Goal: Task Accomplishment & Management: Complete application form

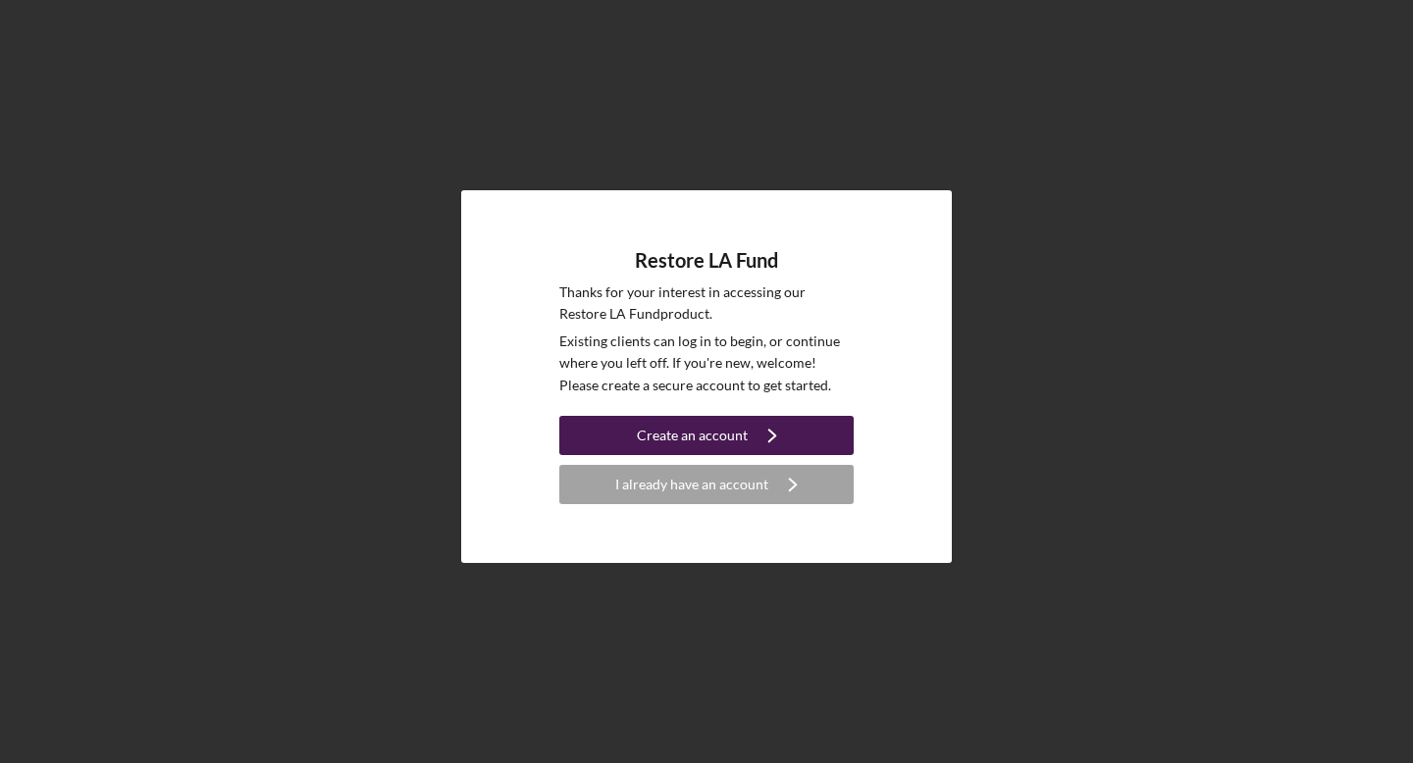
click at [766, 442] on icon "Icon/Navigate" at bounding box center [772, 435] width 49 height 49
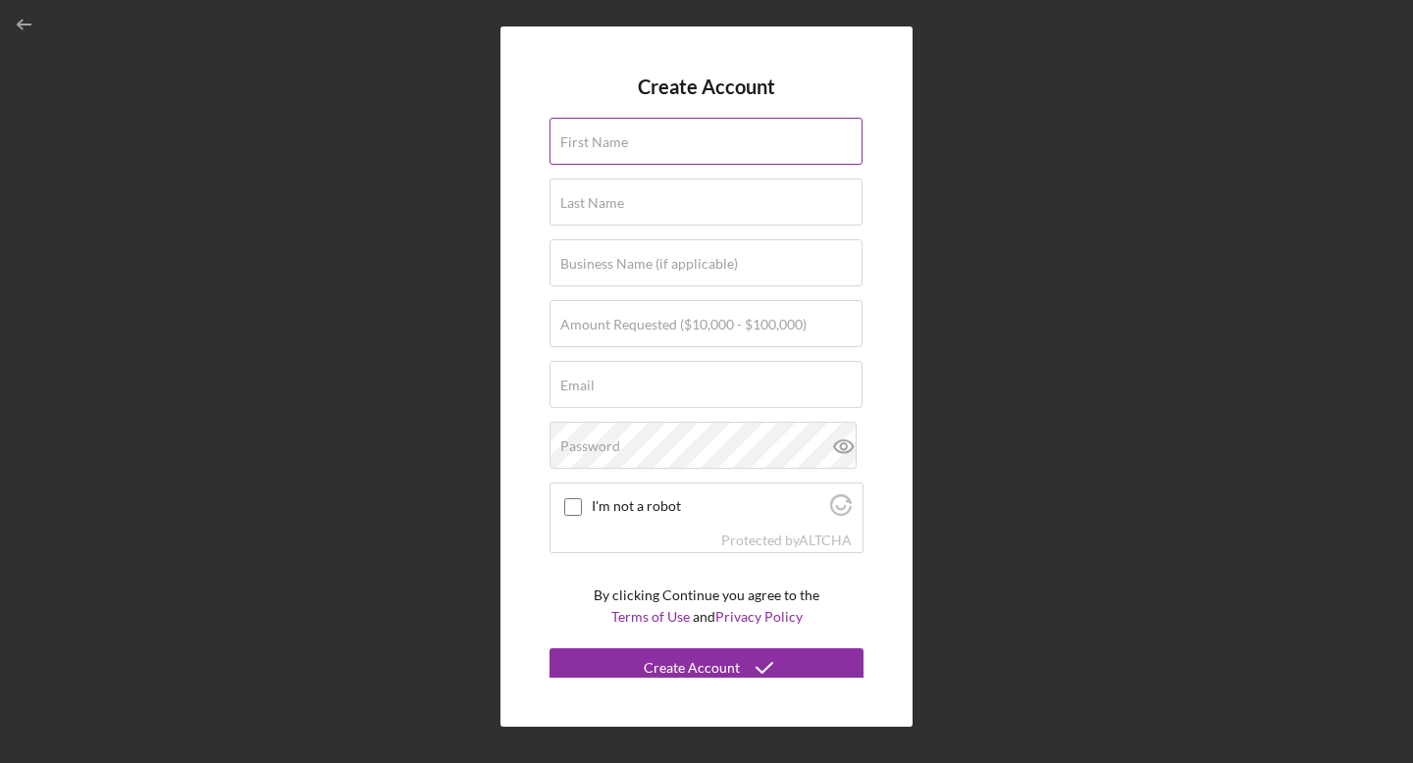
click at [657, 154] on input "First Name" at bounding box center [705, 141] width 313 height 47
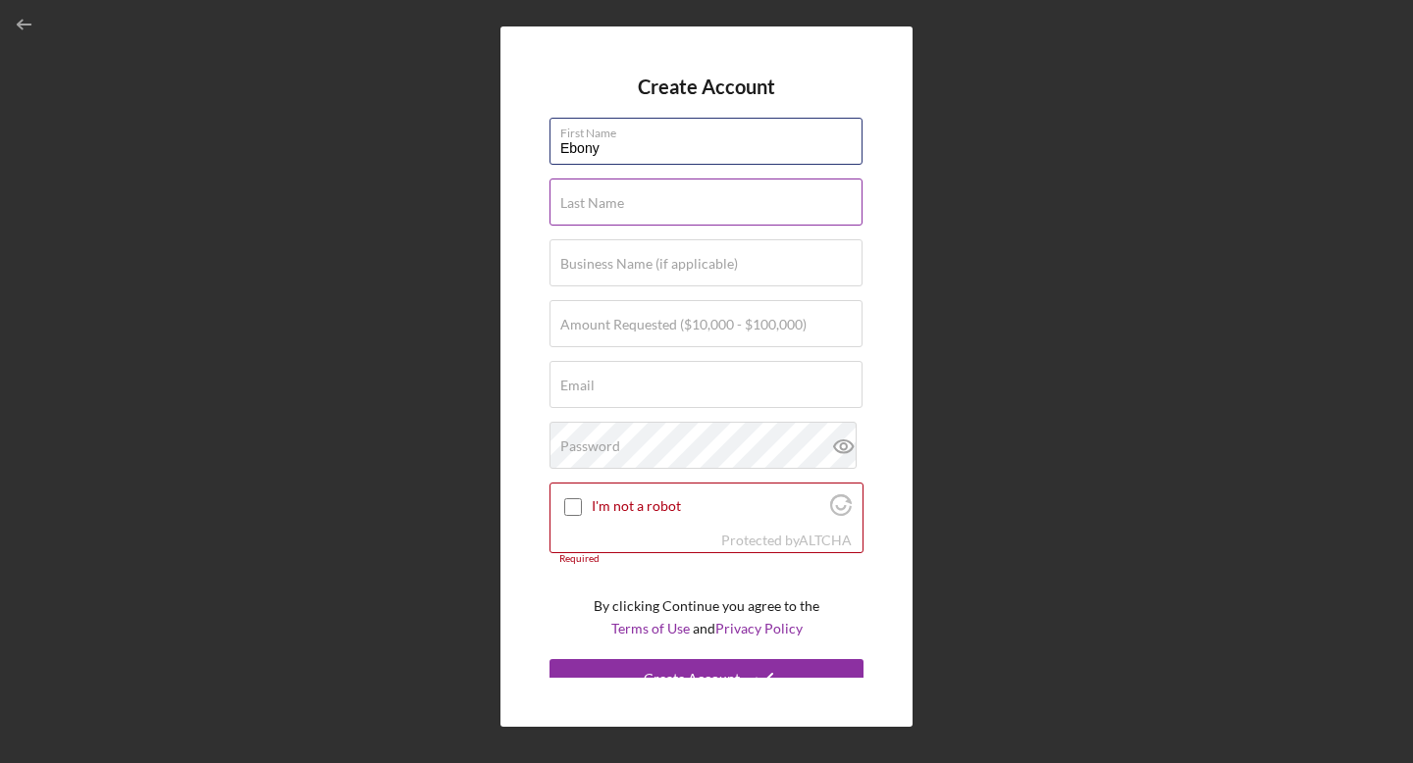
type input "Ebony"
click at [568, 205] on label "Last Name" at bounding box center [592, 203] width 64 height 16
click at [568, 205] on input "Last Name" at bounding box center [705, 202] width 313 height 47
type input "[PERSON_NAME]"
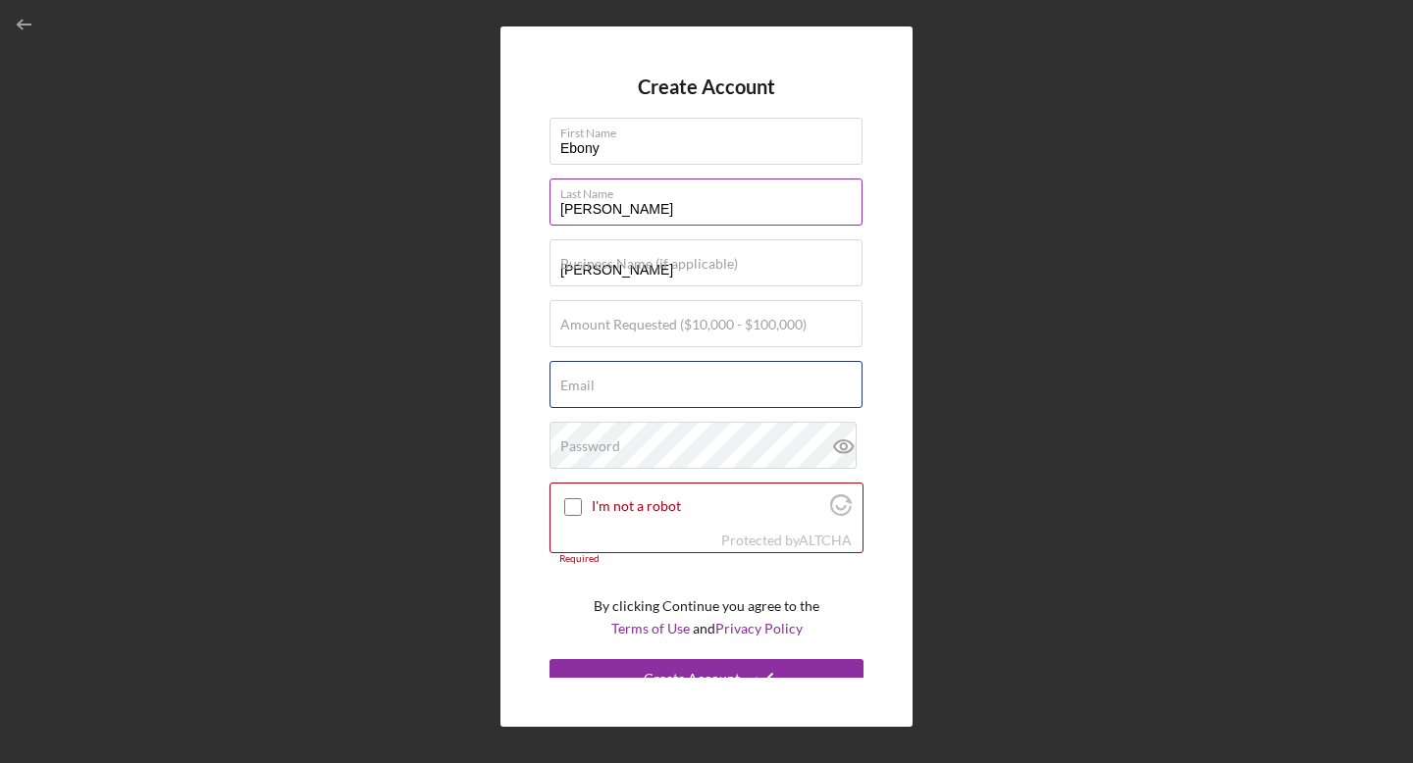
type input "[EMAIL_ADDRESS][DOMAIN_NAME]"
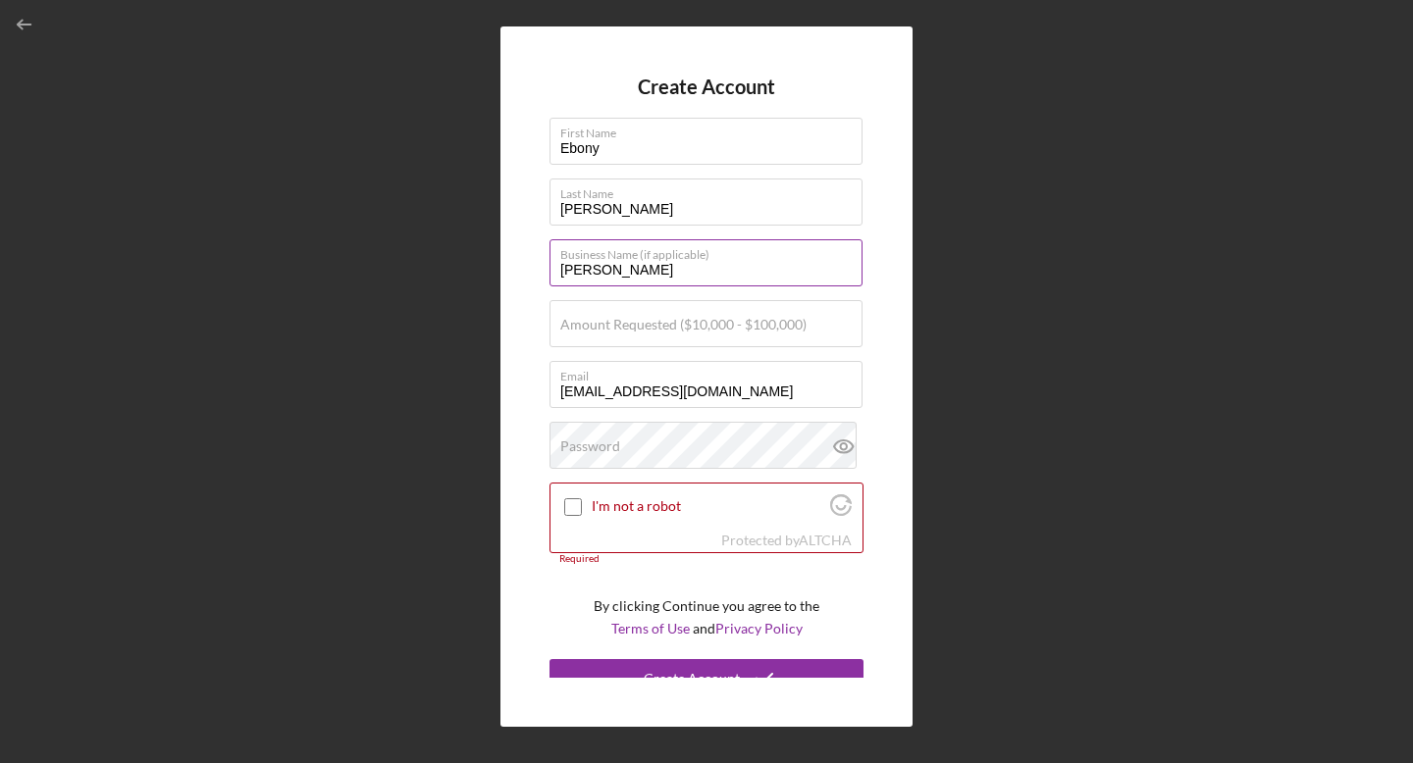
click at [699, 271] on input "[PERSON_NAME]" at bounding box center [705, 262] width 313 height 47
type input "InRage Entertainment"
click at [649, 325] on label "Amount Requested ($10,000 - $100,000)" at bounding box center [683, 325] width 246 height 16
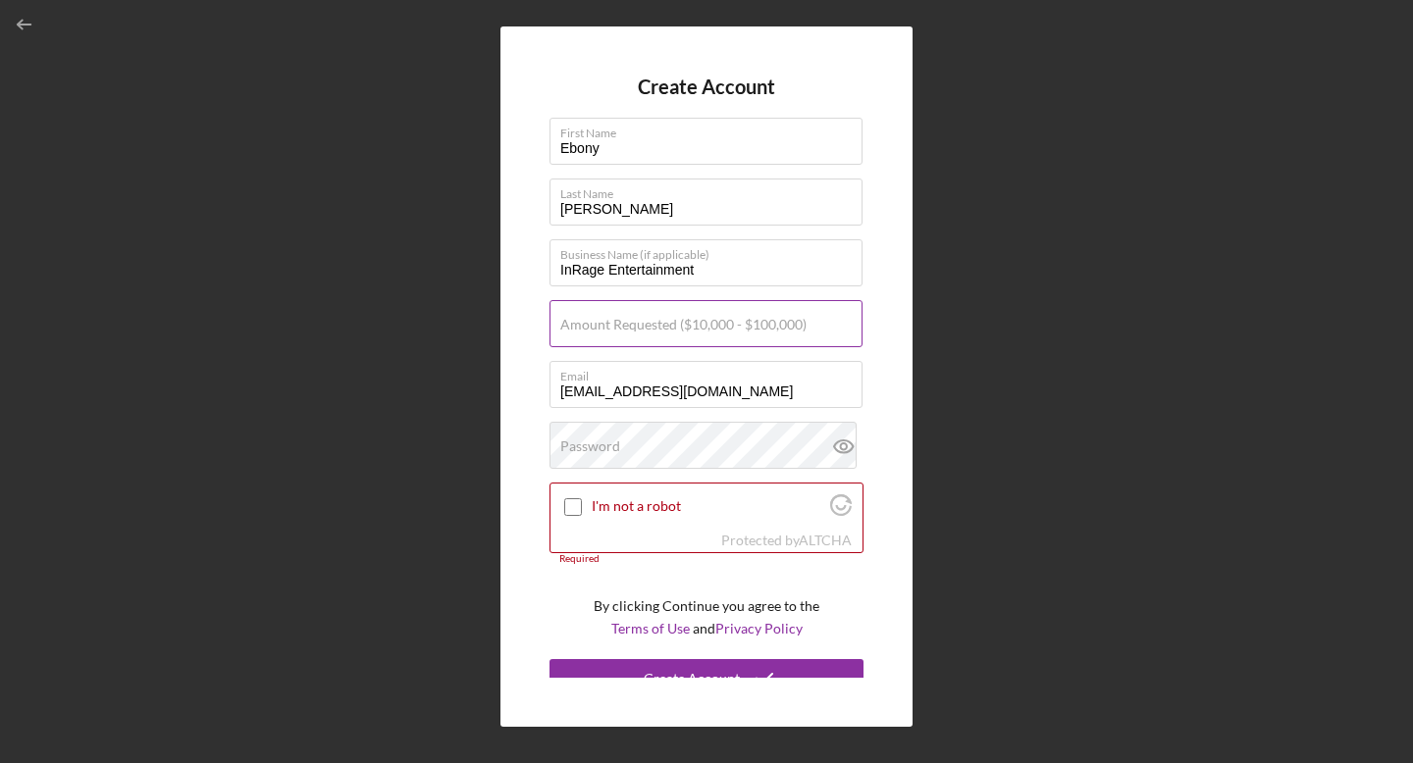
click at [649, 325] on input "Amount Requested ($10,000 - $100,000)" at bounding box center [705, 323] width 313 height 47
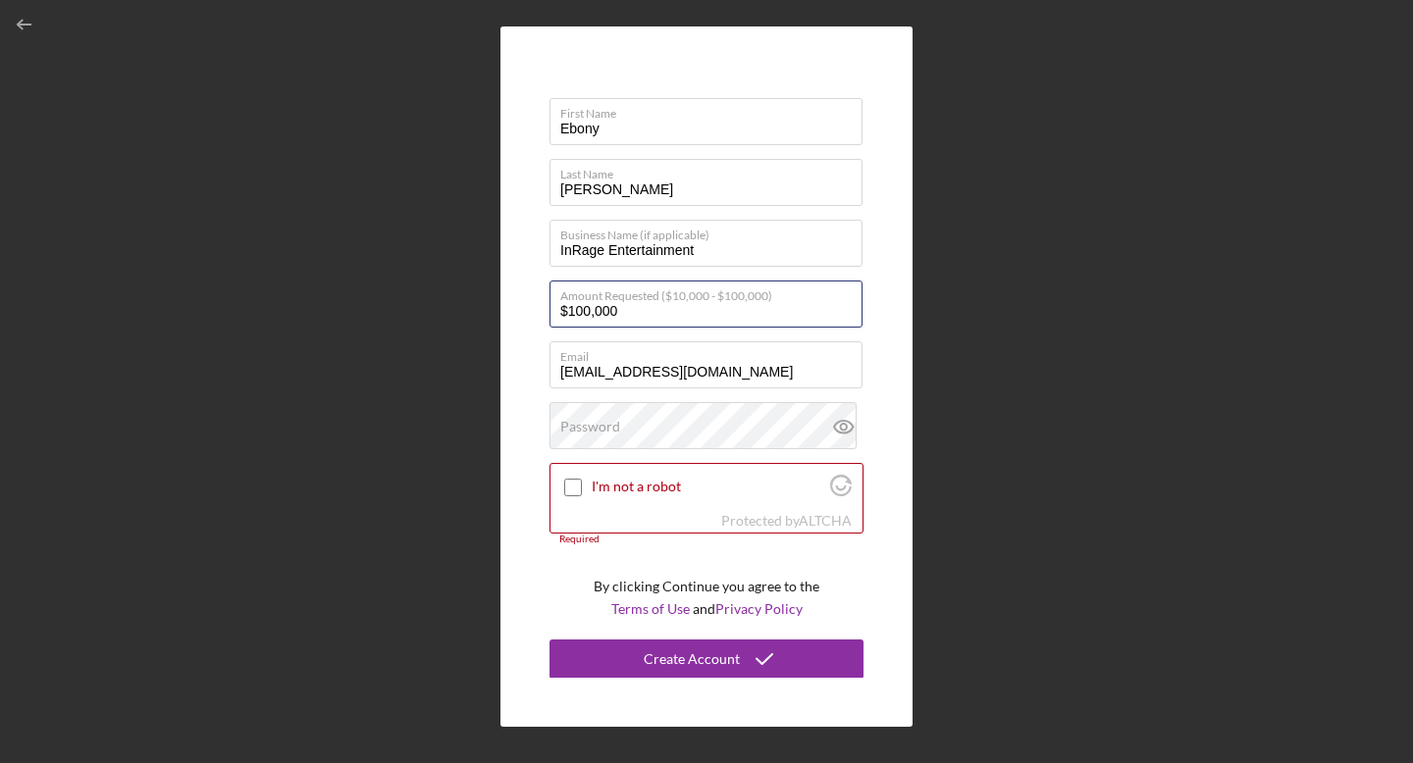
type input "$100,000"
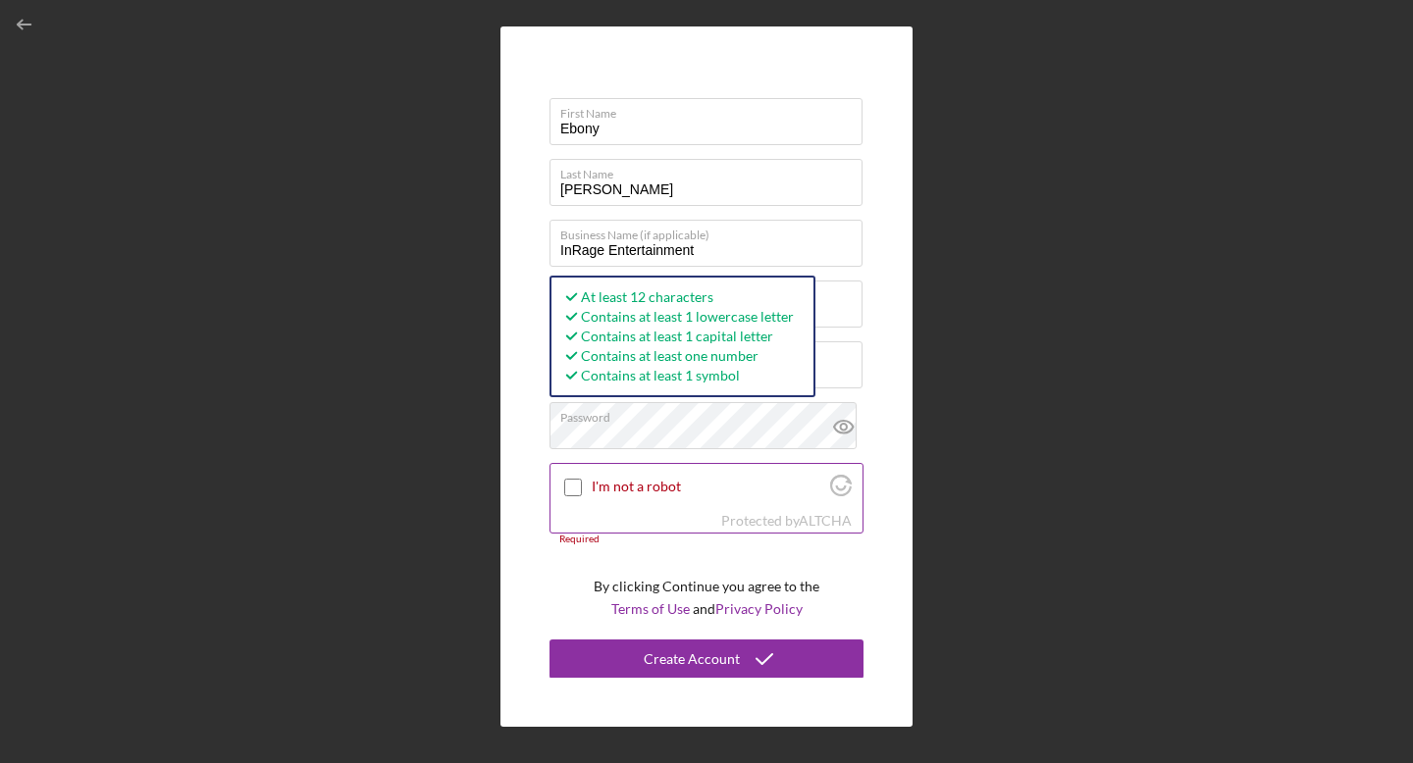
click at [571, 486] on input "I'm not a robot" at bounding box center [573, 488] width 18 height 18
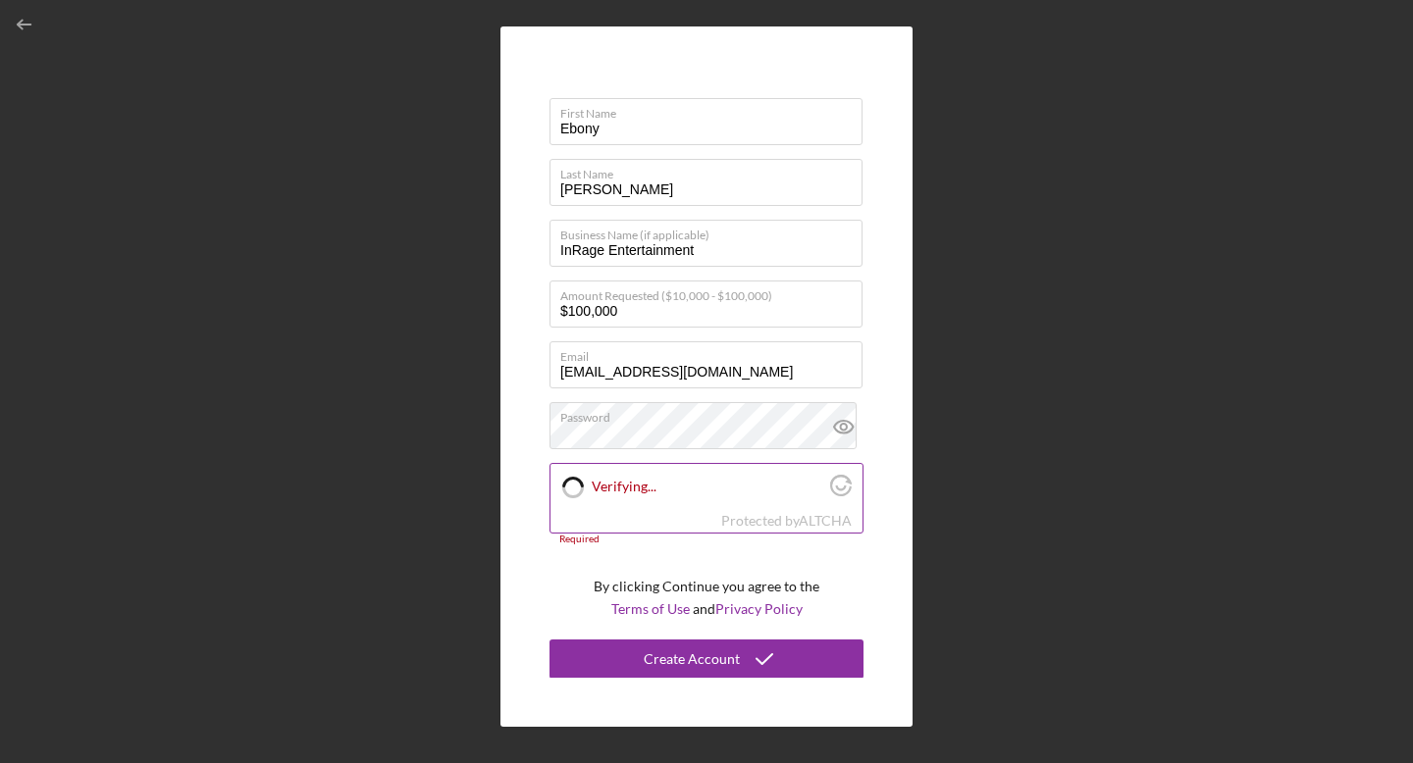
checkbox input "true"
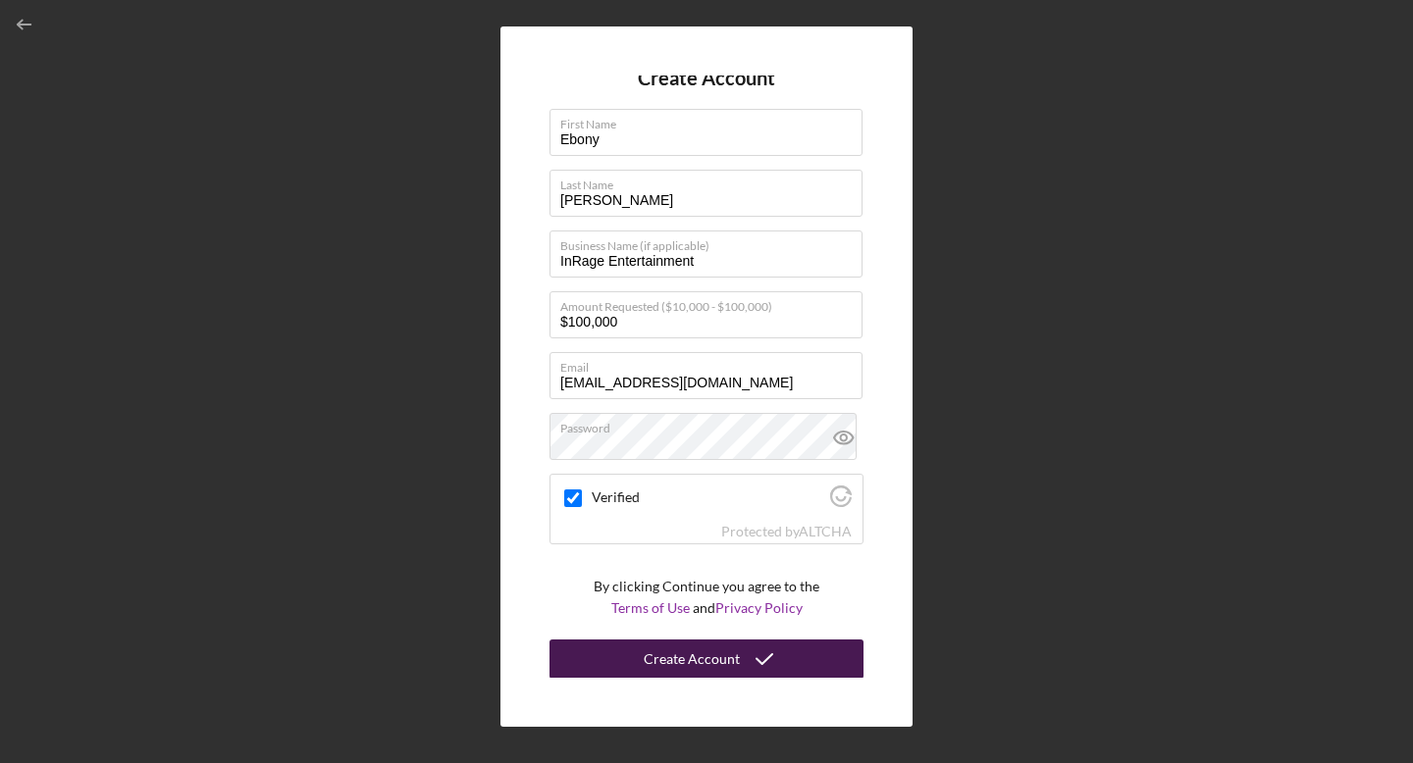
click at [730, 652] on div "Create Account" at bounding box center [692, 659] width 96 height 39
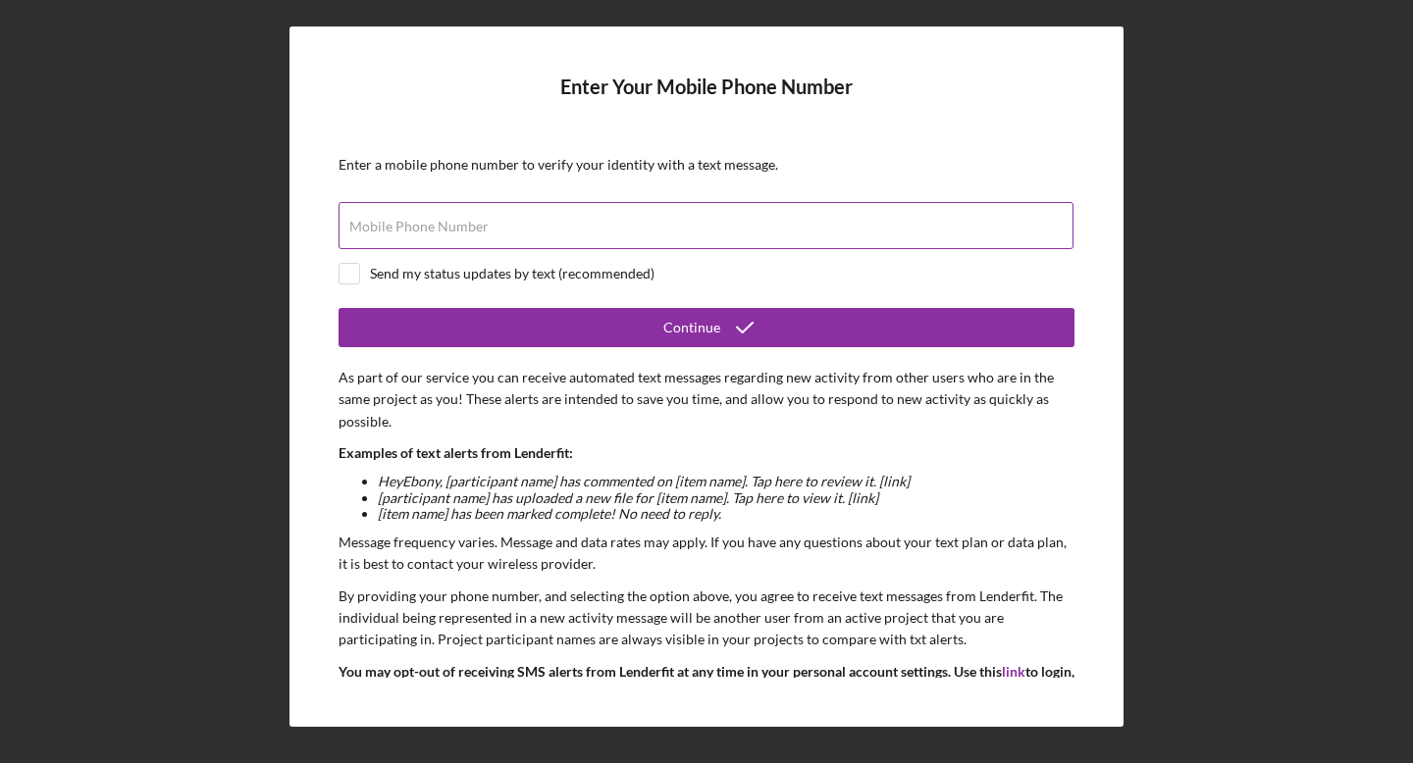
click at [476, 216] on input "Mobile Phone Number" at bounding box center [705, 225] width 735 height 47
type input "[PHONE_NUMBER]"
click at [343, 272] on input "checkbox" at bounding box center [349, 274] width 20 height 20
checkbox input "true"
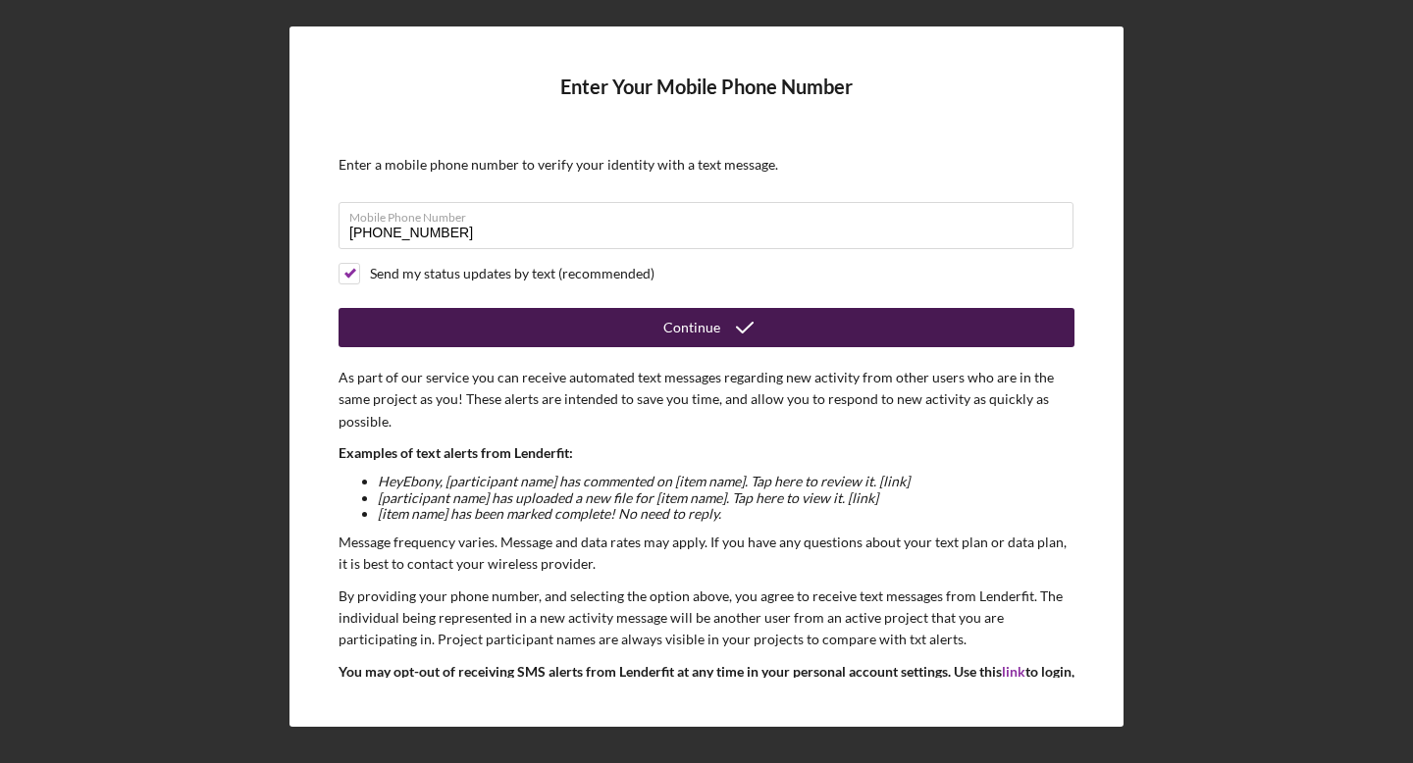
click at [647, 331] on button "Continue" at bounding box center [706, 327] width 736 height 39
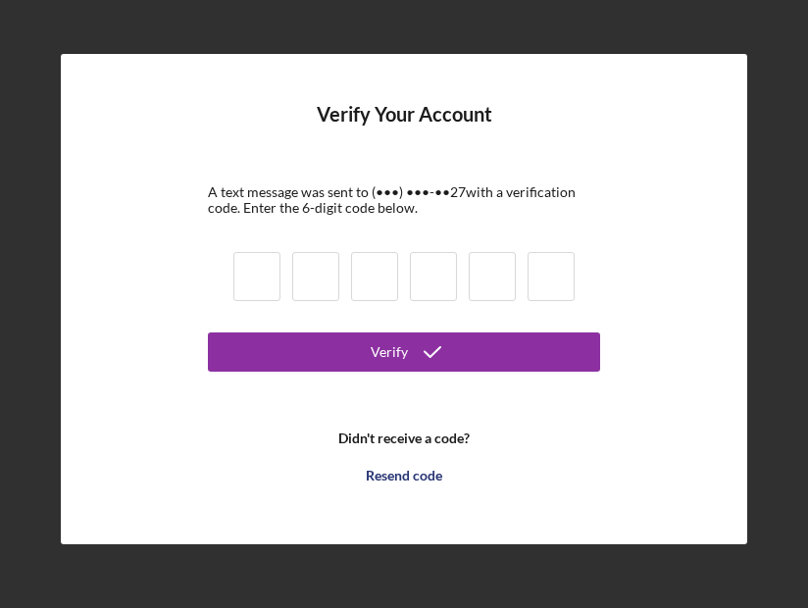
click at [269, 263] on input at bounding box center [257, 276] width 47 height 49
paste input "3"
type input "3"
type input "8"
type input "7"
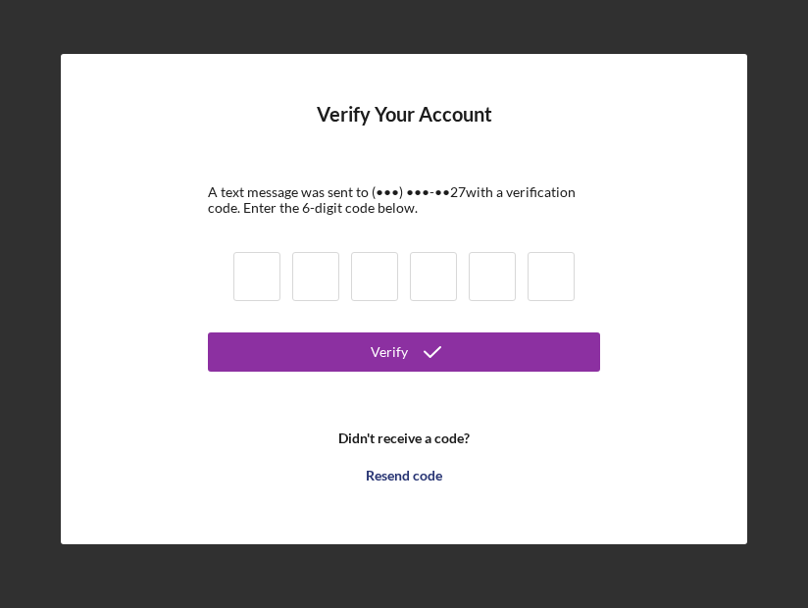
type input "5"
type input "1"
type input "9"
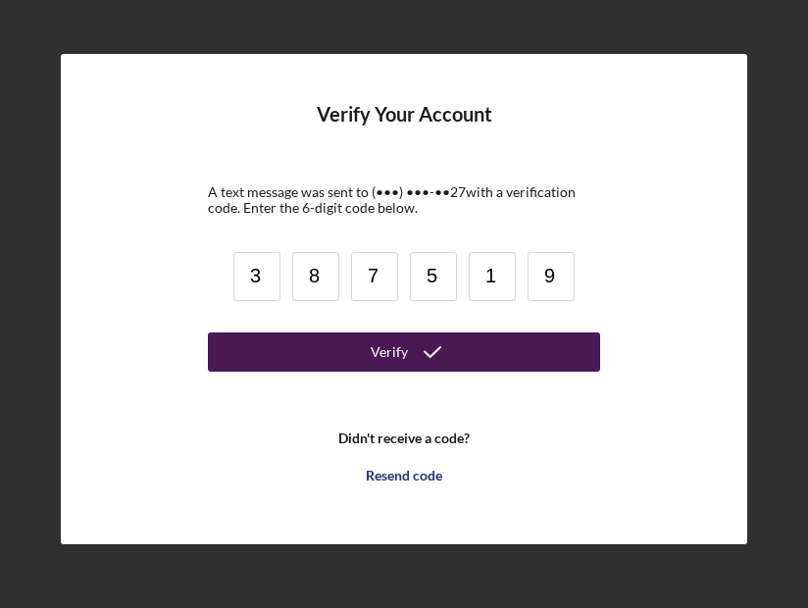
click at [347, 348] on button "Verify" at bounding box center [404, 352] width 392 height 39
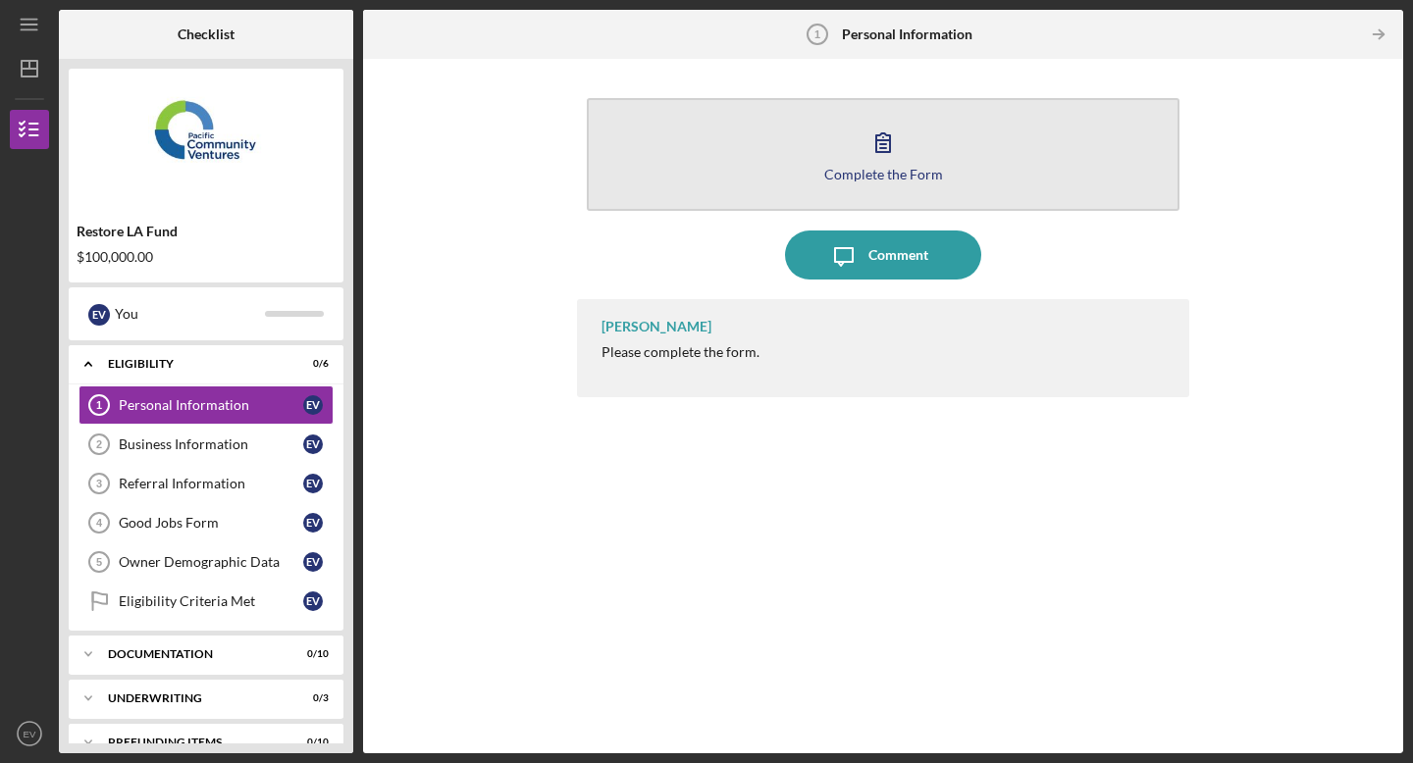
click at [876, 176] on div "Complete the Form" at bounding box center [883, 174] width 119 height 15
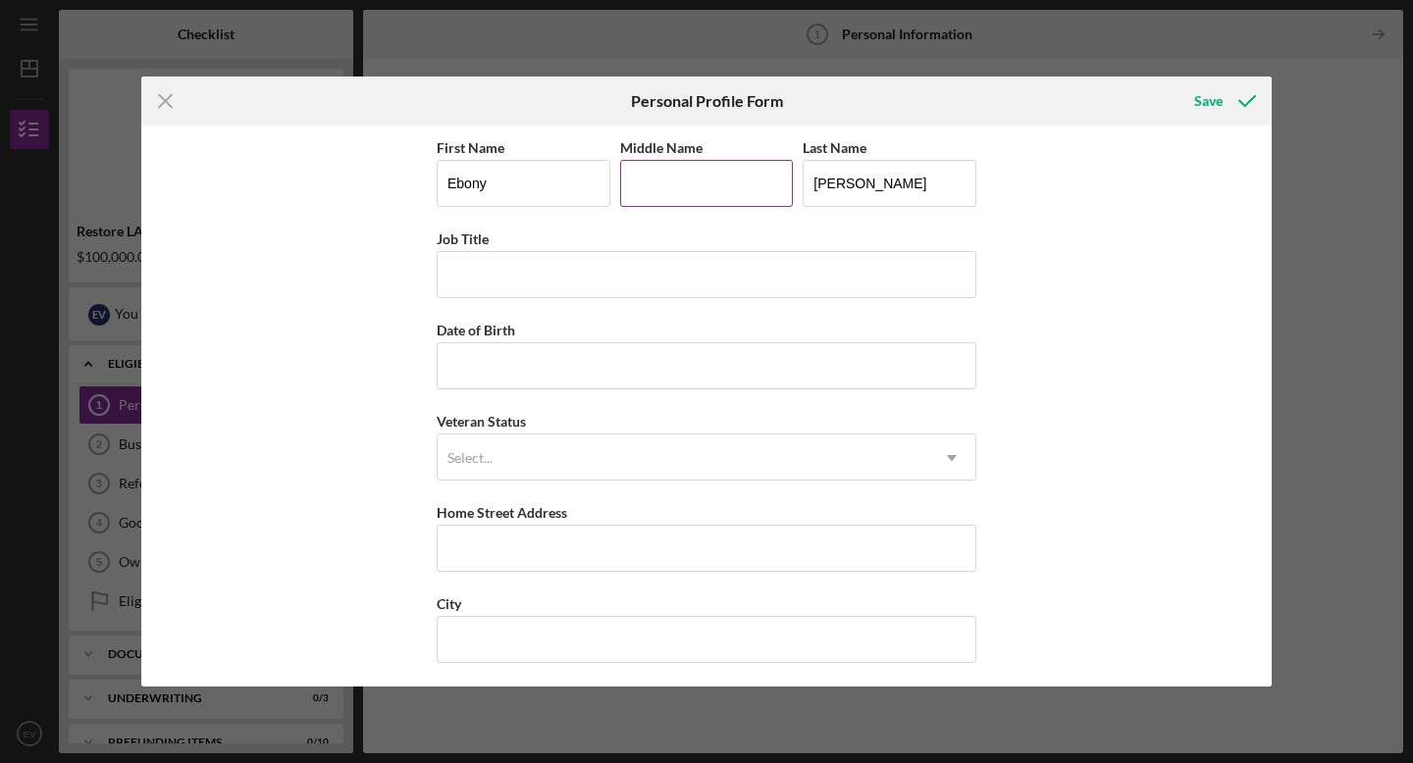
click at [647, 192] on input "Middle Name" at bounding box center [707, 183] width 174 height 47
type input "[PERSON_NAME]"
click at [519, 275] on input "Job Title" at bounding box center [707, 274] width 540 height 47
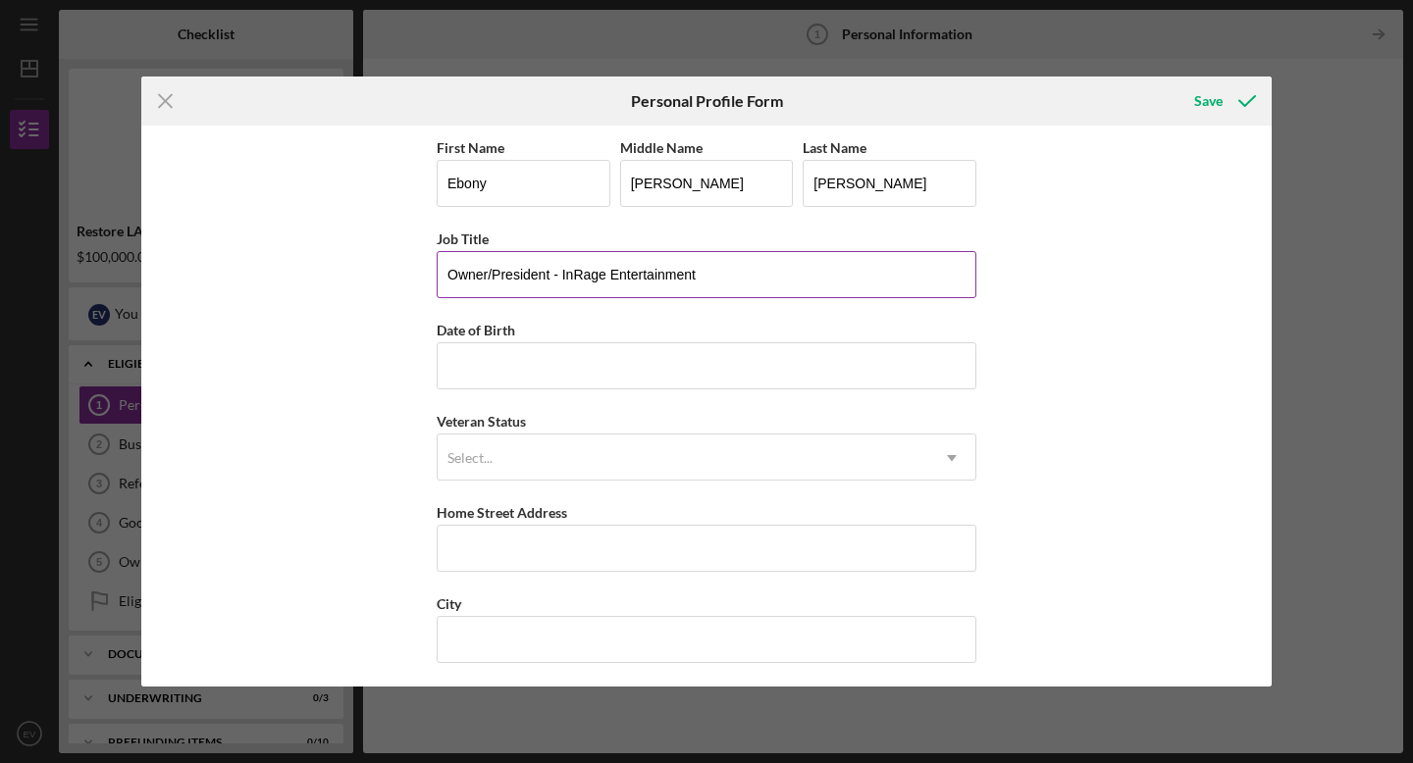
type input "Owner/President - InRage Entertainment"
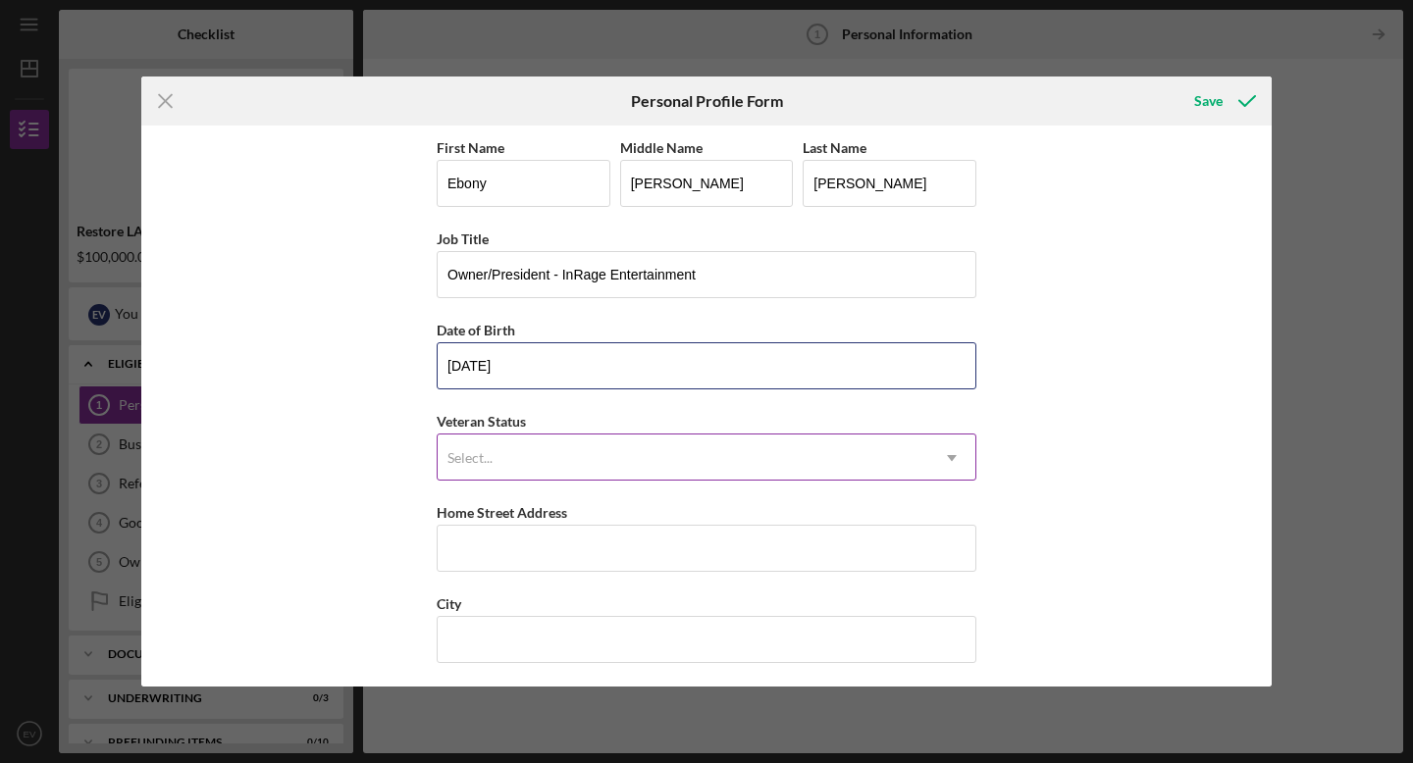
type input "[DATE]"
click at [566, 445] on div "Select..." at bounding box center [683, 458] width 491 height 45
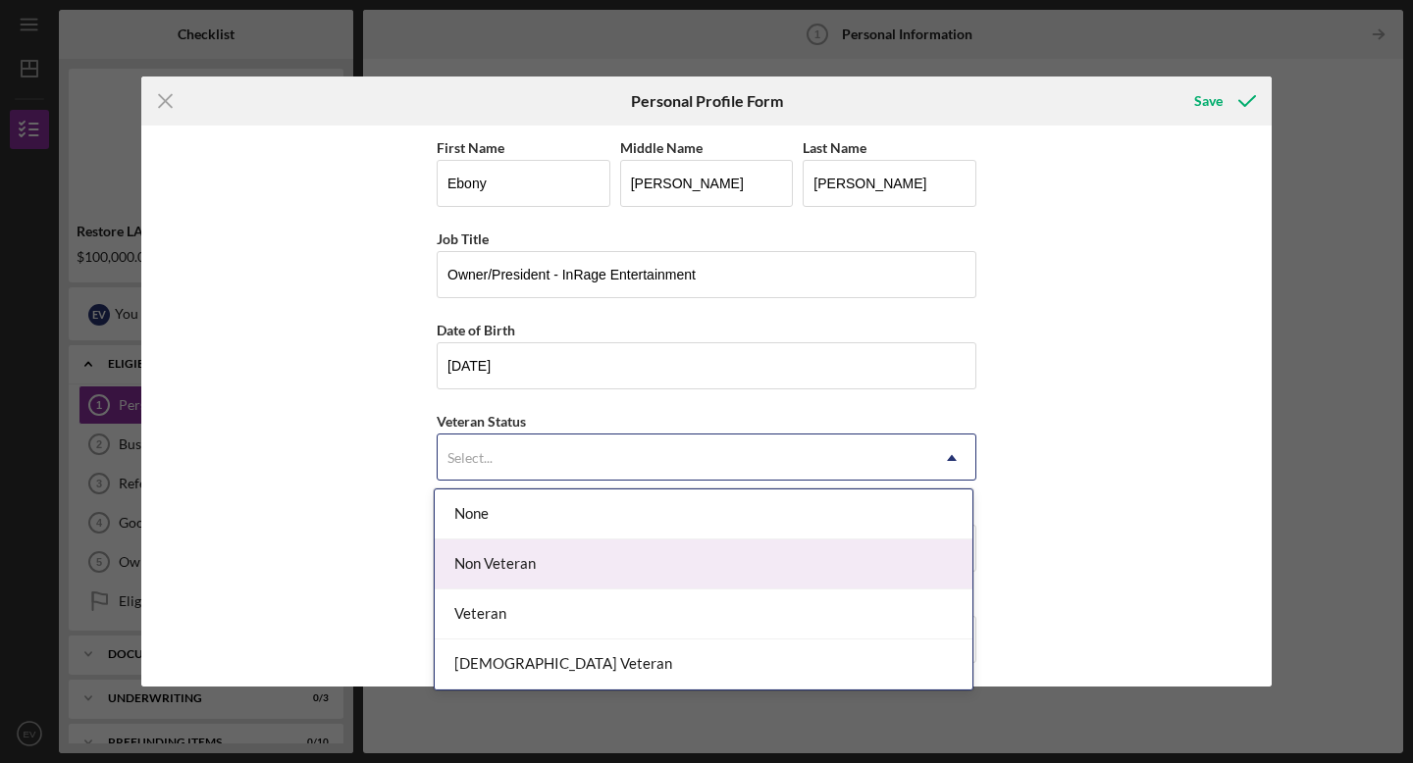
click at [540, 573] on div "Non Veteran" at bounding box center [704, 565] width 538 height 50
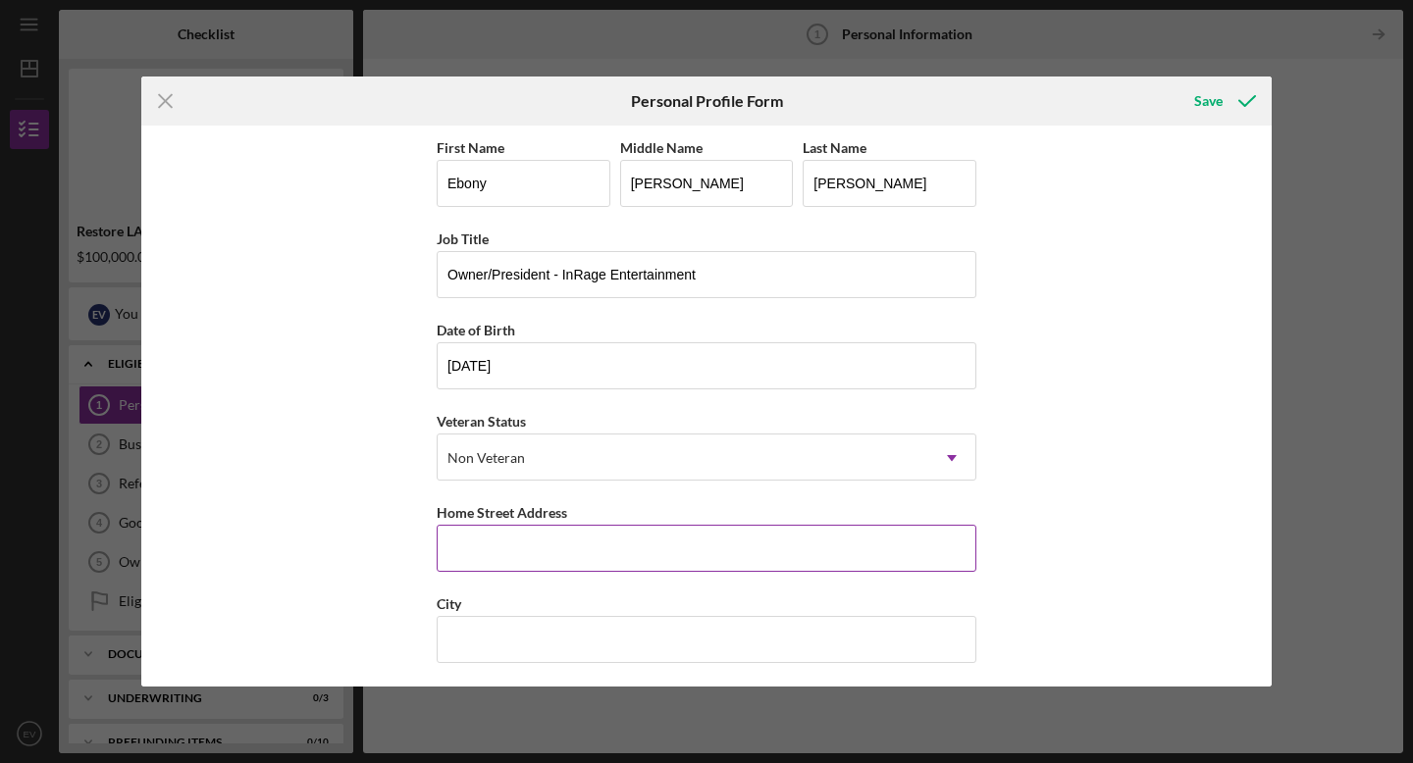
click at [547, 550] on input "Home Street Address" at bounding box center [707, 548] width 540 height 47
type input "[STREET_ADDRESS][PERSON_NAME]"
type input "CHATSWORTH"
type input "CA"
type input "91311"
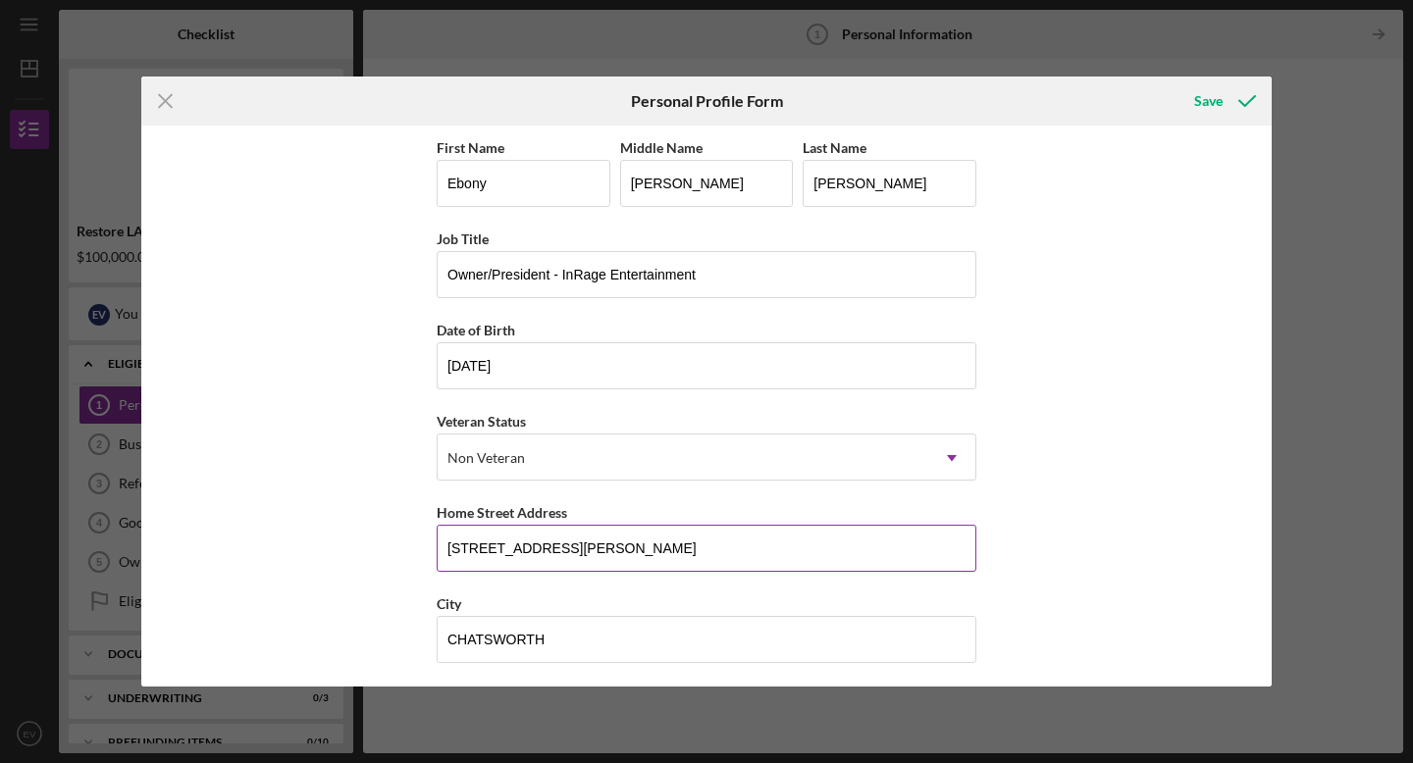
type input "[GEOGRAPHIC_DATA]"
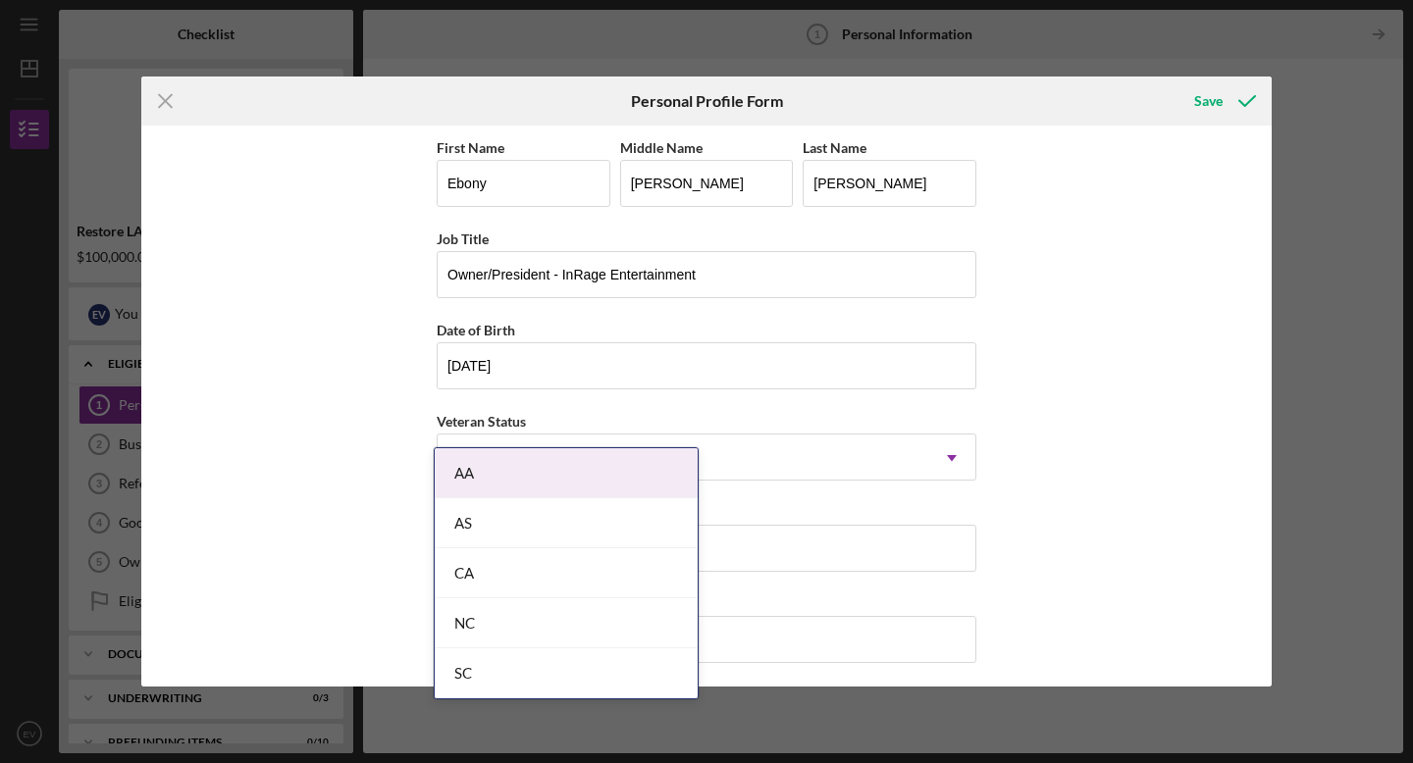
click at [945, 487] on div "First Name Ebony Middle Name [PERSON_NAME] Last Name [PERSON_NAME] Job Title Ow…" at bounding box center [707, 500] width 540 height 731
click at [408, 523] on div "First Name Ebony Middle Name [PERSON_NAME] Last Name [PERSON_NAME] Job Title Ow…" at bounding box center [706, 406] width 1130 height 561
click at [416, 518] on div "First Name Ebony Middle Name [PERSON_NAME] Last Name [PERSON_NAME] Job Title Ow…" at bounding box center [706, 406] width 1130 height 561
click at [810, 436] on div "Non Veteran" at bounding box center [683, 458] width 491 height 45
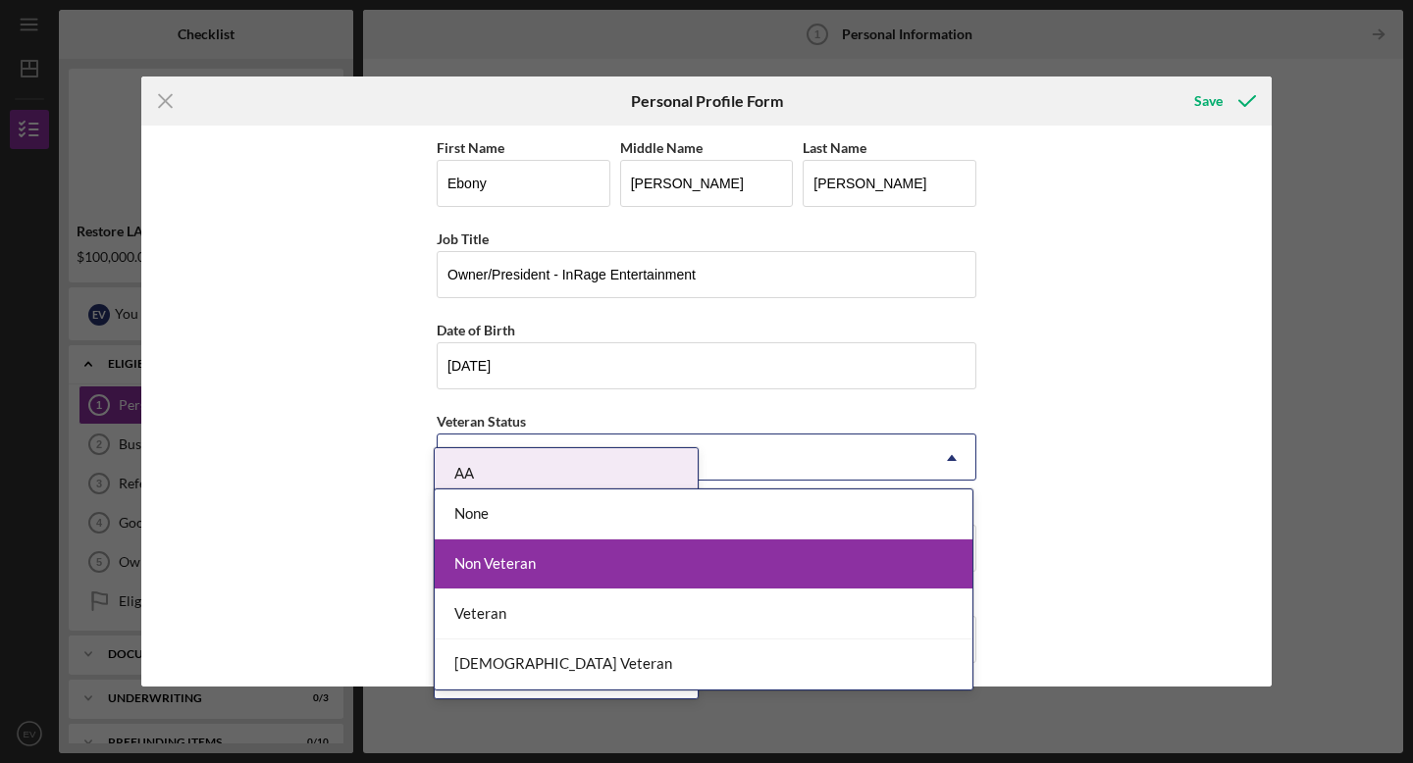
click at [515, 572] on div "Non Veteran" at bounding box center [704, 565] width 538 height 50
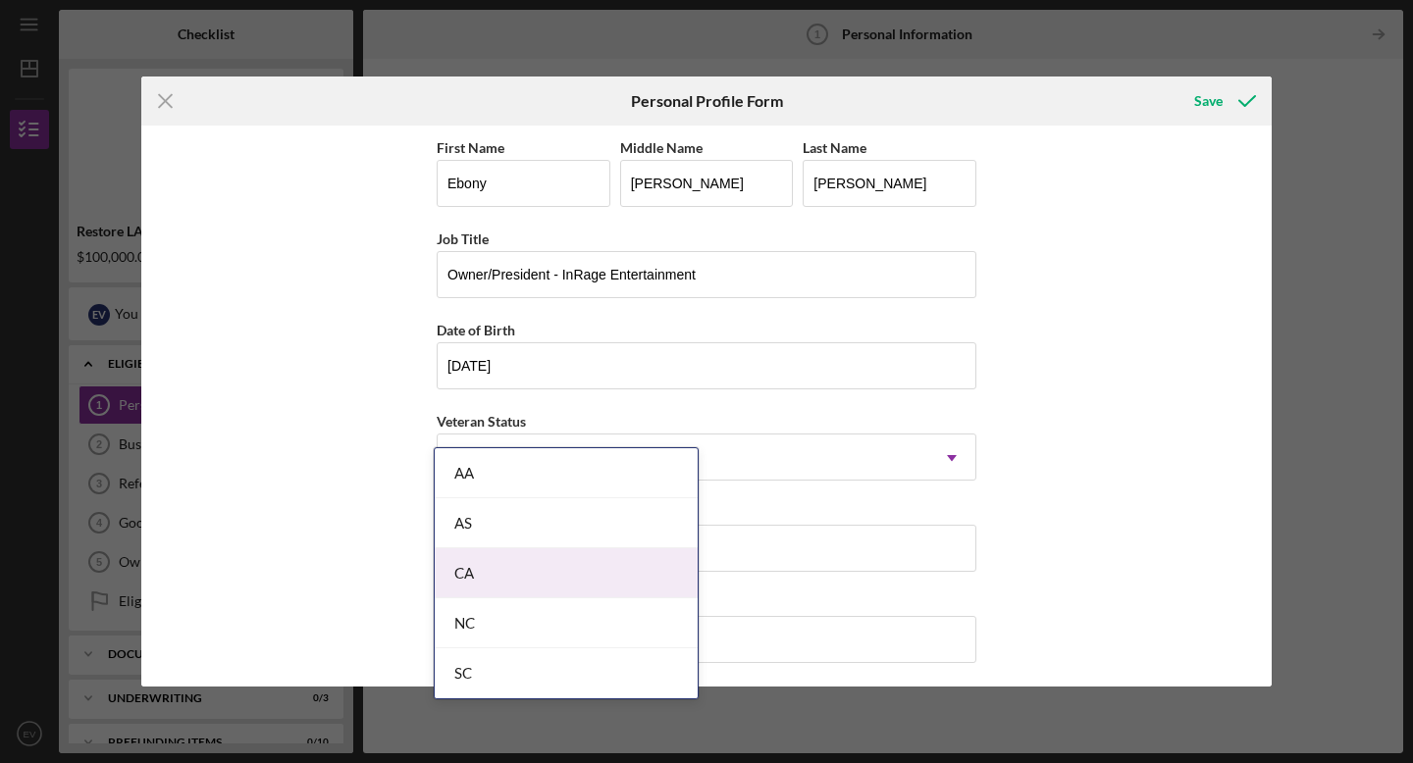
click at [385, 596] on div "First Name Ebony Middle Name [PERSON_NAME] Last Name [PERSON_NAME] Job Title Ow…" at bounding box center [706, 406] width 1130 height 561
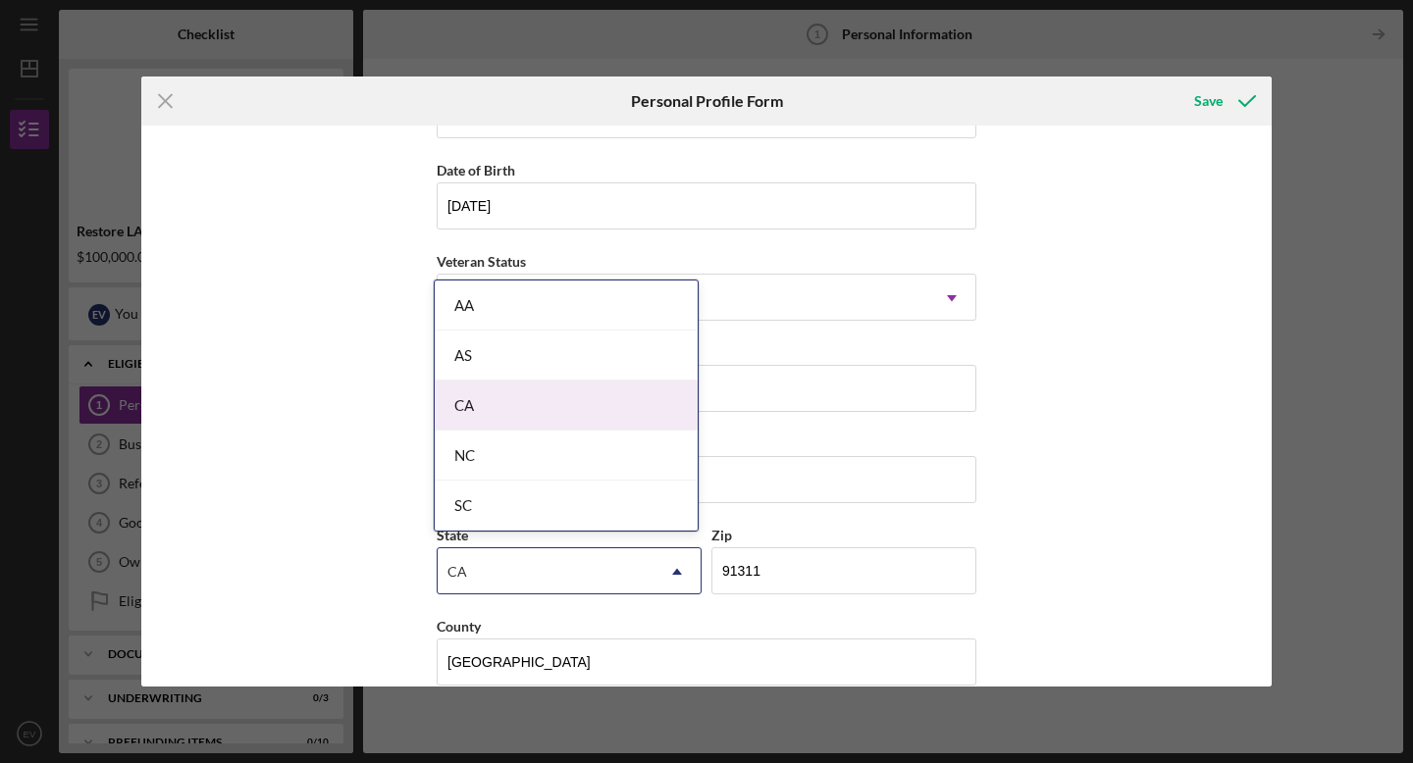
scroll to position [186, 0]
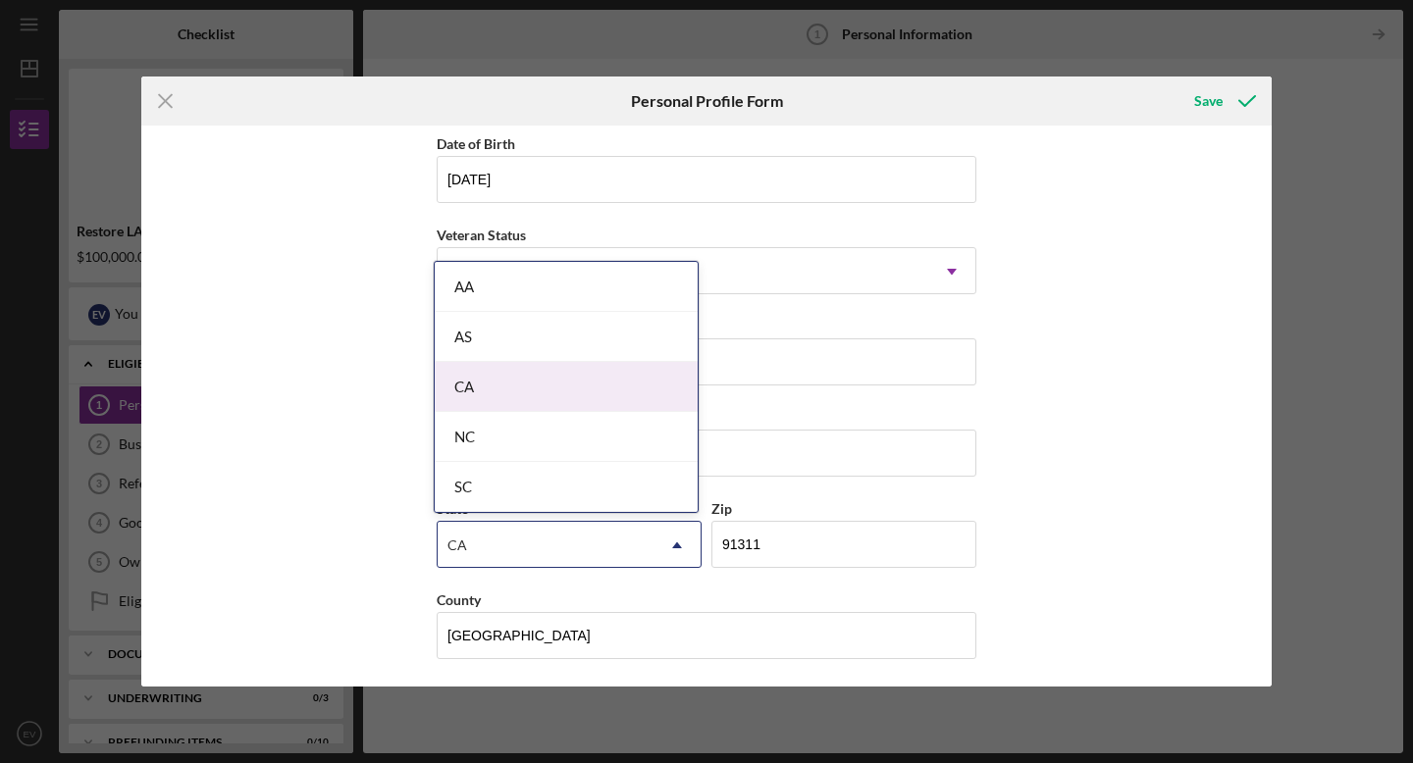
click at [530, 393] on div "CA" at bounding box center [566, 387] width 263 height 50
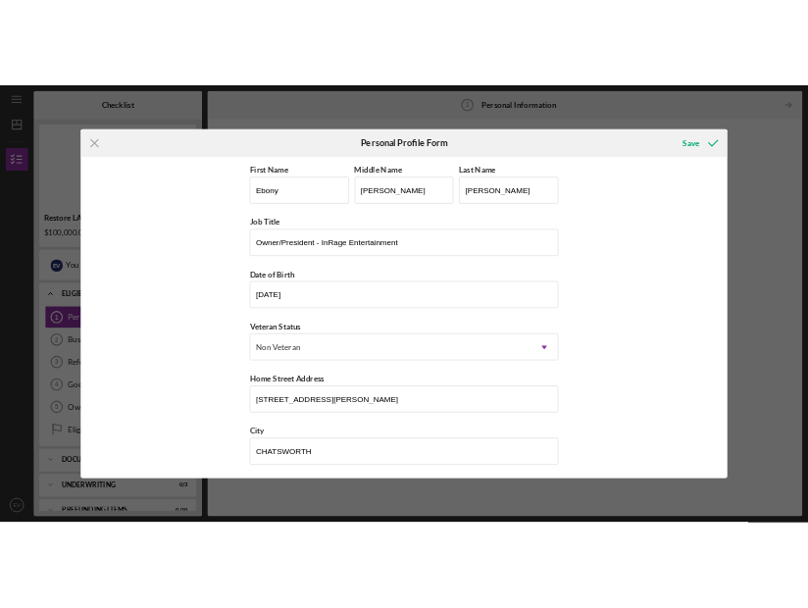
scroll to position [188, 0]
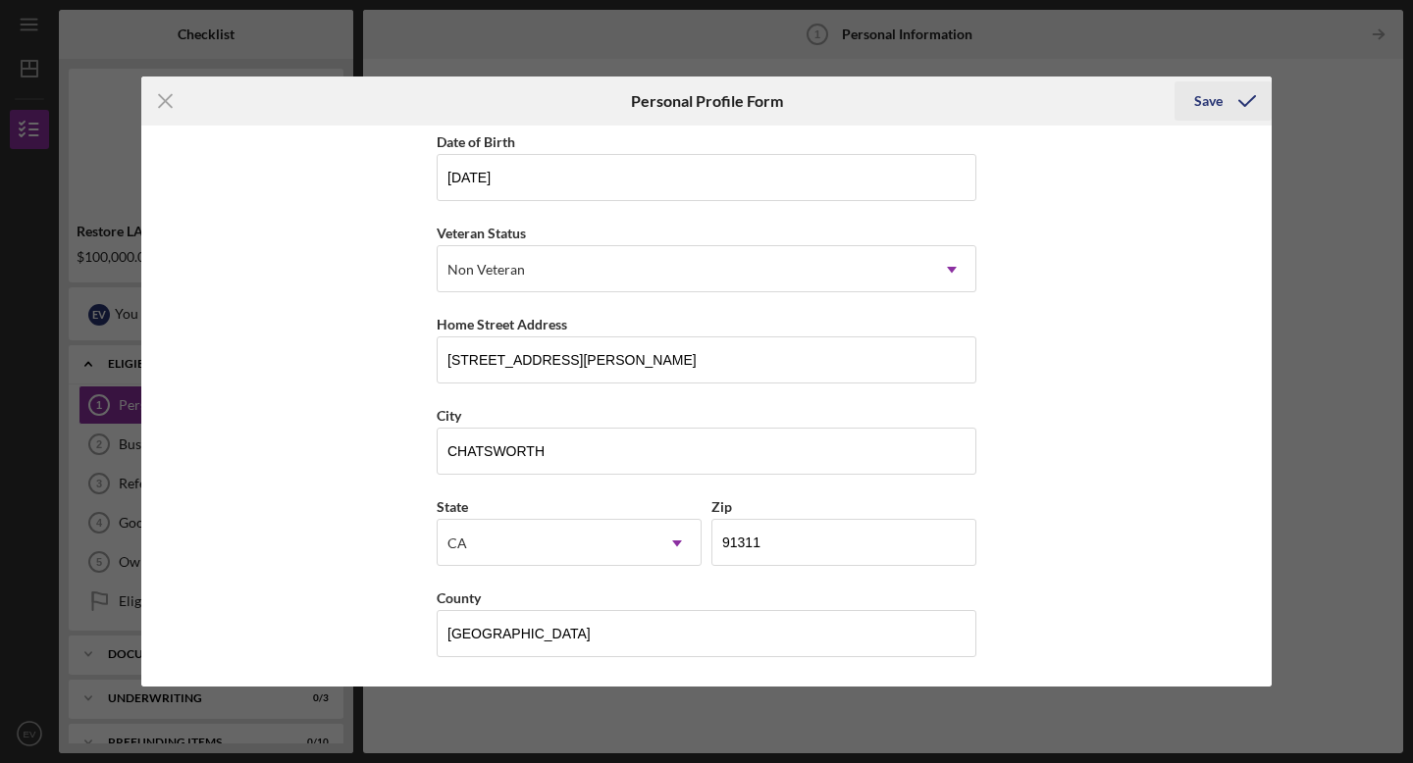
click at [1217, 93] on div "Save" at bounding box center [1208, 100] width 28 height 39
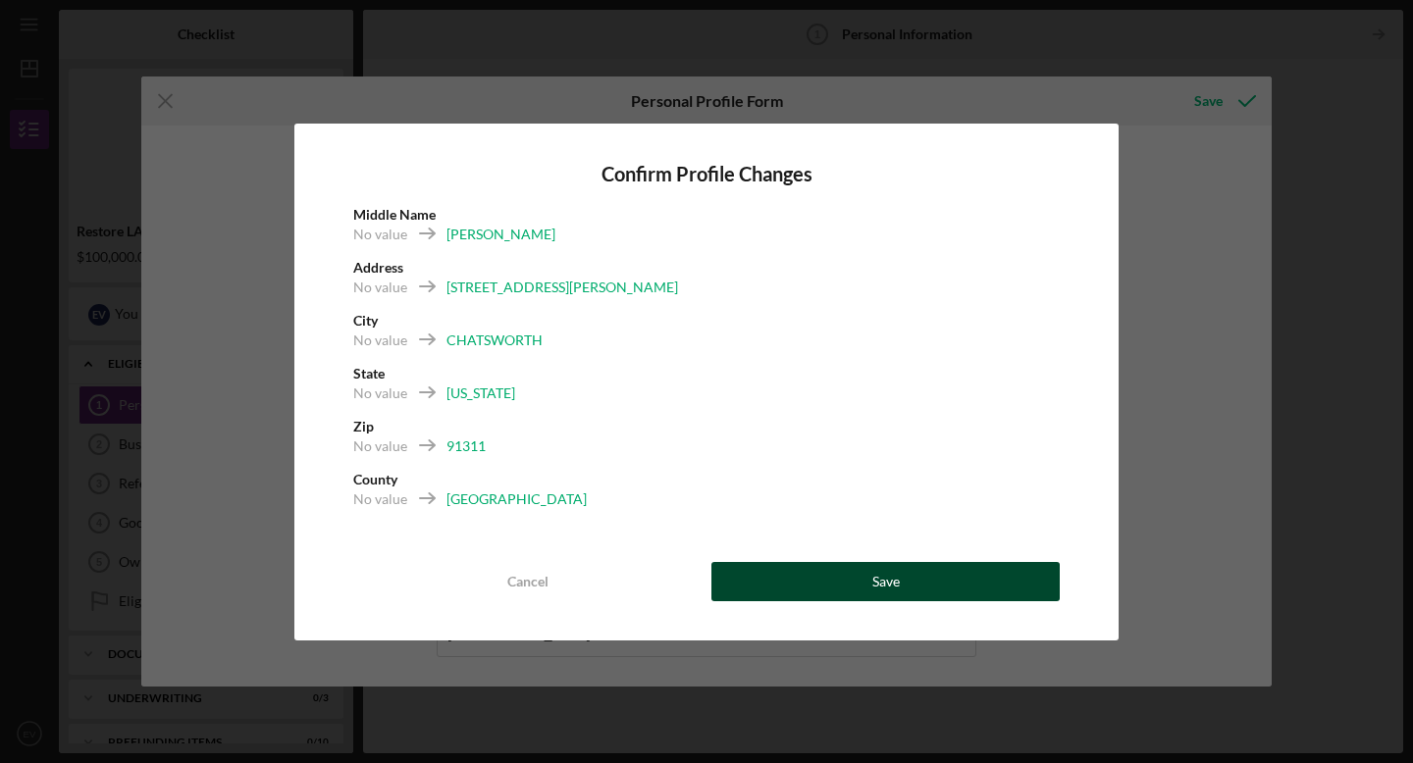
click at [867, 569] on button "Save" at bounding box center [885, 581] width 348 height 39
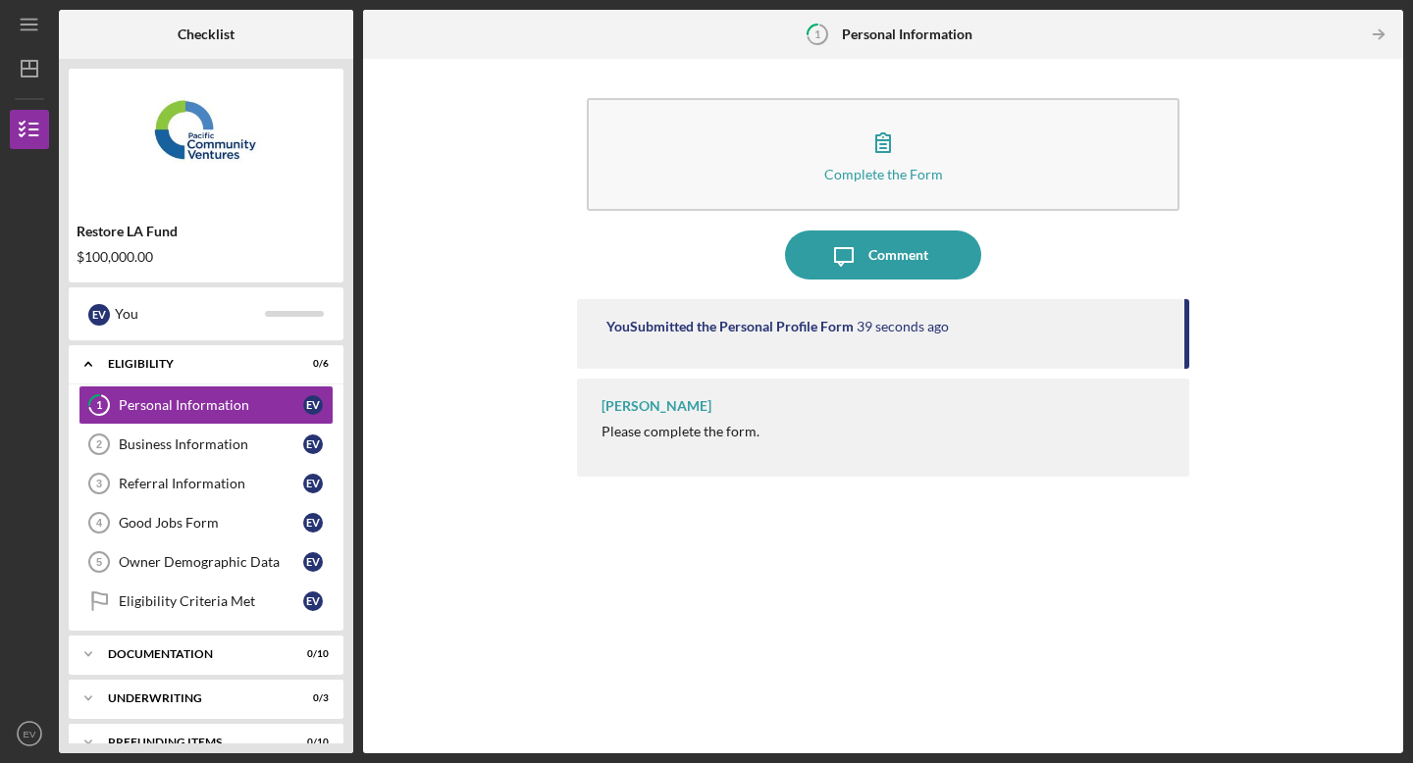
click at [665, 408] on div "[PERSON_NAME]" at bounding box center [656, 406] width 110 height 16
click at [696, 434] on div "Please complete the form." at bounding box center [680, 432] width 158 height 16
click at [919, 398] on div "[PERSON_NAME] Please complete the form." at bounding box center [883, 428] width 612 height 98
click at [657, 405] on div "[PERSON_NAME]" at bounding box center [656, 406] width 110 height 16
click at [658, 444] on div "[PERSON_NAME] Please complete the form." at bounding box center [883, 428] width 612 height 98
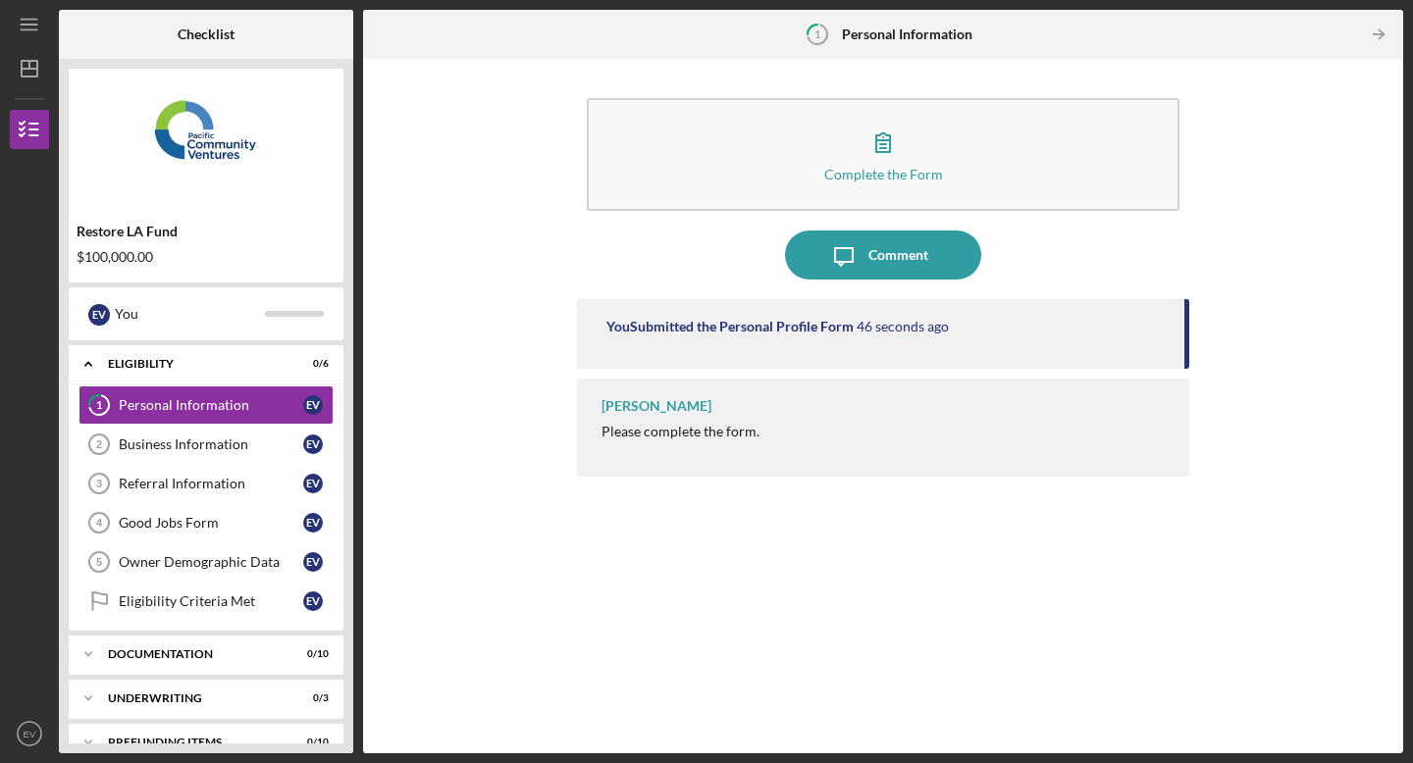
click at [658, 444] on div "[PERSON_NAME] Please complete the form." at bounding box center [883, 428] width 612 height 98
click at [658, 417] on div "[PERSON_NAME] Please complete the form." at bounding box center [883, 428] width 612 height 98
click at [1379, 30] on polyline "button" at bounding box center [1380, 34] width 5 height 9
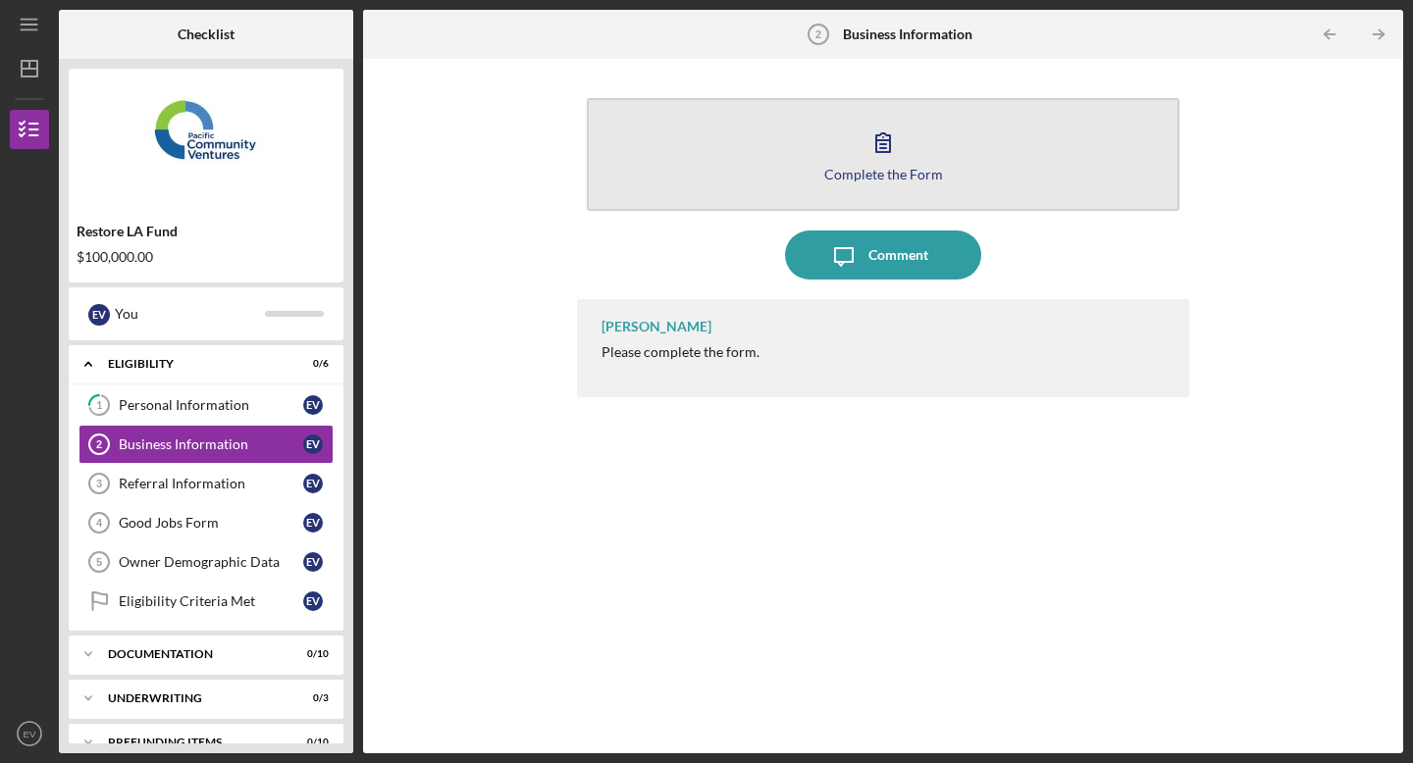
click at [861, 168] on div "Complete the Form" at bounding box center [883, 174] width 119 height 15
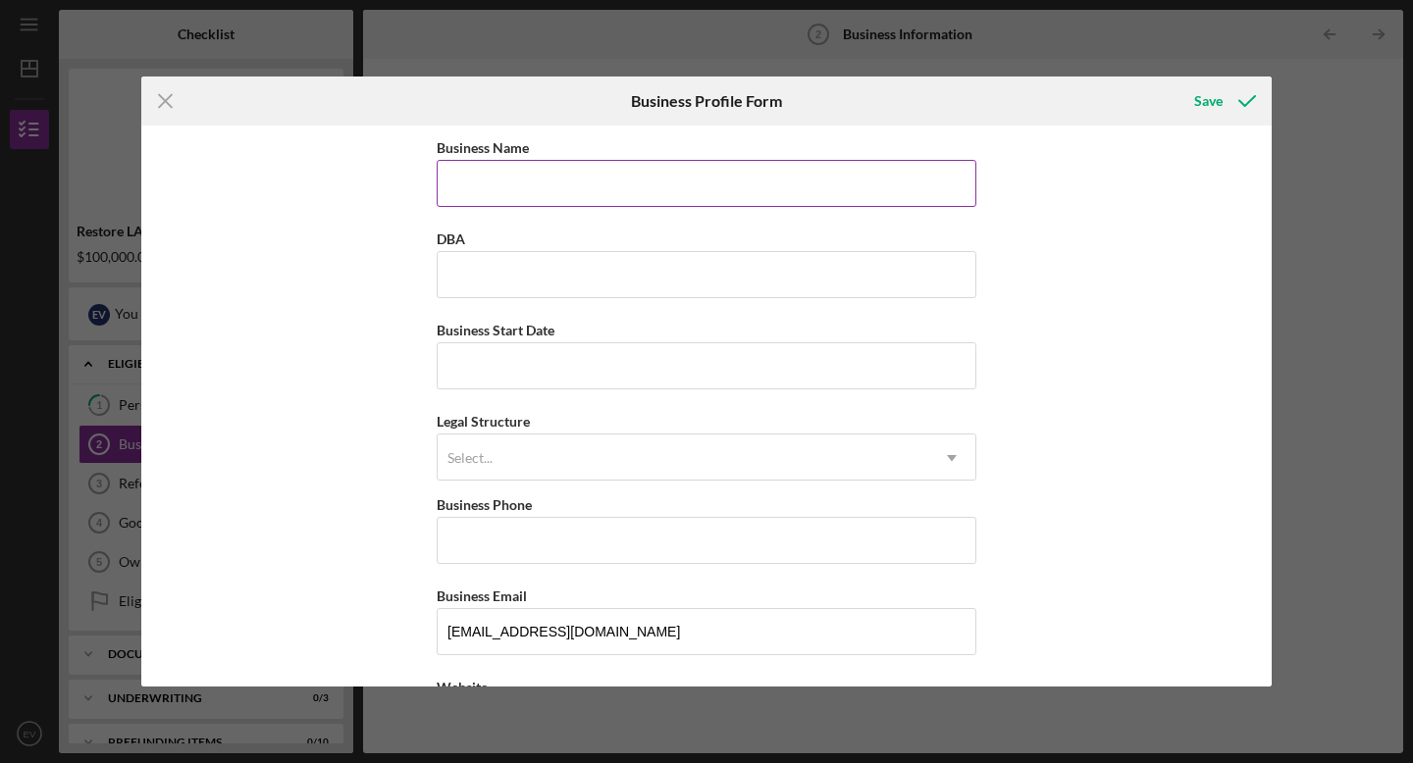
click at [752, 201] on input "Business Name" at bounding box center [707, 183] width 540 height 47
type input "InRage Entertainment"
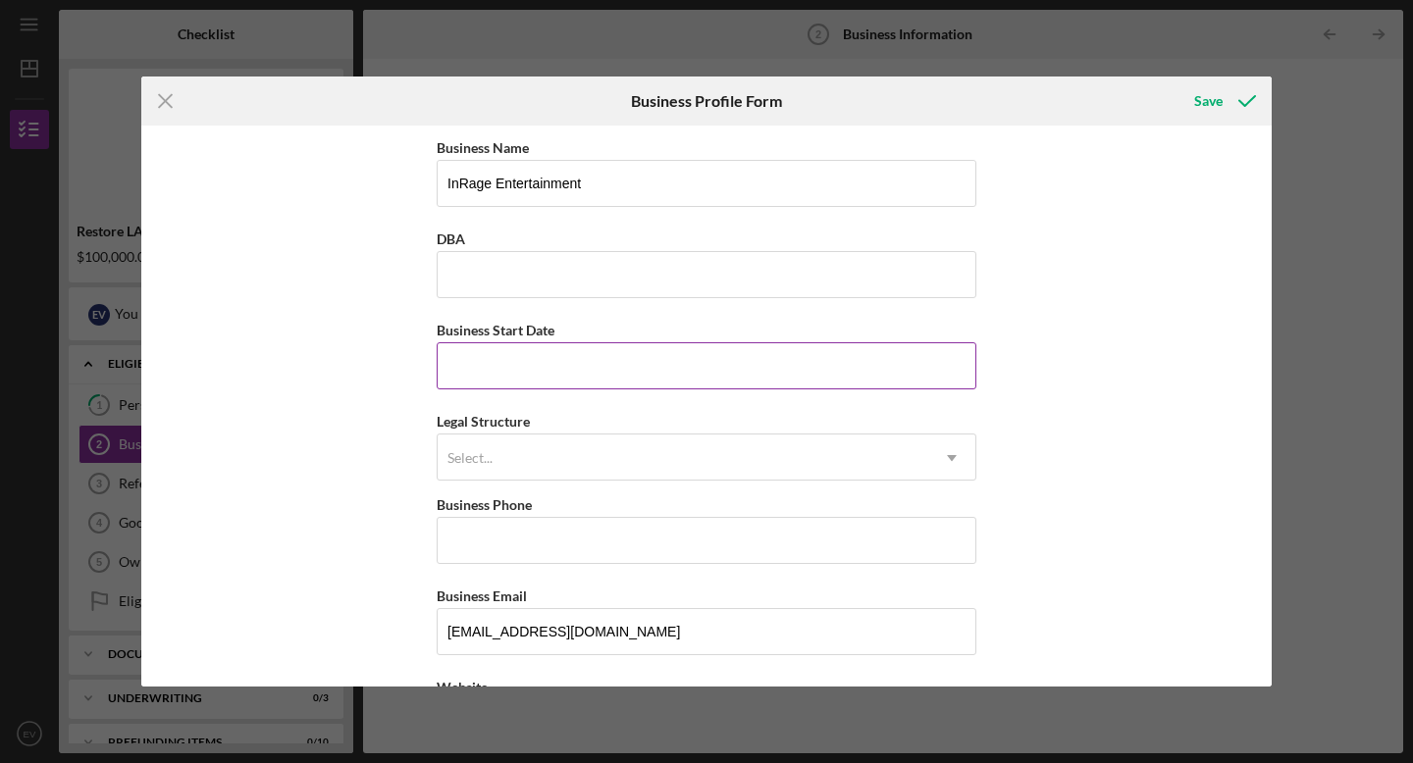
click at [569, 357] on input "Business Start Date" at bounding box center [707, 365] width 540 height 47
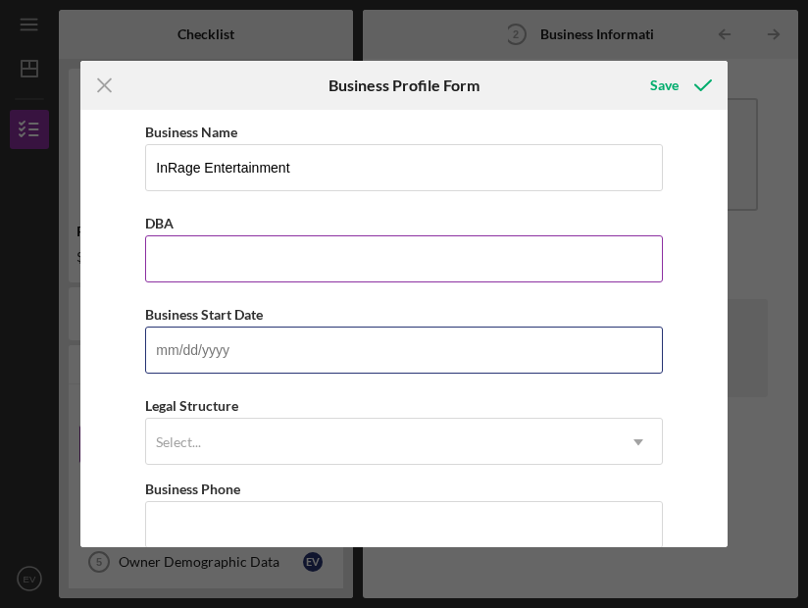
paste input "02/0d/yyyy"
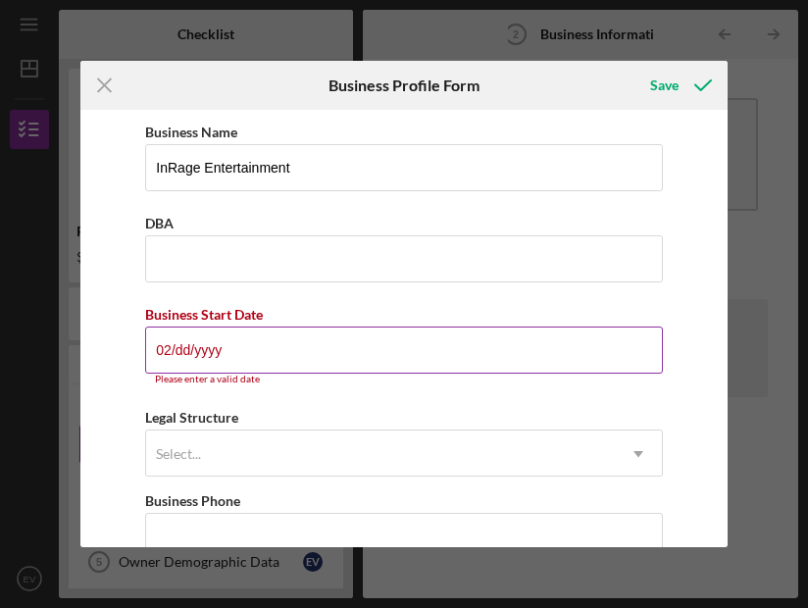
type input "0m/dd/yyyy"
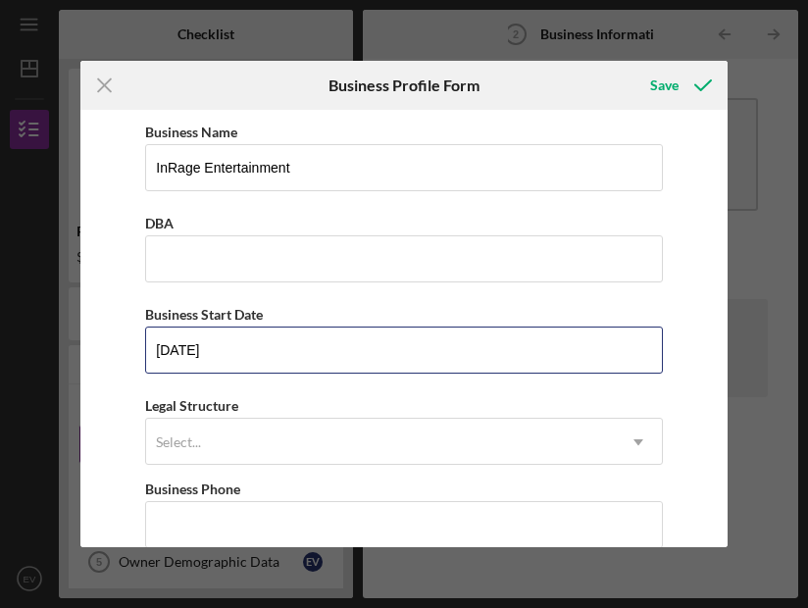
type input "[DATE]"
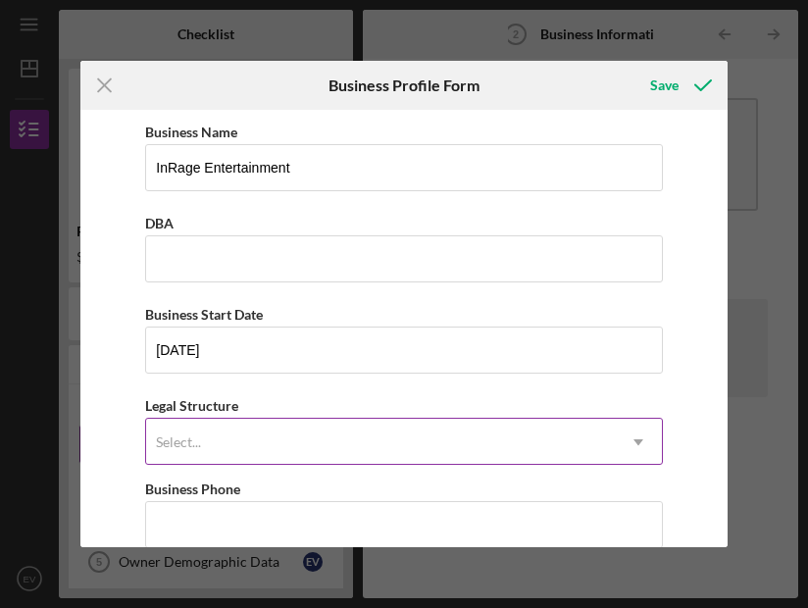
click at [199, 449] on div "Select..." at bounding box center [178, 443] width 45 height 16
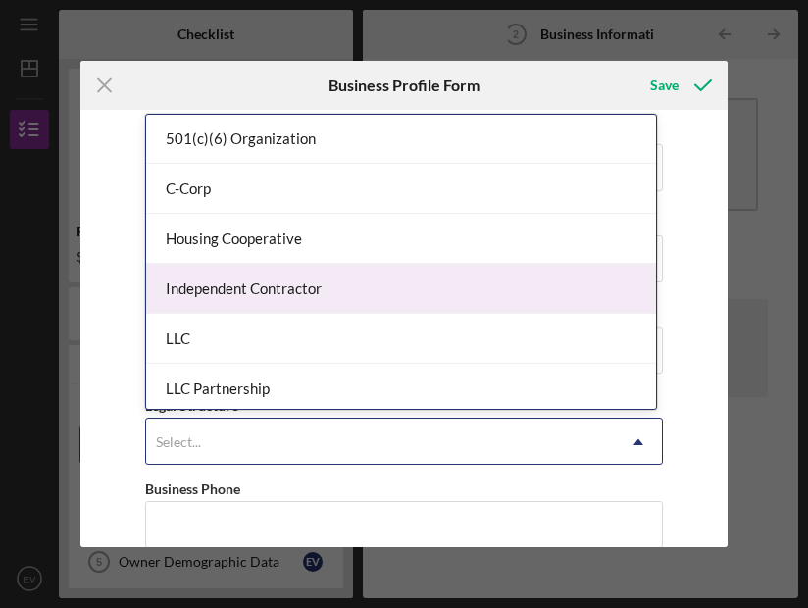
scroll to position [162, 0]
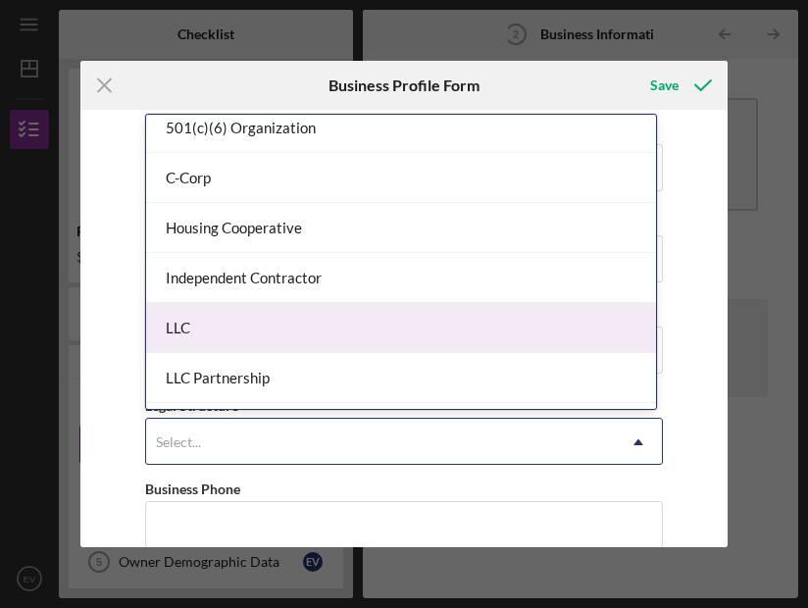
click at [236, 329] on div "LLC" at bounding box center [401, 328] width 511 height 50
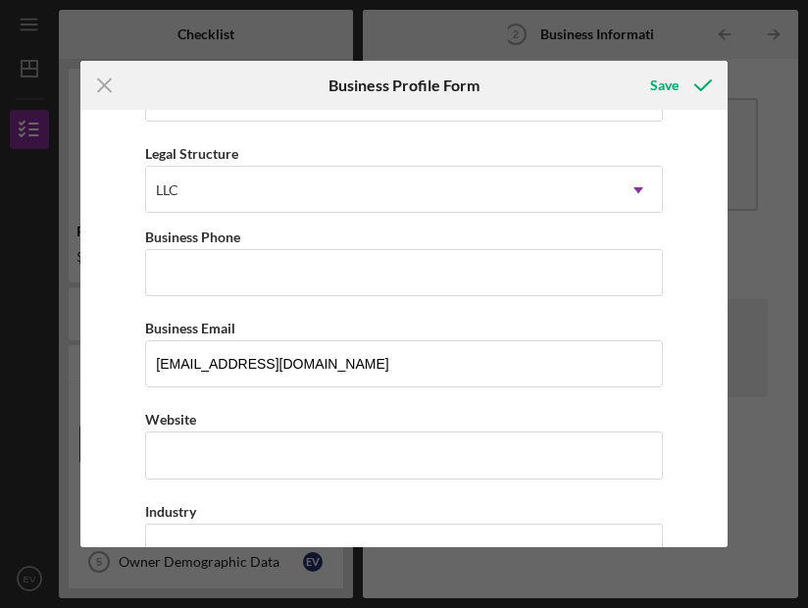
scroll to position [261, 0]
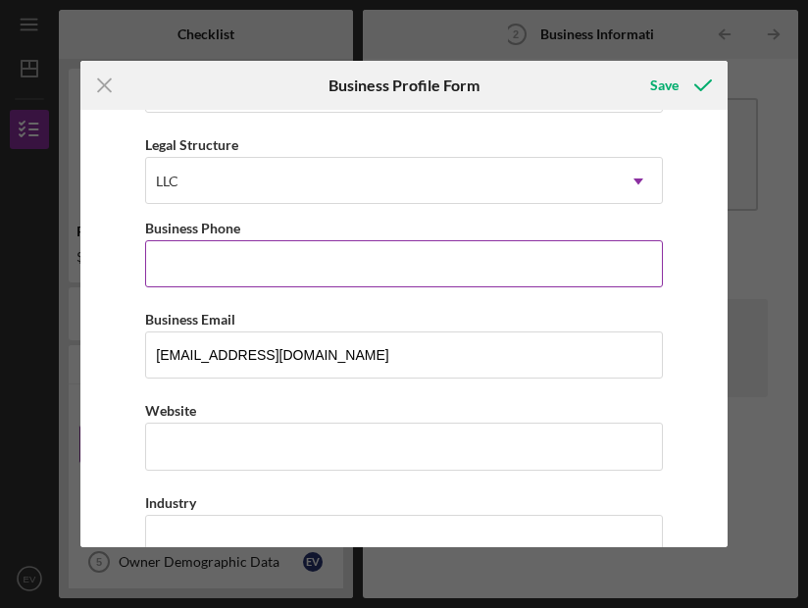
click at [217, 265] on input "Business Phone" at bounding box center [403, 263] width 517 height 47
type input "[PHONE_NUMBER]"
type input "[PERSON_NAME]"
type input "[STREET_ADDRESS][PERSON_NAME]"
type input "CHATSWORTH"
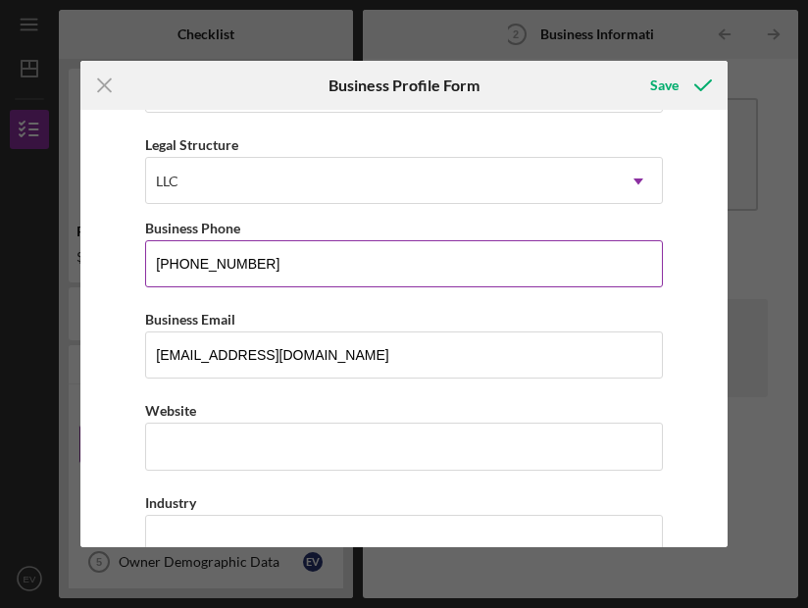
type input "CA"
type input "91311"
type input "CA"
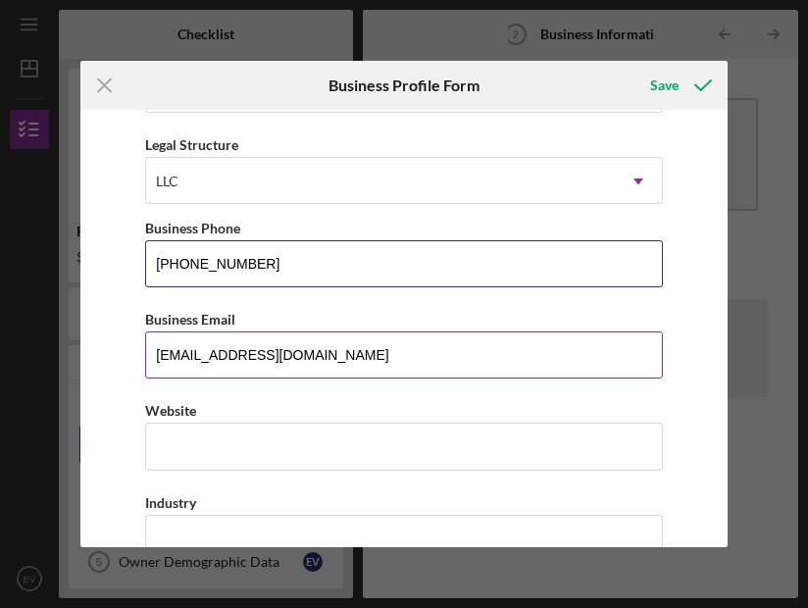
type input "[PHONE_NUMBER]"
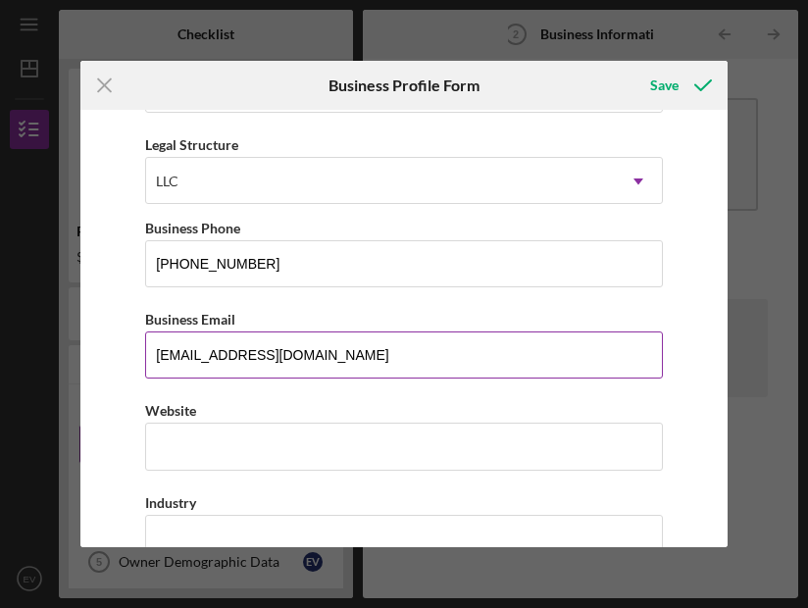
click at [289, 353] on input "[EMAIL_ADDRESS][DOMAIN_NAME]" at bounding box center [403, 355] width 517 height 47
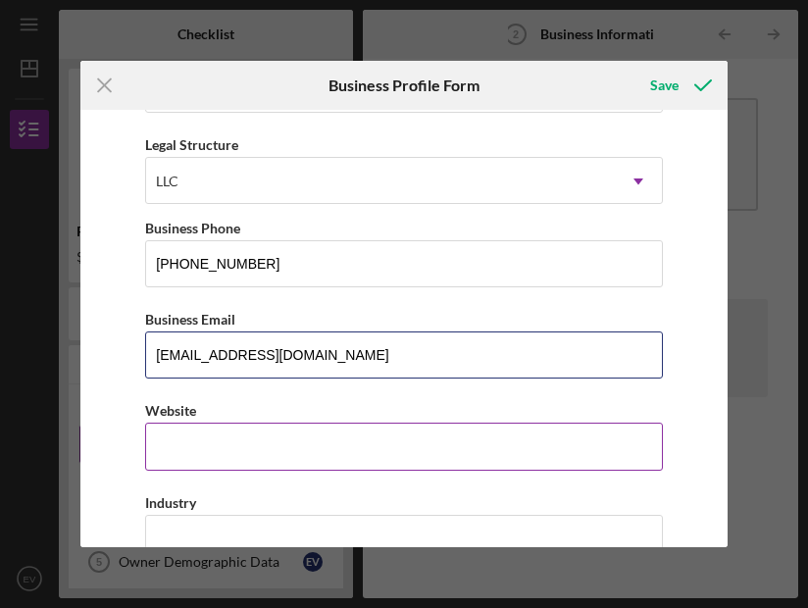
type input "[EMAIL_ADDRESS][DOMAIN_NAME]"
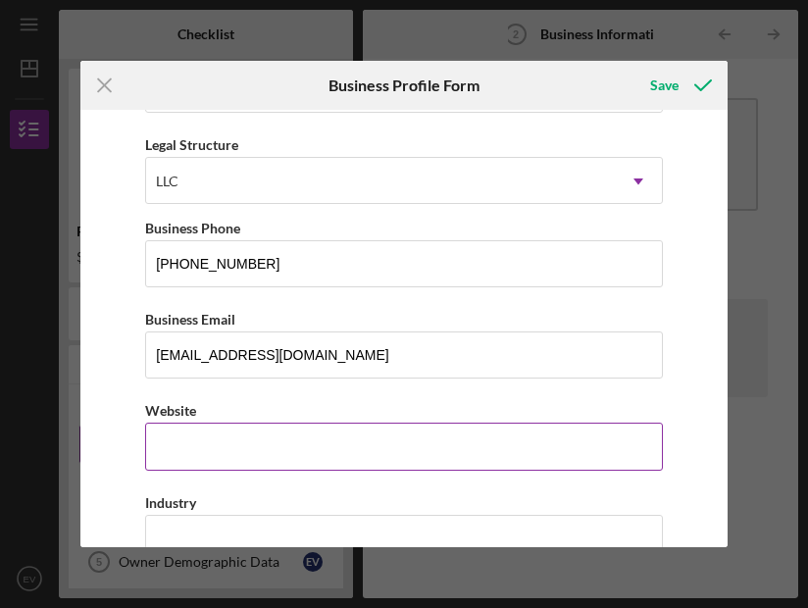
click at [172, 442] on div "Website" at bounding box center [403, 434] width 517 height 72
click at [199, 449] on div "https://" at bounding box center [178, 447] width 44 height 16
click at [194, 448] on div "https://" at bounding box center [178, 447] width 44 height 16
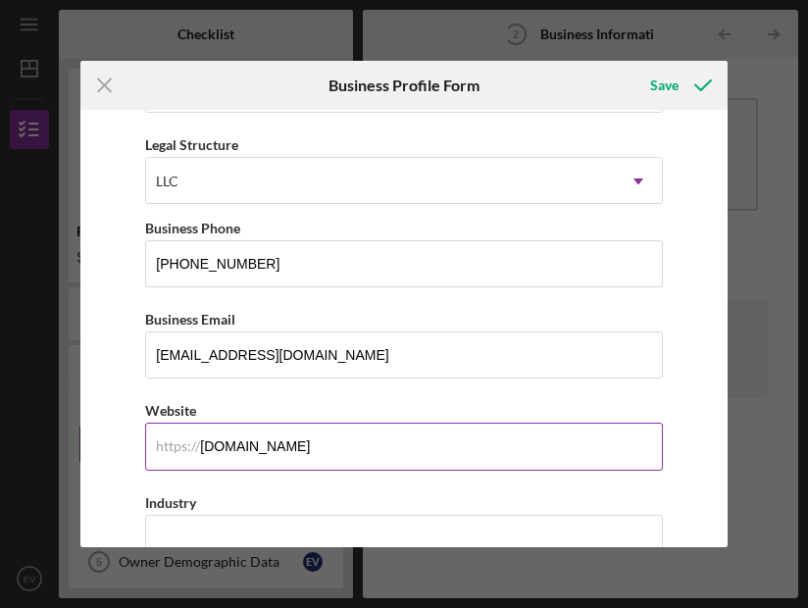
click at [266, 443] on input "[DOMAIN_NAME]" at bounding box center [403, 446] width 517 height 47
type input "I"
type input "[DOMAIN_NAME]"
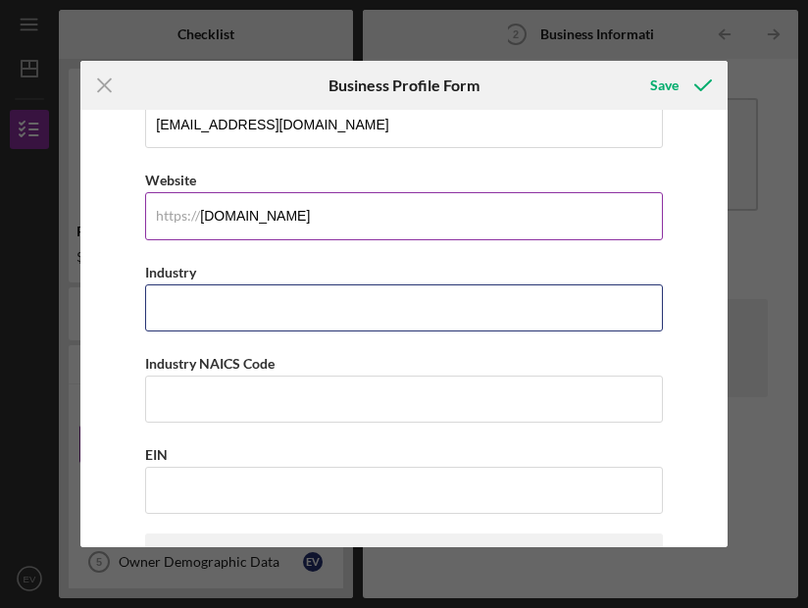
scroll to position [493, 0]
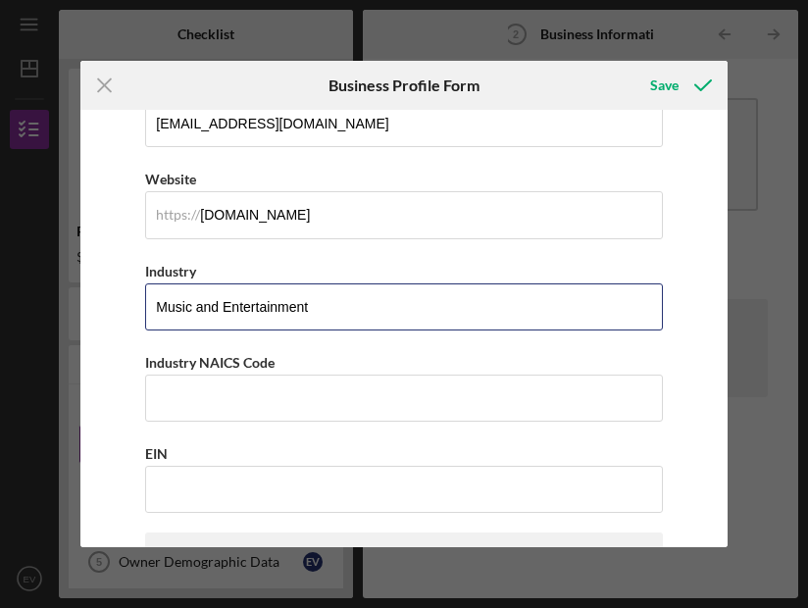
type input "Music and Entertainment"
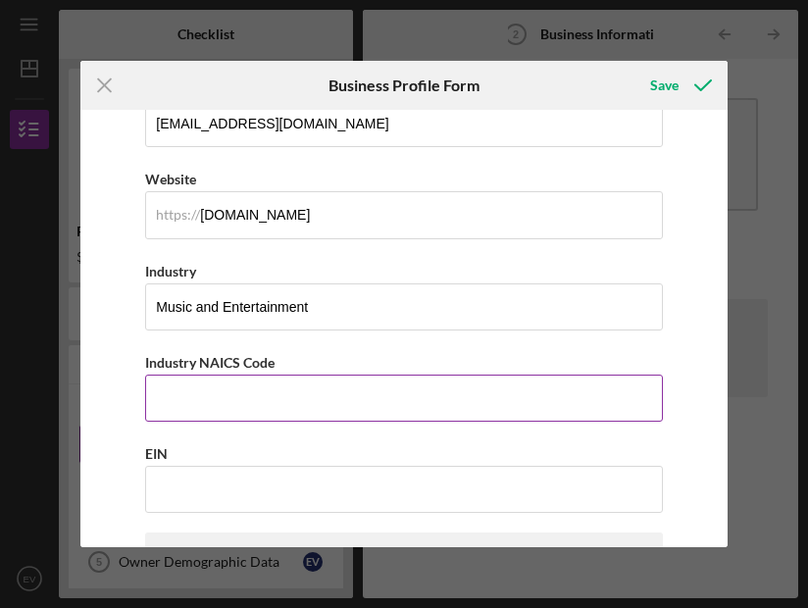
click at [268, 386] on input "Industry NAICS Code" at bounding box center [403, 398] width 517 height 47
paste input "512250"
type input "512250"
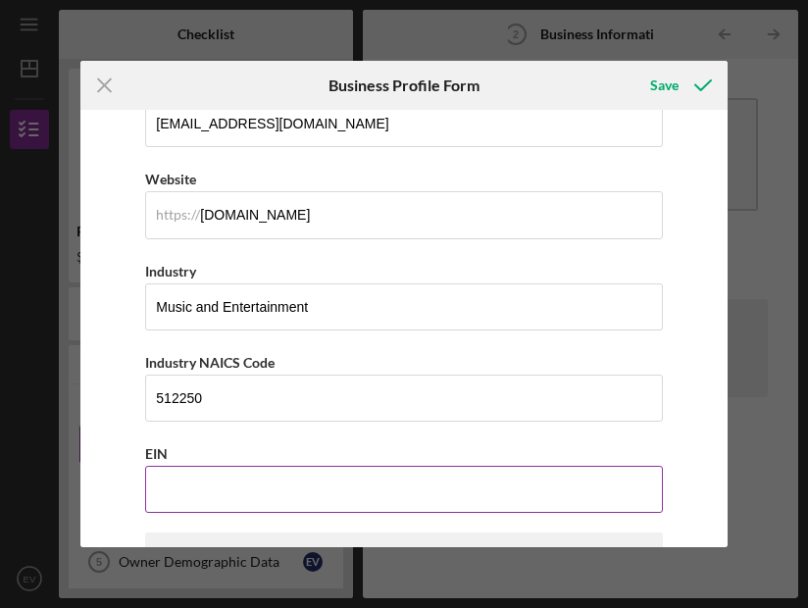
click at [218, 493] on input "EIN" at bounding box center [403, 489] width 517 height 47
paste input "[US_EMPLOYER_IDENTIFICATION_NUMBER]"
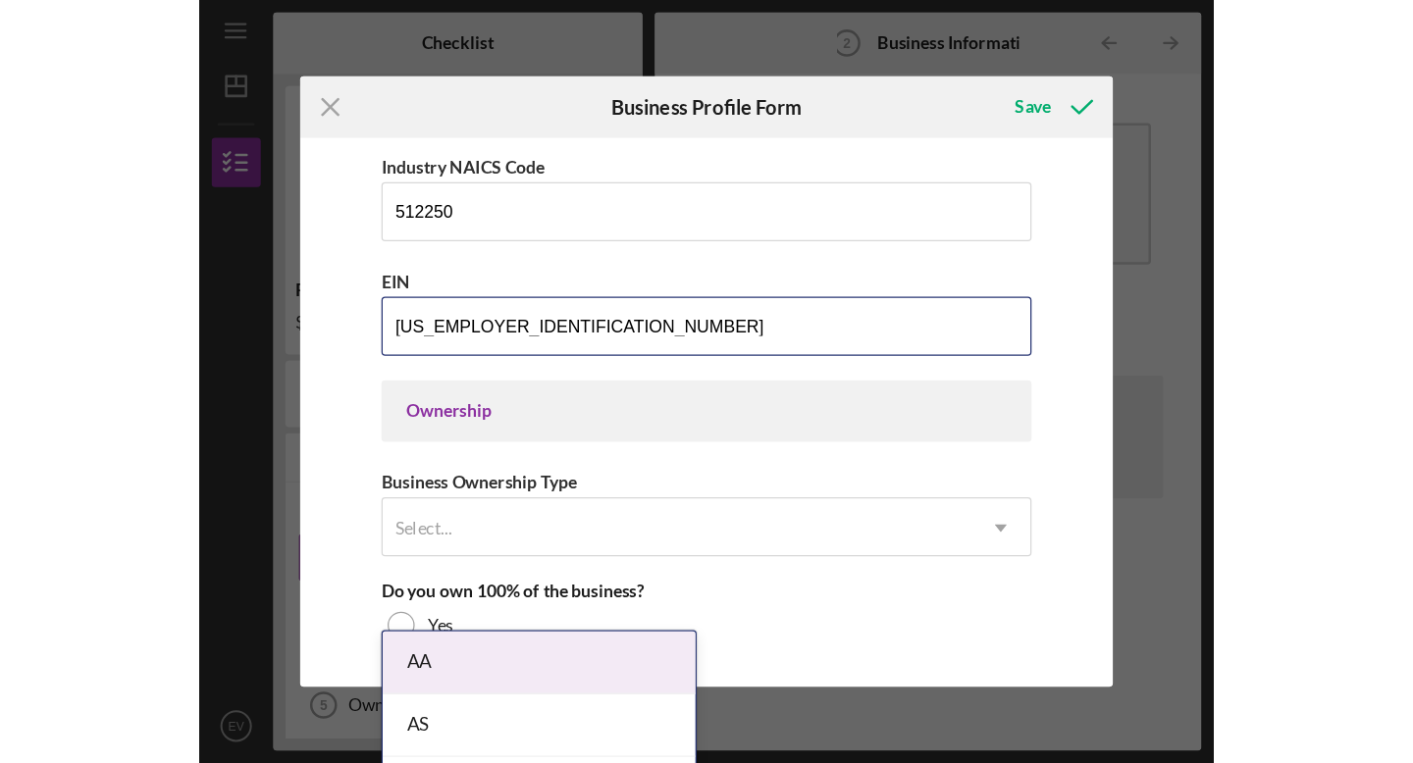
scroll to position [729, 0]
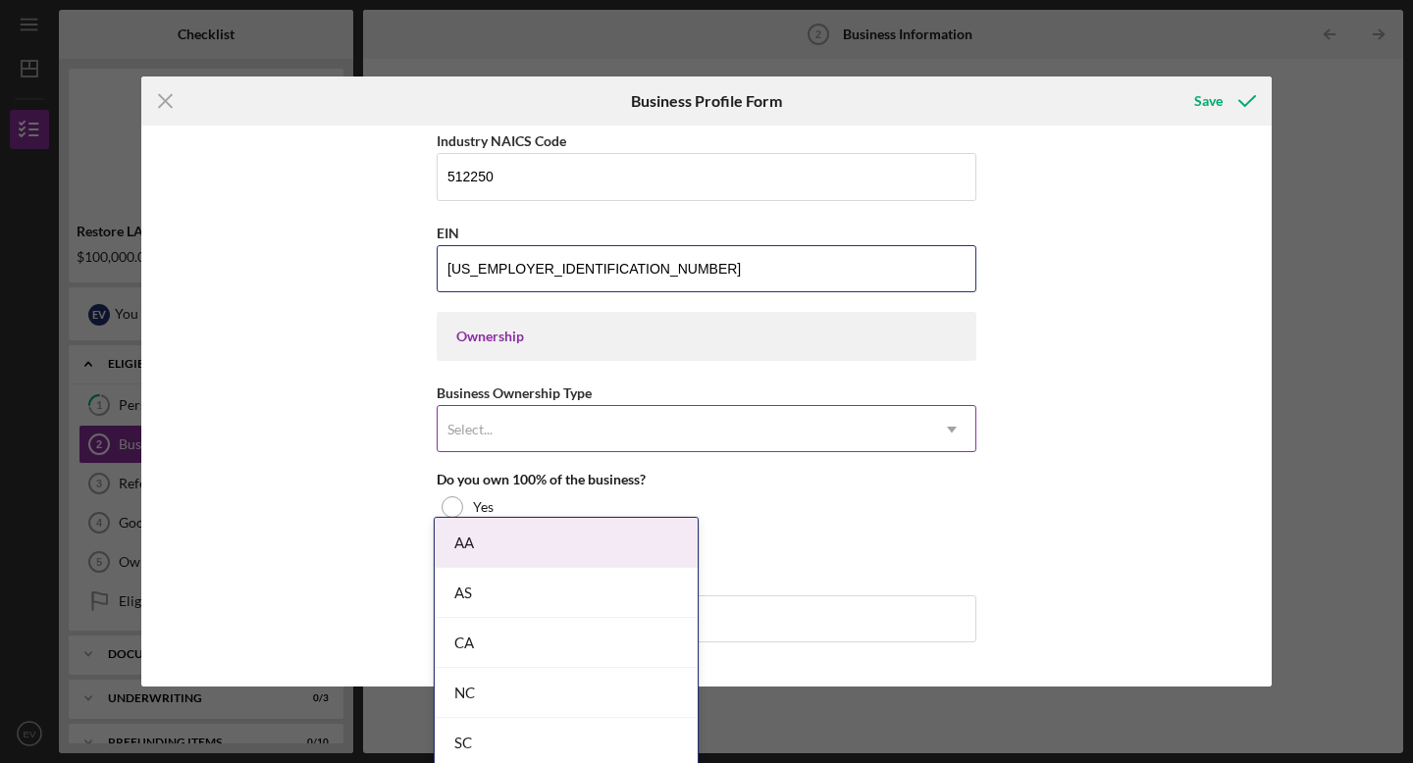
type input "[US_EMPLOYER_IDENTIFICATION_NUMBER]"
click at [585, 411] on div "Select..." at bounding box center [683, 429] width 491 height 45
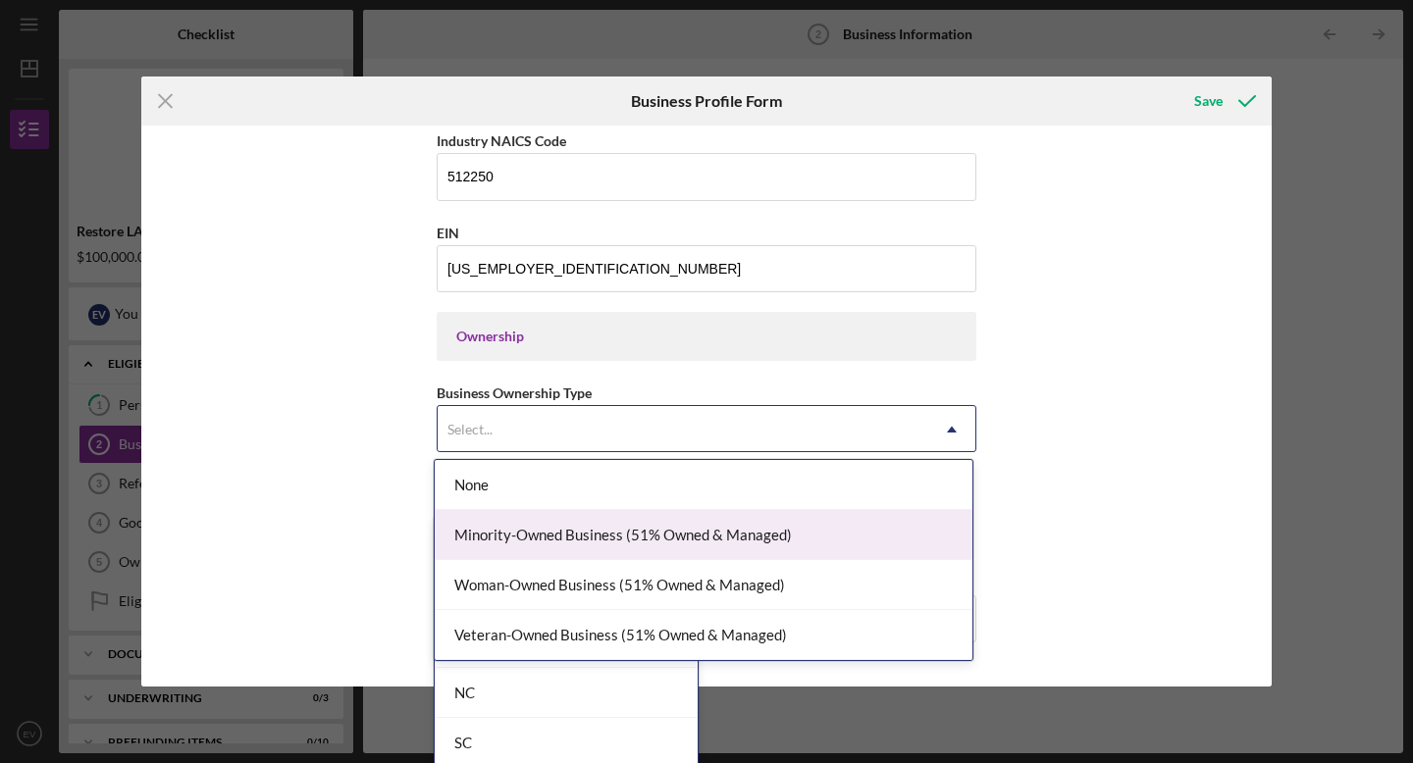
click at [590, 537] on div "Minority-Owned Business (51% Owned & Managed)" at bounding box center [704, 535] width 538 height 50
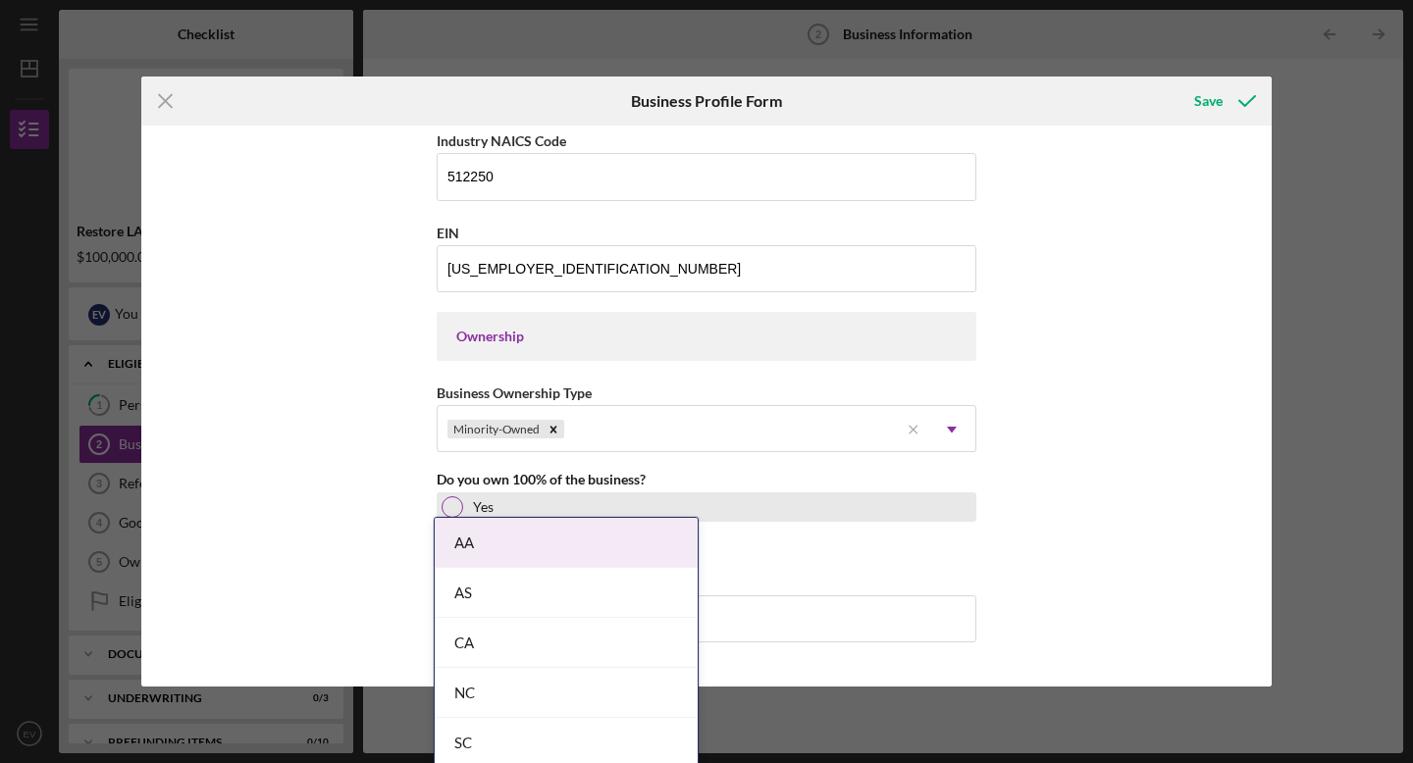
click at [761, 494] on div "Yes" at bounding box center [707, 507] width 540 height 29
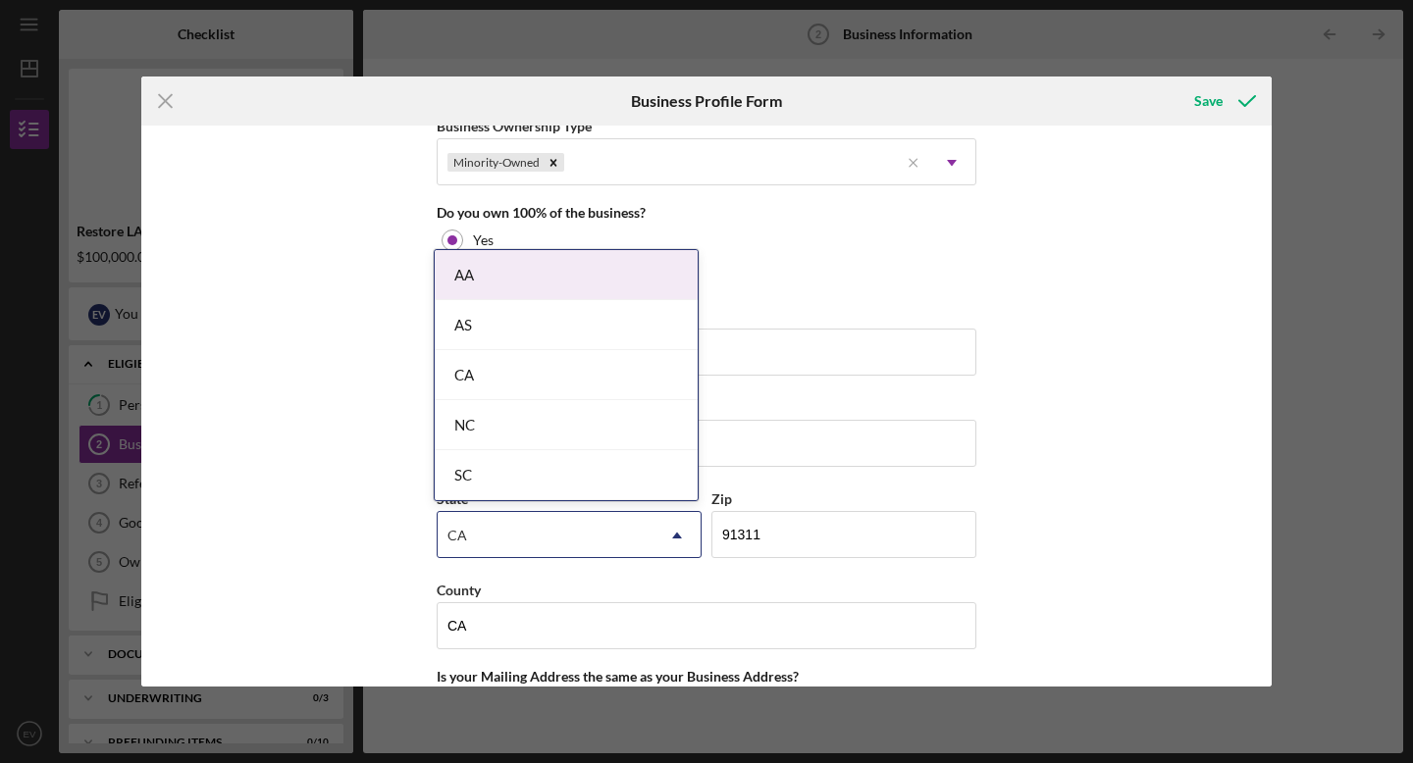
scroll to position [997, 0]
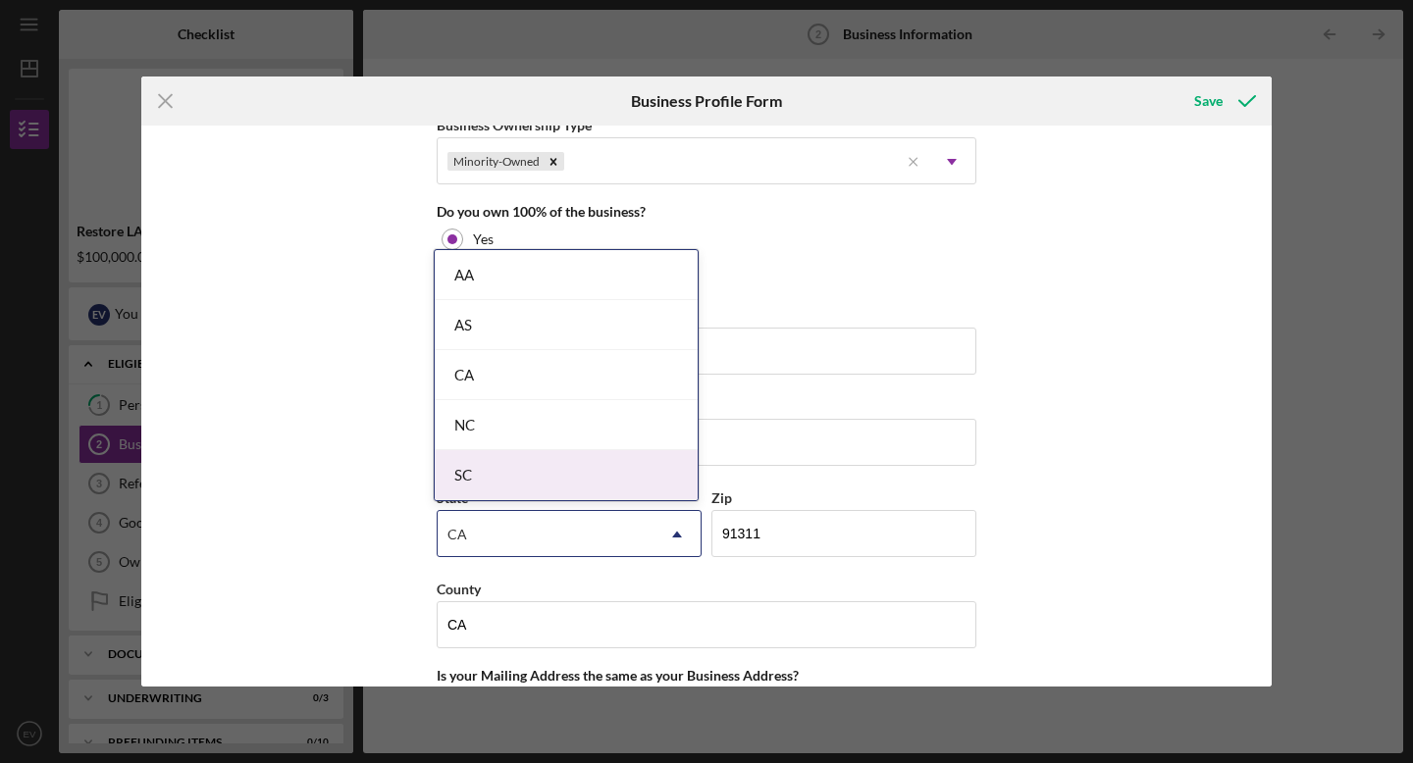
click at [539, 533] on div "CA" at bounding box center [546, 534] width 216 height 45
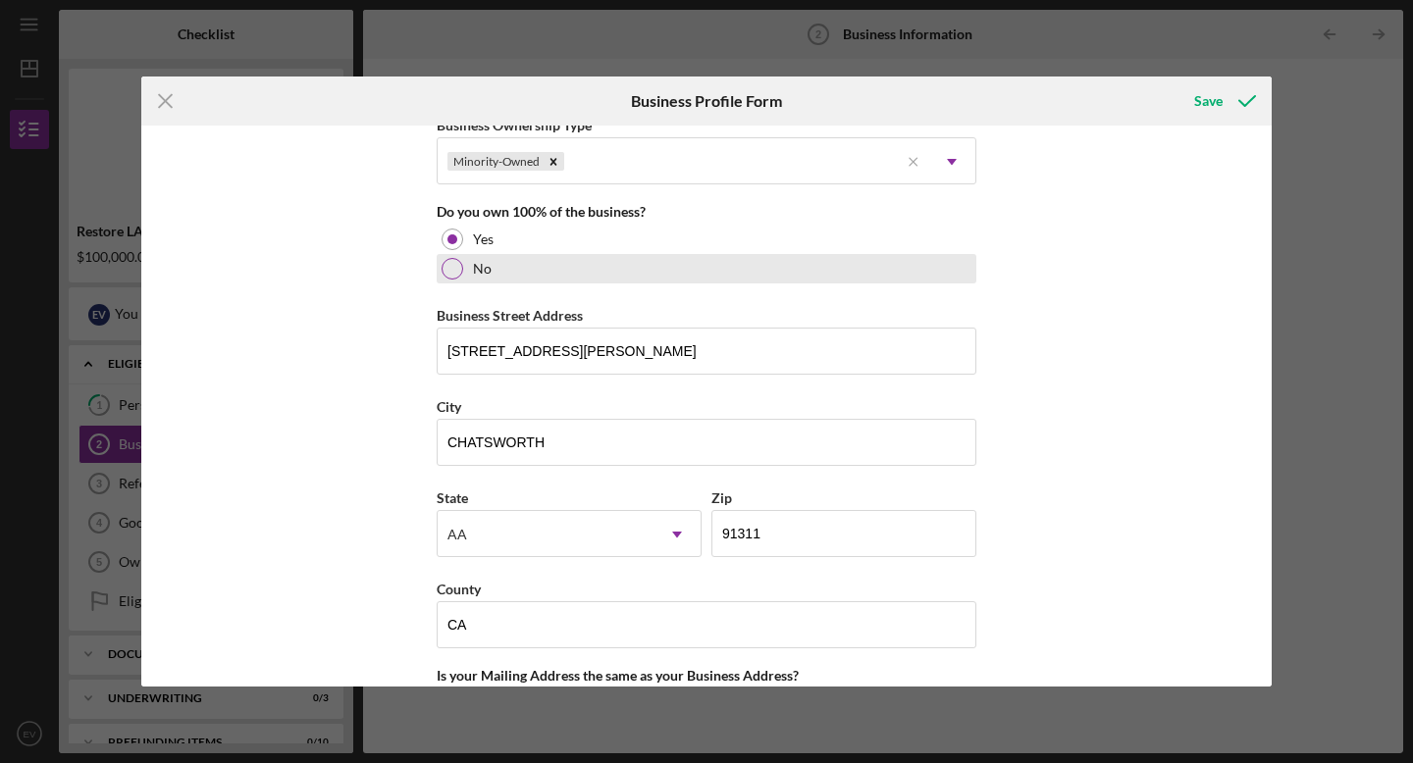
click at [450, 275] on div at bounding box center [453, 269] width 22 height 22
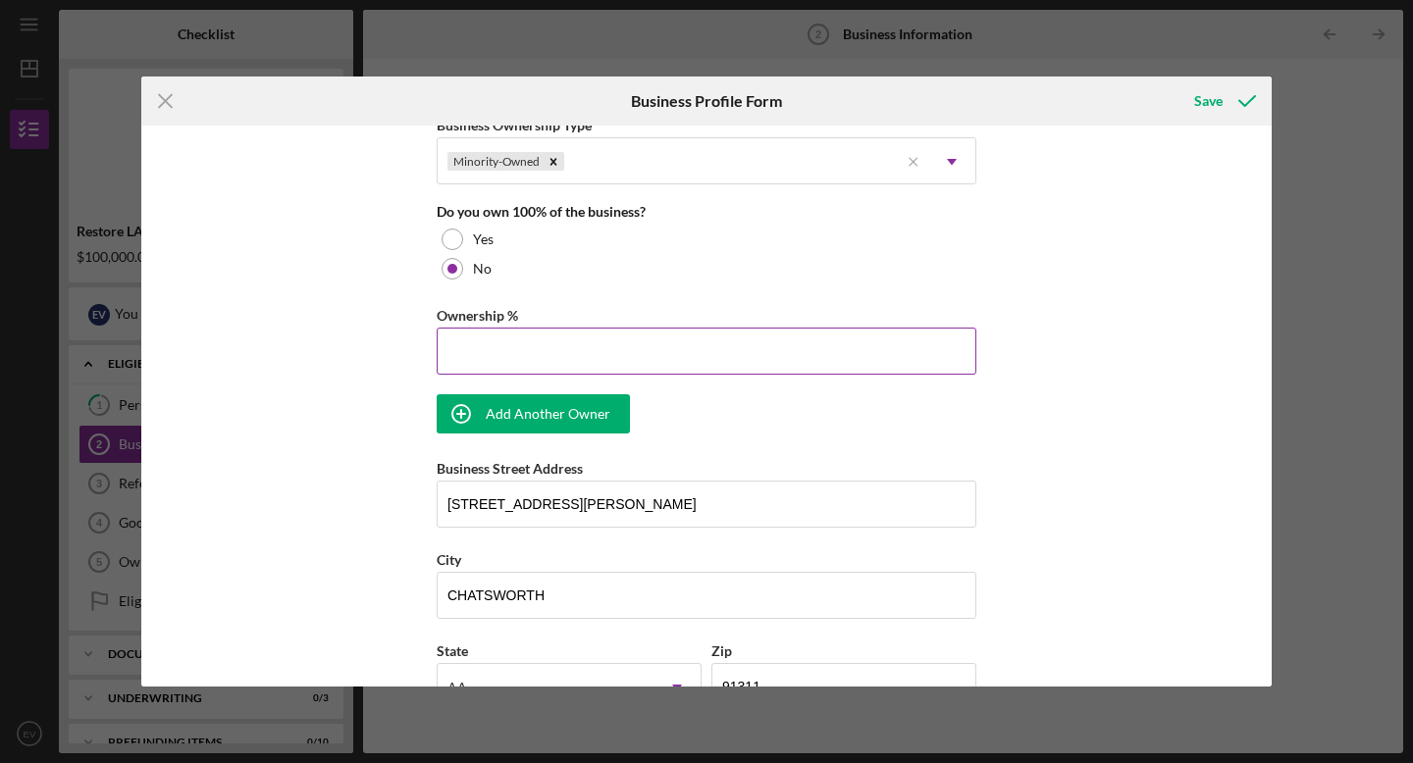
click at [503, 347] on input "Ownership %" at bounding box center [707, 351] width 540 height 47
click at [692, 441] on div "Business Name InRage Entertainment DBA [PERSON_NAME] Business Start Date [DATE]…" at bounding box center [707, 209] width 540 height 2140
type input "45.00%"
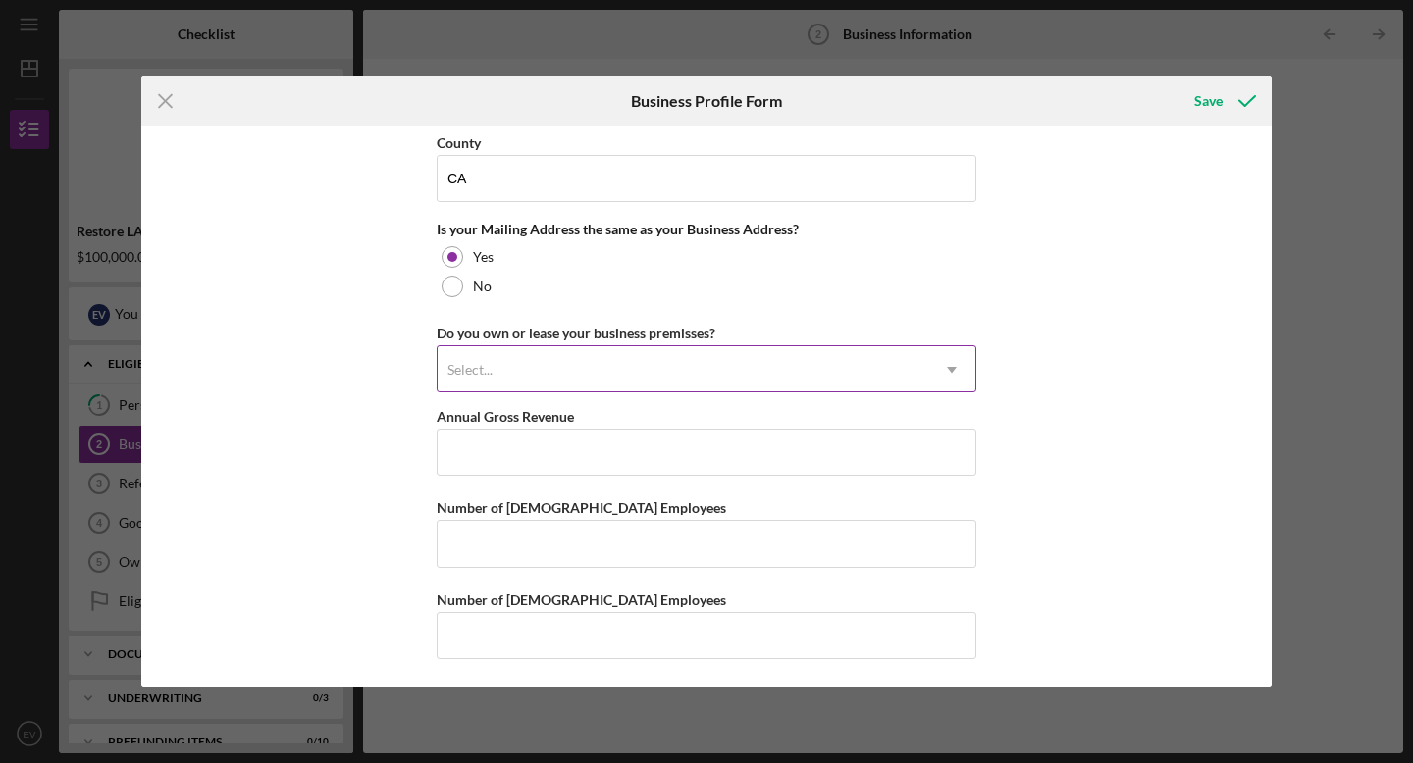
scroll to position [1597, 0]
click at [621, 390] on div "Select..." at bounding box center [683, 368] width 491 height 45
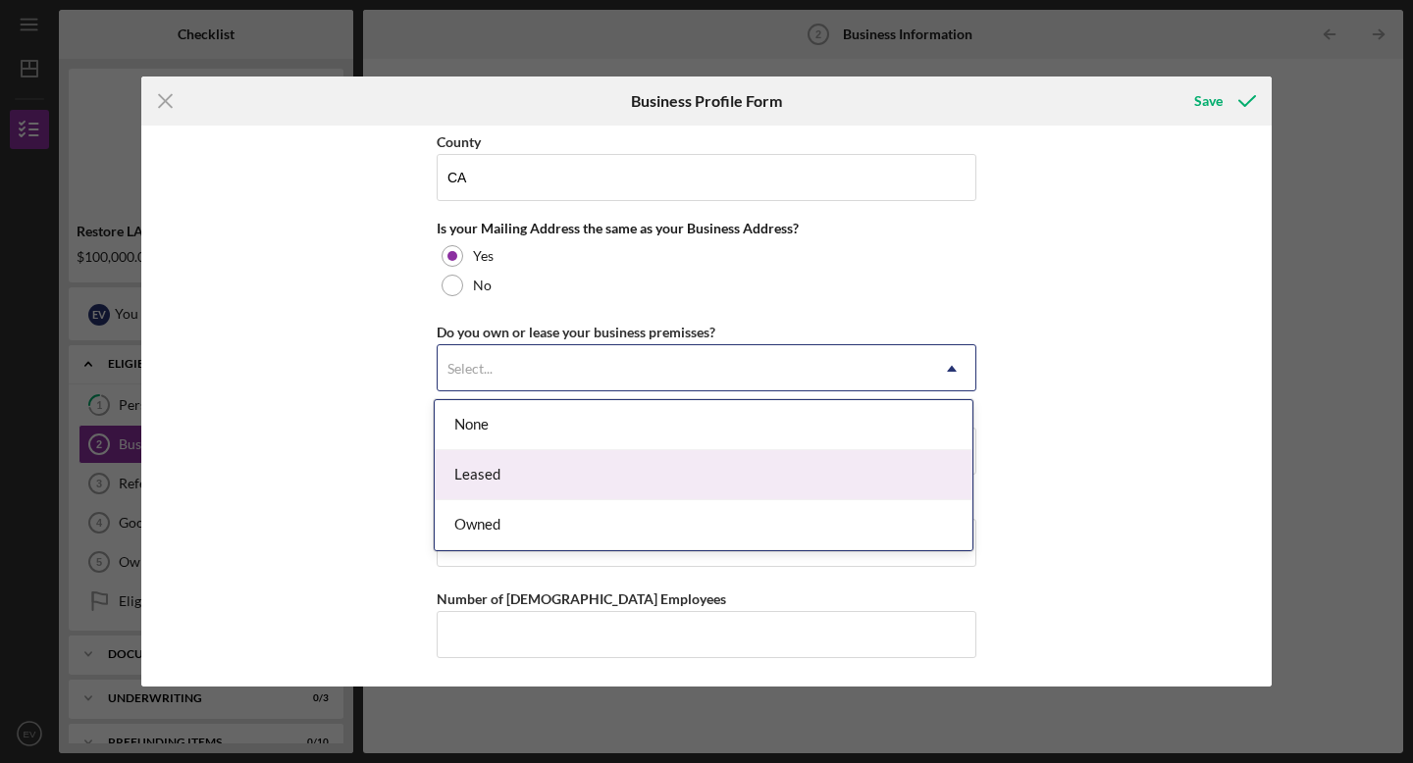
click at [570, 476] on div "Leased" at bounding box center [704, 475] width 538 height 50
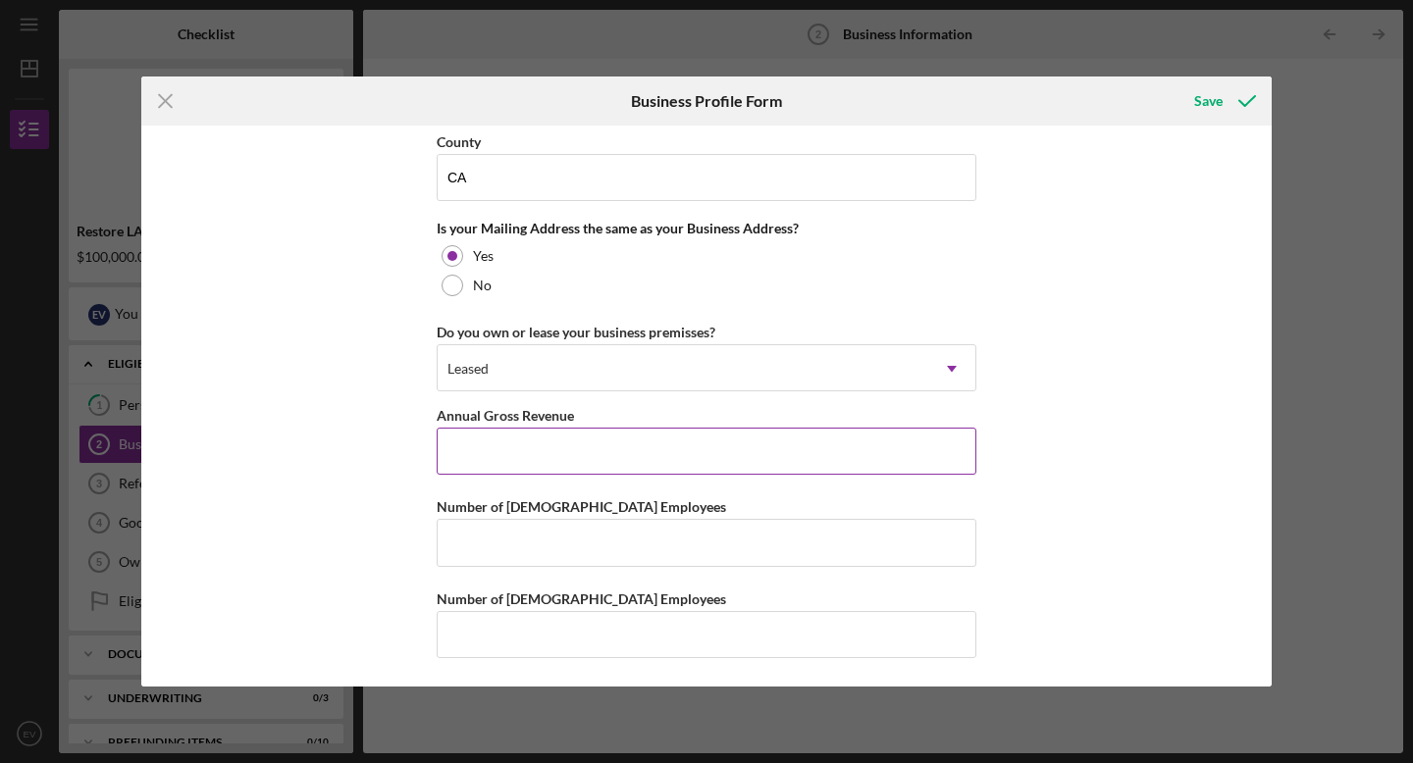
click at [576, 456] on input "Annual Gross Revenue" at bounding box center [707, 451] width 540 height 47
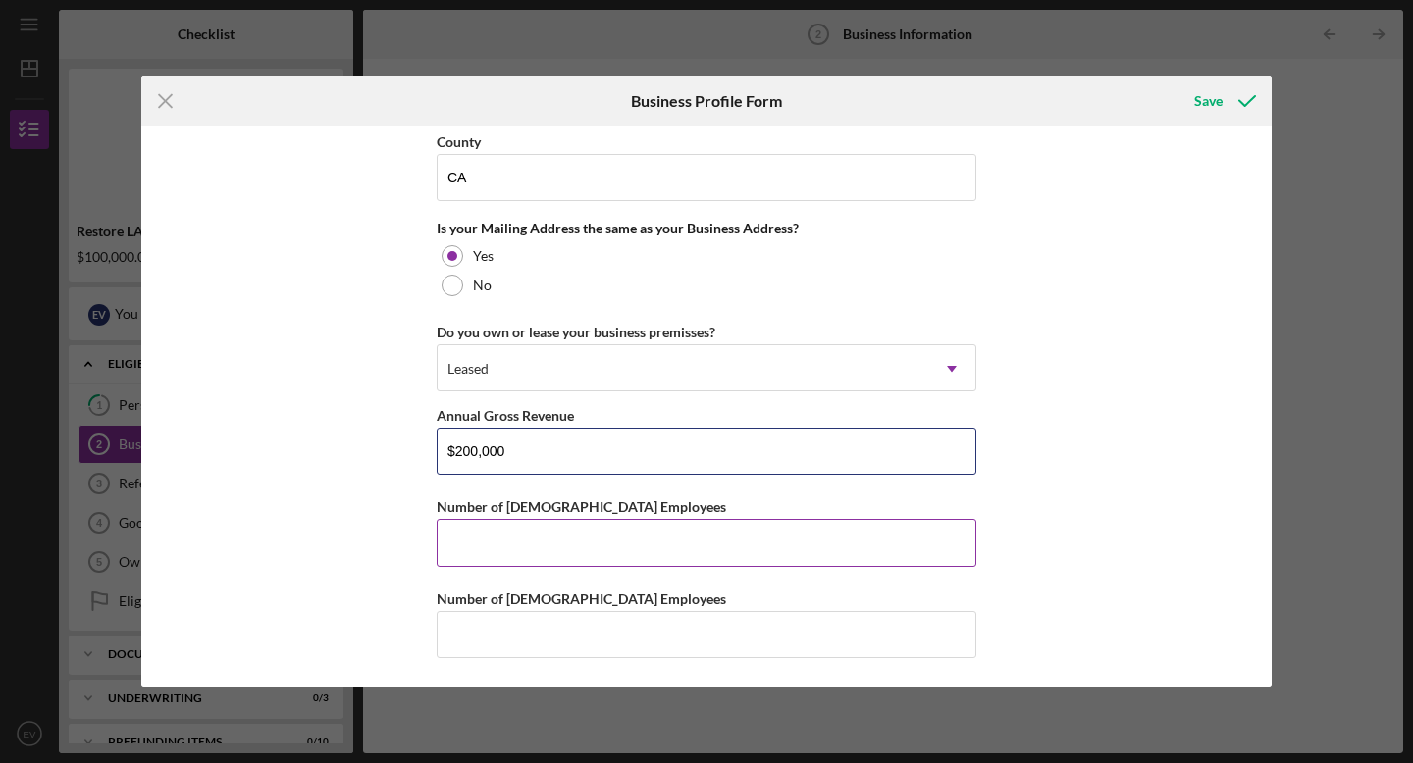
type input "$200,000"
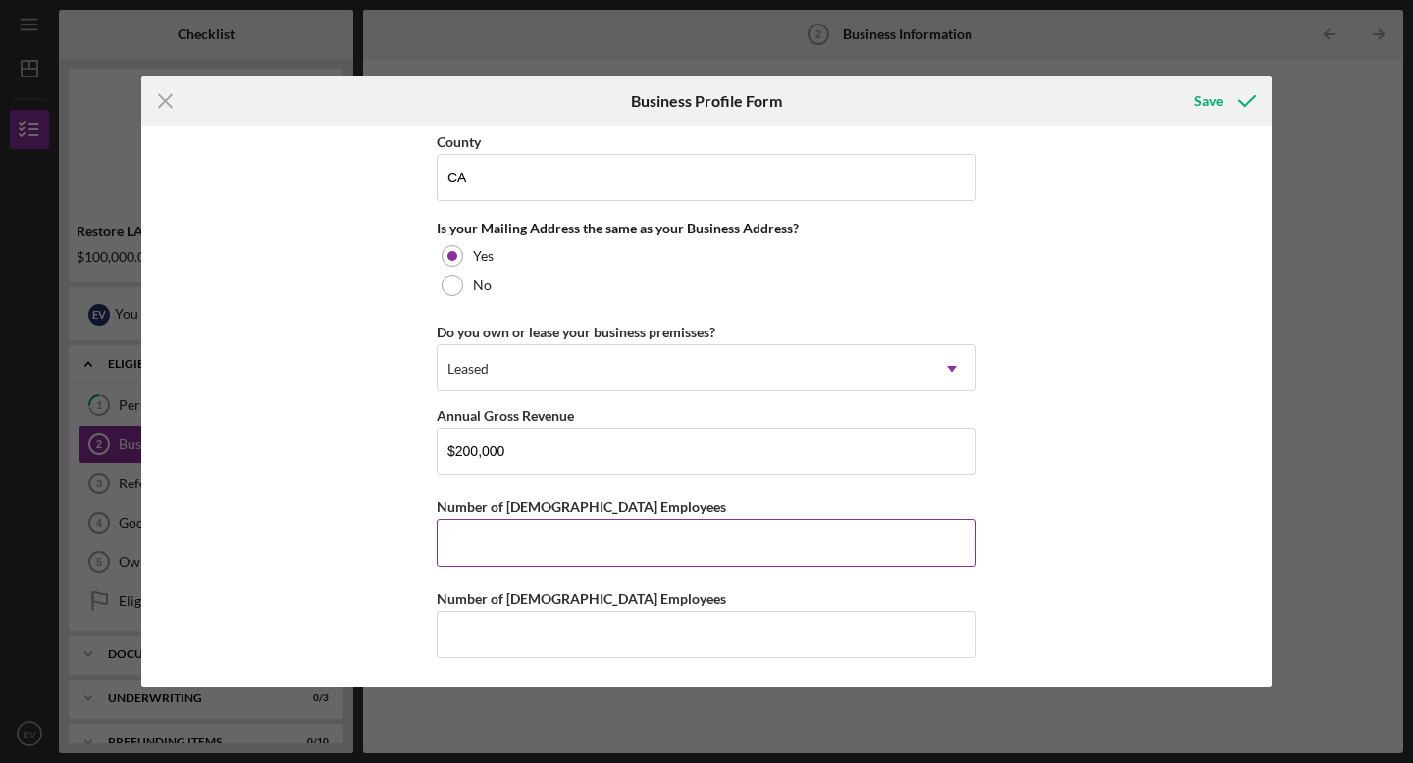
click at [554, 538] on input "Number of [DEMOGRAPHIC_DATA] Employees" at bounding box center [707, 542] width 540 height 47
type input "2"
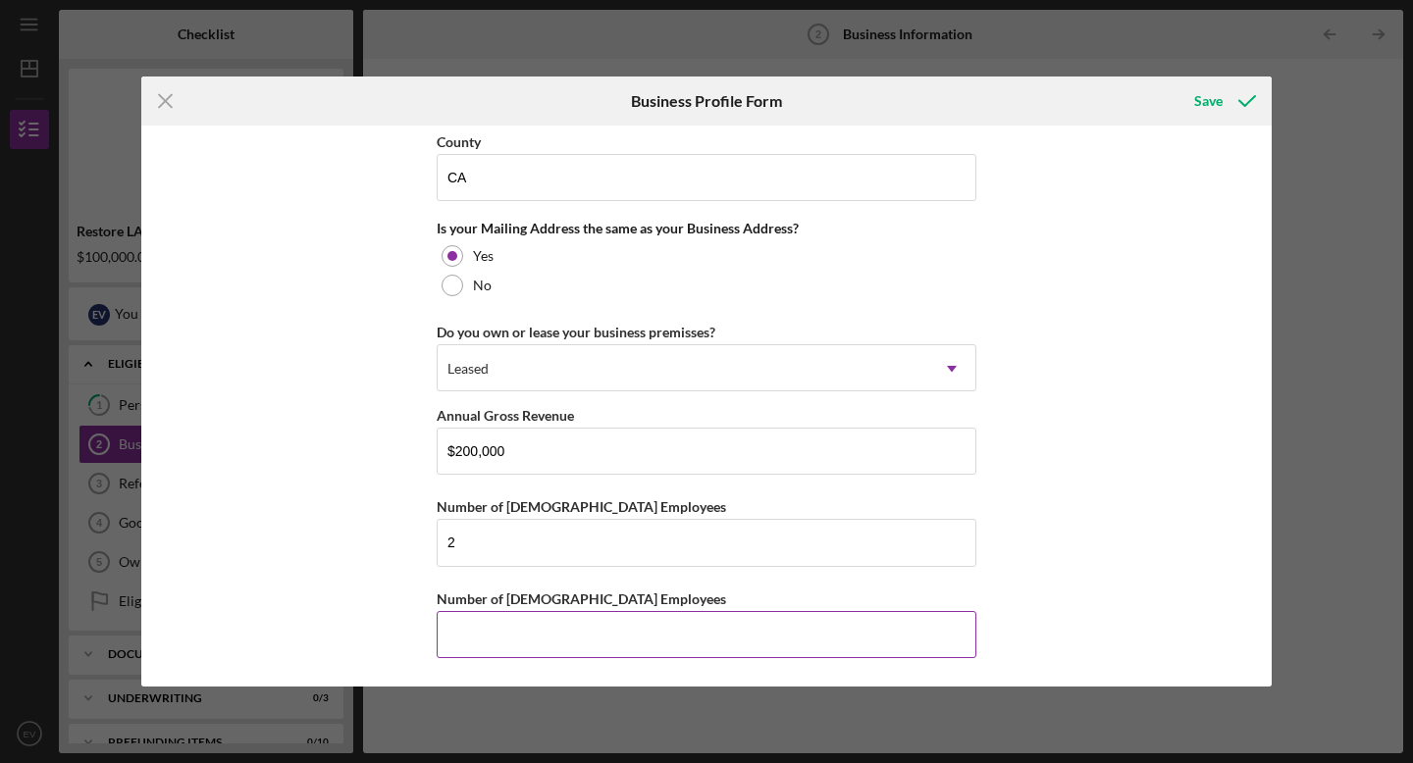
click at [509, 642] on input "Number of [DEMOGRAPHIC_DATA] Employees" at bounding box center [707, 634] width 540 height 47
type input "0"
click at [1211, 103] on div "Save" at bounding box center [1208, 100] width 28 height 39
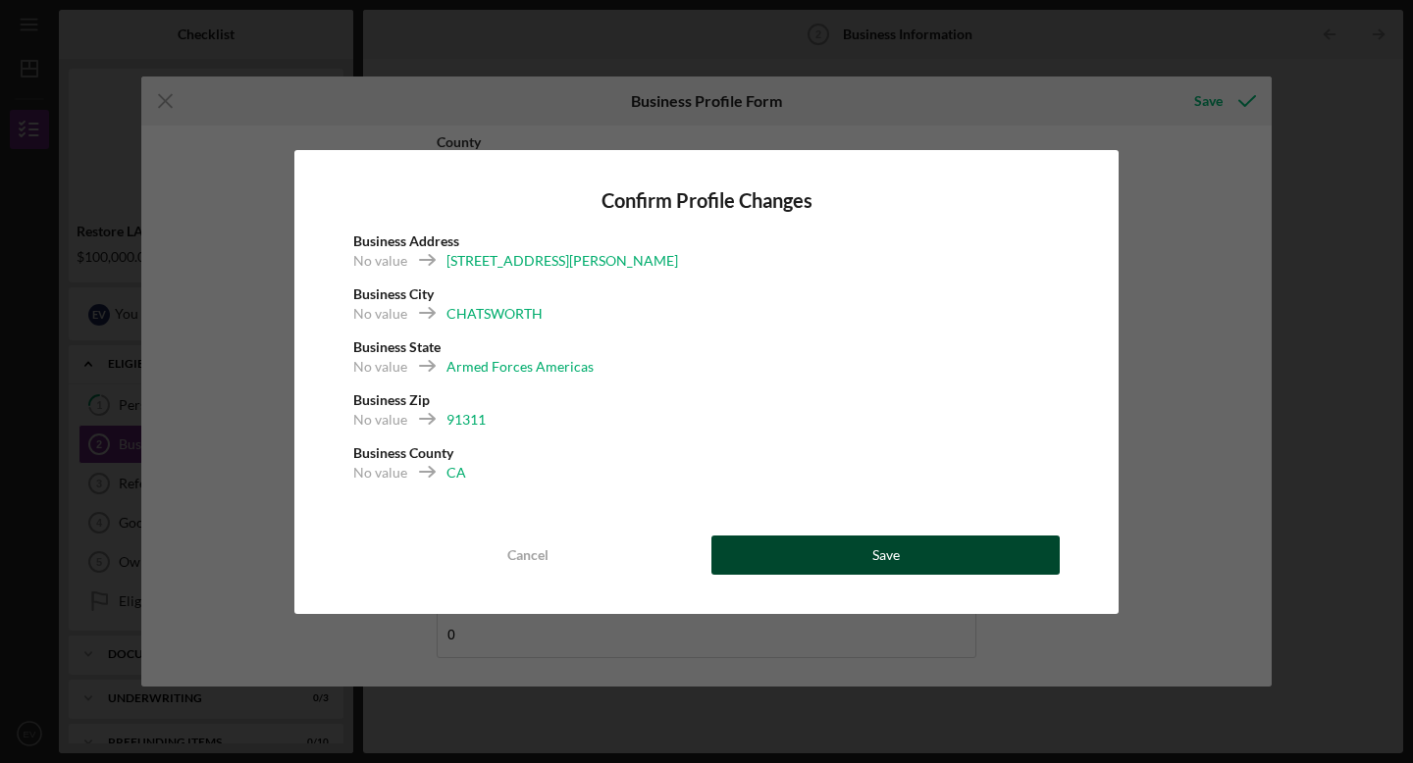
click at [890, 550] on div "Save" at bounding box center [885, 555] width 27 height 39
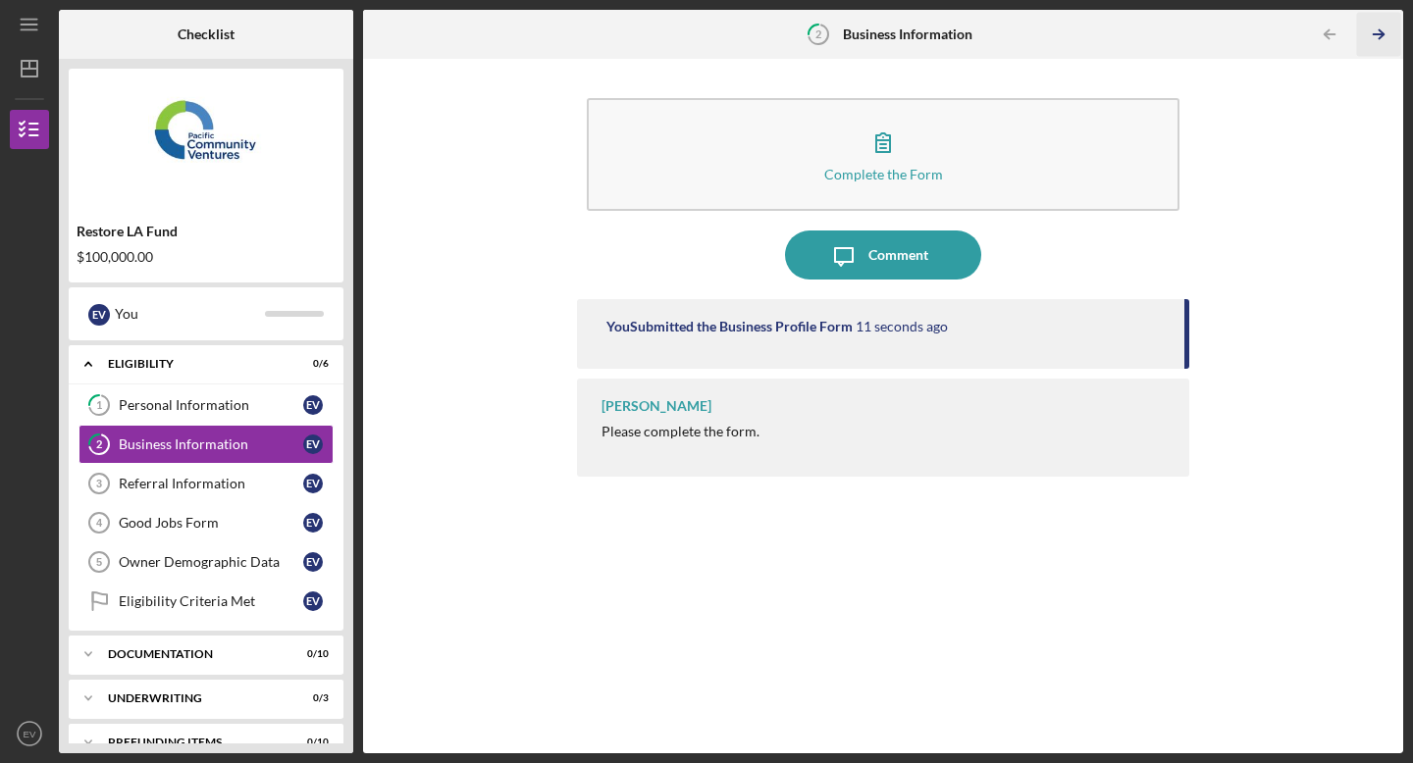
click at [1370, 34] on icon "Icon/Table Pagination Arrow" at bounding box center [1378, 35] width 44 height 44
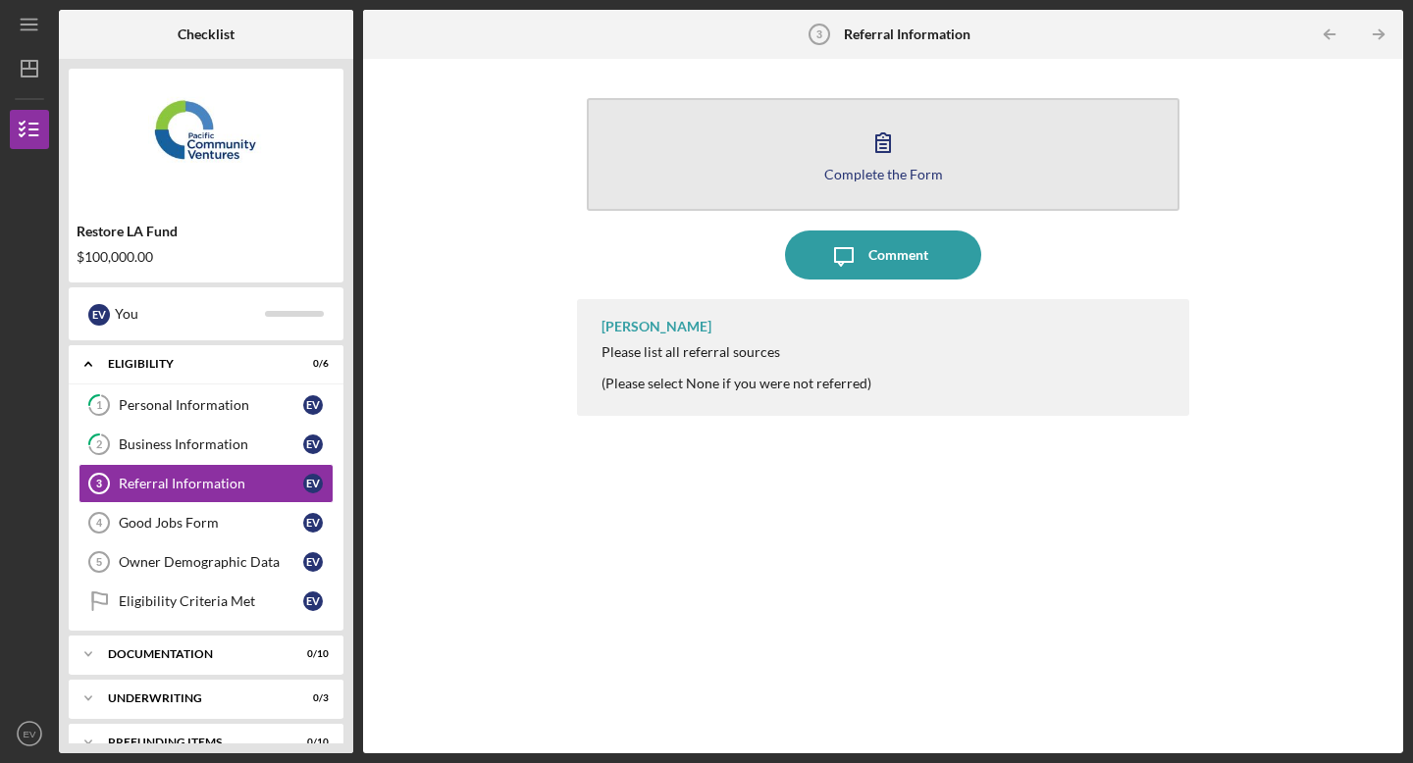
click at [908, 144] on button "Complete the Form Form" at bounding box center [883, 154] width 593 height 113
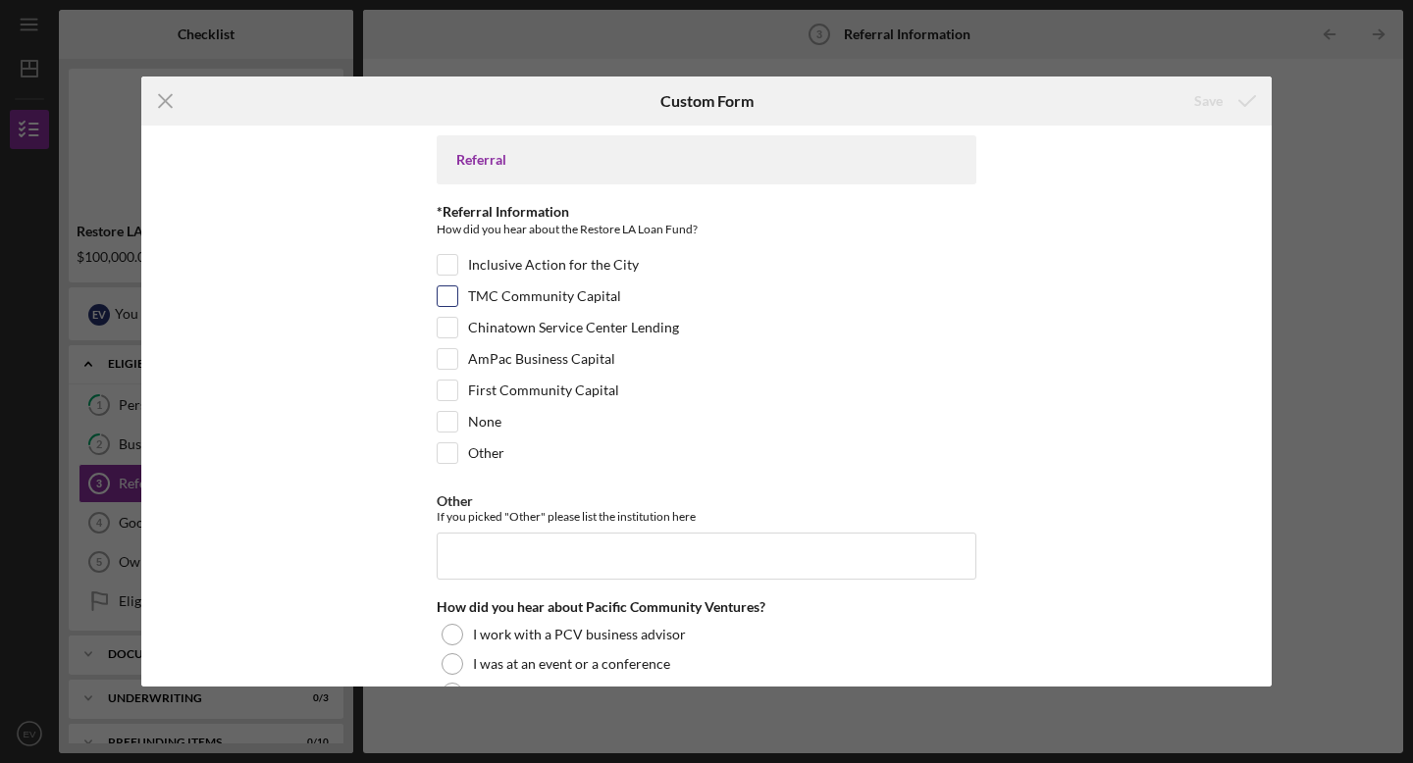
click at [443, 295] on input "TMC Community Capital" at bounding box center [448, 296] width 20 height 20
checkbox input "true"
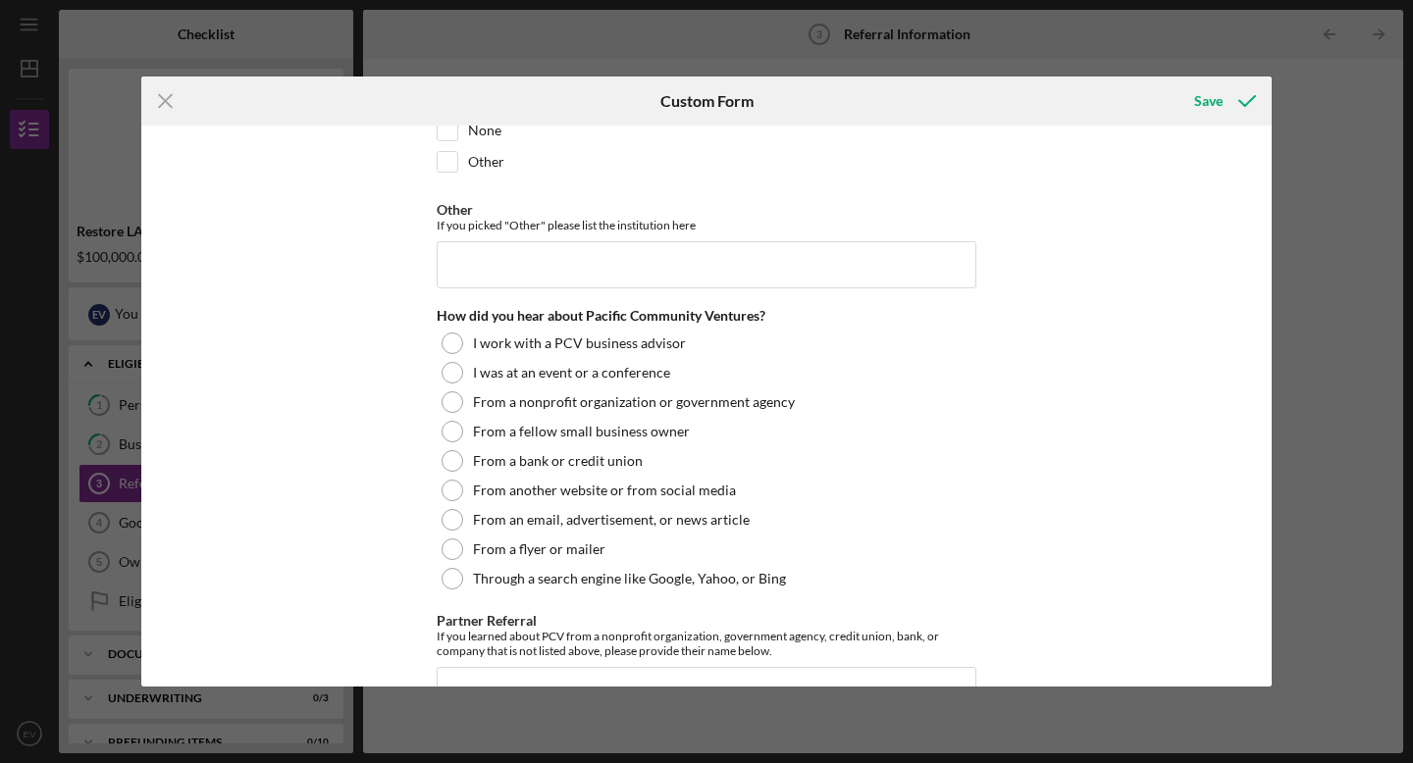
scroll to position [293, 0]
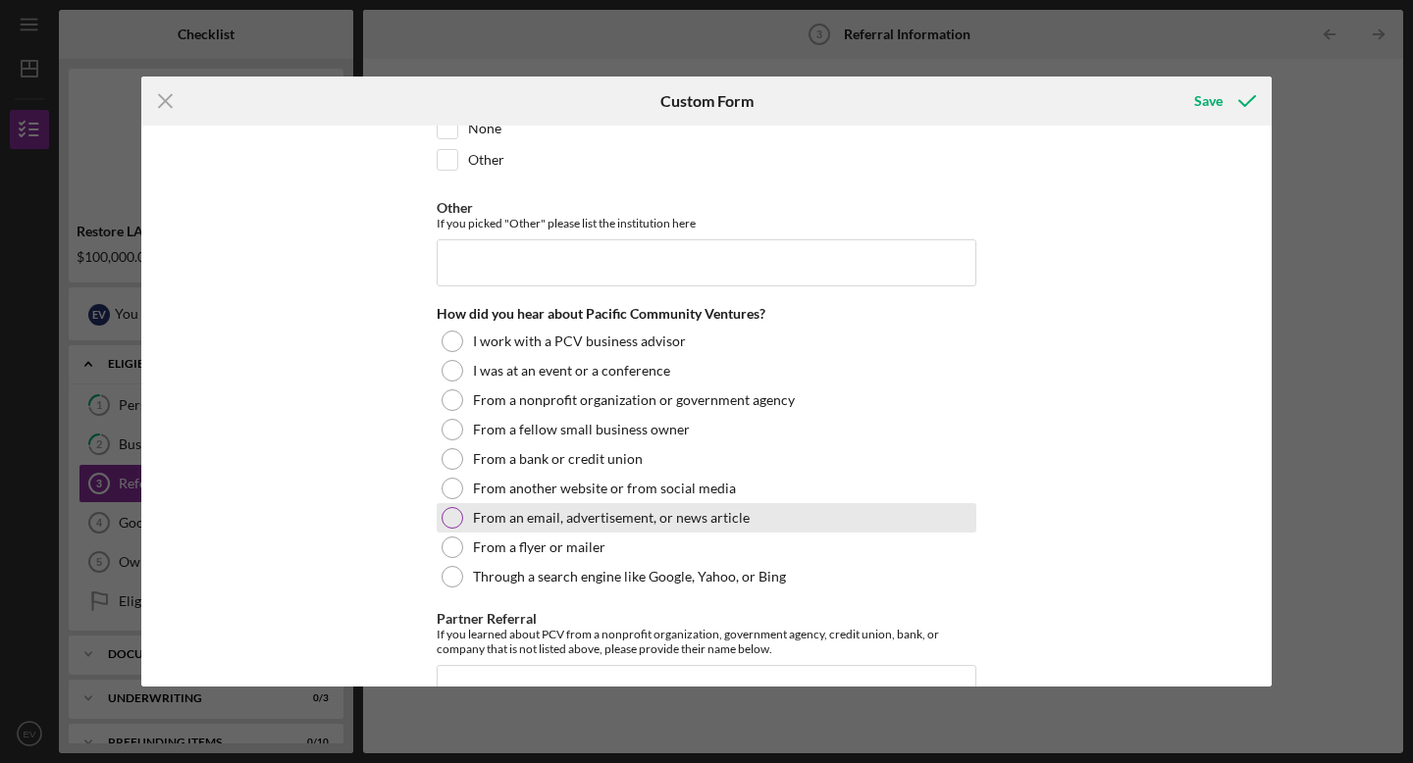
click at [450, 515] on div at bounding box center [453, 518] width 22 height 22
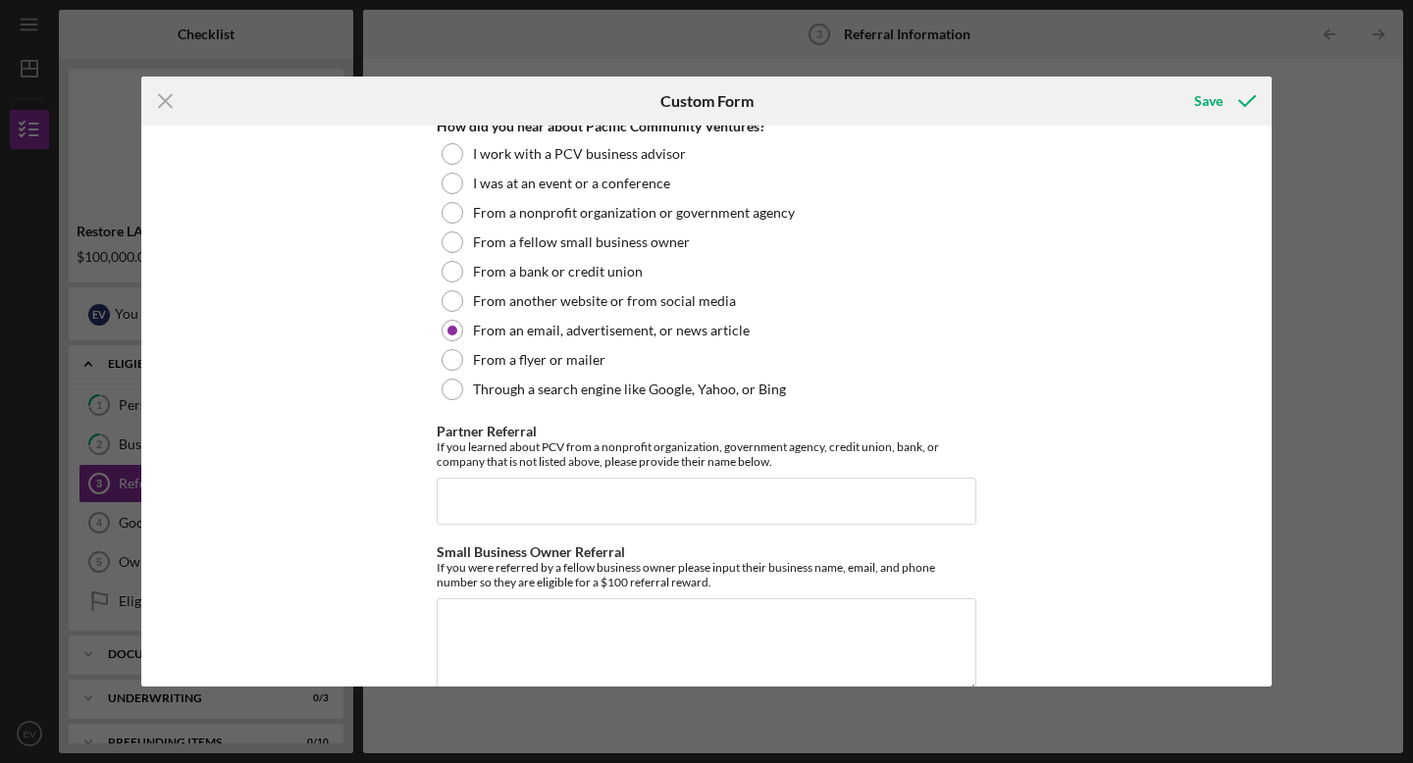
scroll to position [519, 0]
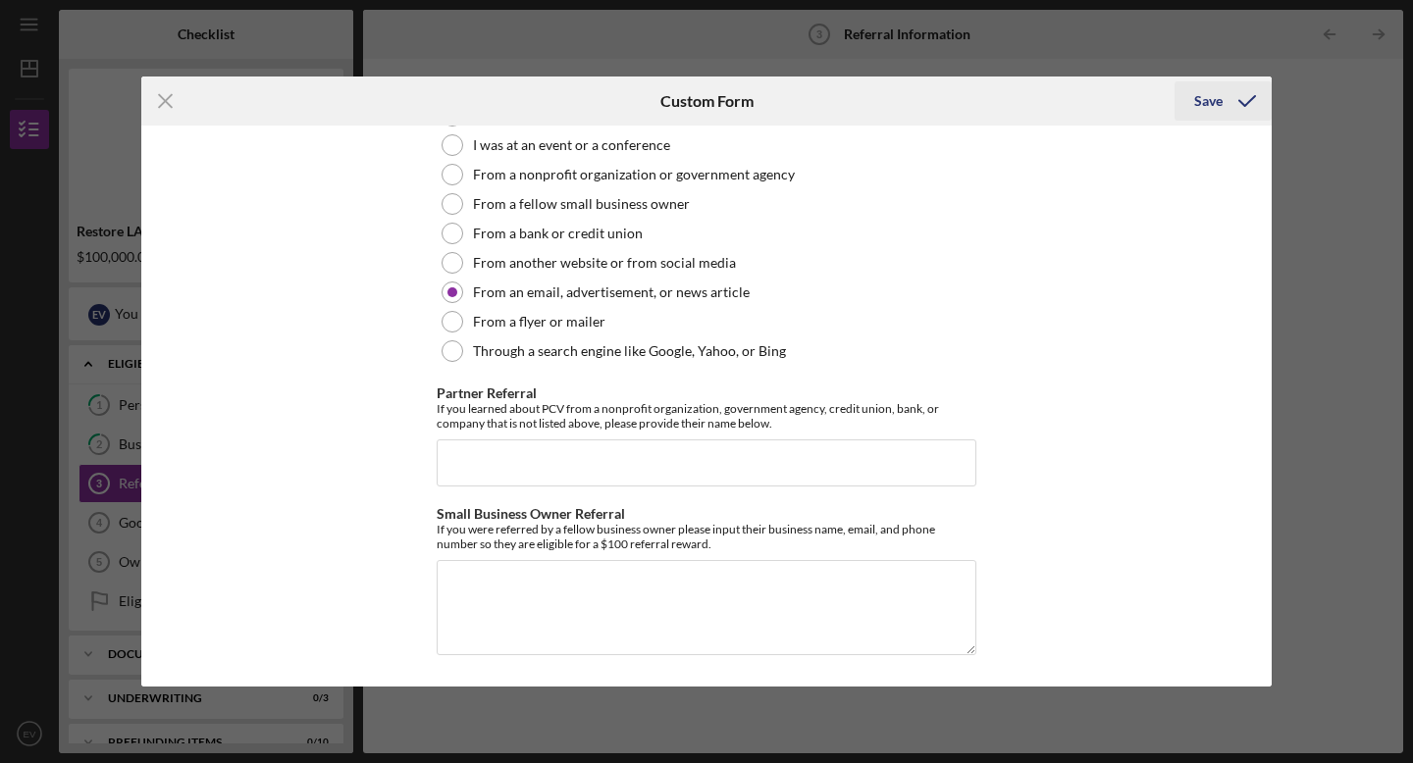
click at [1216, 99] on div "Save" at bounding box center [1208, 100] width 28 height 39
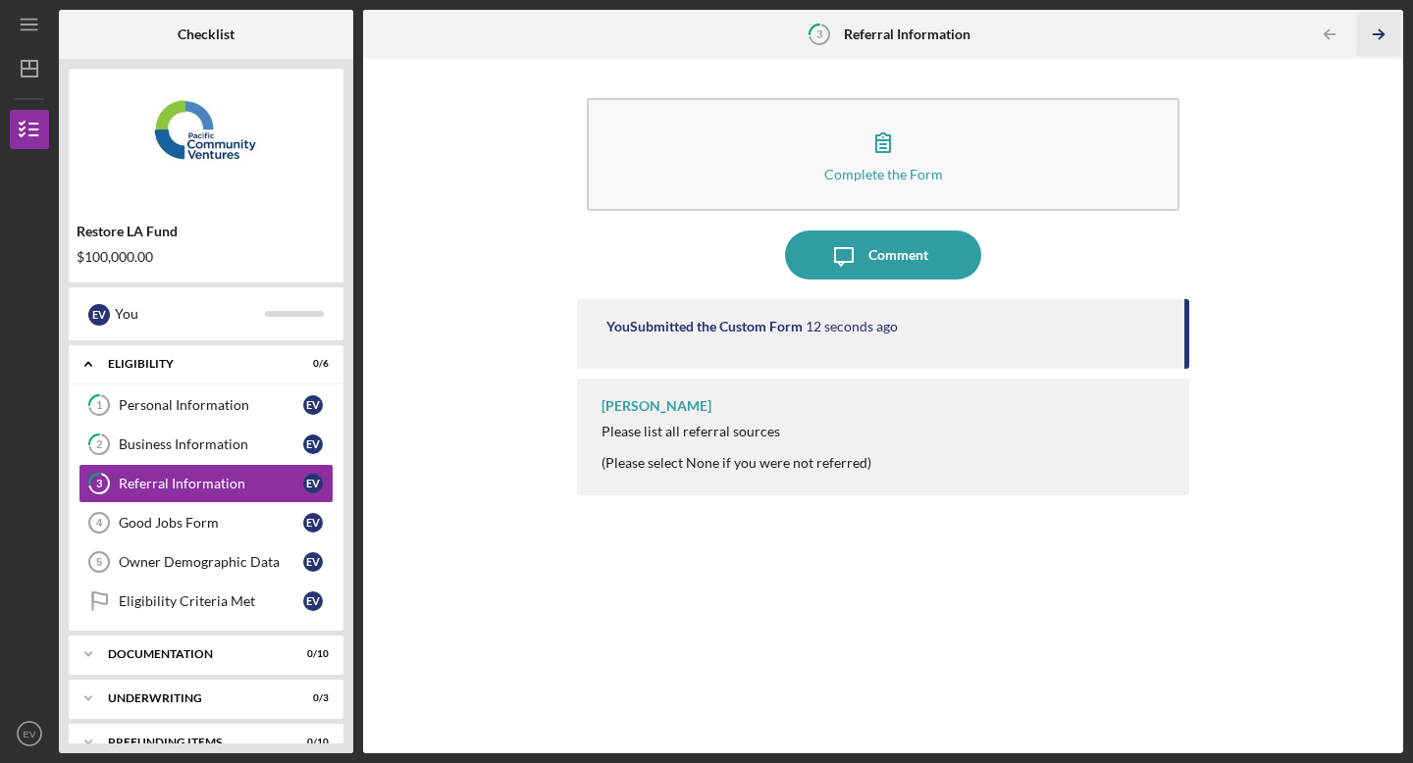
click at [1374, 30] on icon "Icon/Table Pagination Arrow" at bounding box center [1378, 35] width 44 height 44
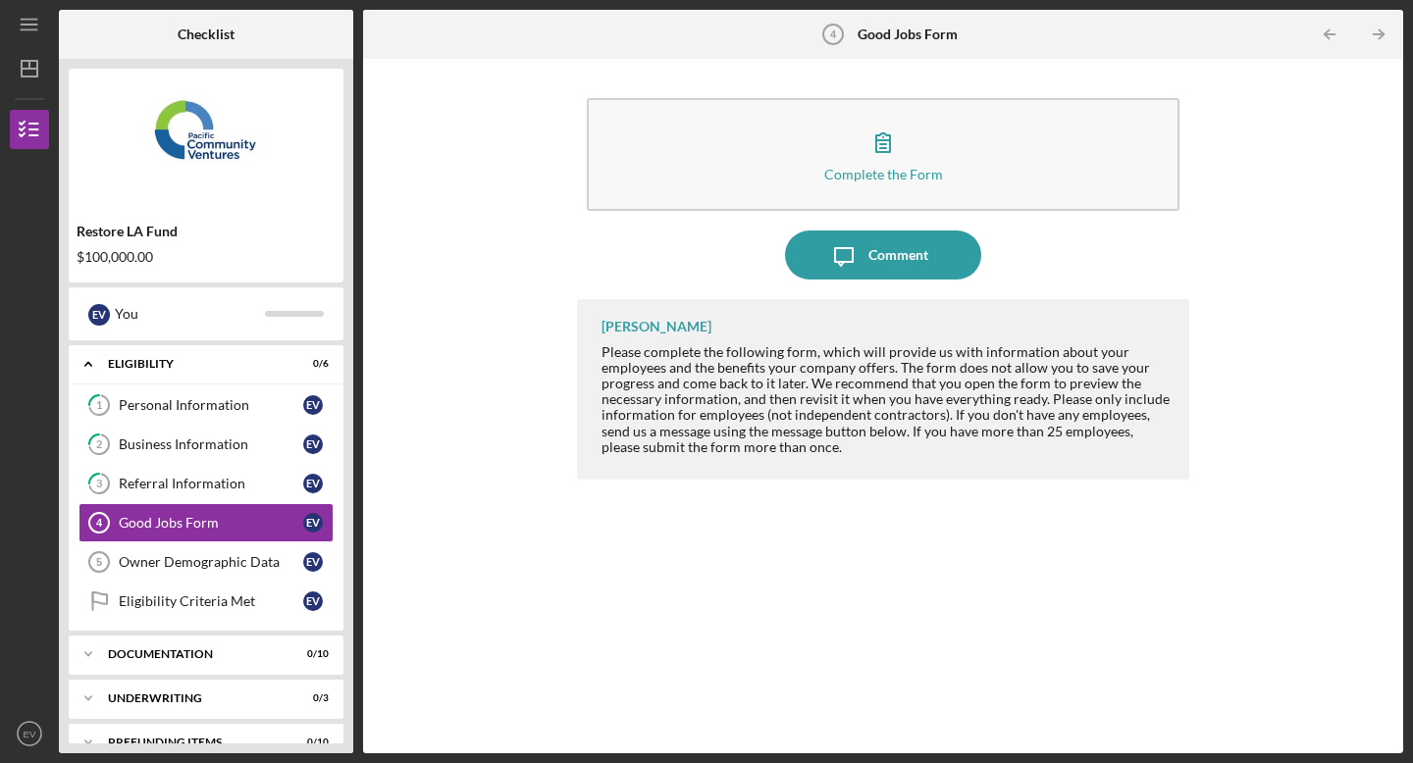
click at [651, 329] on div "[PERSON_NAME]" at bounding box center [656, 327] width 110 height 16
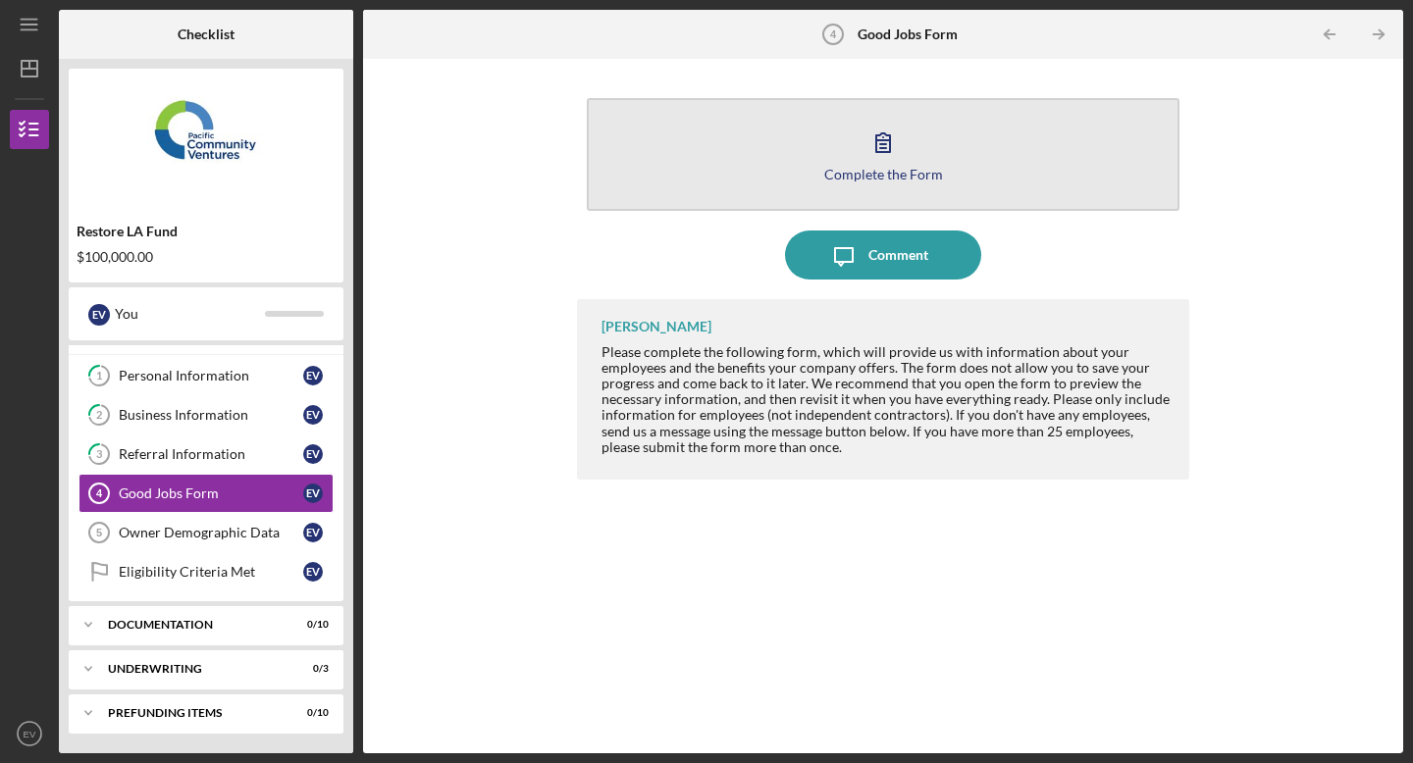
click at [910, 145] on button "Complete the Form Form" at bounding box center [883, 154] width 593 height 113
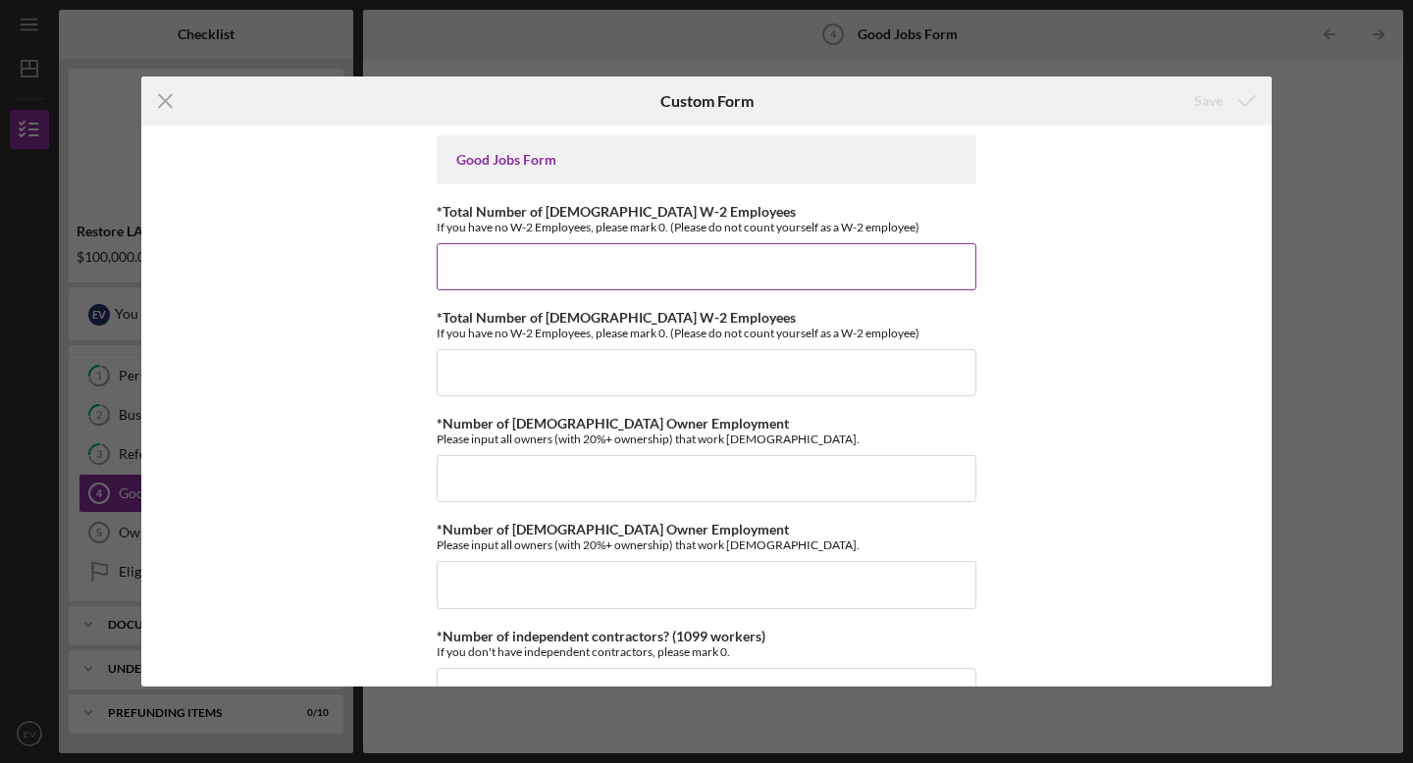
click at [815, 264] on input "*Total Number of [DEMOGRAPHIC_DATA] W-2 Employees" at bounding box center [707, 266] width 540 height 47
type input "0"
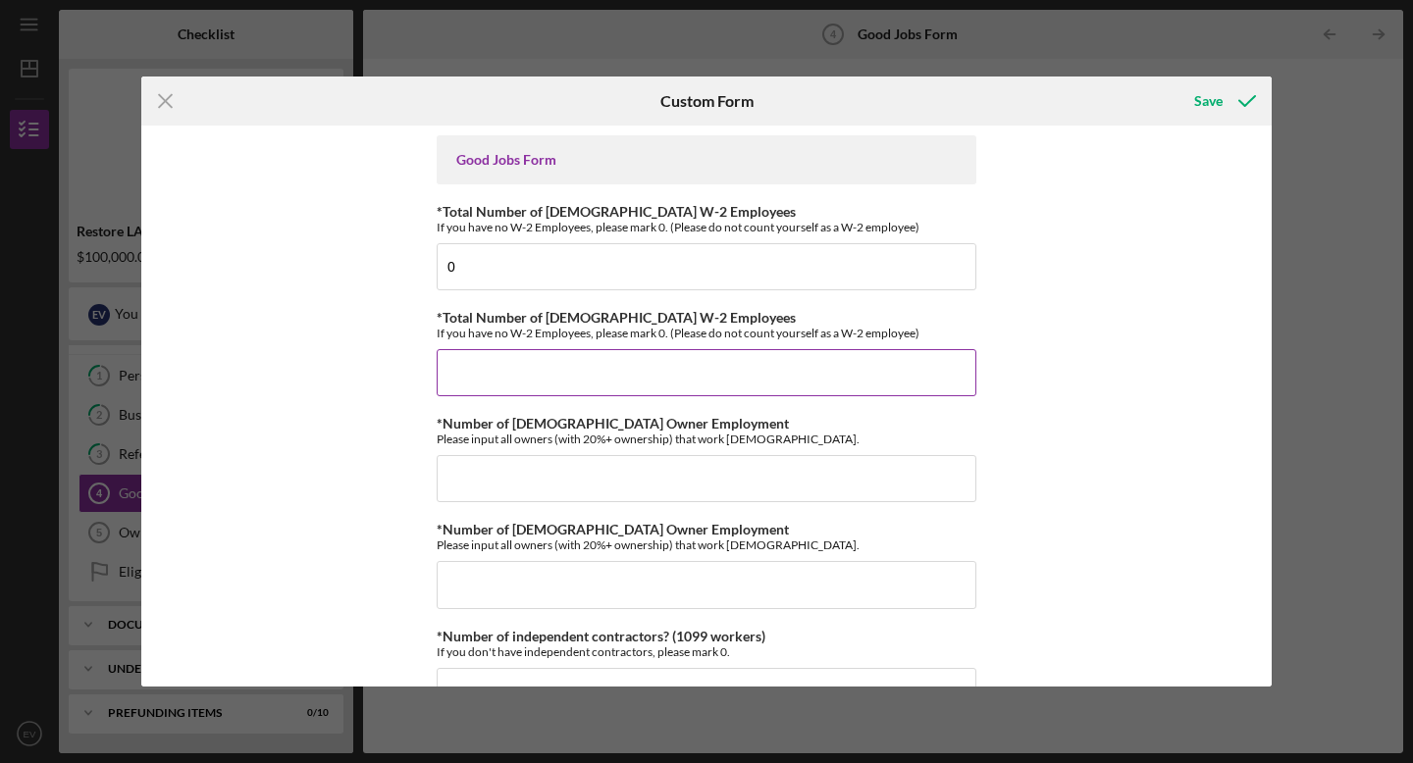
click at [740, 356] on input "*Total Number of [DEMOGRAPHIC_DATA] W-2 Employees" at bounding box center [707, 372] width 540 height 47
type input "0"
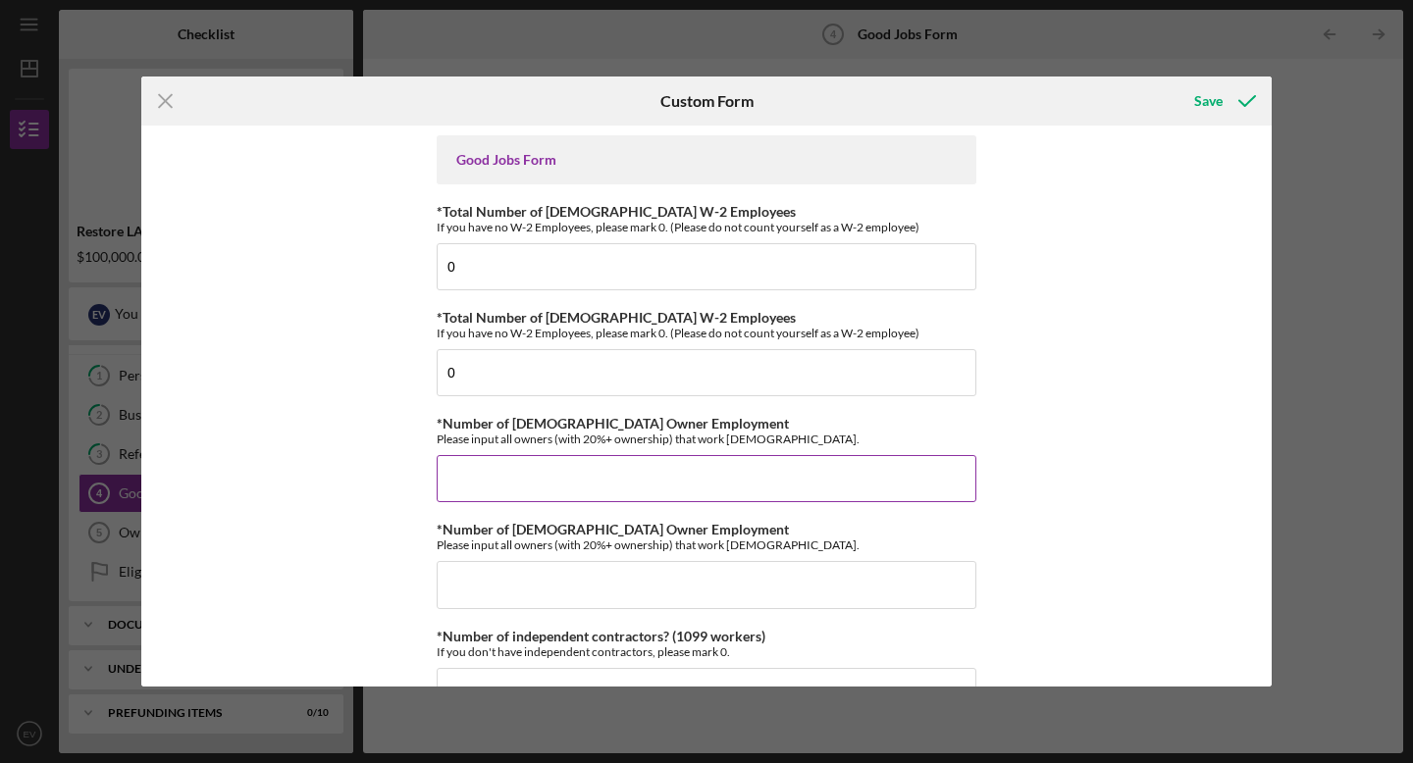
click at [645, 463] on input "*Number of [DEMOGRAPHIC_DATA] Owner Employment" at bounding box center [707, 478] width 540 height 47
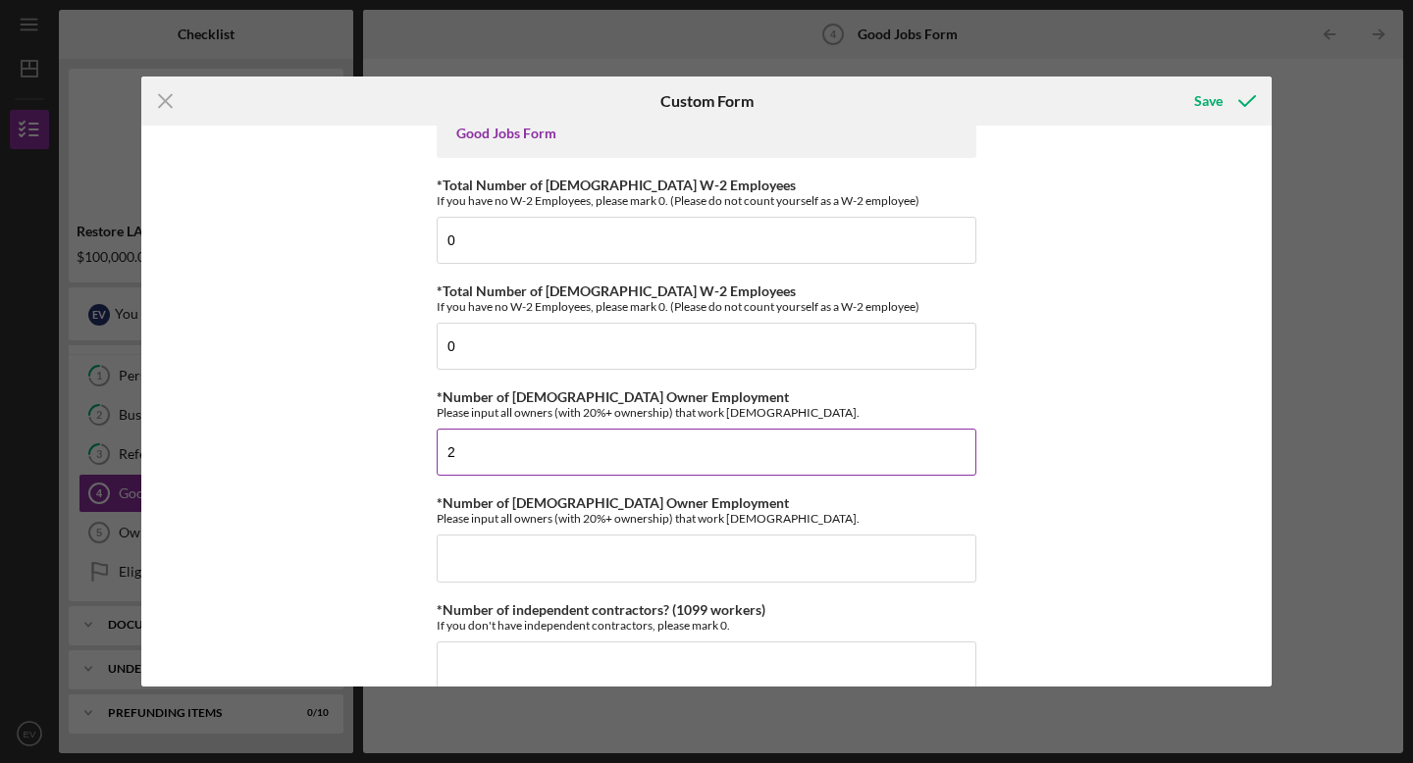
scroll to position [36, 0]
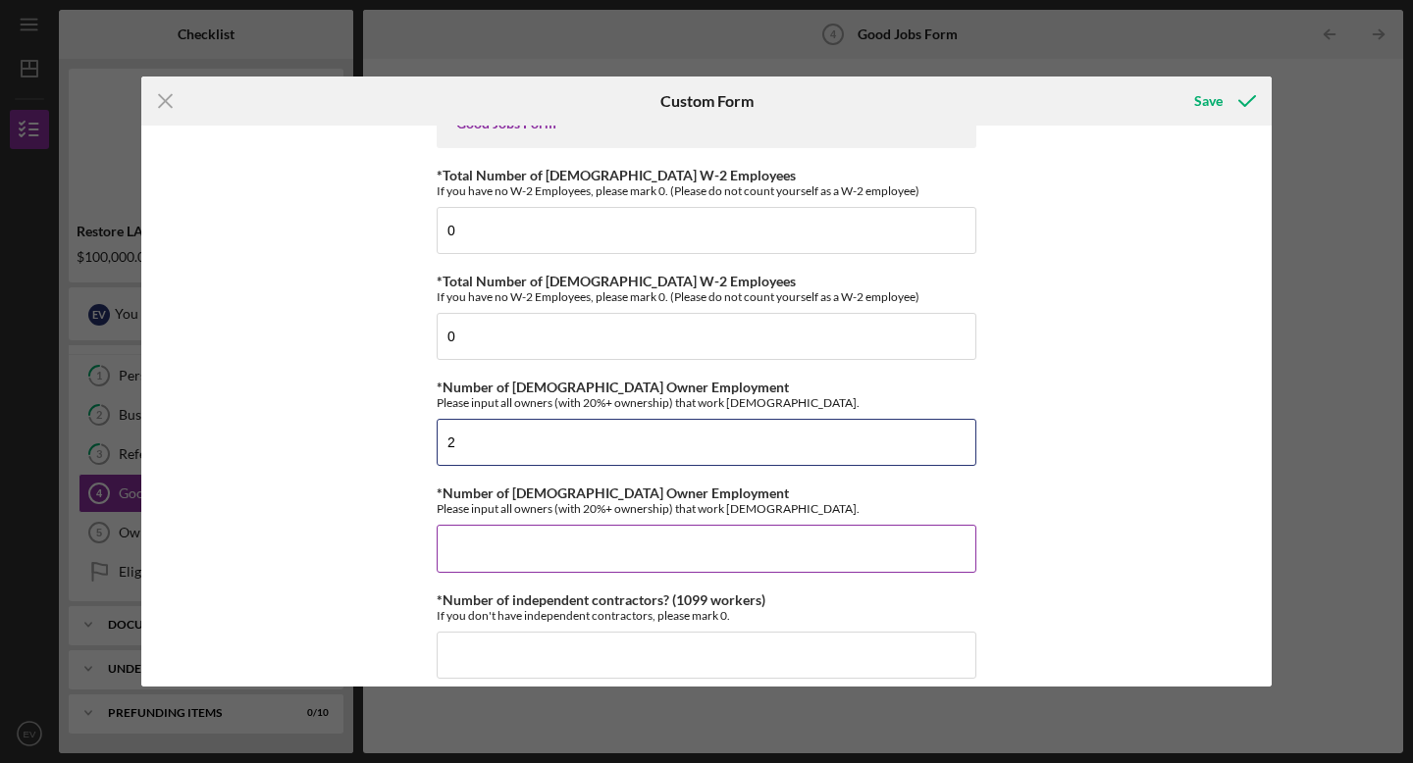
type input "2"
click at [611, 543] on input "*Number of [DEMOGRAPHIC_DATA] Owner Employment" at bounding box center [707, 548] width 540 height 47
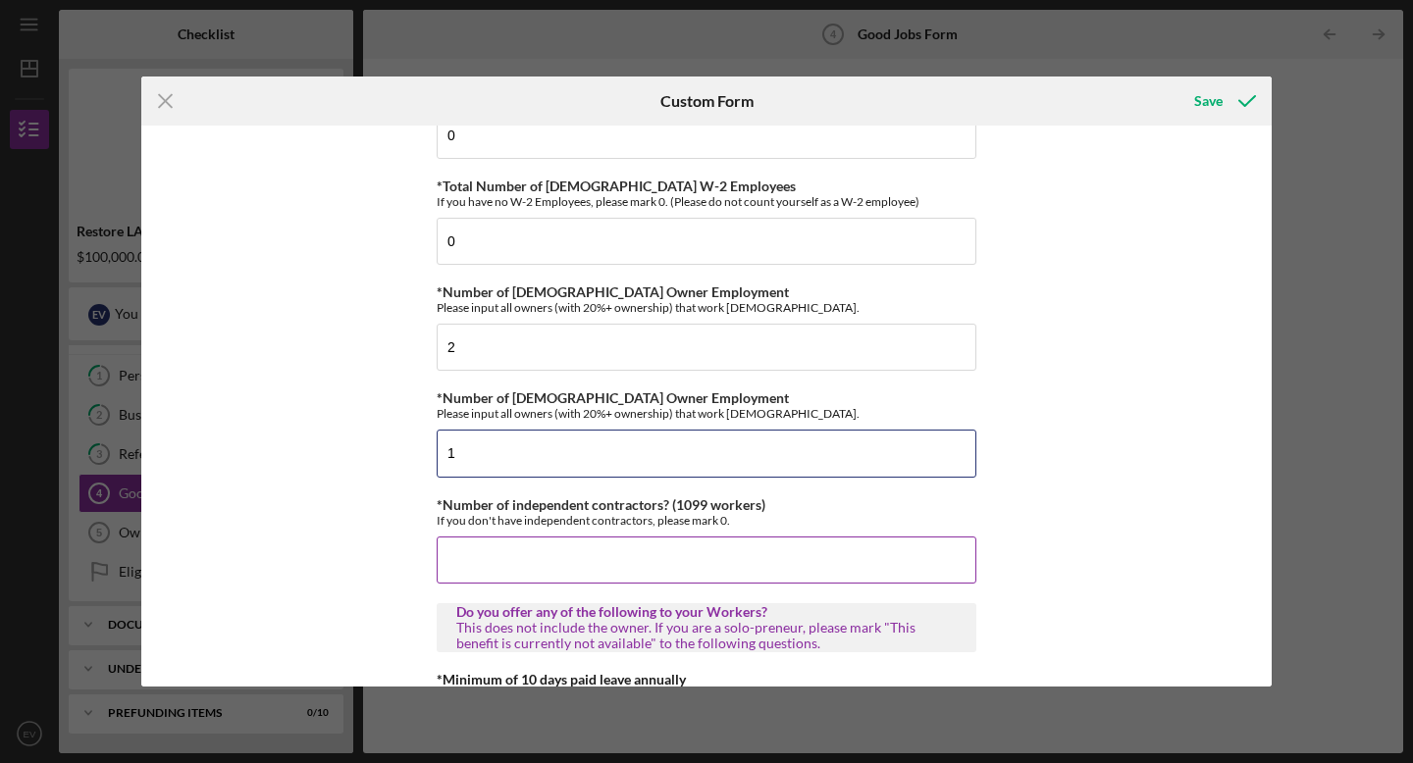
scroll to position [159, 0]
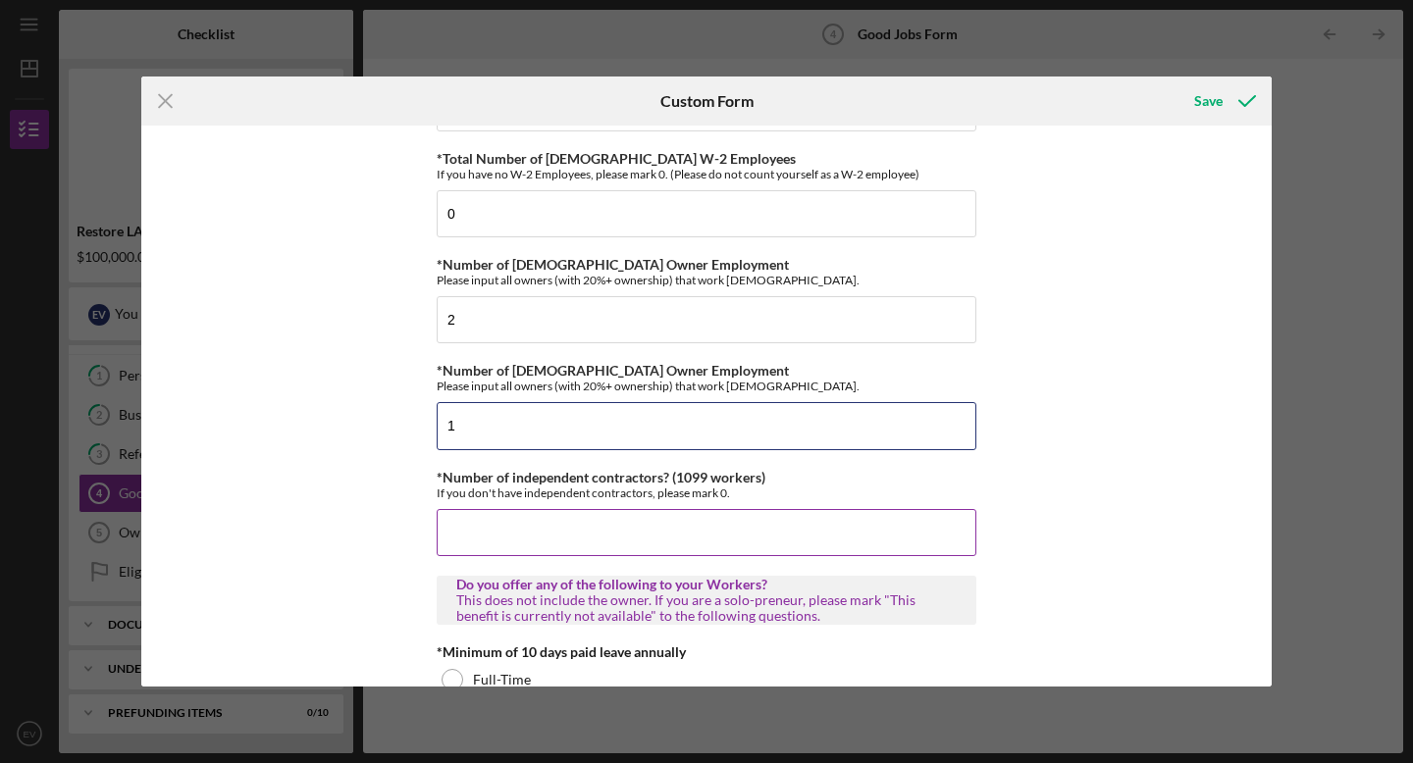
type input "1"
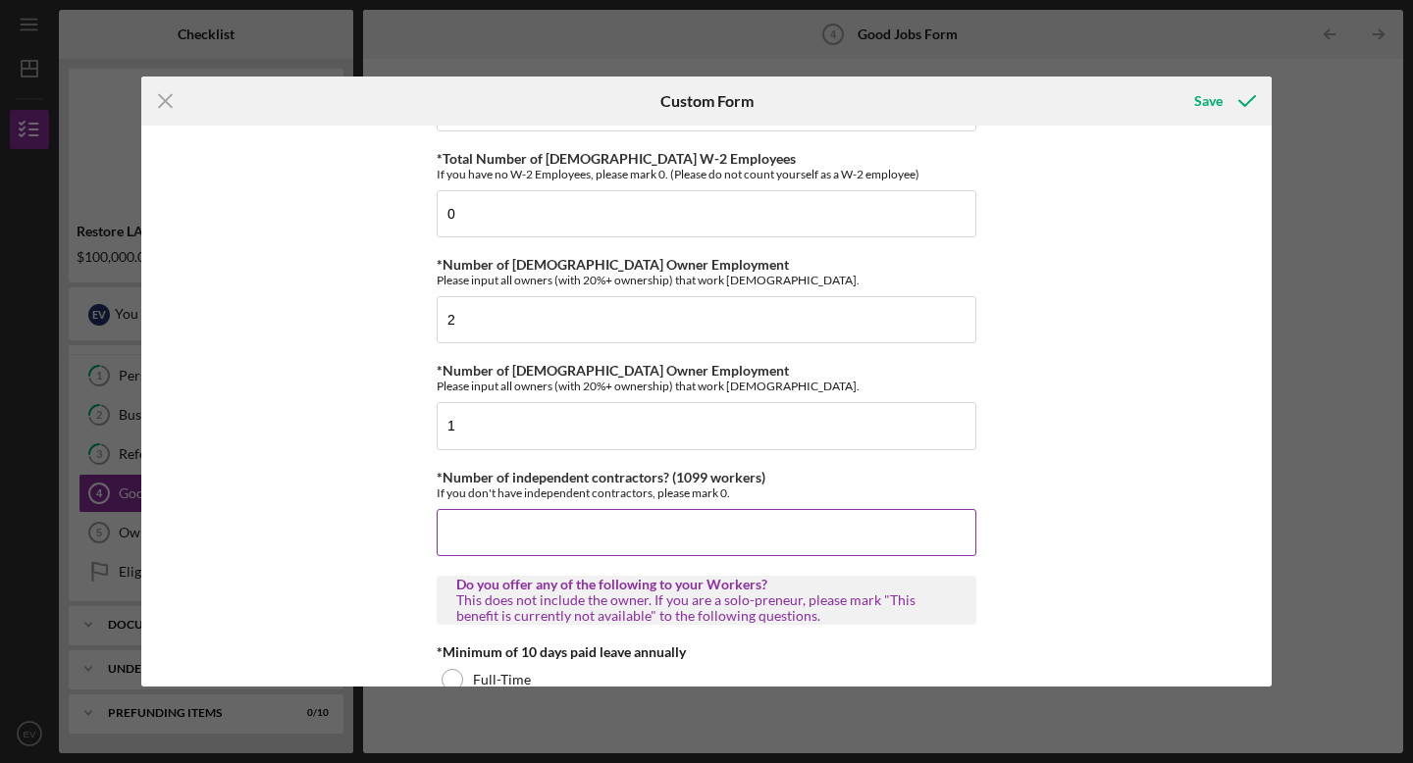
click at [587, 551] on input "*Number of independent contractors? (1099 workers)" at bounding box center [707, 532] width 540 height 47
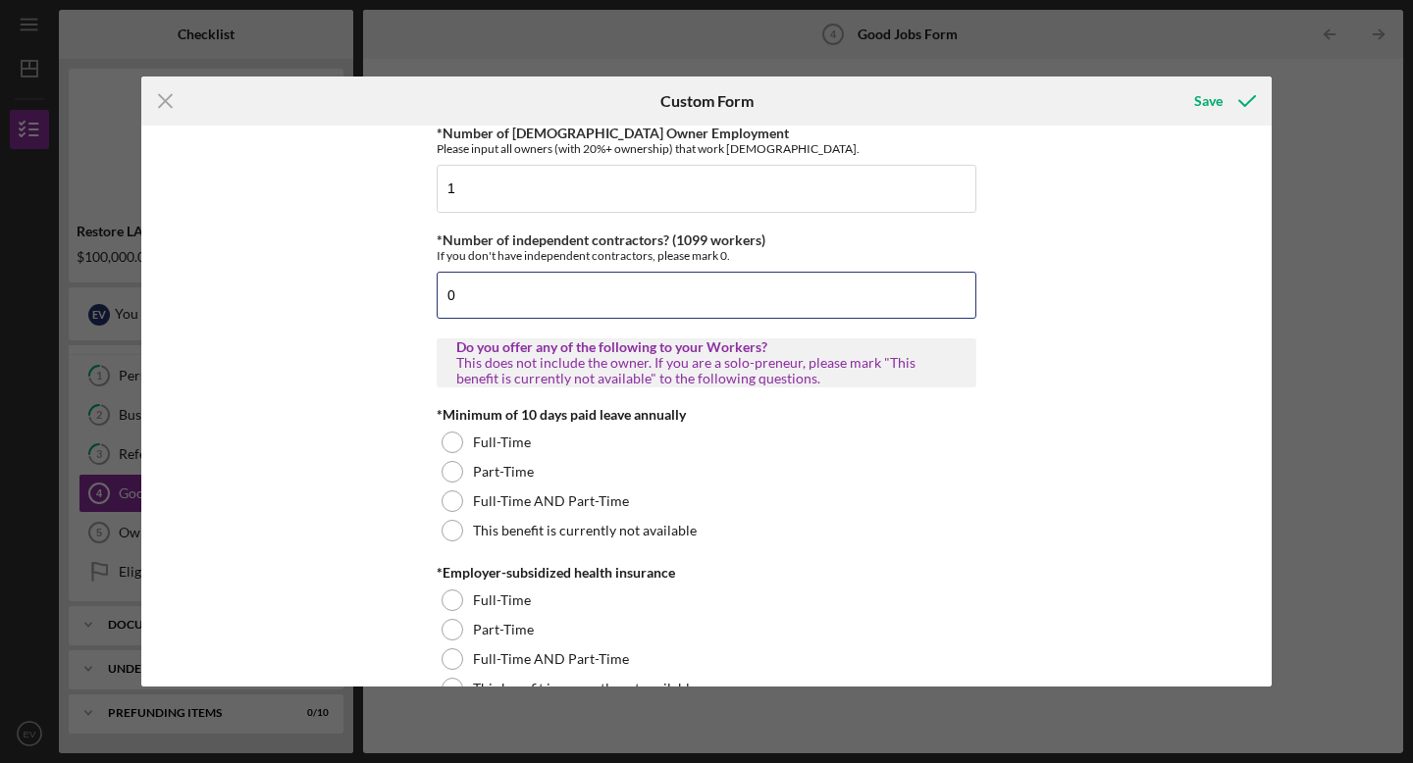
scroll to position [405, 0]
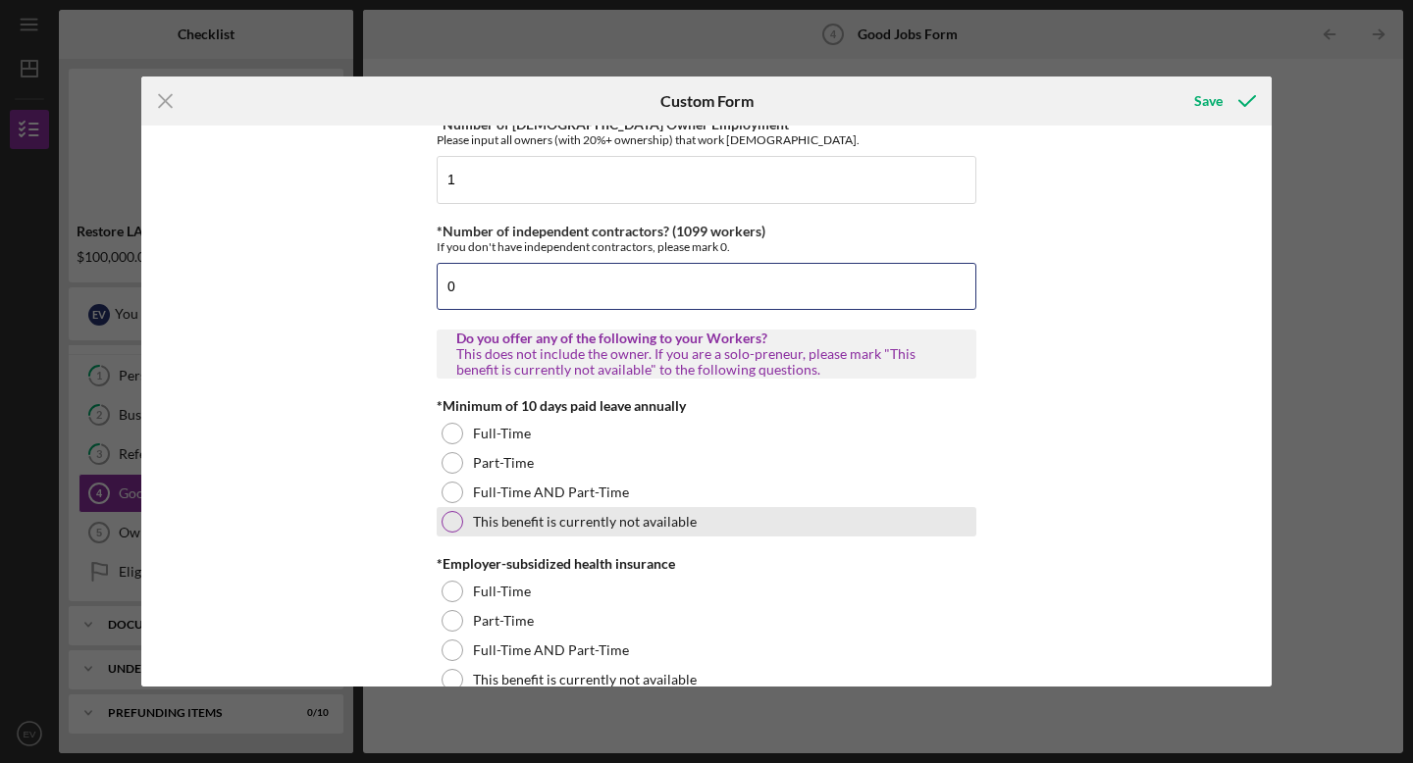
type input "0"
click at [450, 525] on div at bounding box center [453, 522] width 22 height 22
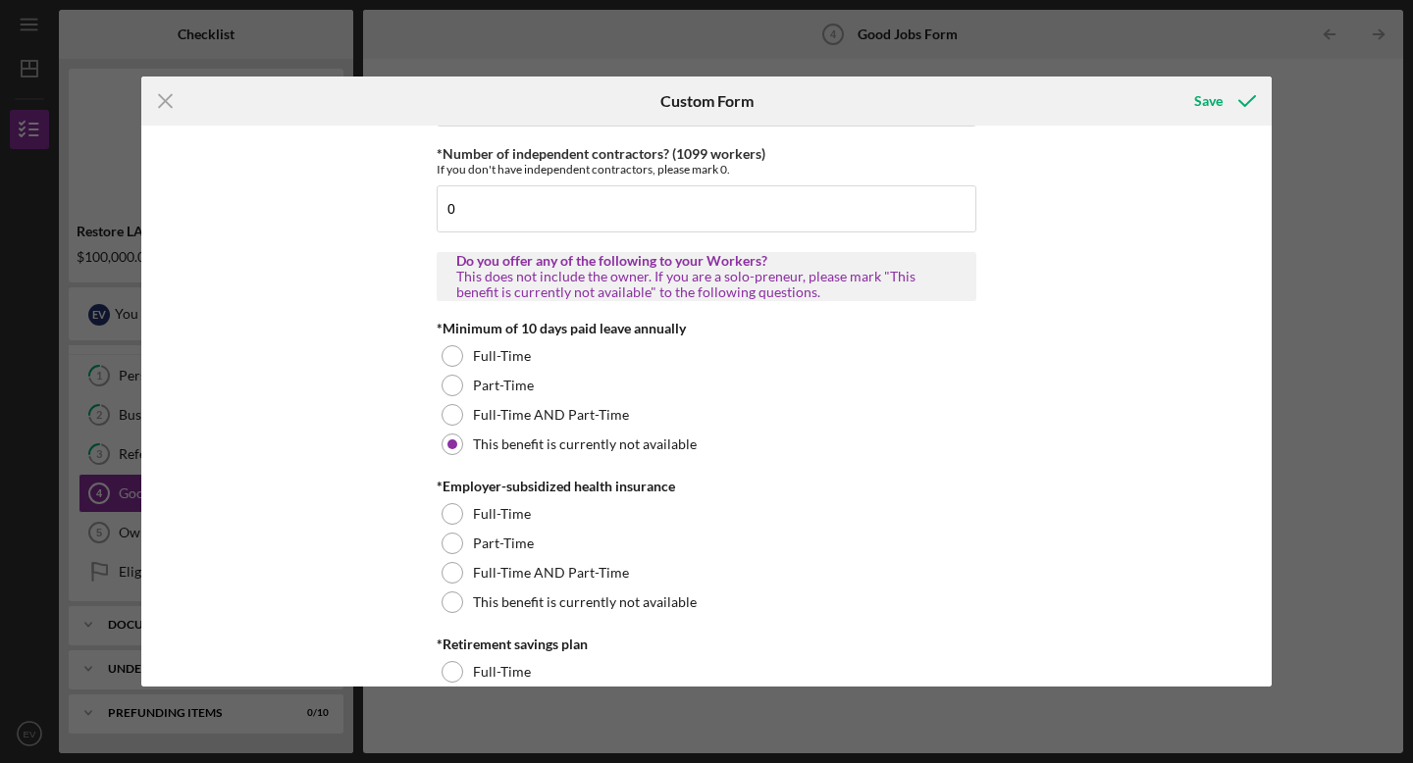
scroll to position [518, 0]
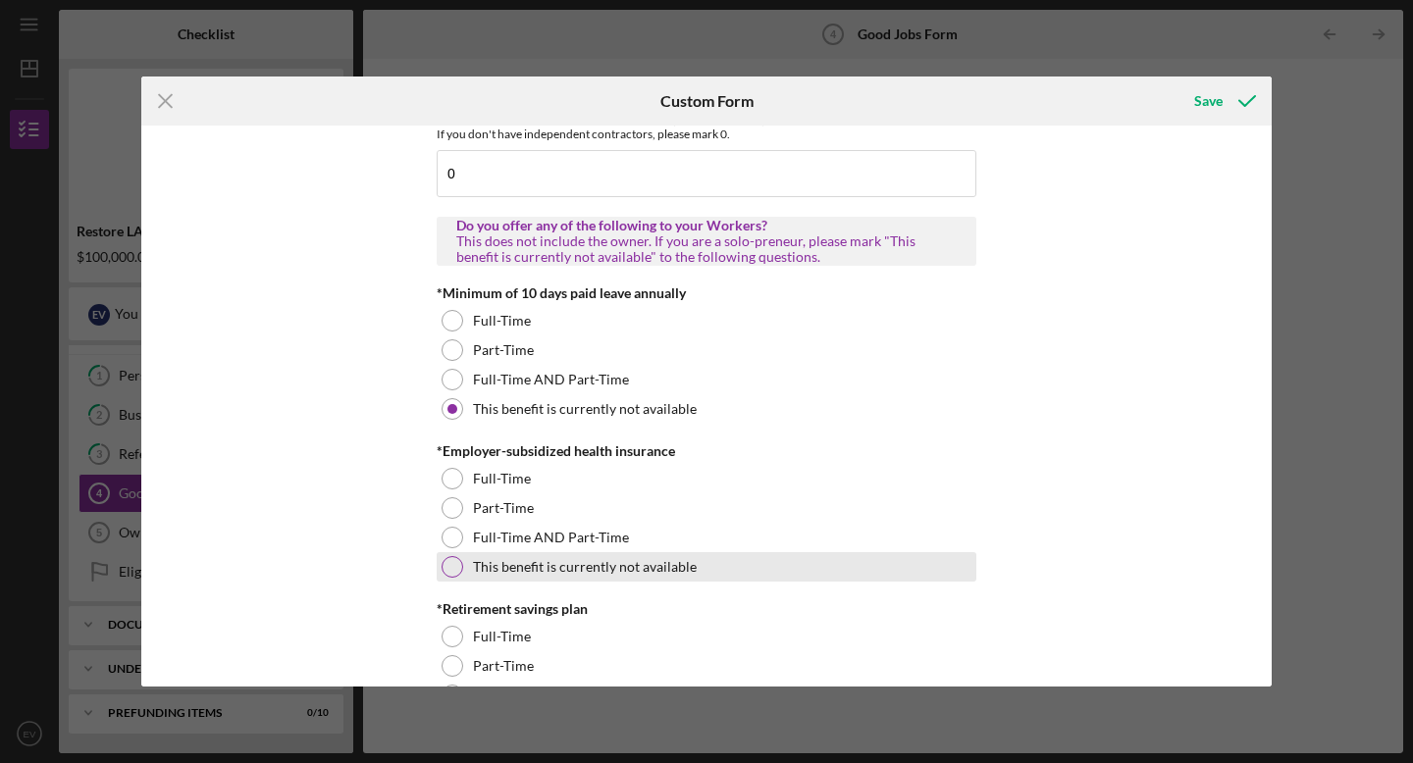
click at [448, 572] on div at bounding box center [453, 567] width 22 height 22
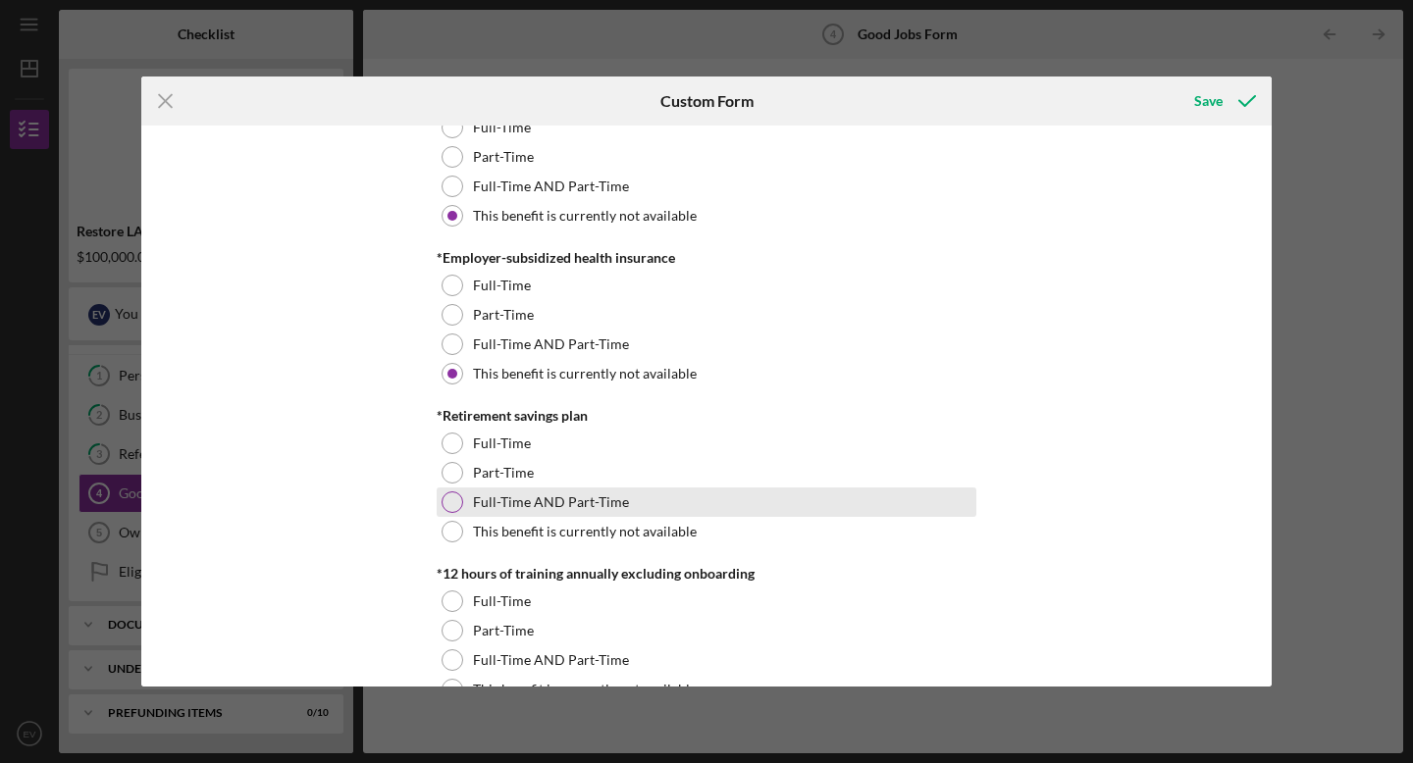
scroll to position [779, 0]
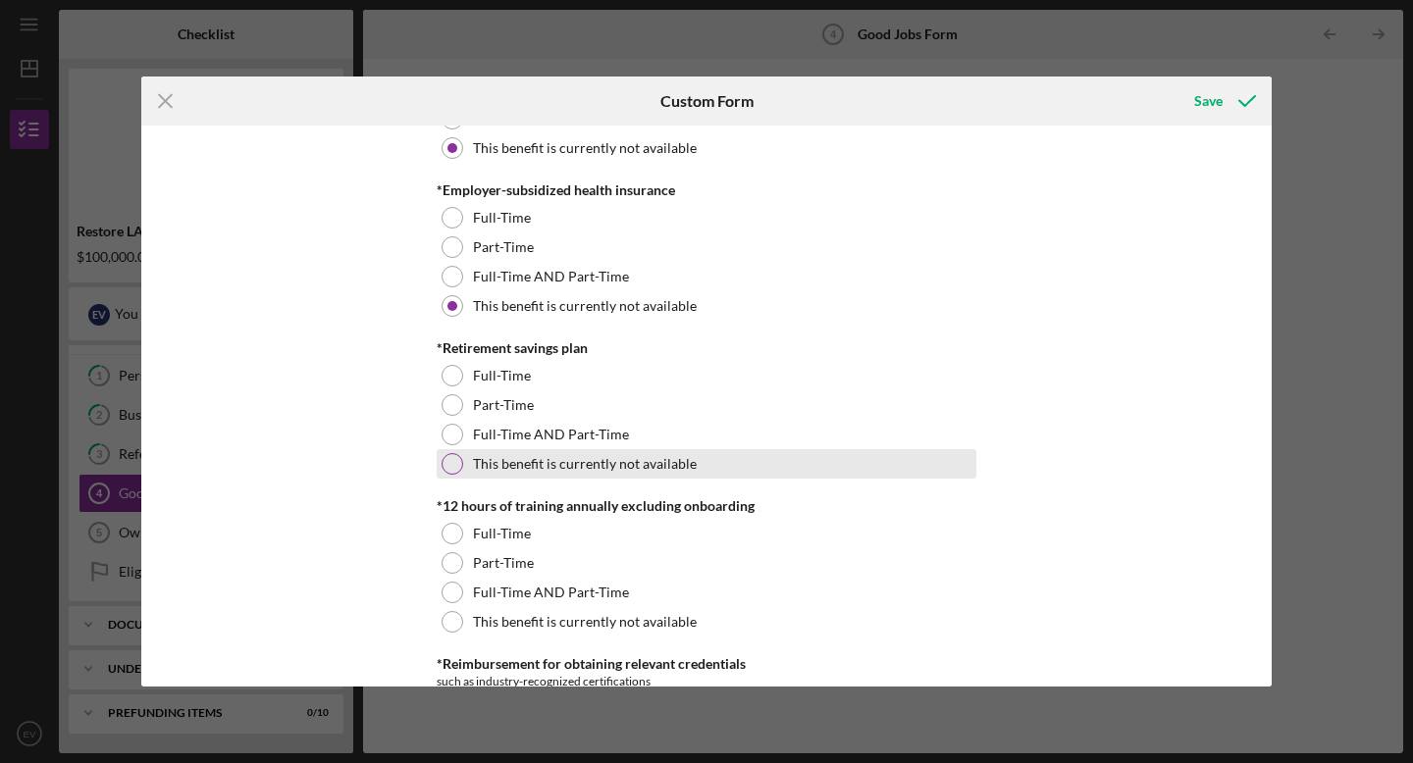
click at [447, 460] on div at bounding box center [453, 464] width 22 height 22
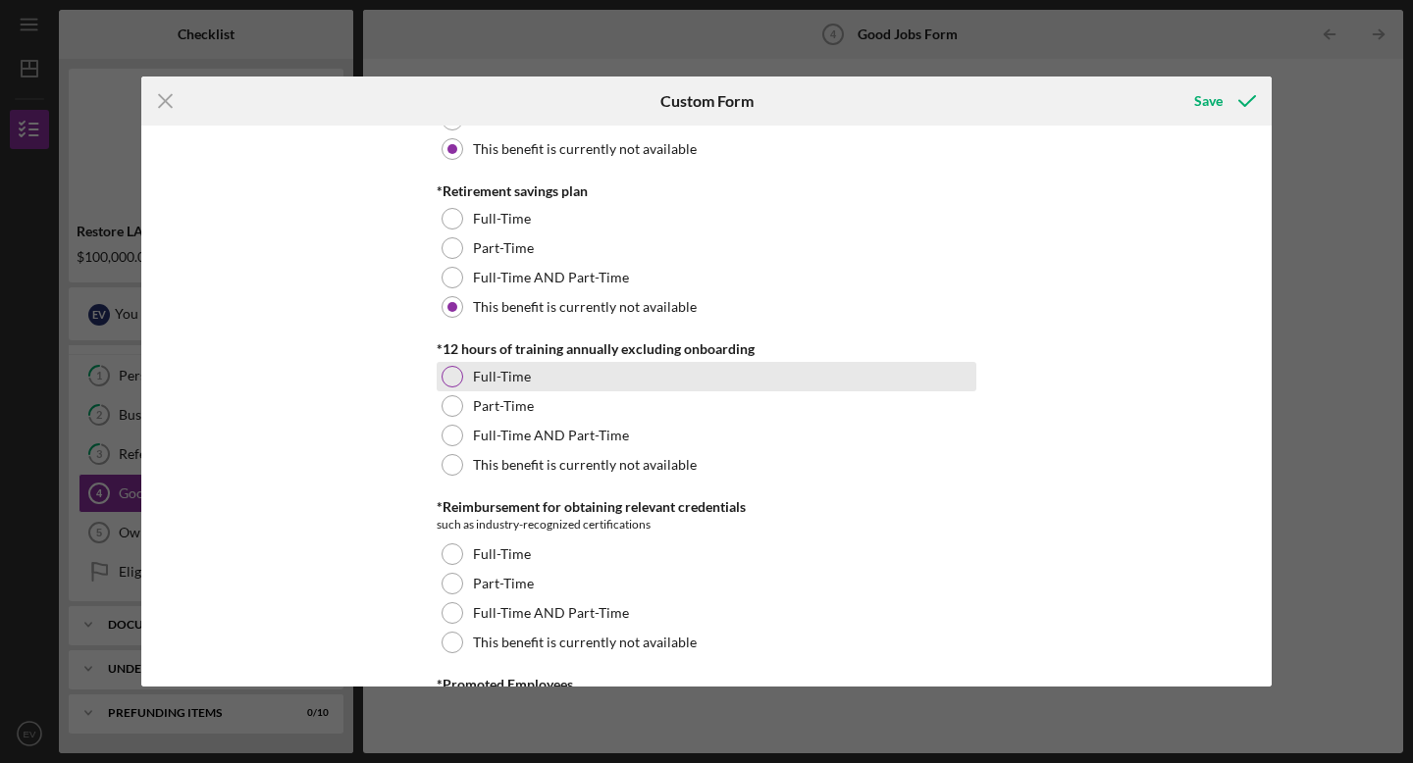
scroll to position [977, 0]
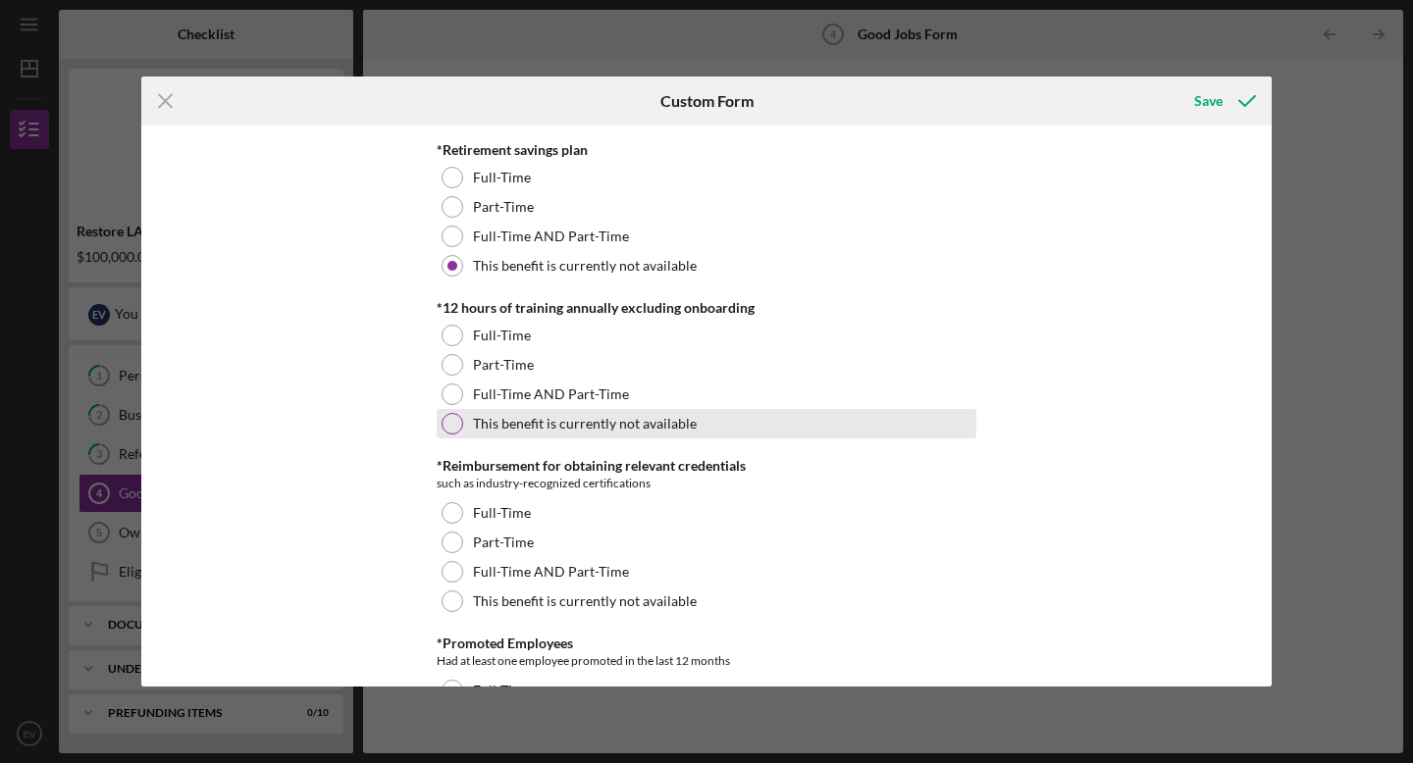
click at [449, 428] on div at bounding box center [453, 424] width 22 height 22
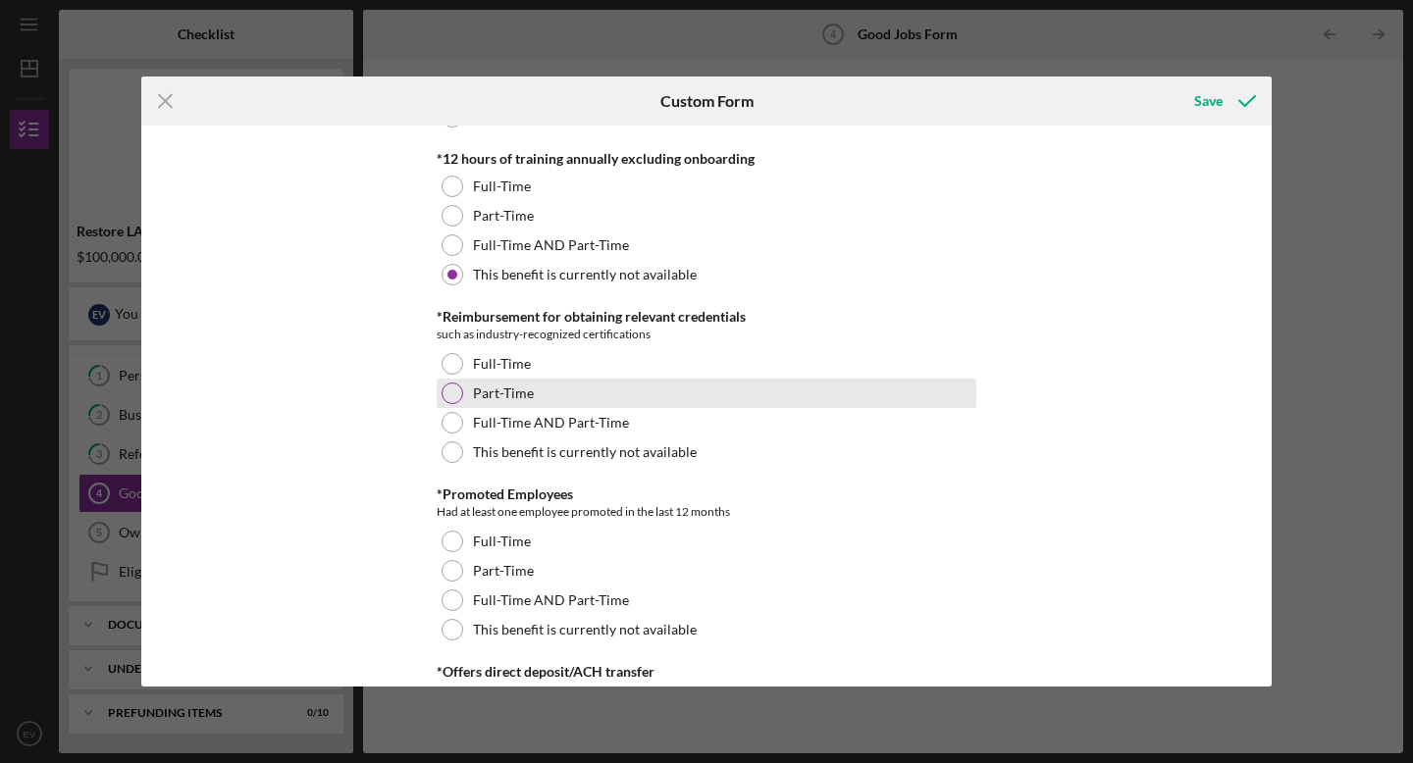
scroll to position [1135, 0]
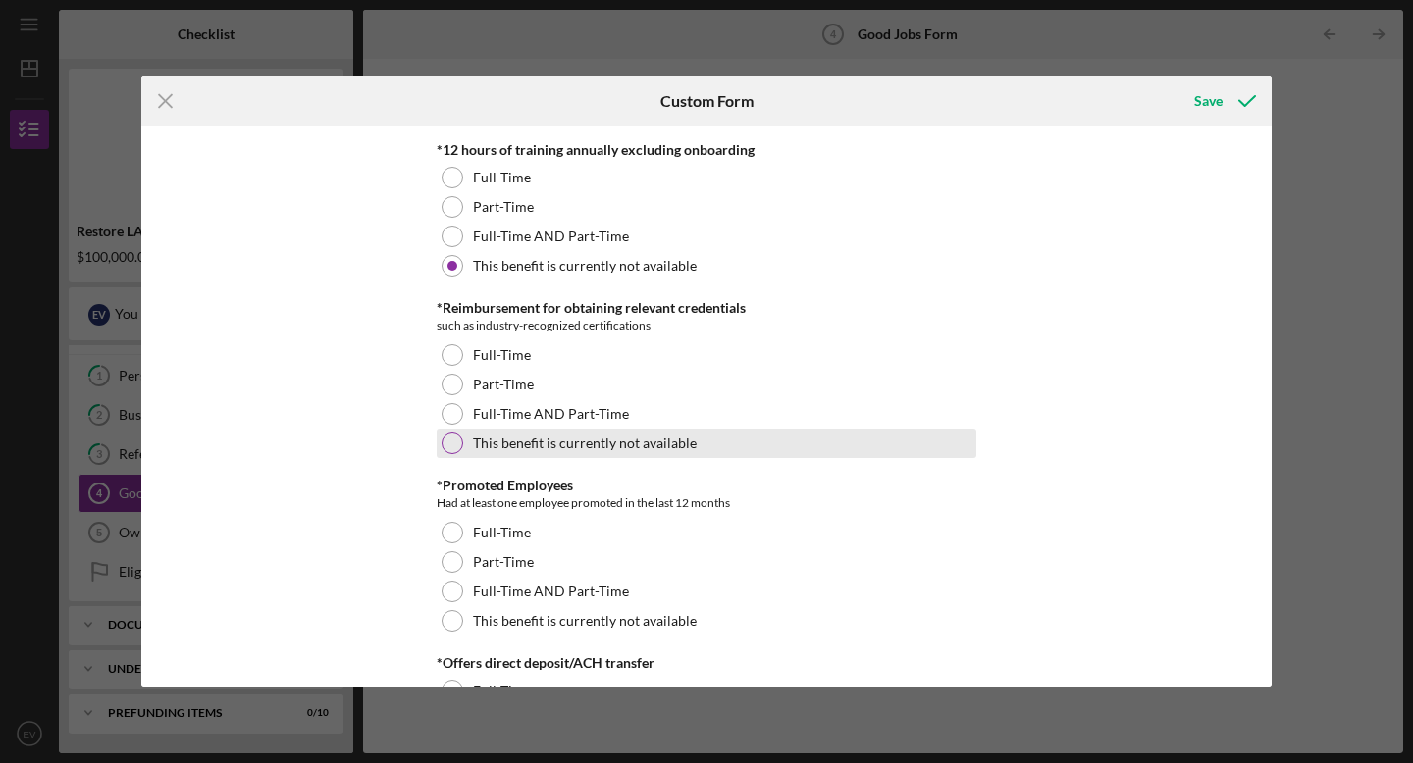
click at [456, 443] on div at bounding box center [453, 444] width 22 height 22
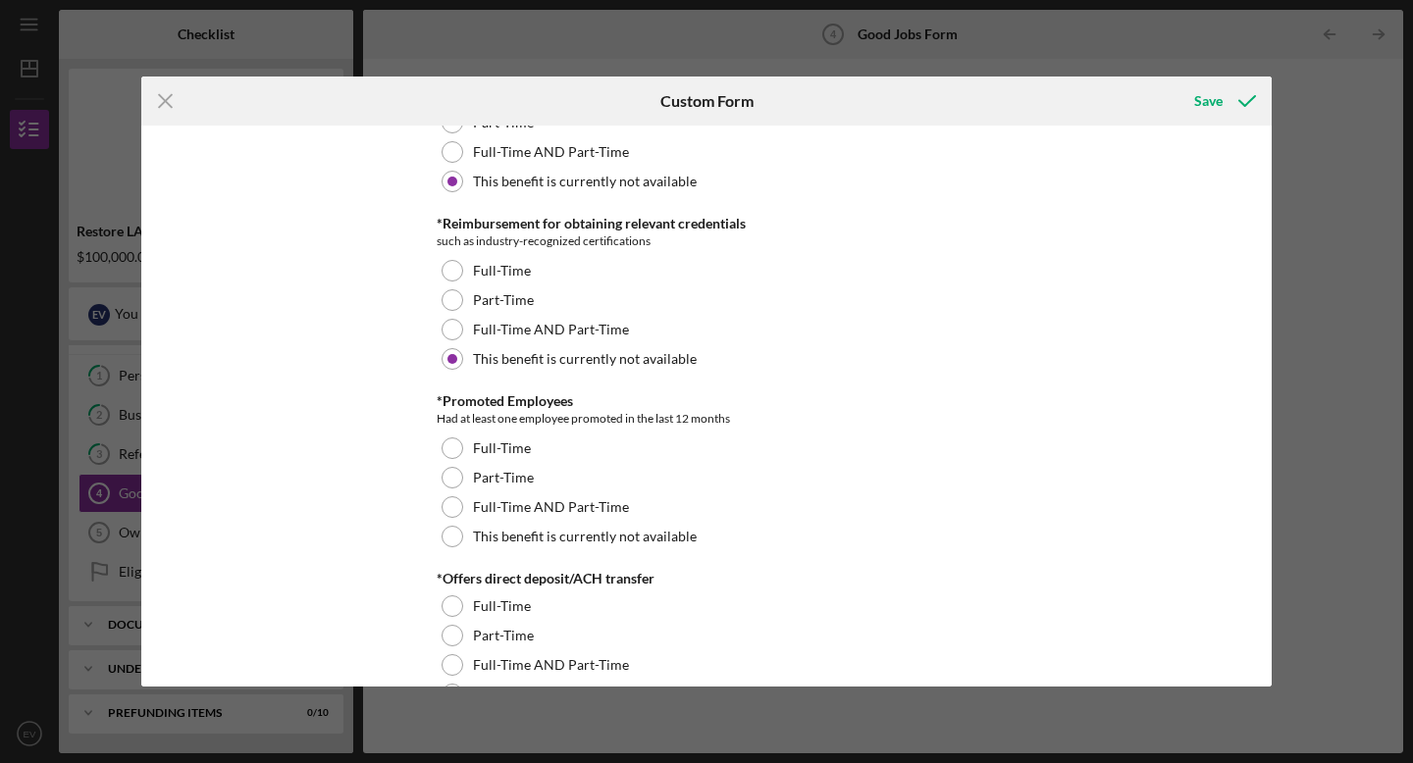
scroll to position [1261, 0]
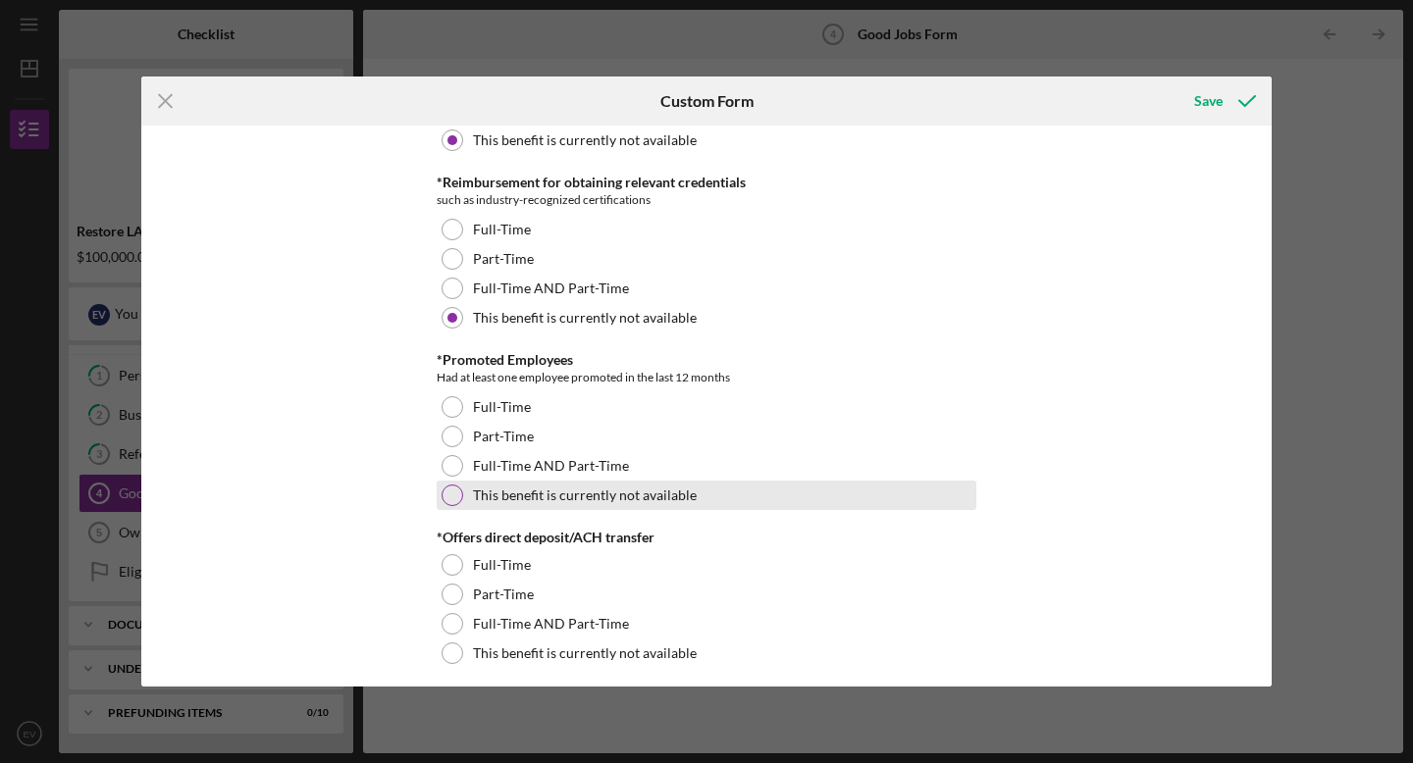
click at [443, 494] on div at bounding box center [453, 496] width 22 height 22
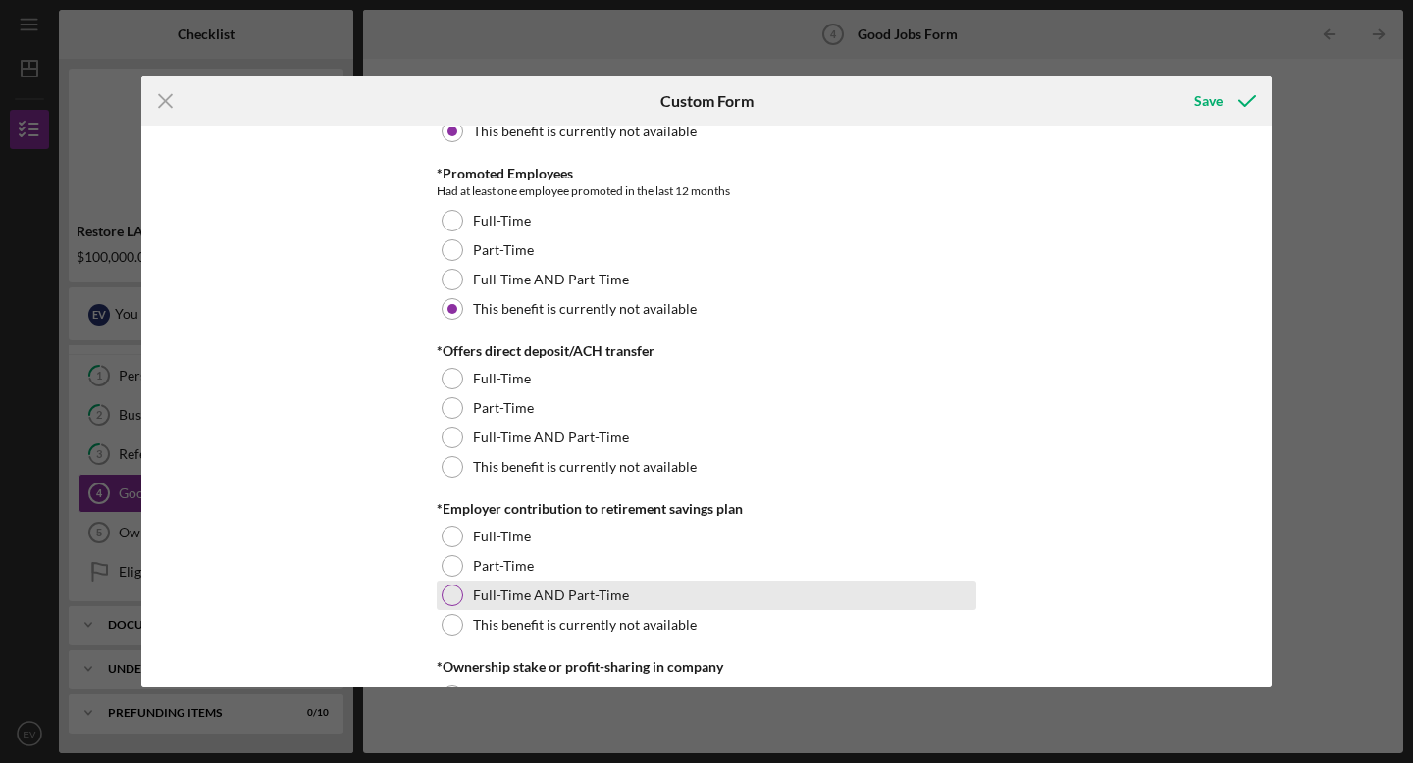
scroll to position [1451, 0]
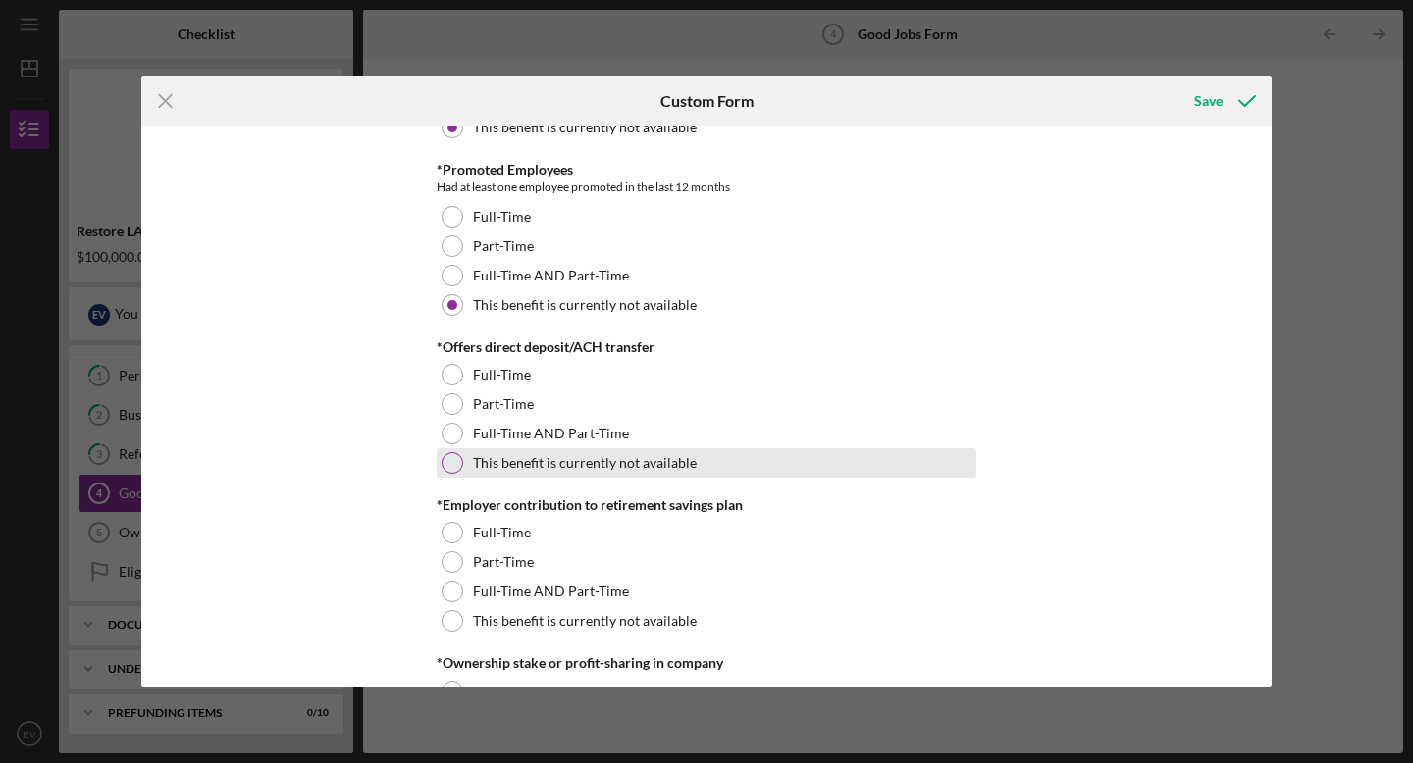
click at [449, 469] on div at bounding box center [453, 463] width 22 height 22
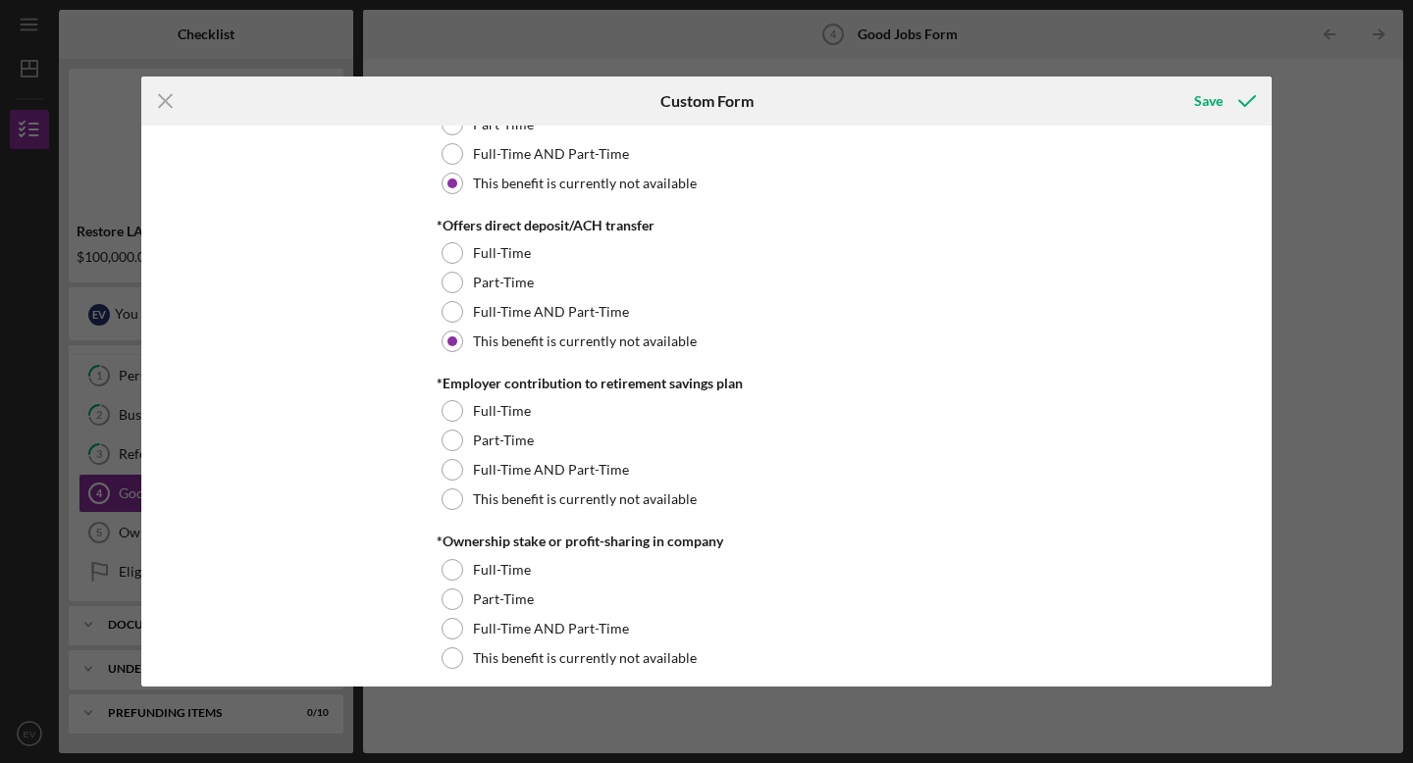
scroll to position [1577, 0]
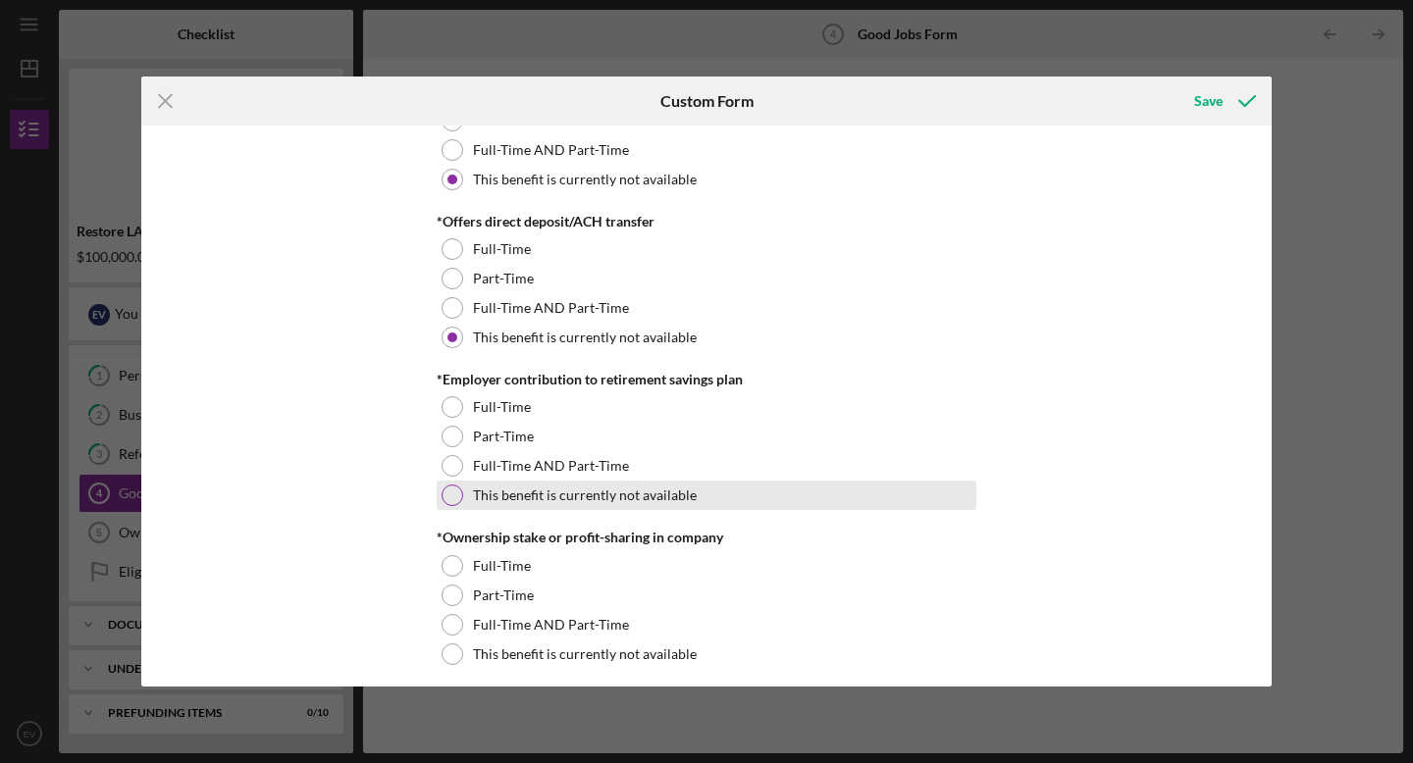
click at [440, 485] on div "This benefit is currently not available" at bounding box center [707, 495] width 540 height 29
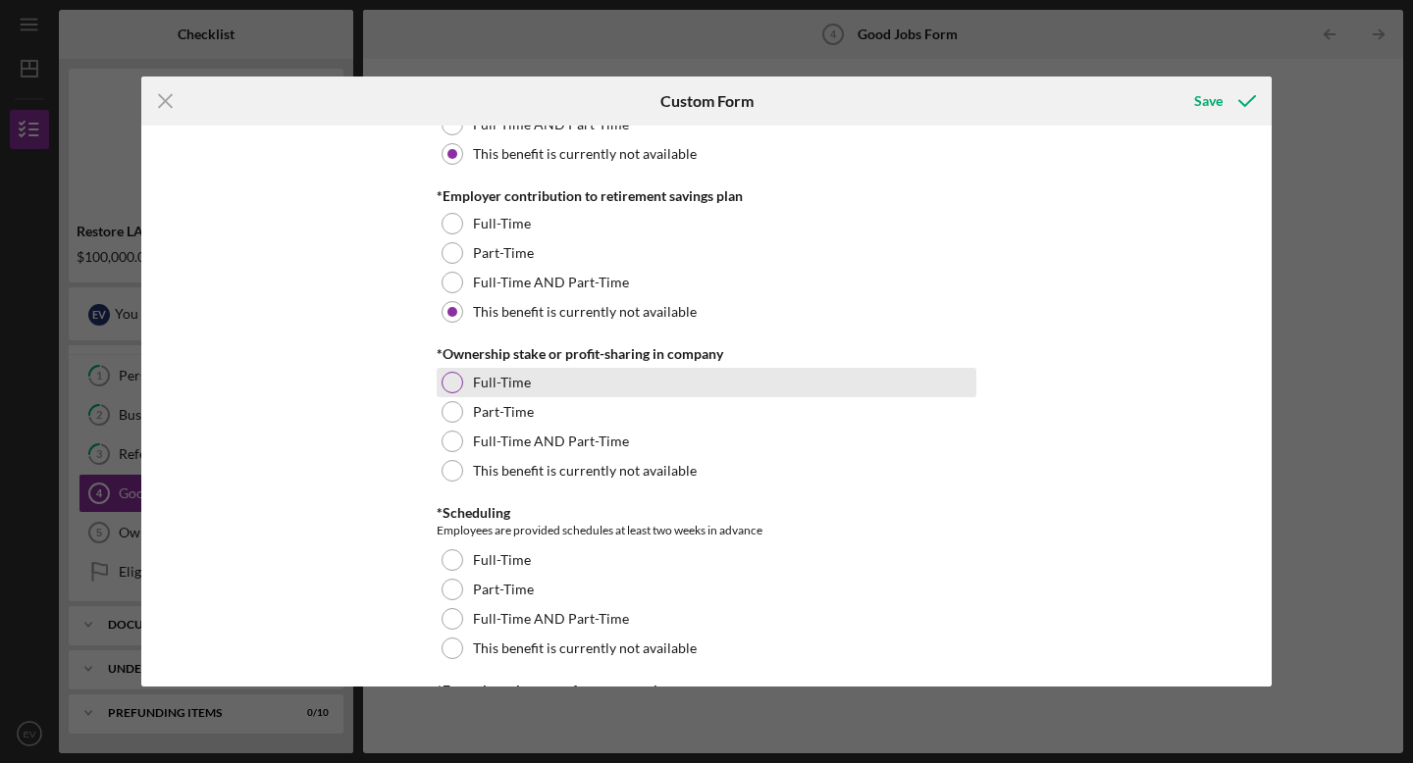
scroll to position [1763, 0]
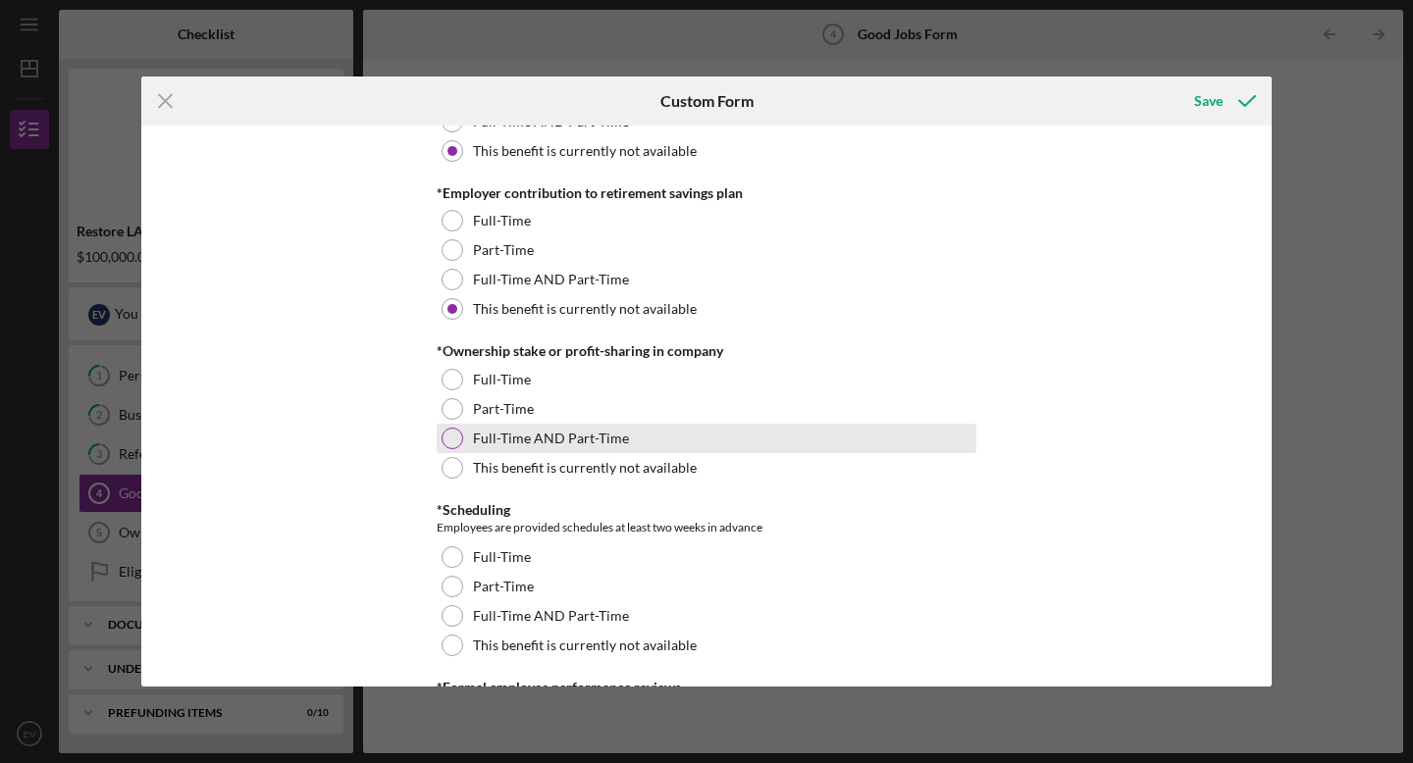
click at [447, 434] on div at bounding box center [453, 439] width 22 height 22
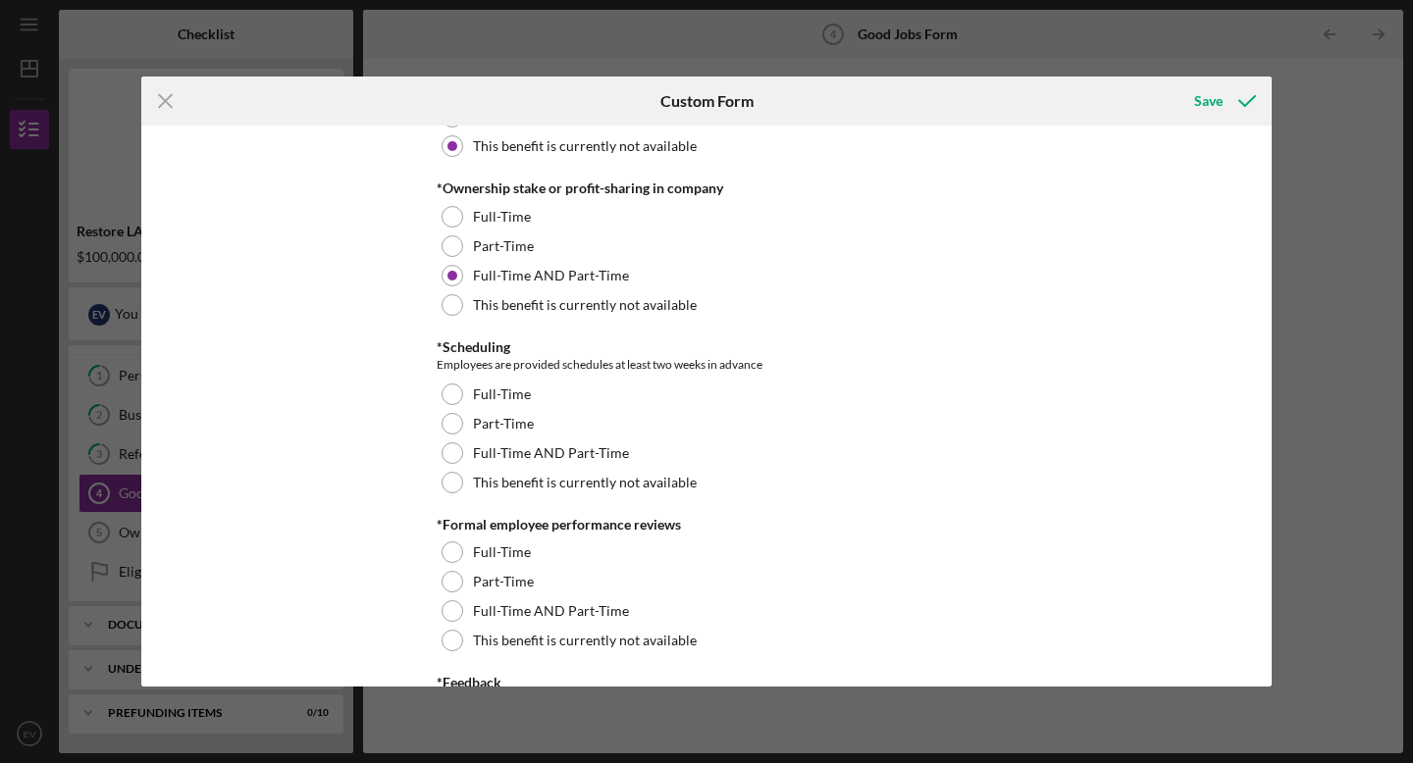
scroll to position [1931, 0]
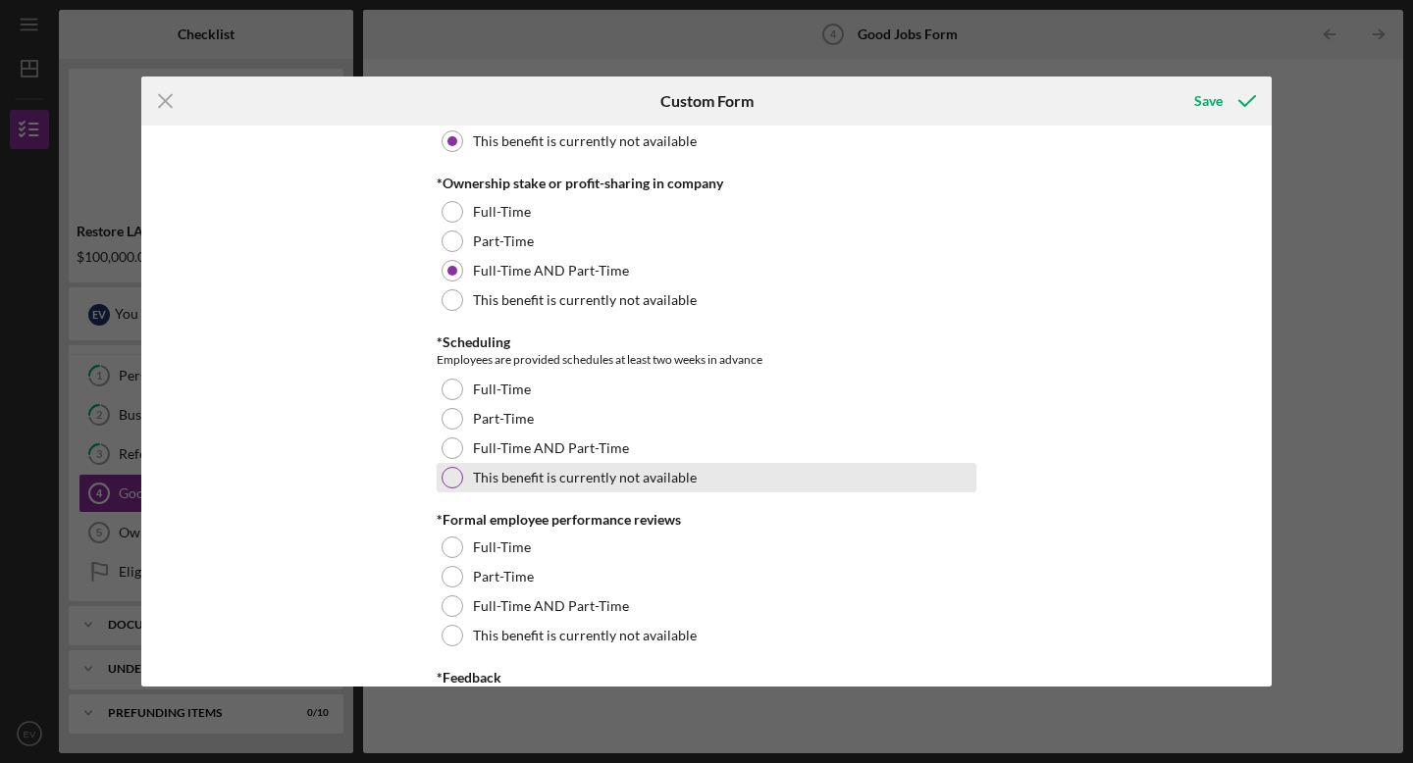
click at [452, 474] on div at bounding box center [453, 478] width 22 height 22
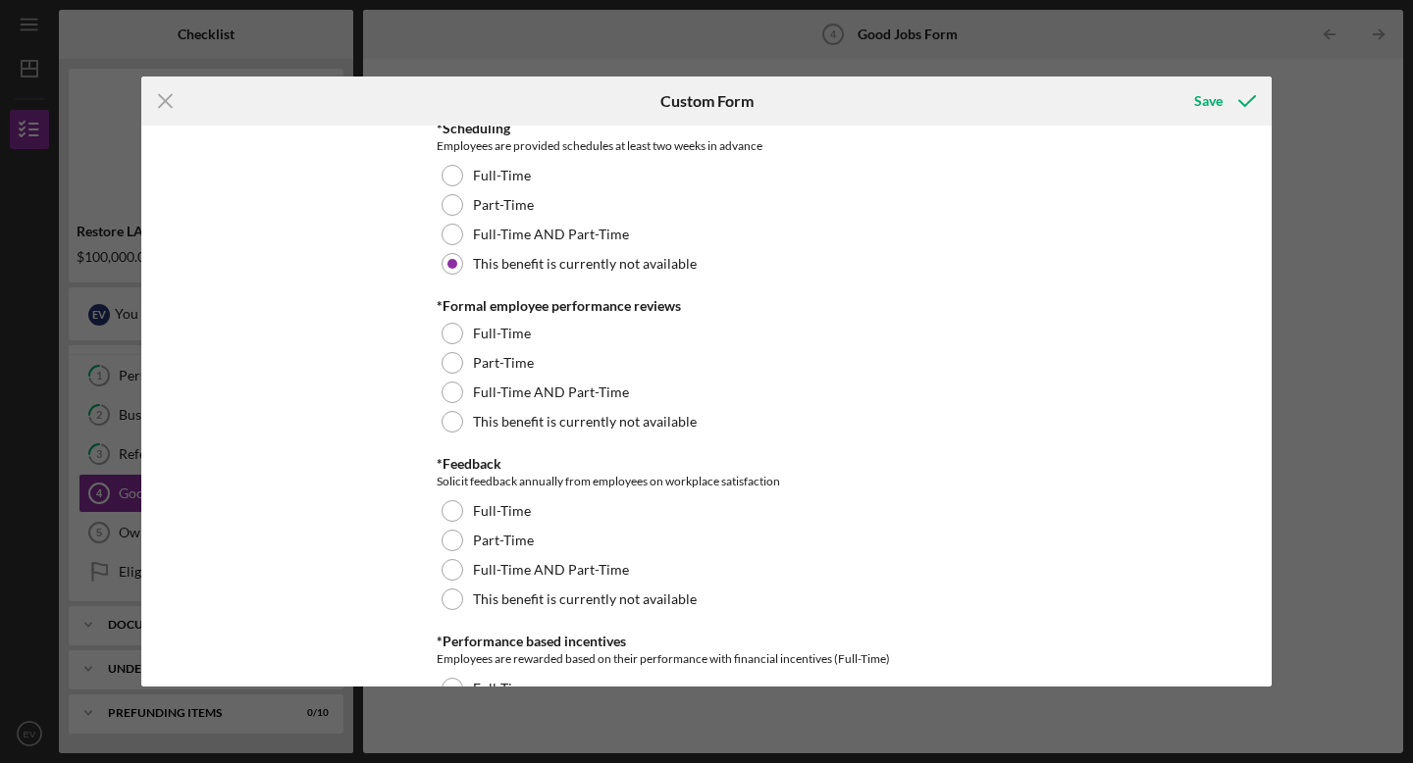
scroll to position [2151, 0]
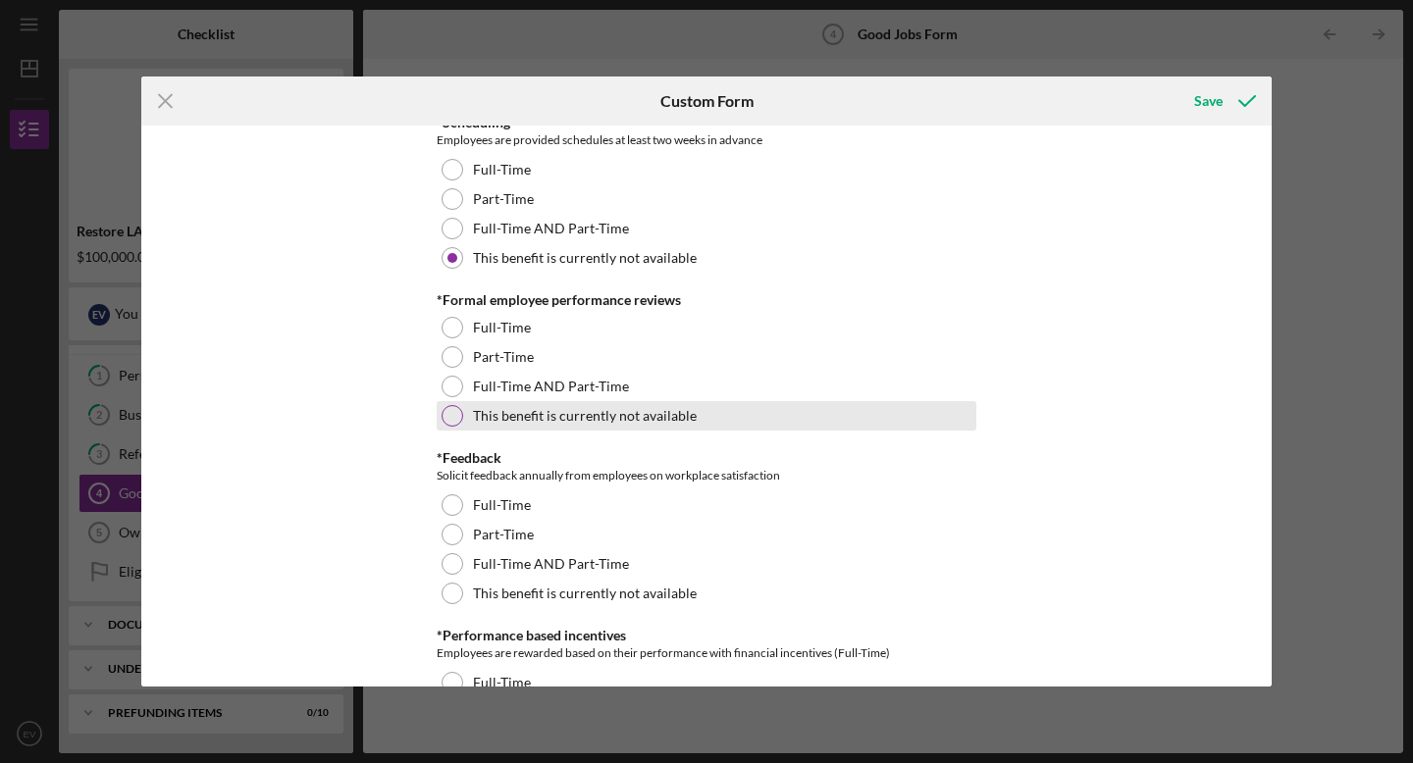
click at [448, 413] on div at bounding box center [453, 416] width 22 height 22
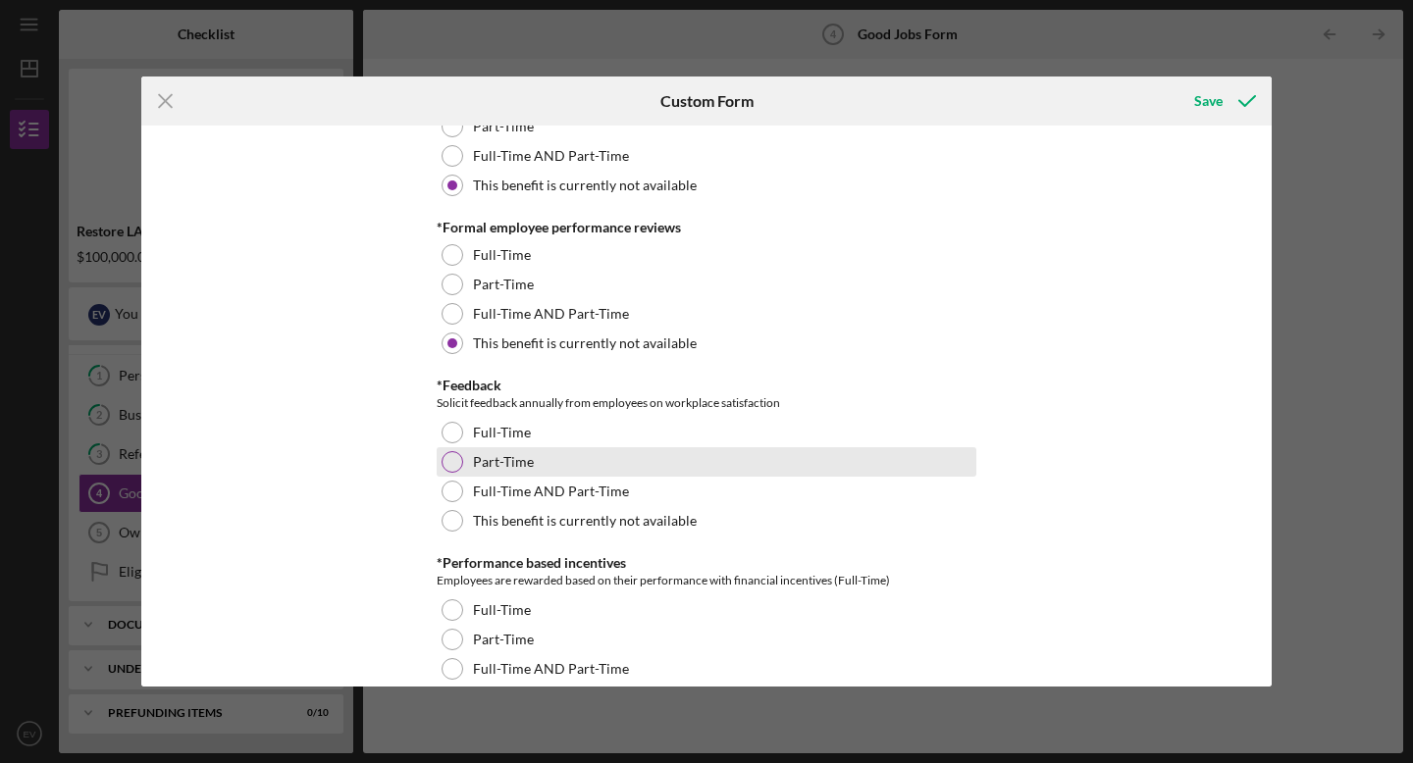
scroll to position [2224, 0]
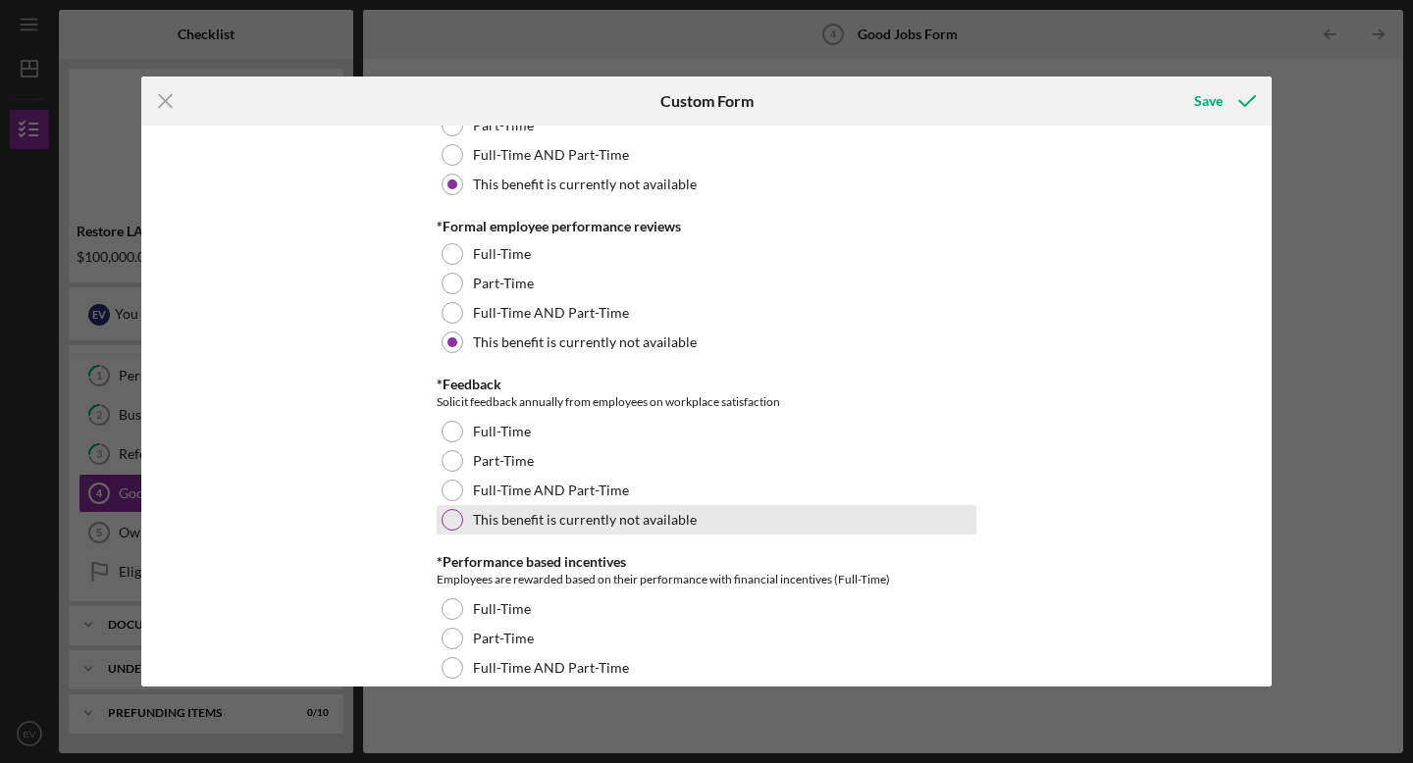
click at [449, 520] on div at bounding box center [453, 520] width 22 height 22
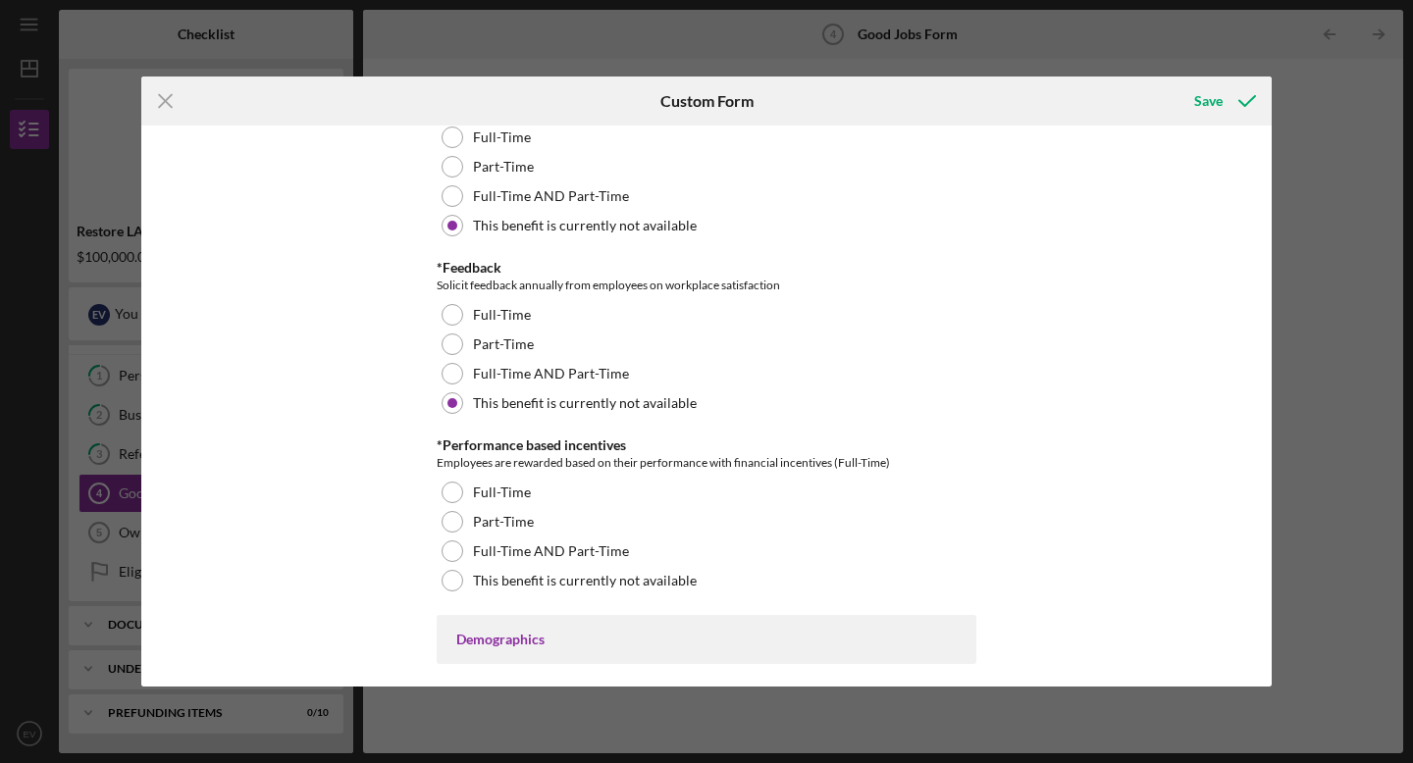
scroll to position [2418, 0]
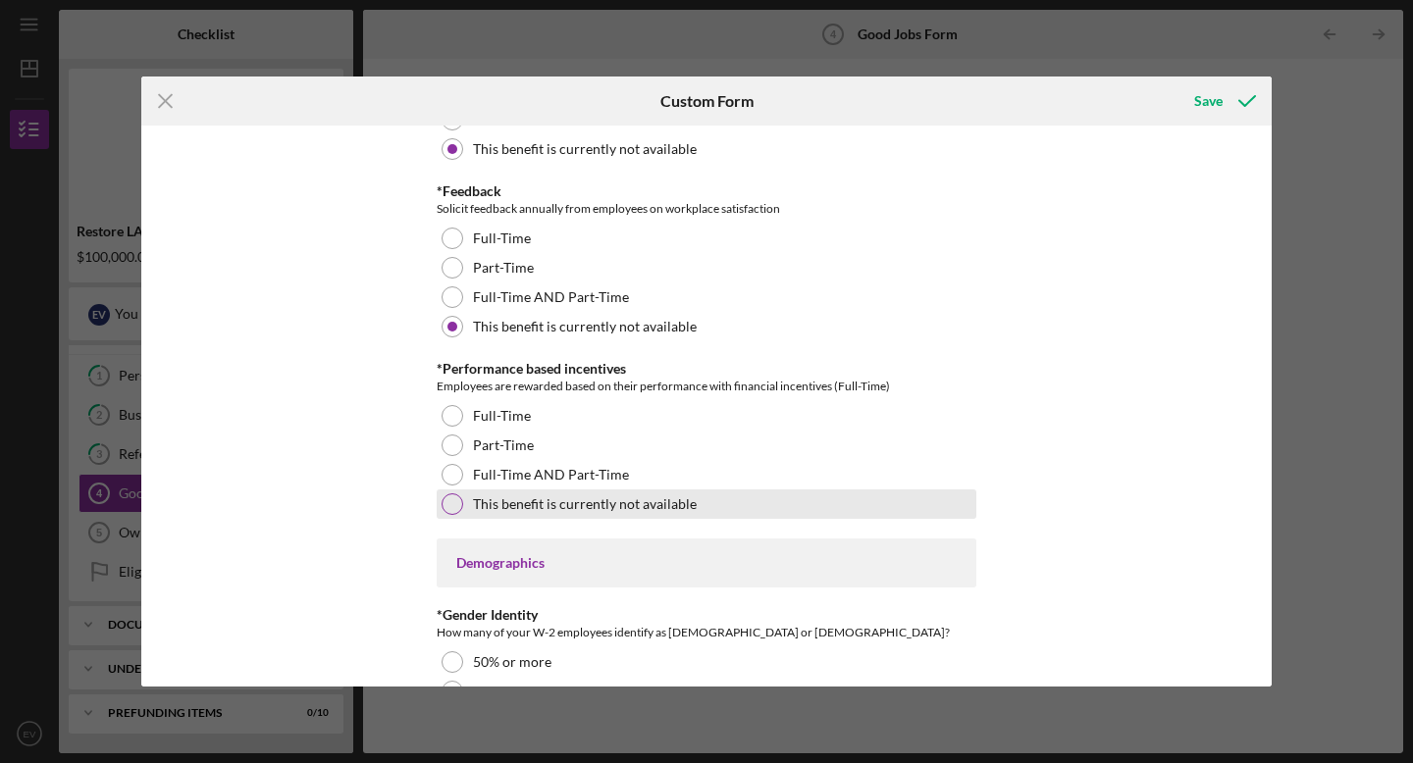
click at [446, 503] on div at bounding box center [453, 505] width 22 height 22
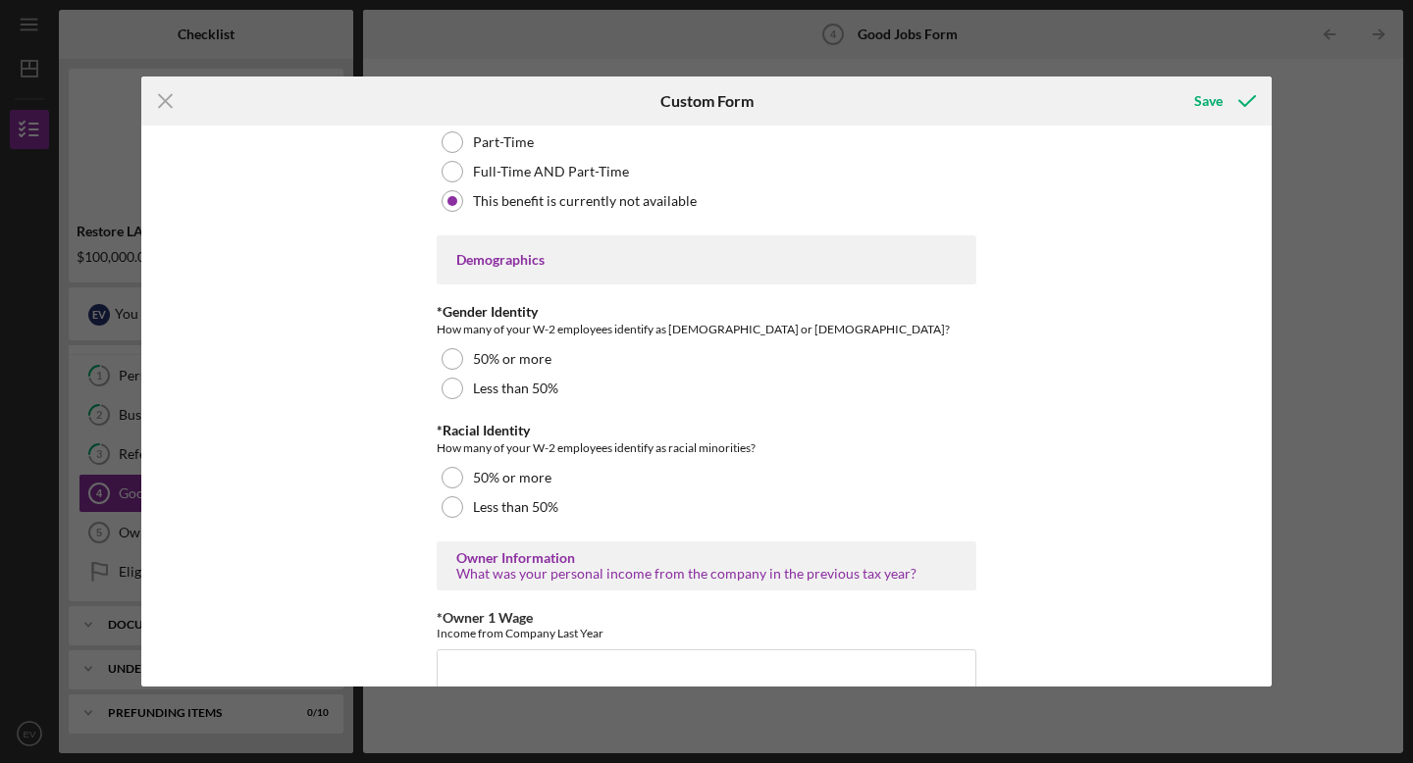
scroll to position [2757, 0]
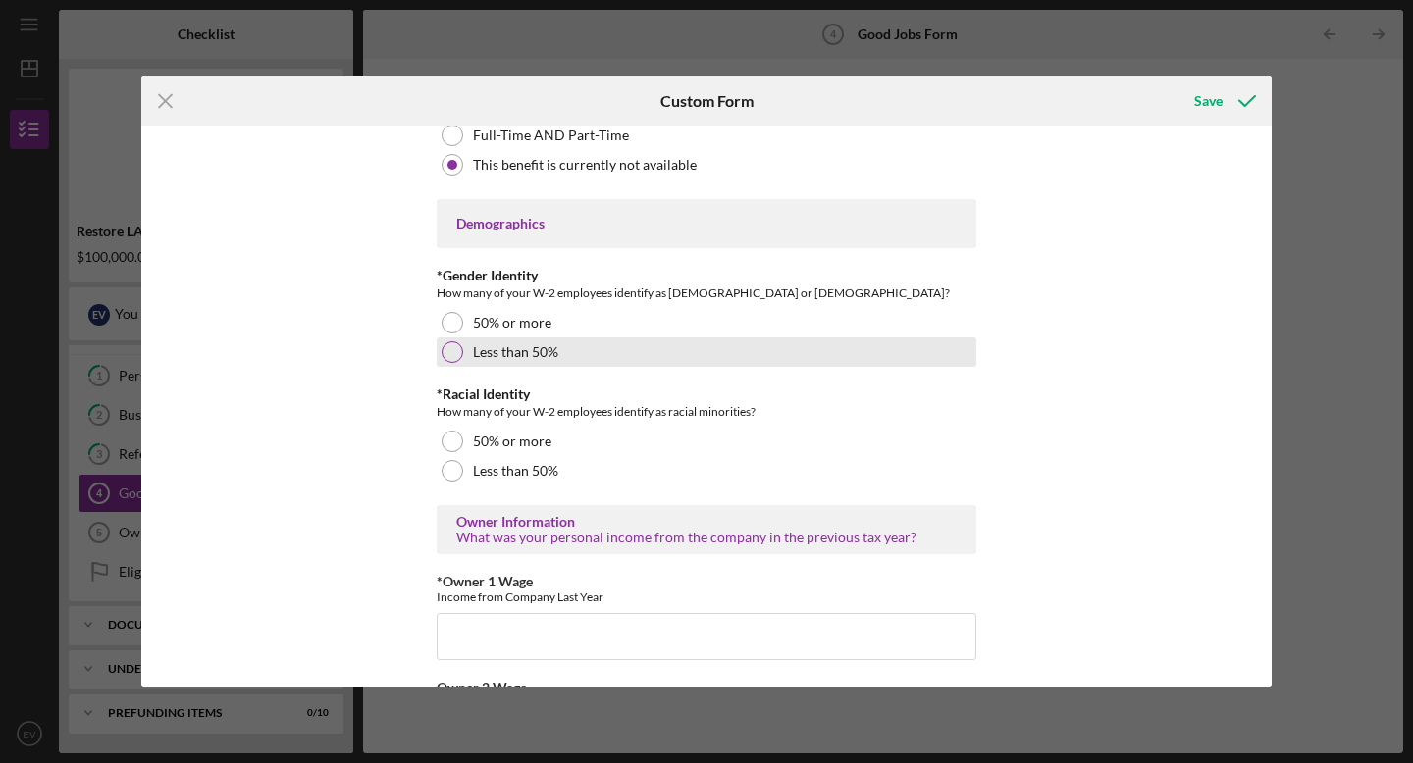
click at [454, 360] on div at bounding box center [453, 352] width 22 height 22
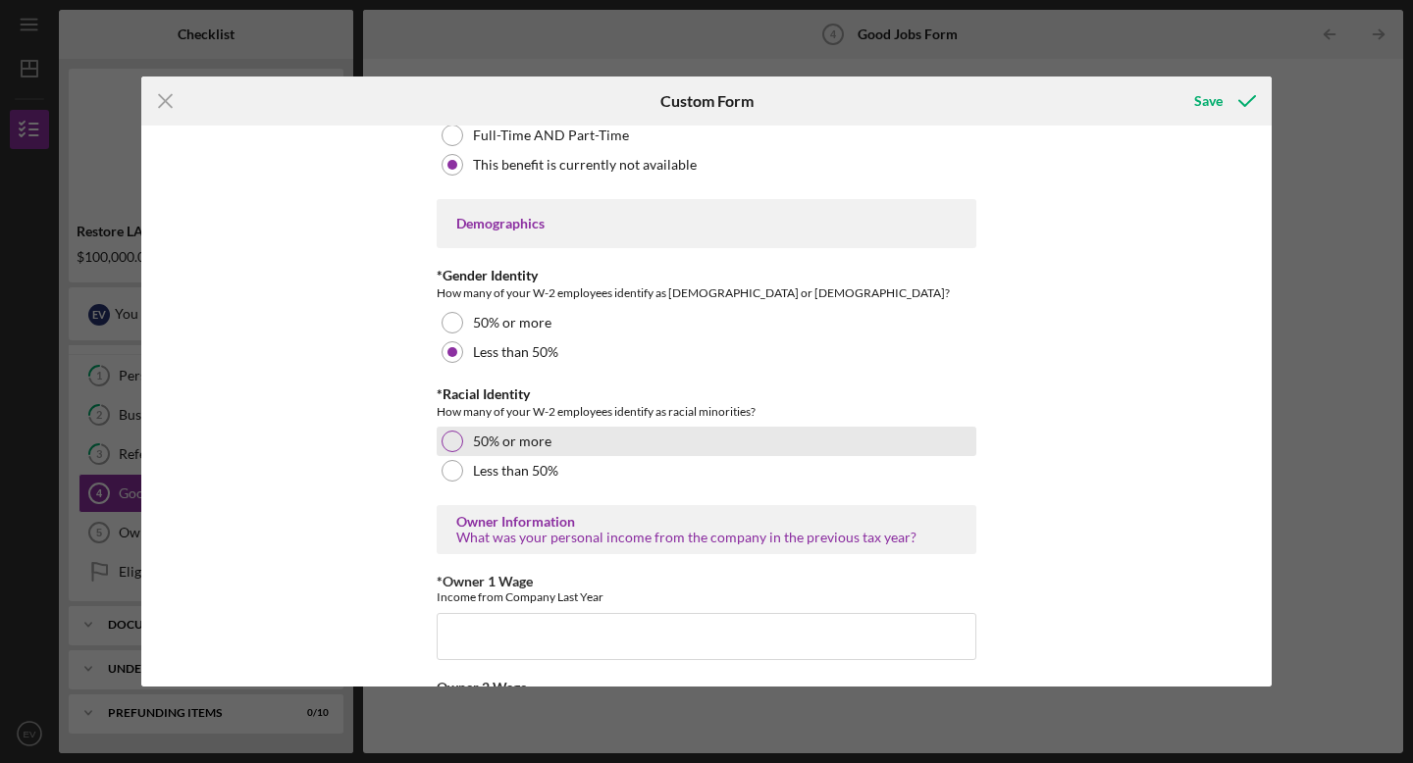
click at [446, 433] on div at bounding box center [453, 442] width 22 height 22
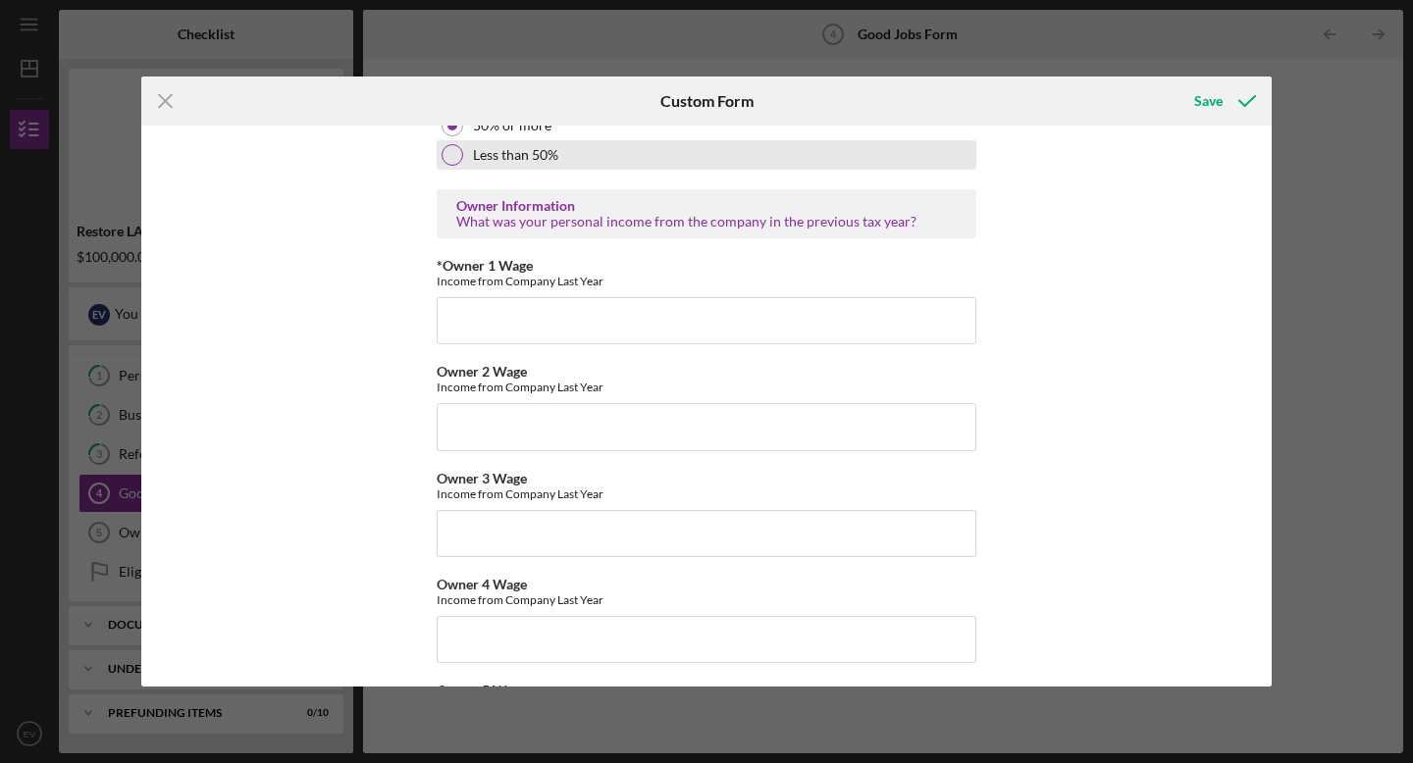
scroll to position [3059, 0]
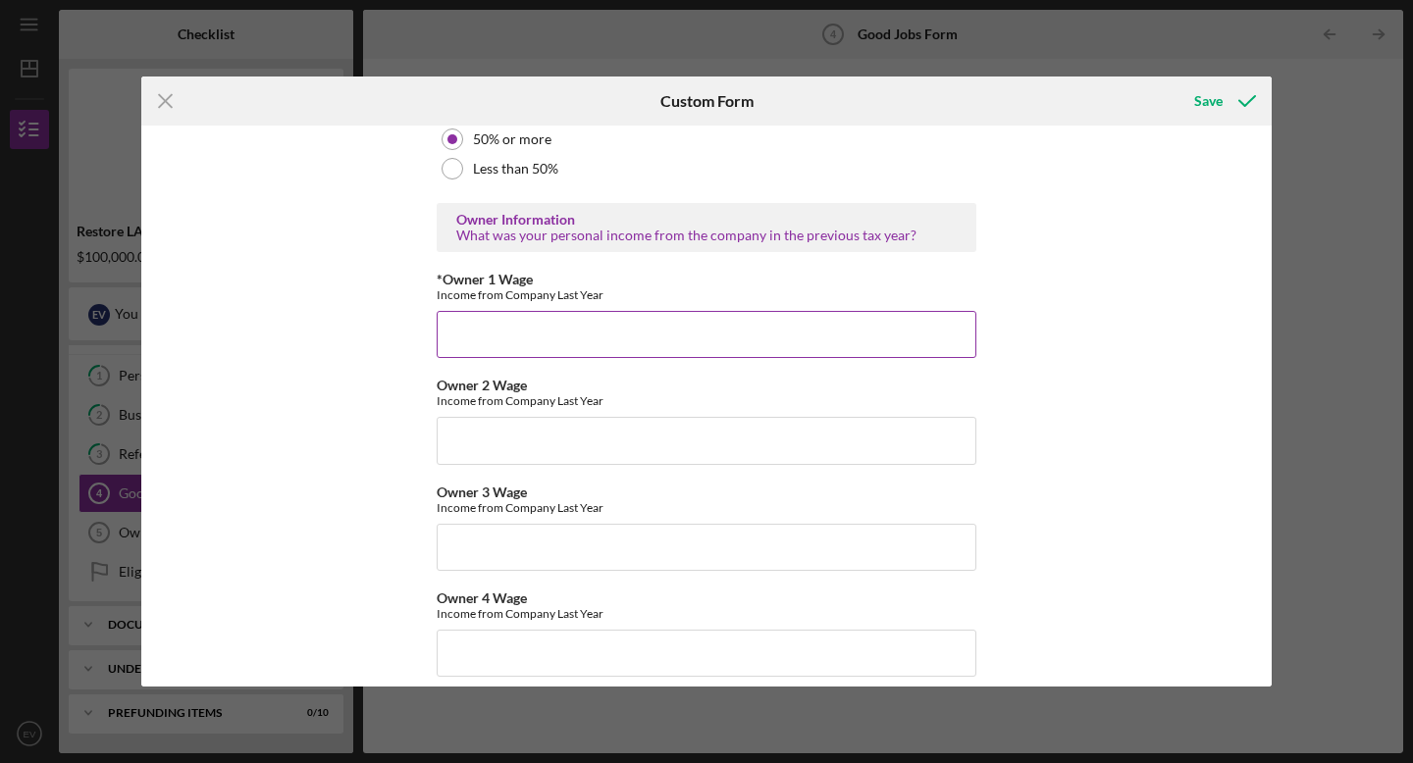
click at [537, 357] on input "*Owner 1 Wage" at bounding box center [707, 334] width 540 height 47
type input "2"
type input "1"
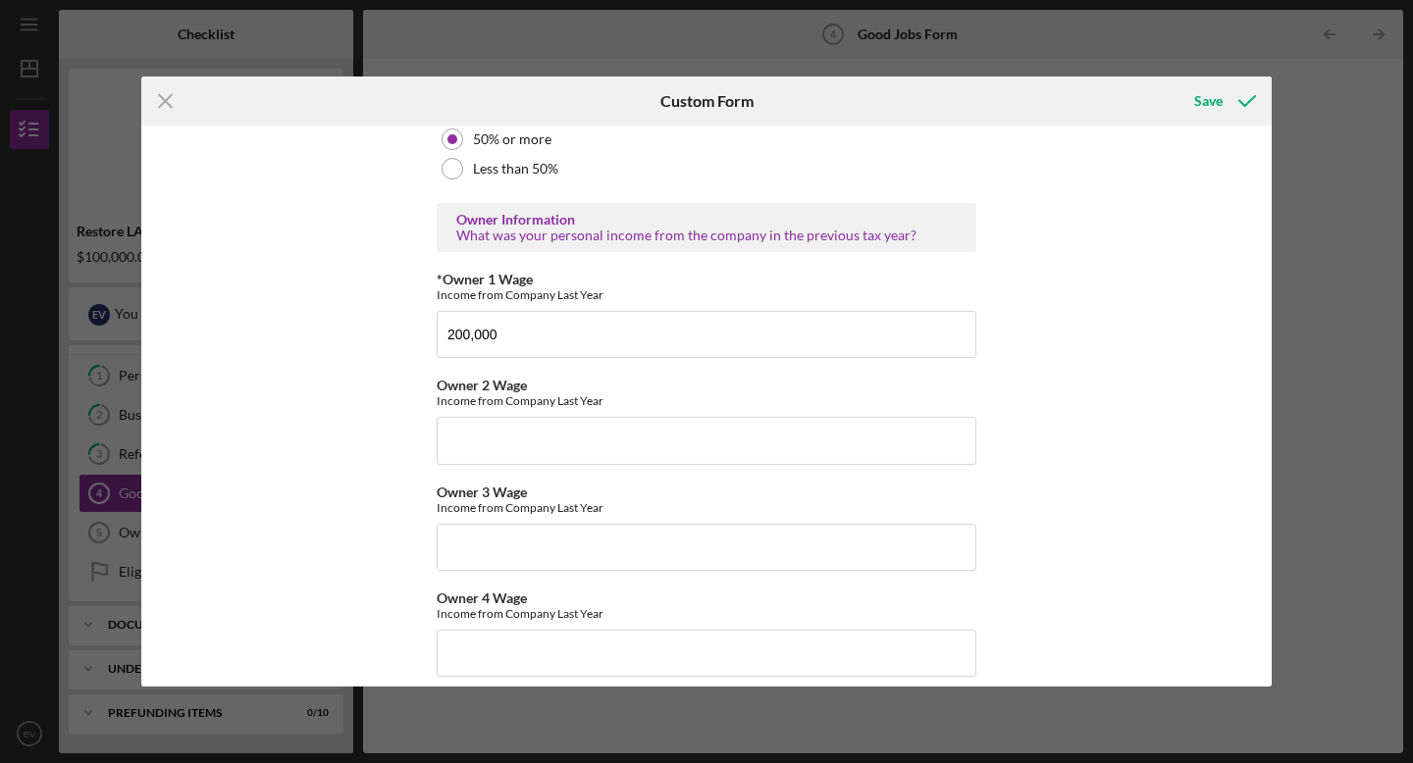
click at [1040, 338] on div "Good Jobs Form *Total Number of [DEMOGRAPHIC_DATA] W-2 Employees If you have no…" at bounding box center [706, 406] width 1130 height 561
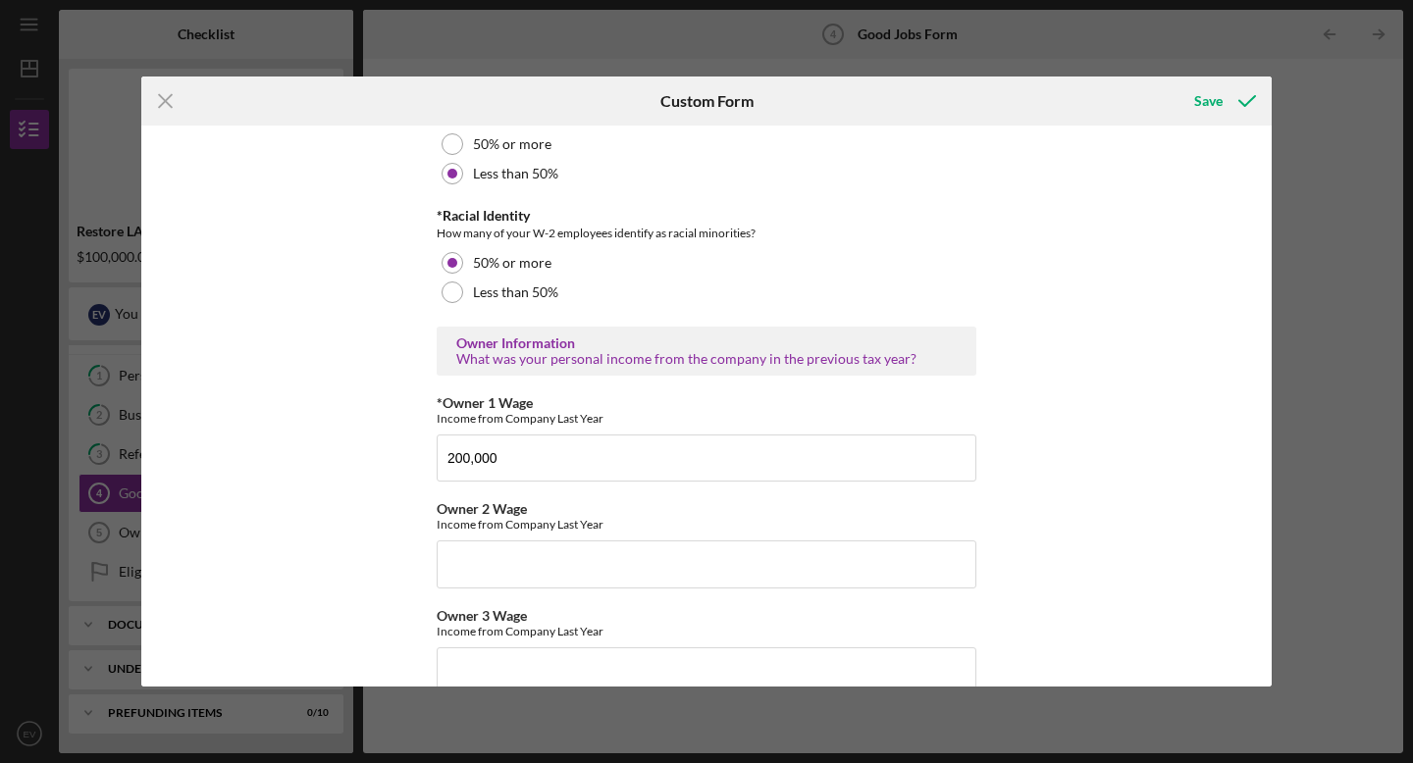
scroll to position [2938, 0]
click at [448, 458] on input "200,000" at bounding box center [707, 456] width 540 height 47
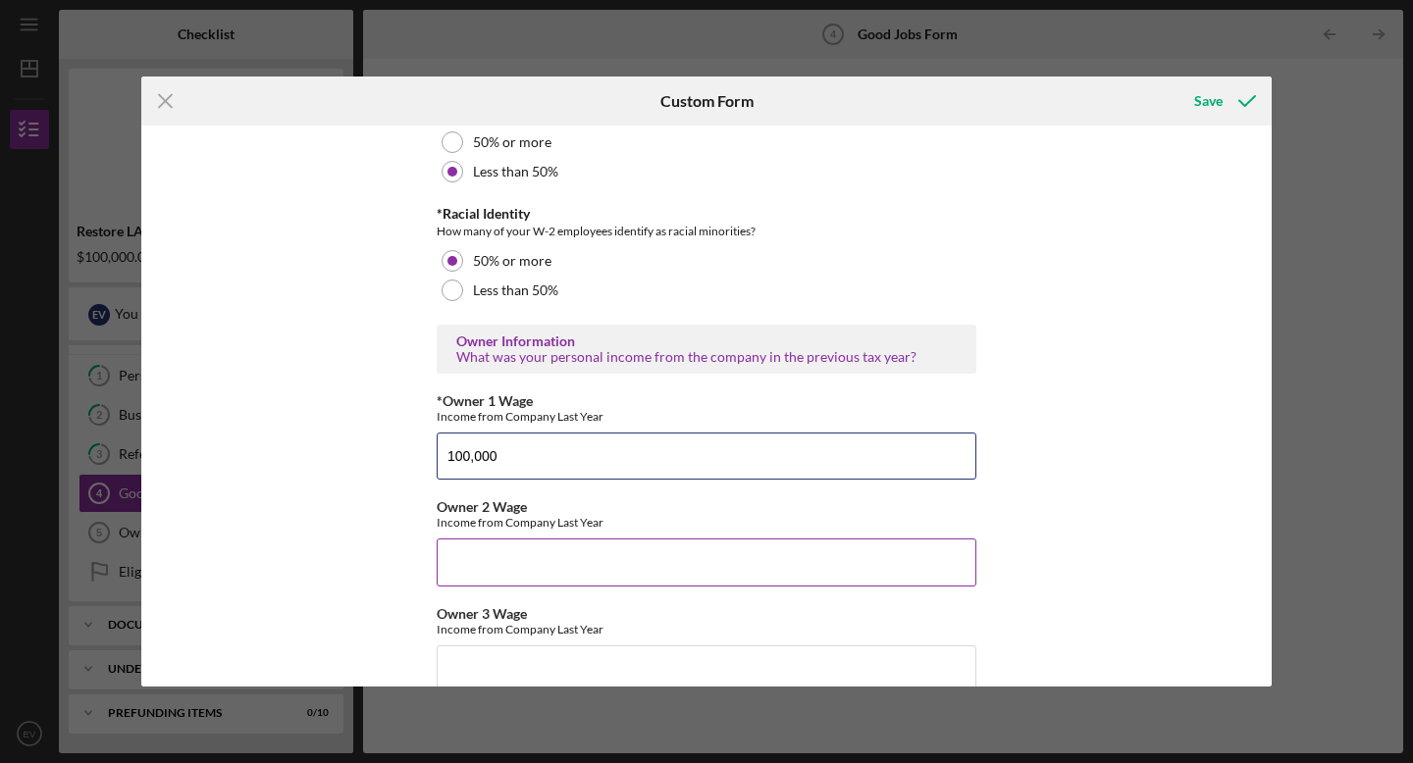
type input "100,000"
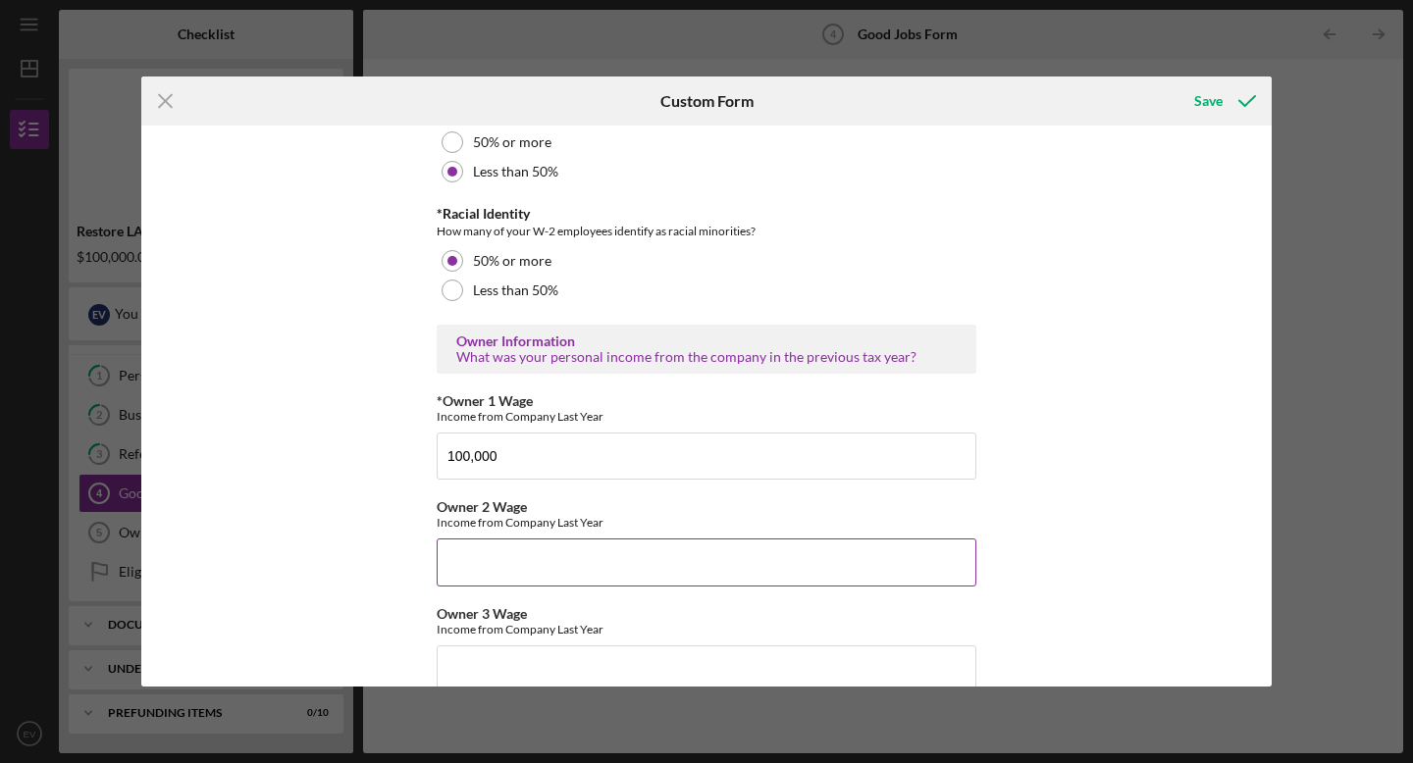
click at [466, 549] on input "Owner 2 Wage" at bounding box center [707, 562] width 540 height 47
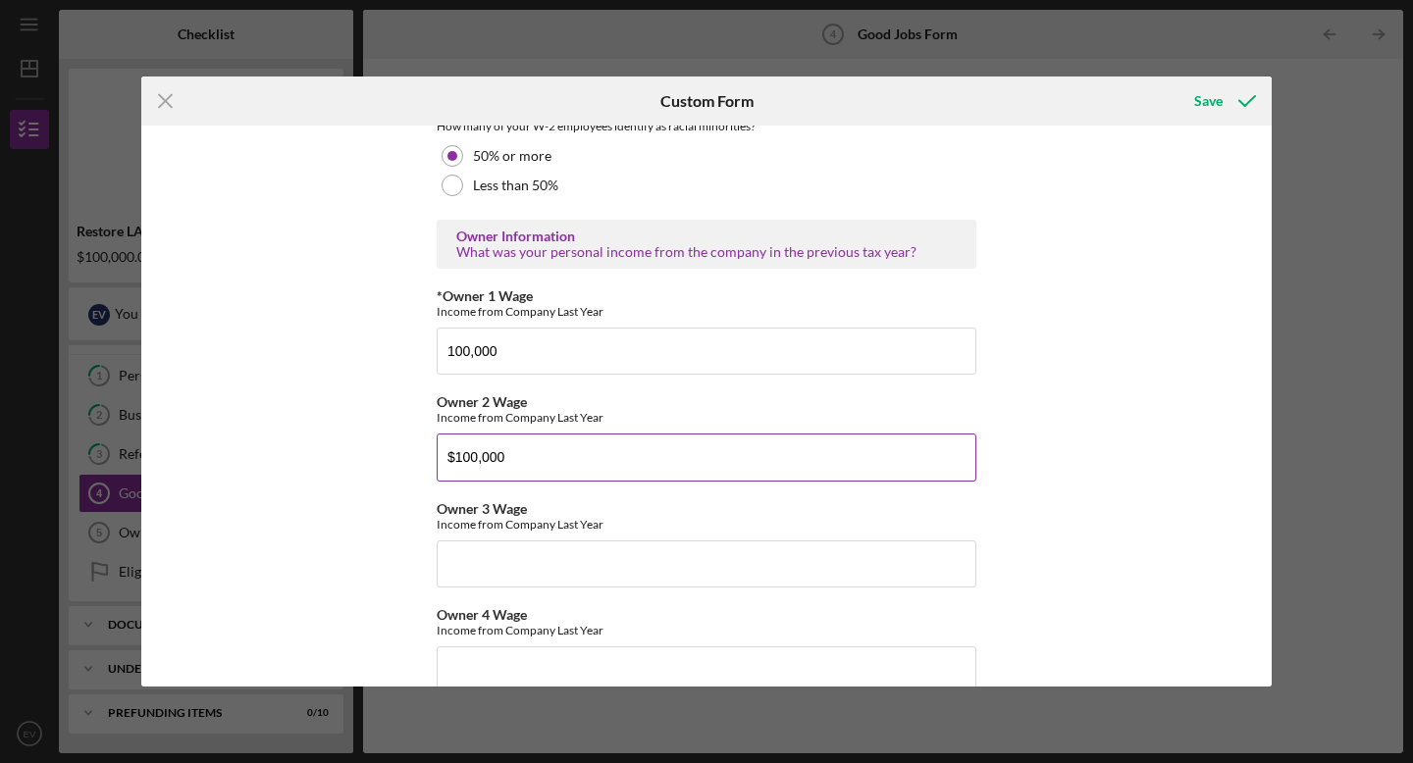
scroll to position [3054, 0]
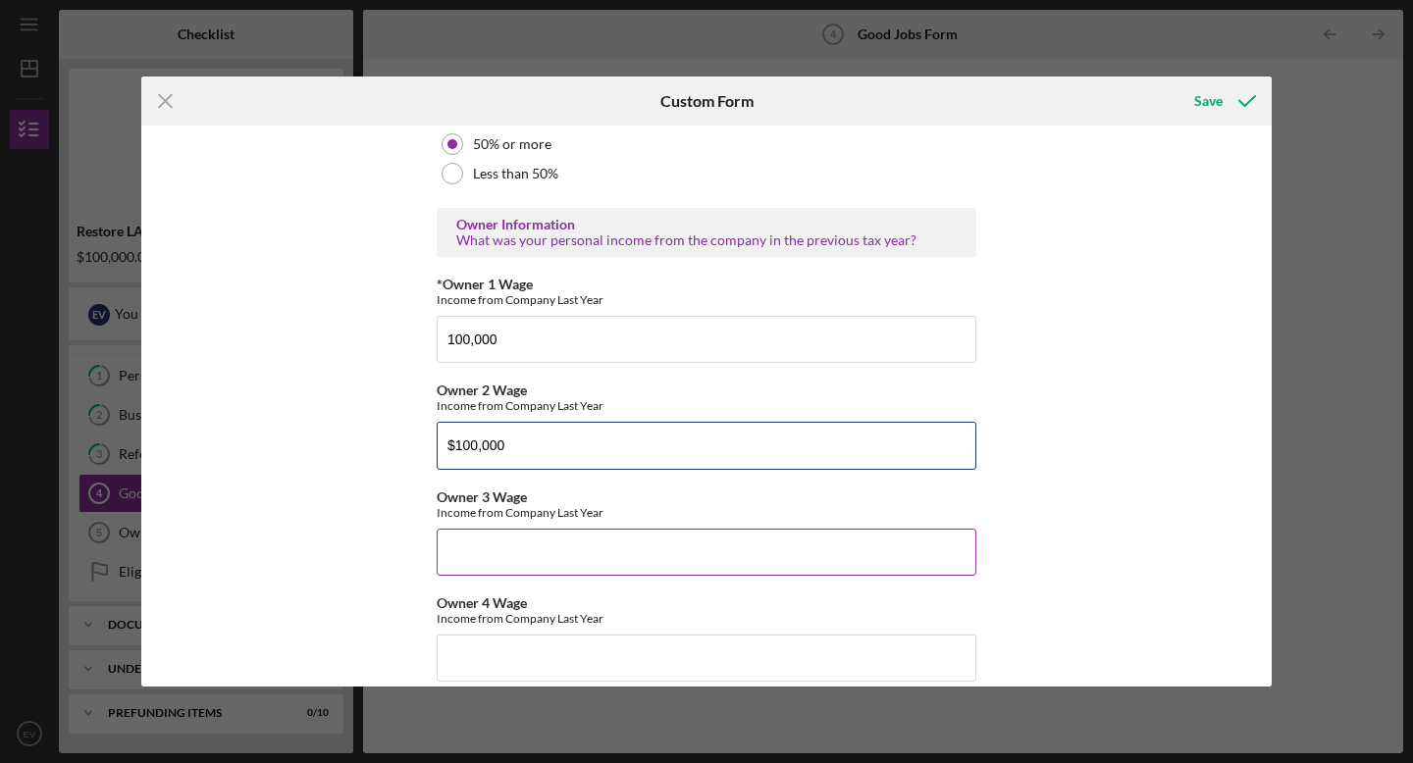
type input "$100,000"
click at [461, 557] on input "Owner 3 Wage" at bounding box center [707, 552] width 540 height 47
type input "$0"
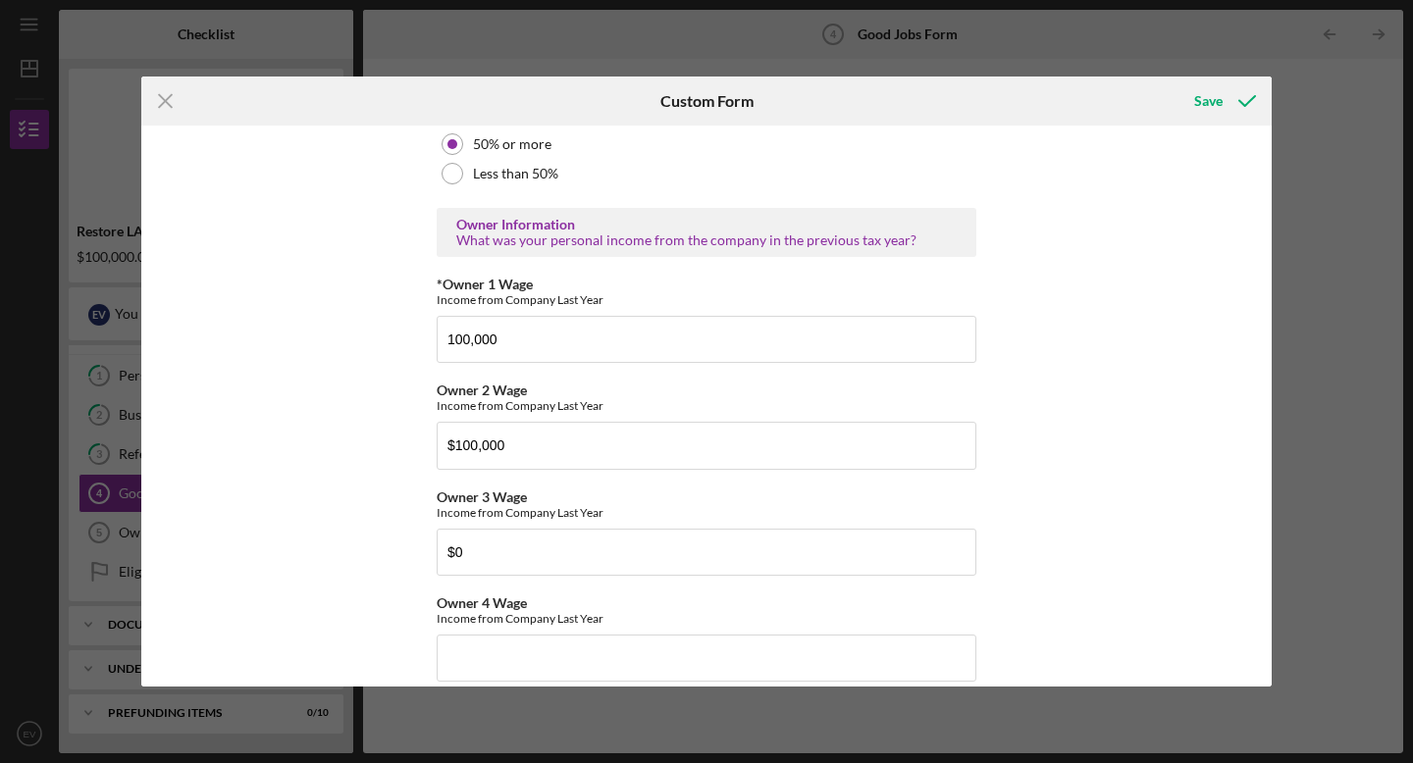
click at [1272, 257] on div "Icon/Menu Close Custom Form Save Good Jobs Form *Total Number of [DEMOGRAPHIC_D…" at bounding box center [706, 381] width 1413 height 763
click at [550, 551] on input "$0" at bounding box center [707, 552] width 540 height 47
type input "$0"
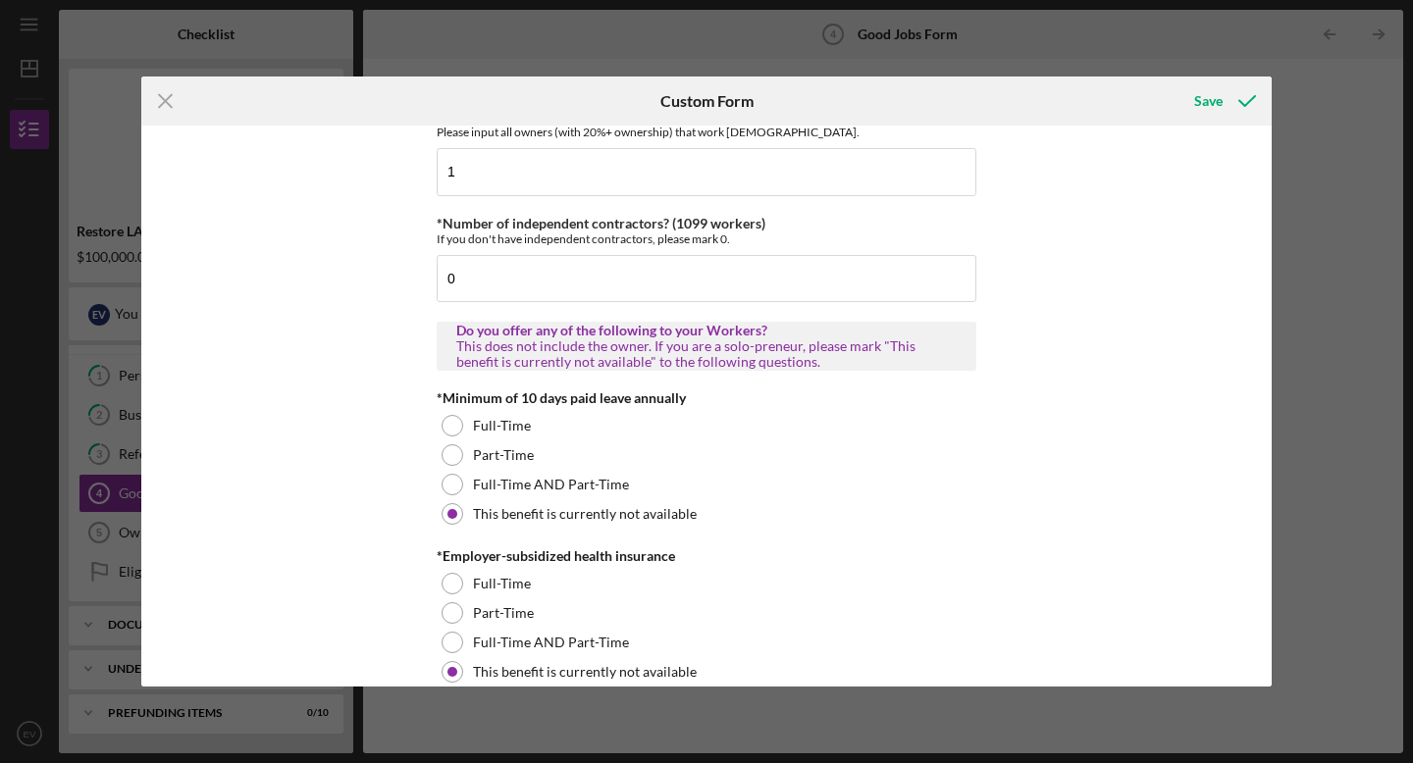
scroll to position [83, 0]
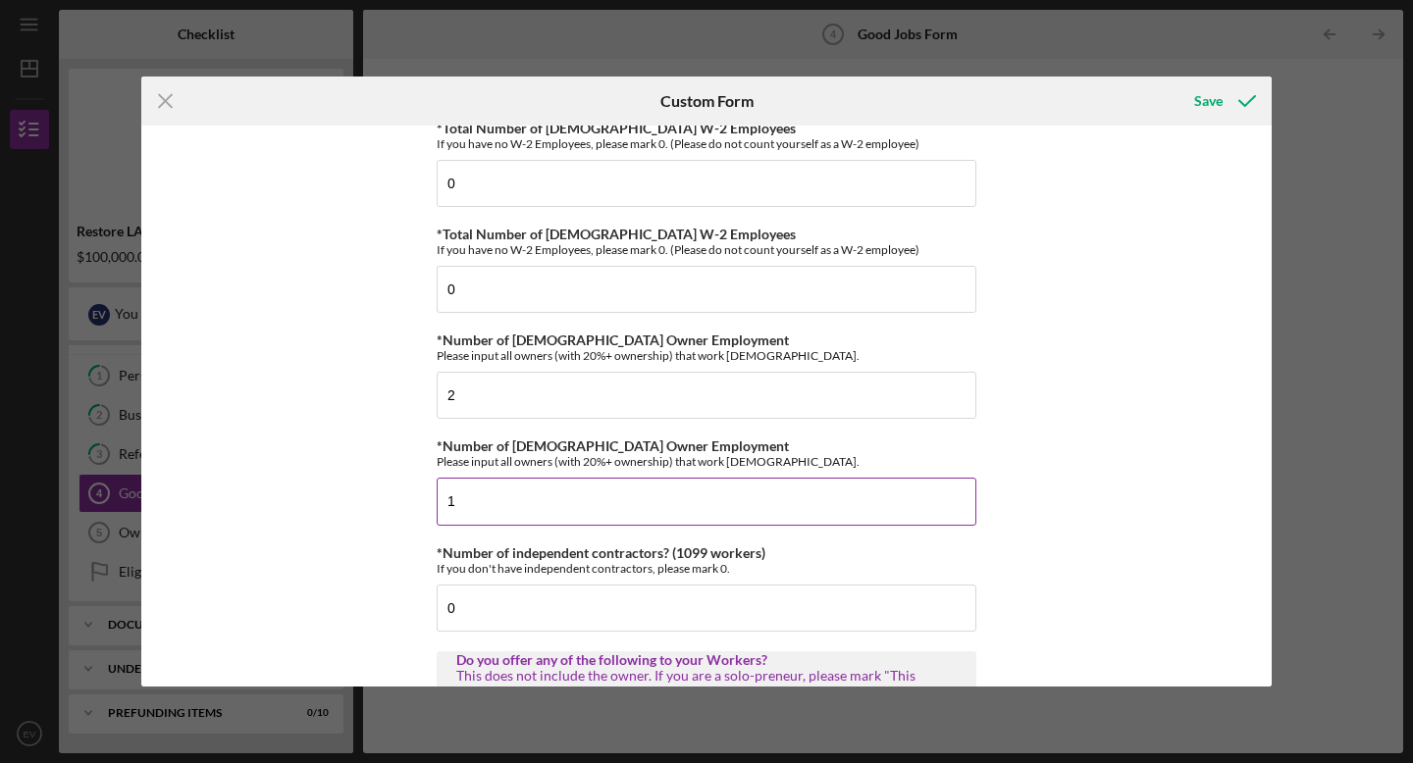
click at [691, 499] on input "1" at bounding box center [707, 501] width 540 height 47
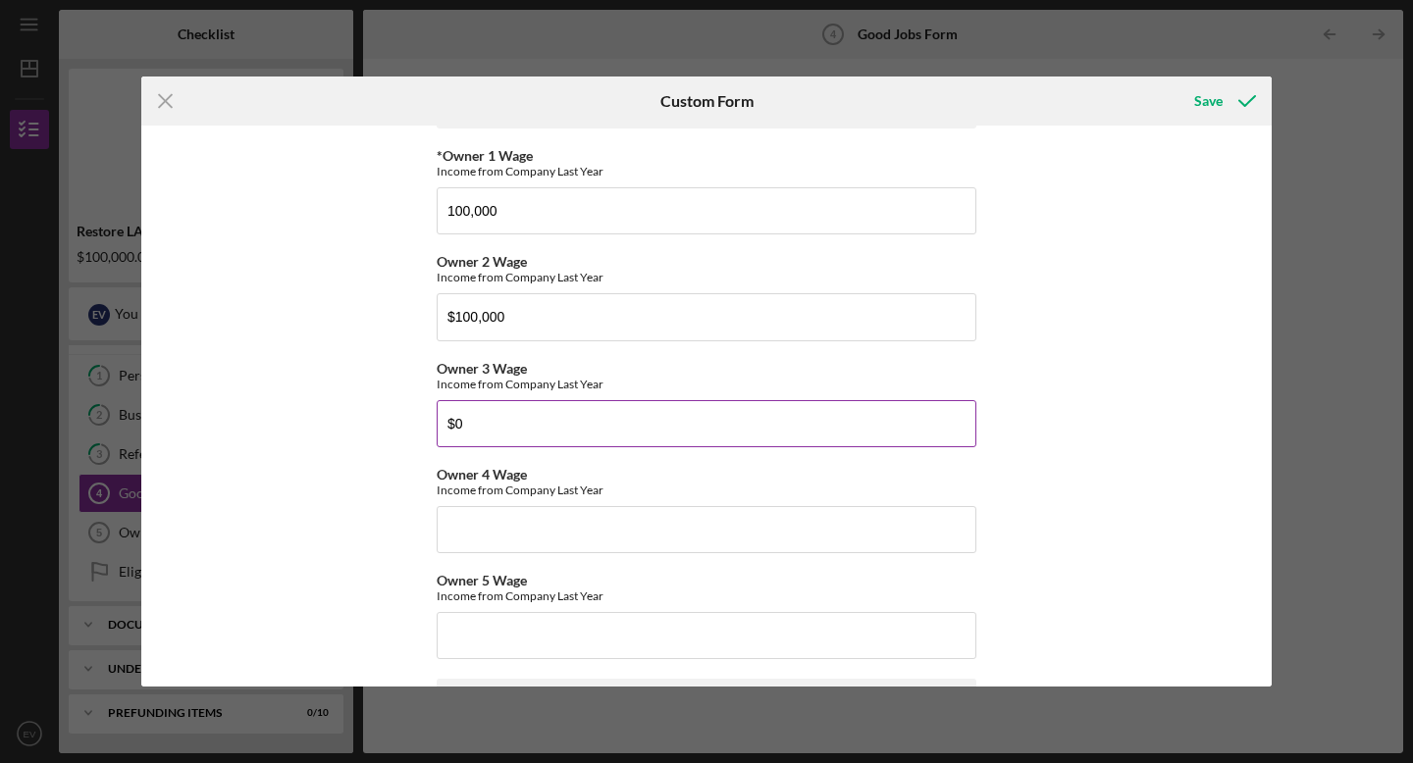
scroll to position [3160, 0]
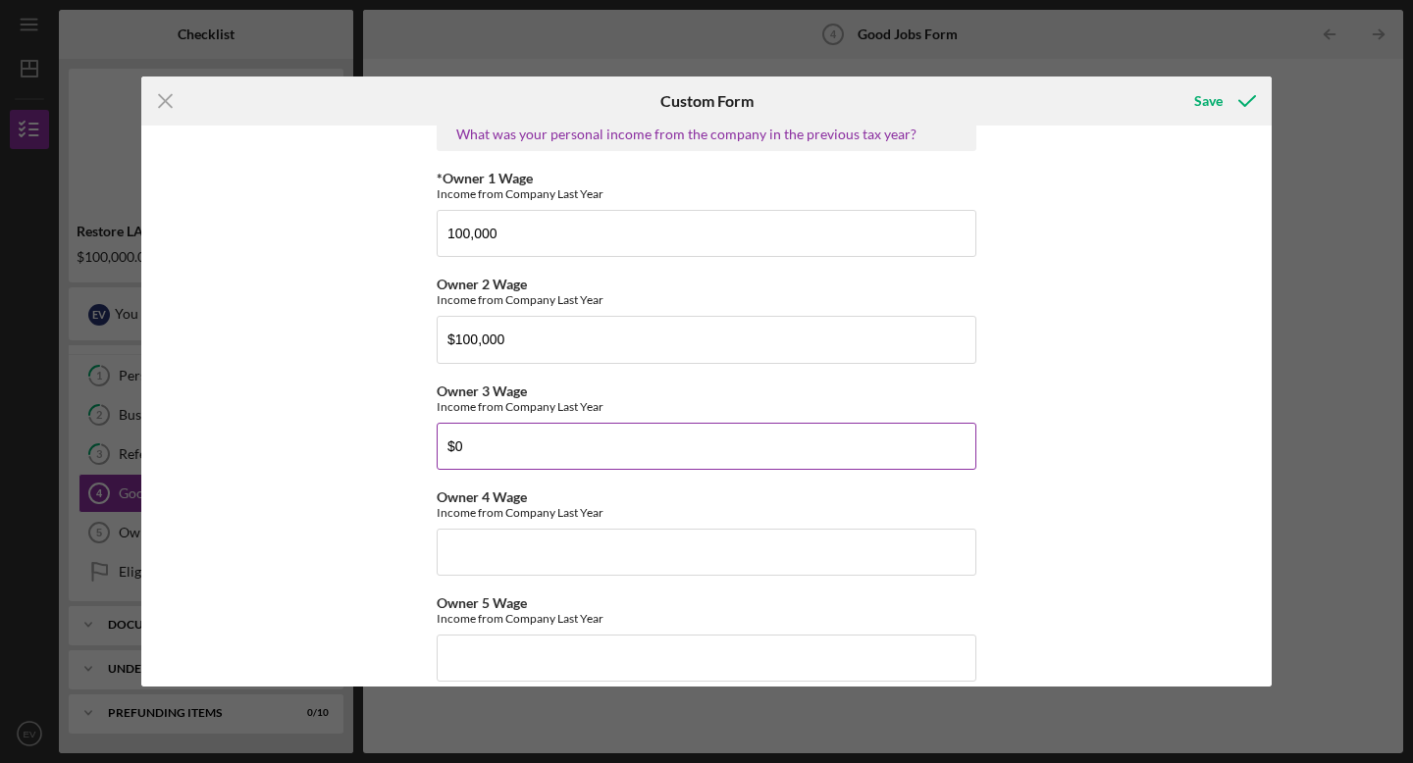
type input "0"
click at [480, 439] on input "$0" at bounding box center [707, 446] width 540 height 47
click at [1072, 282] on div "Good Jobs Form *Total Number of [DEMOGRAPHIC_DATA] W-2 Employees If you have no…" at bounding box center [706, 406] width 1130 height 561
click at [1205, 101] on div "Save" at bounding box center [1208, 100] width 28 height 39
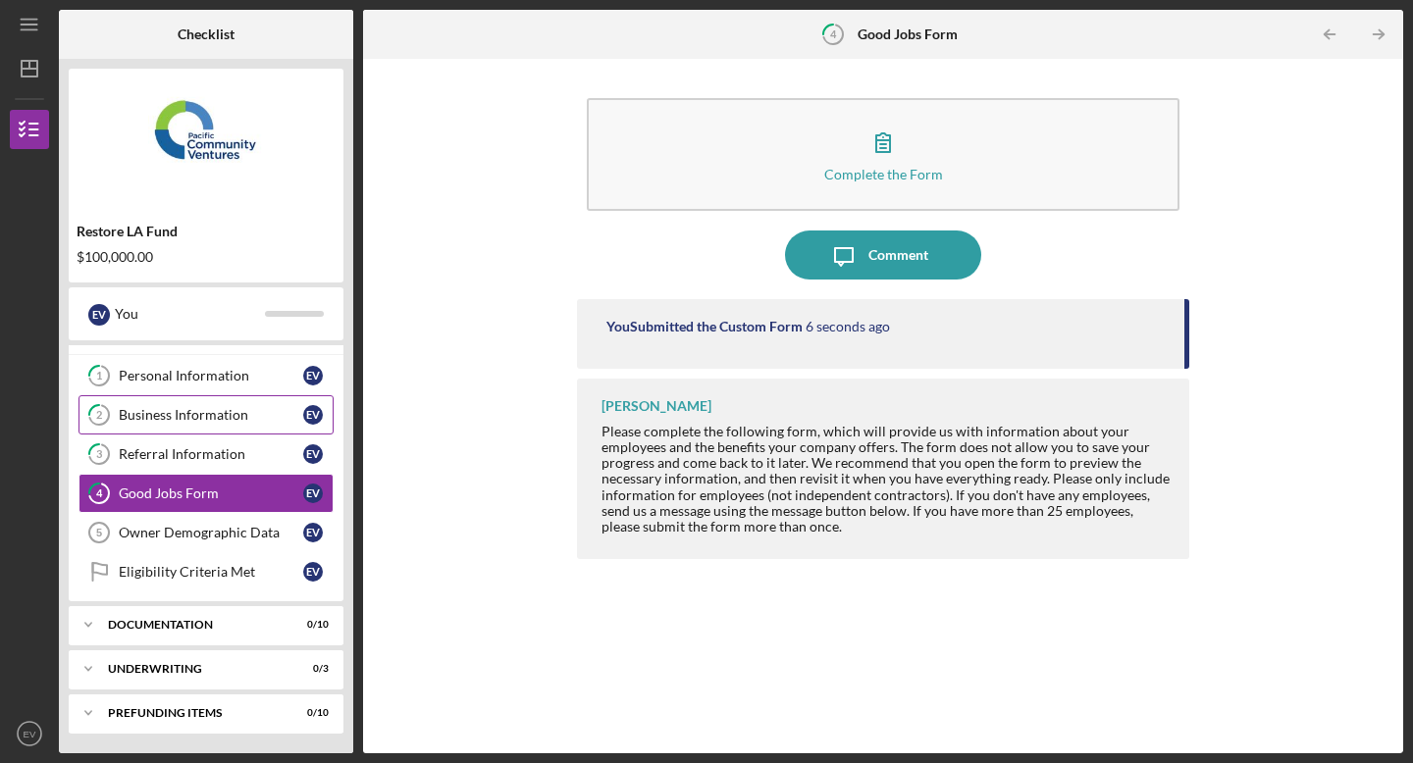
click at [136, 410] on div "Business Information" at bounding box center [211, 415] width 184 height 16
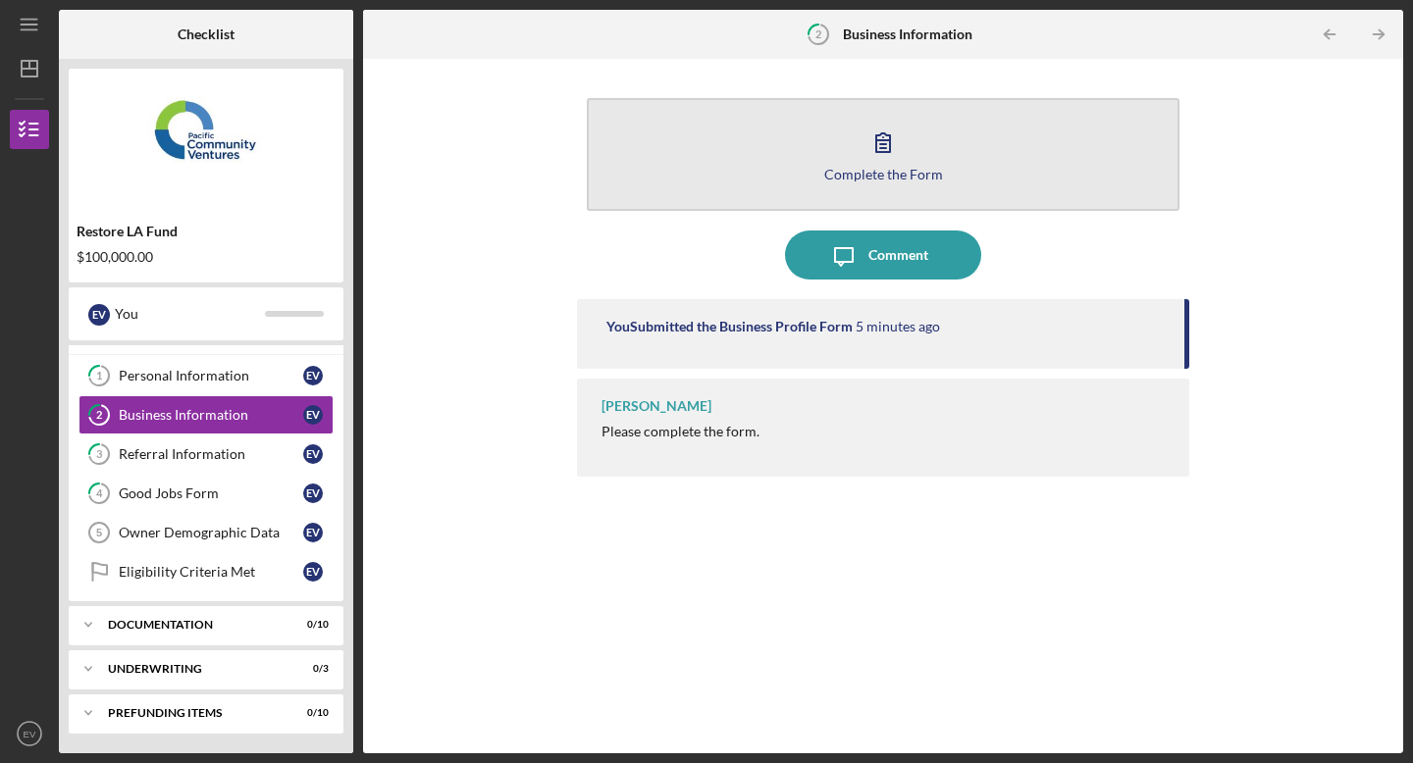
click at [894, 116] on button "Complete the Form Form" at bounding box center [883, 154] width 593 height 113
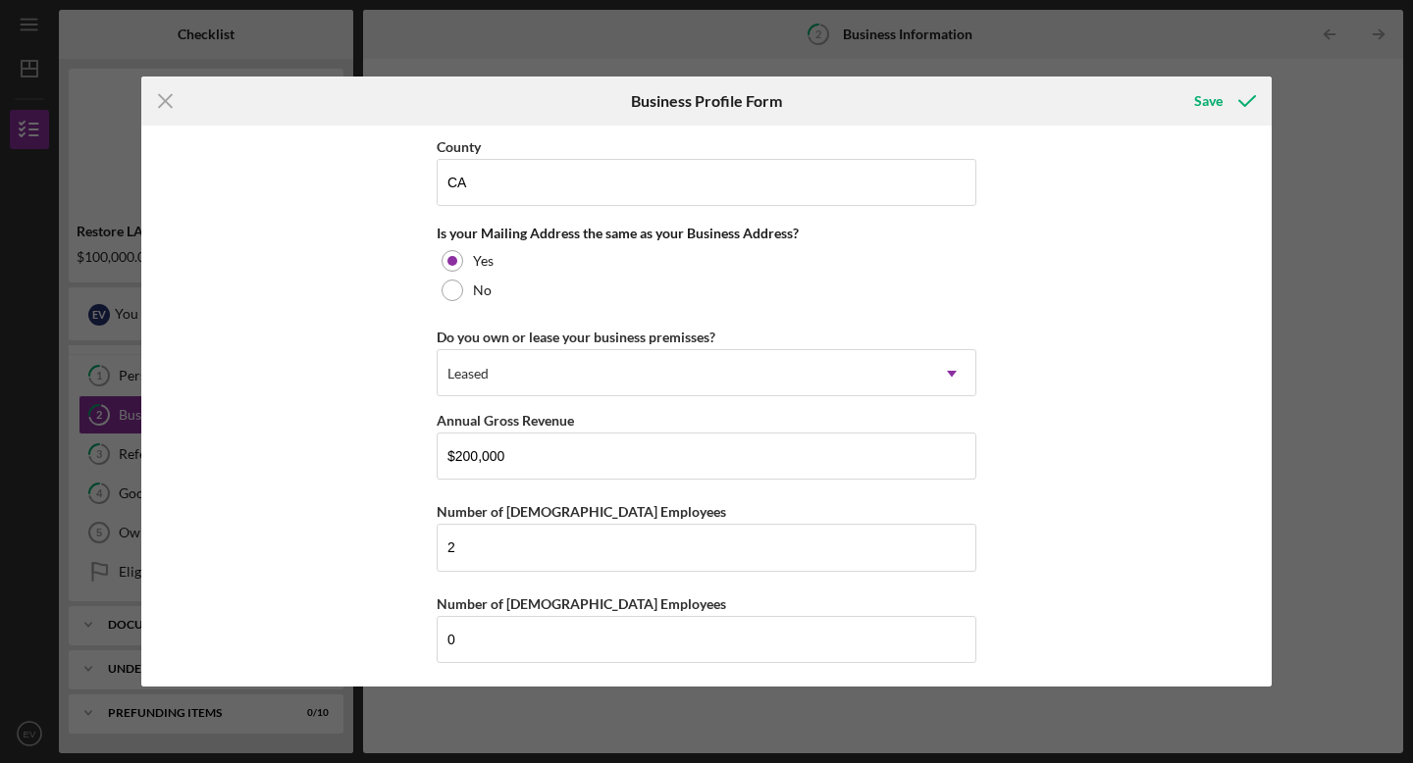
scroll to position [1597, 0]
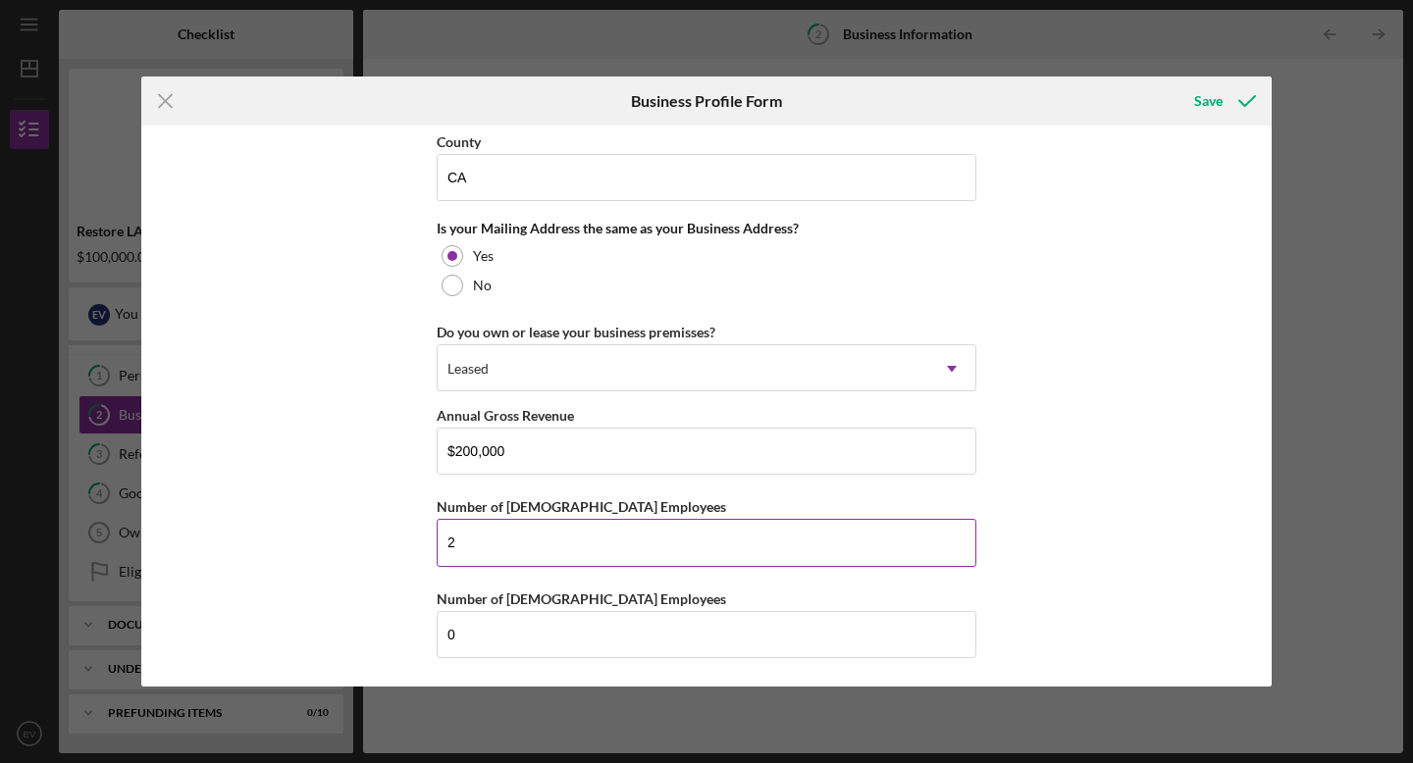
click at [523, 550] on input "2" at bounding box center [707, 542] width 540 height 47
type input "0"
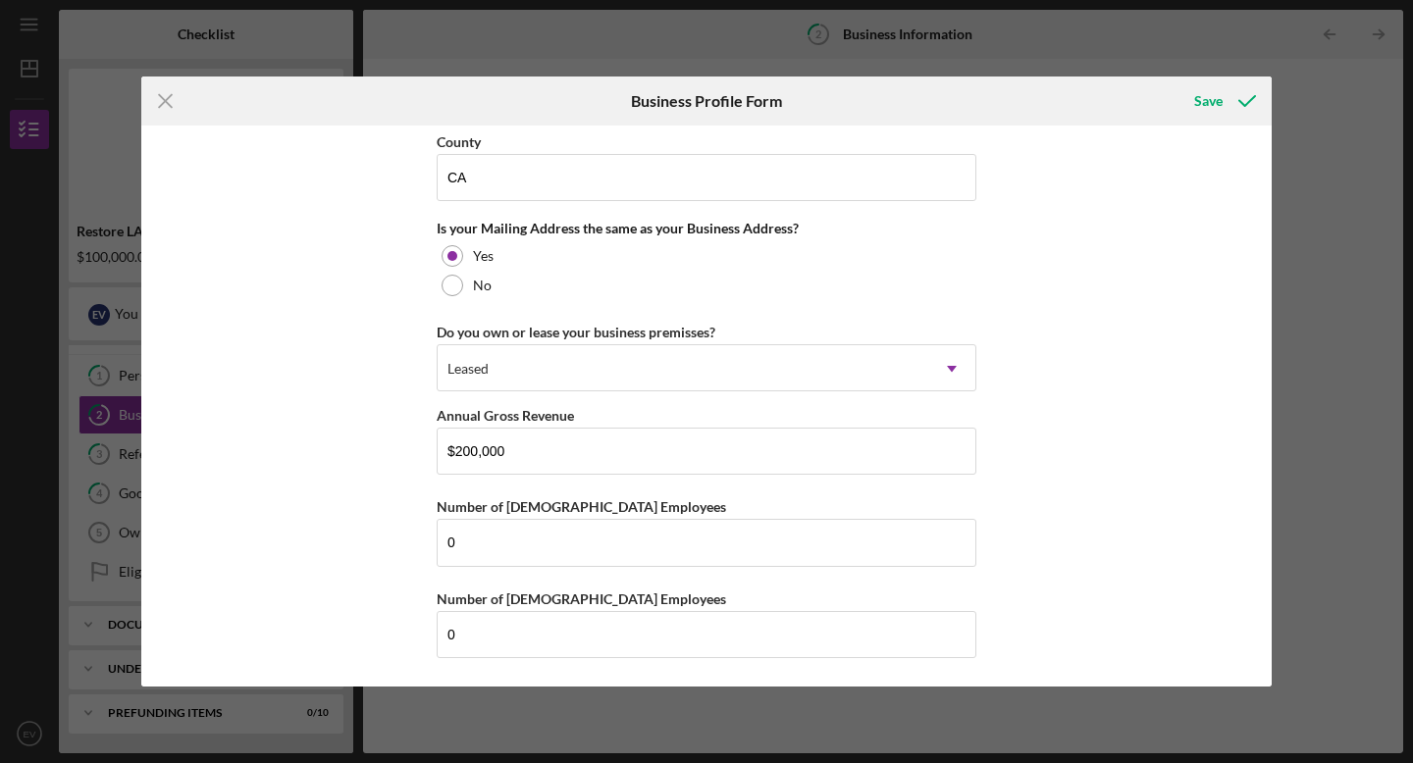
click at [1082, 450] on div "Business Name InRage Entertainment DBA [PERSON_NAME] Business Start Date [DATE]…" at bounding box center [706, 406] width 1130 height 561
click at [1216, 84] on div "Save" at bounding box center [1208, 100] width 28 height 39
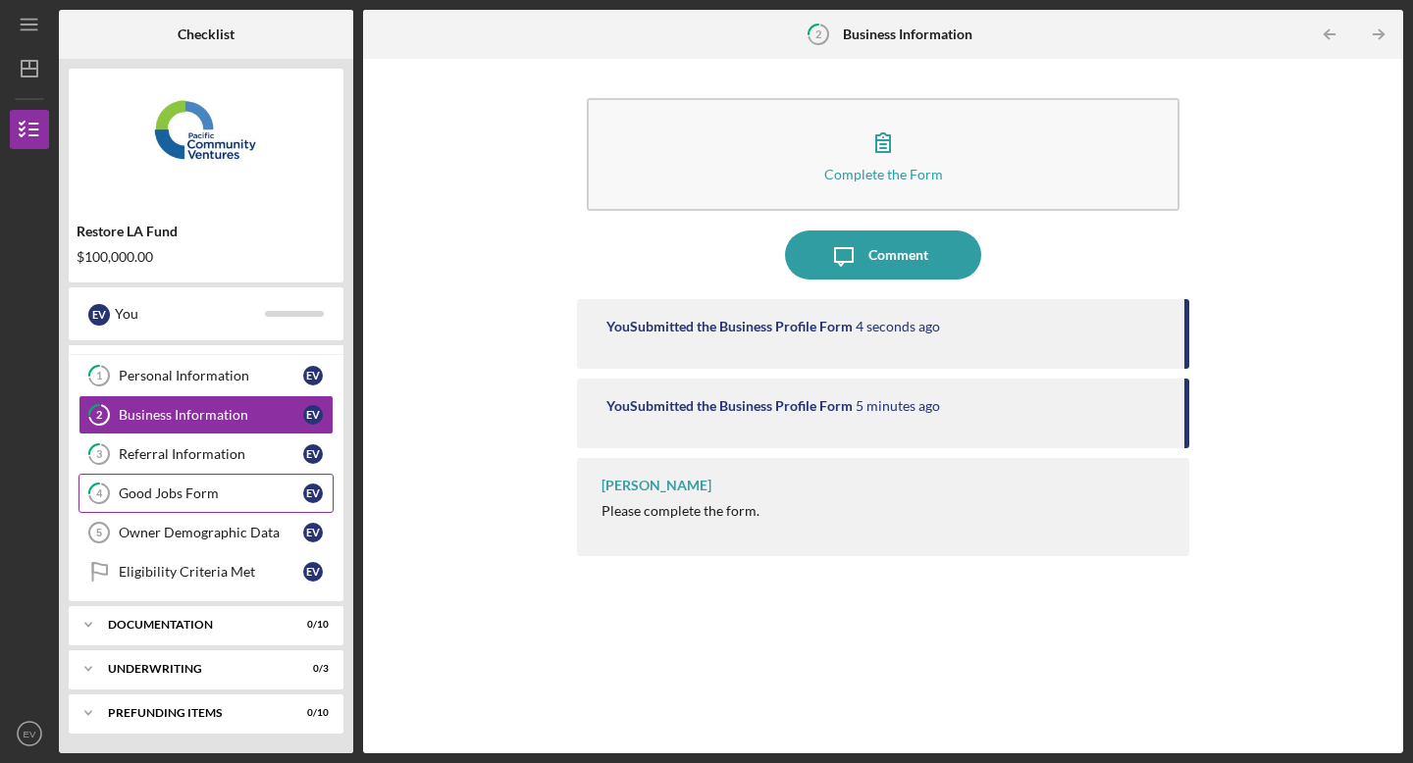
click at [227, 494] on div "Good Jobs Form" at bounding box center [211, 494] width 184 height 16
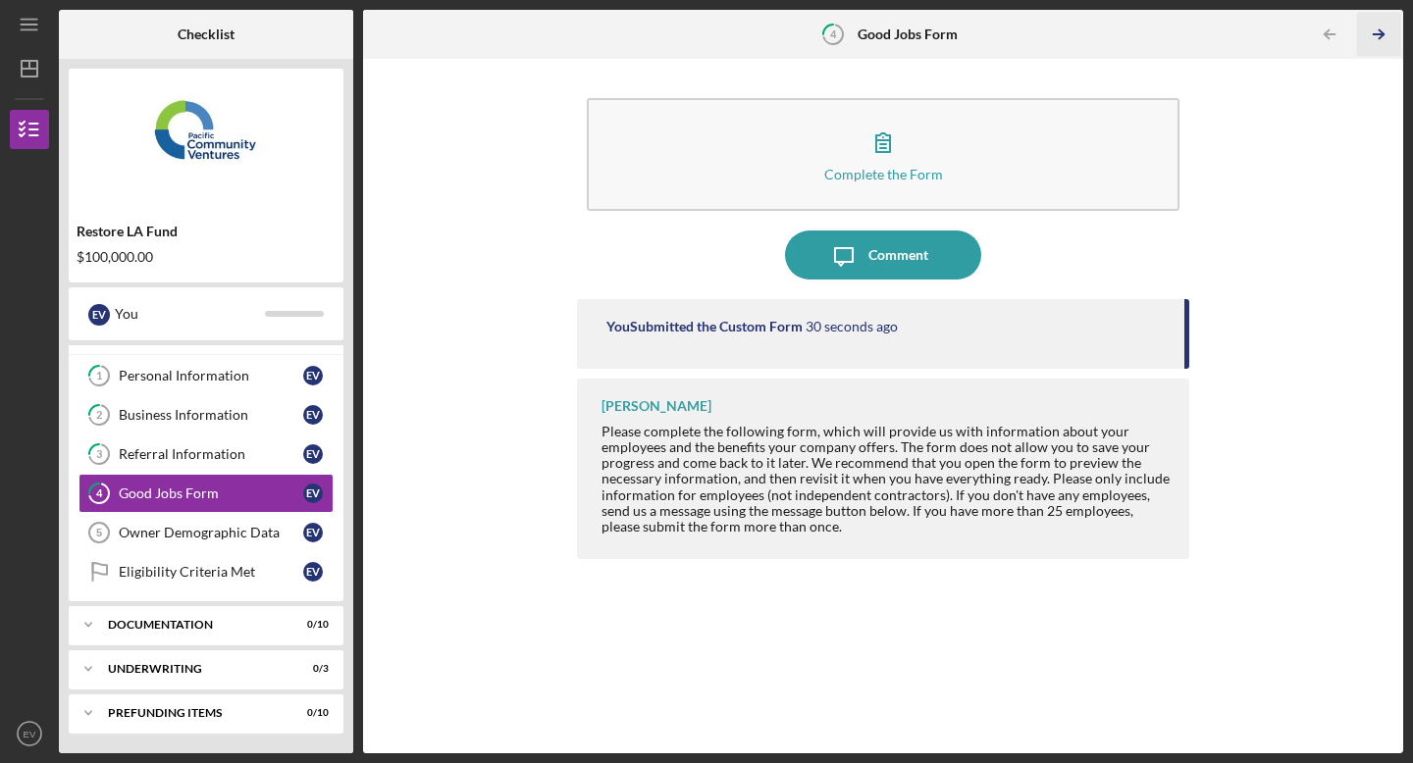
click at [1382, 37] on icon "Icon/Table Pagination Arrow" at bounding box center [1378, 35] width 44 height 44
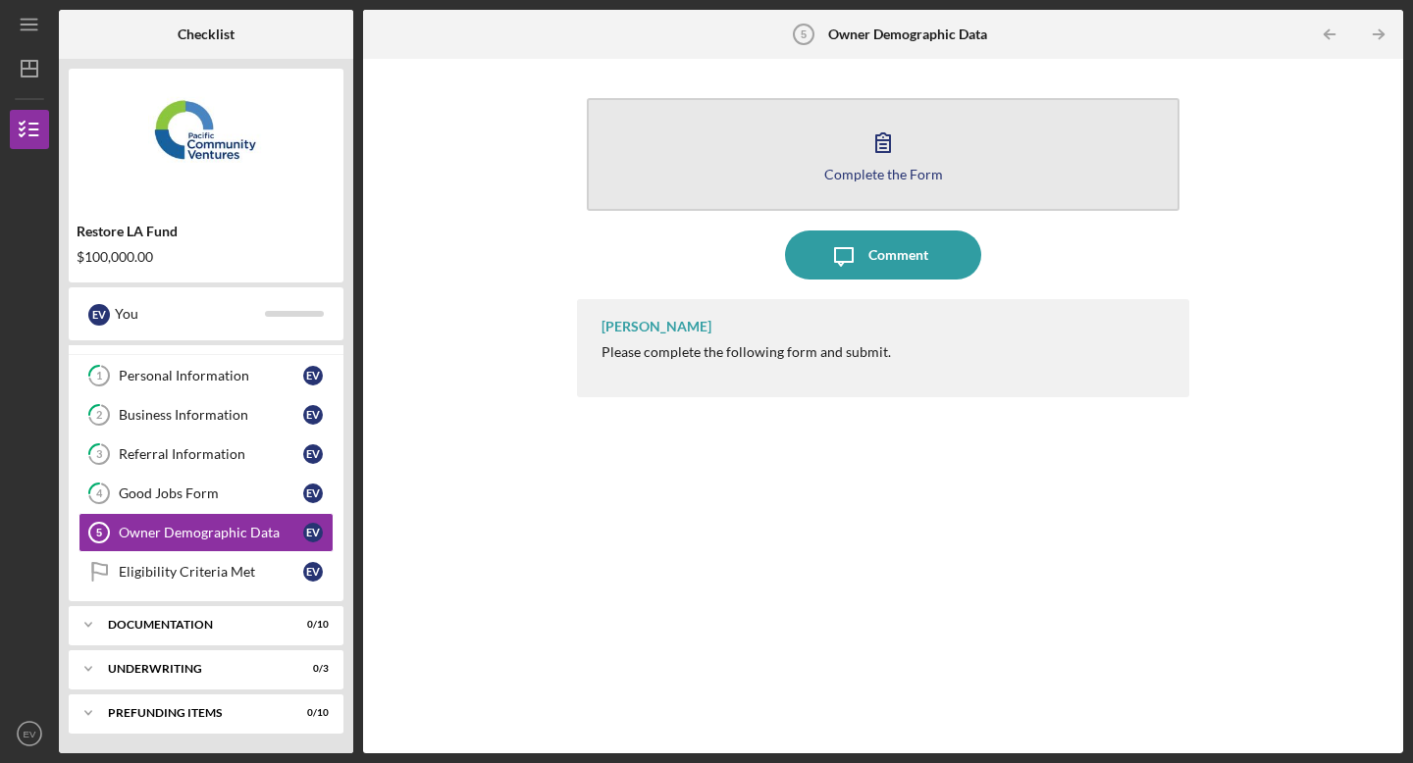
click at [898, 168] on div "Complete the Form" at bounding box center [883, 174] width 119 height 15
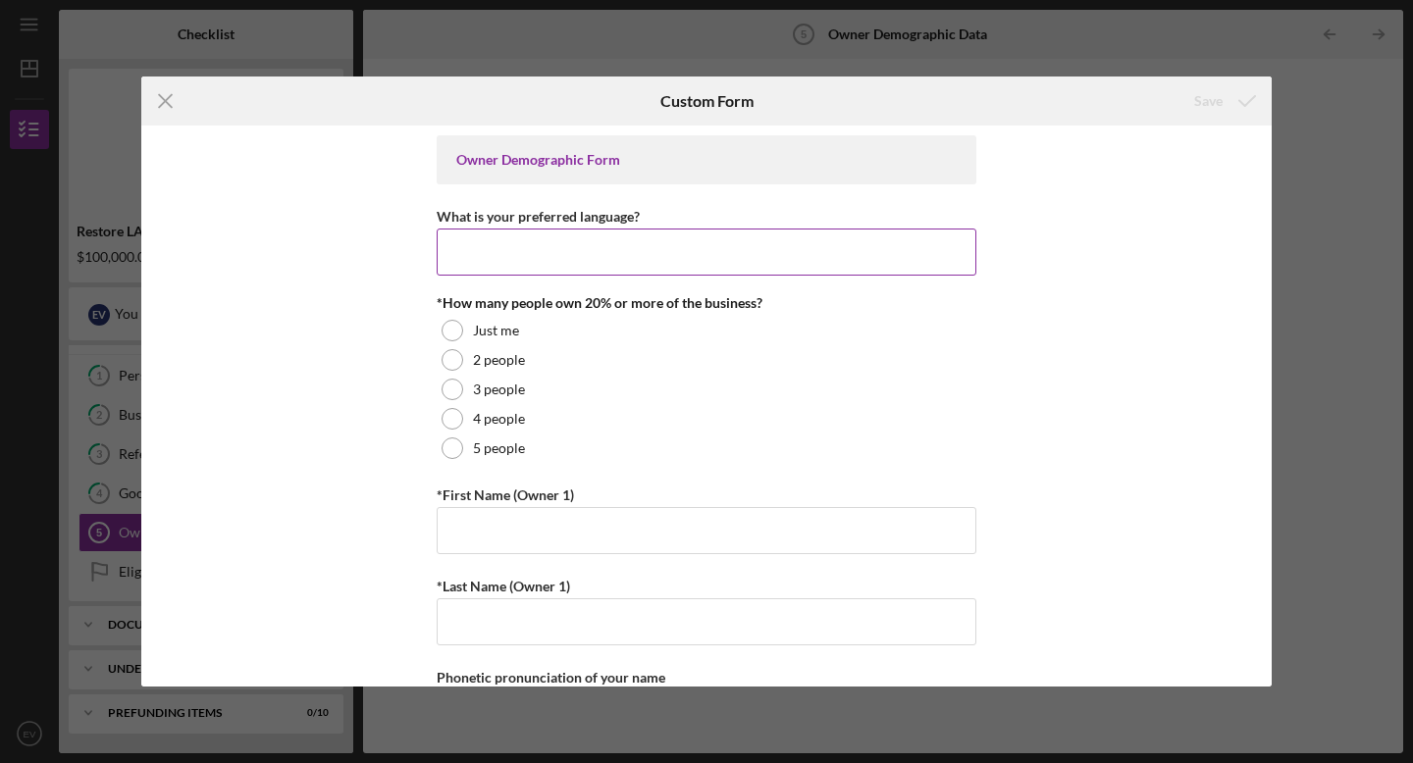
click at [686, 252] on input "What is your preferred language?" at bounding box center [707, 252] width 540 height 47
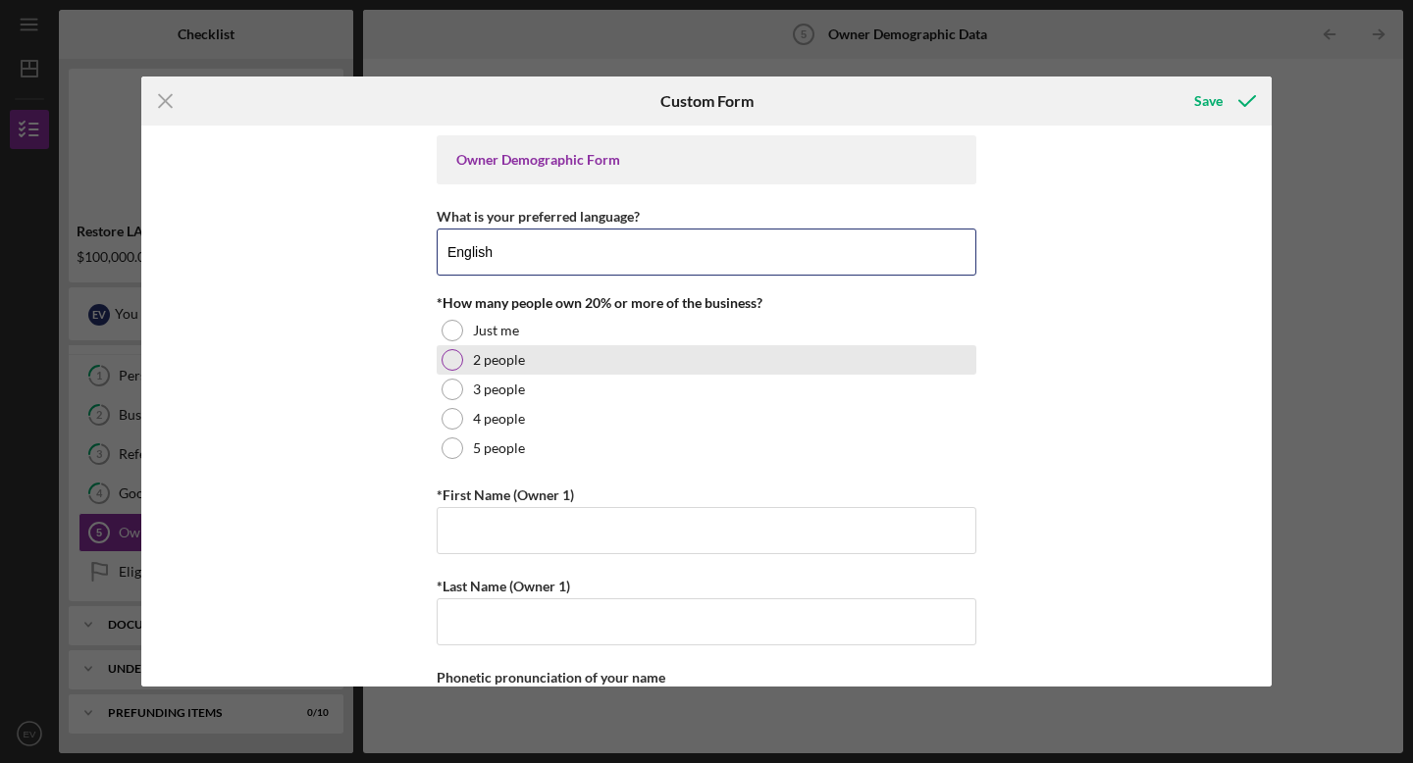
type input "English"
click at [452, 355] on div at bounding box center [453, 360] width 22 height 22
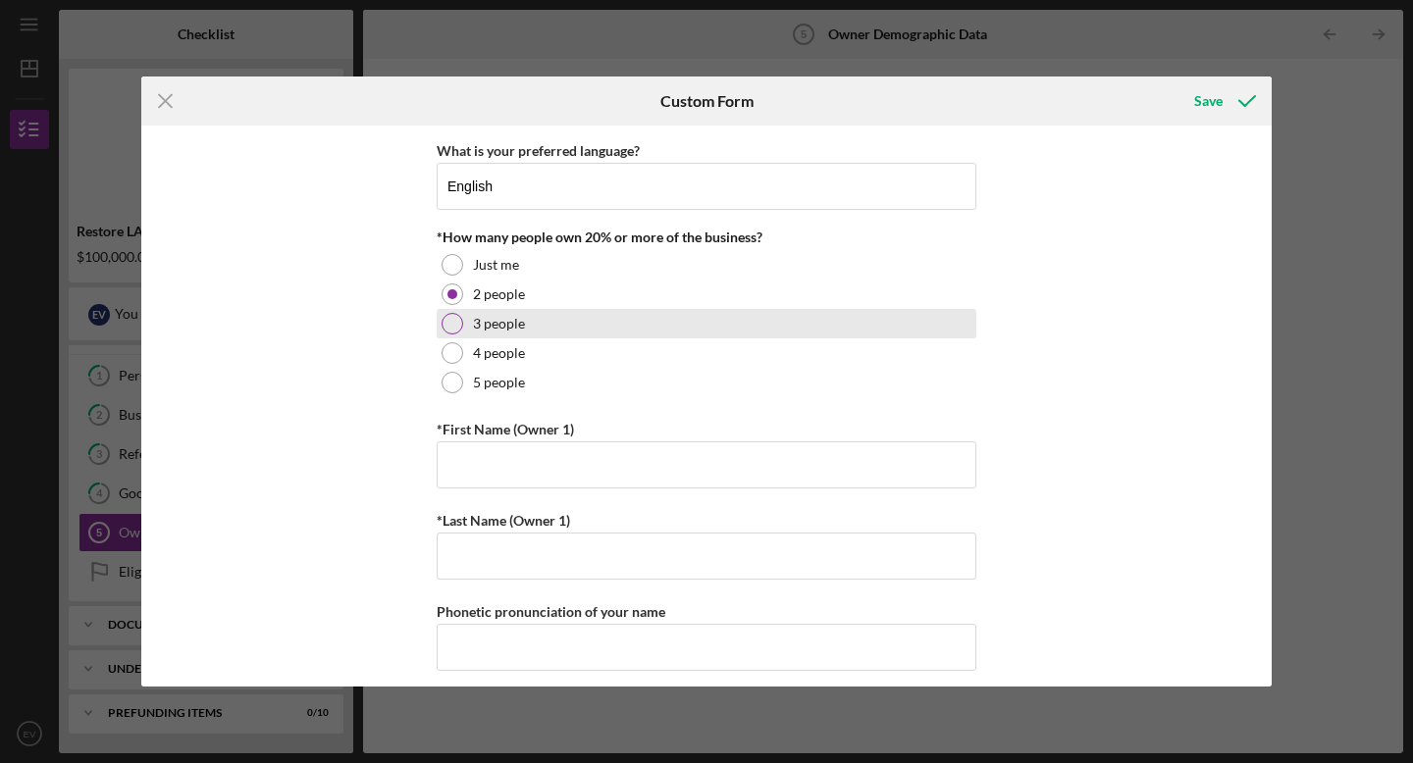
scroll to position [89, 0]
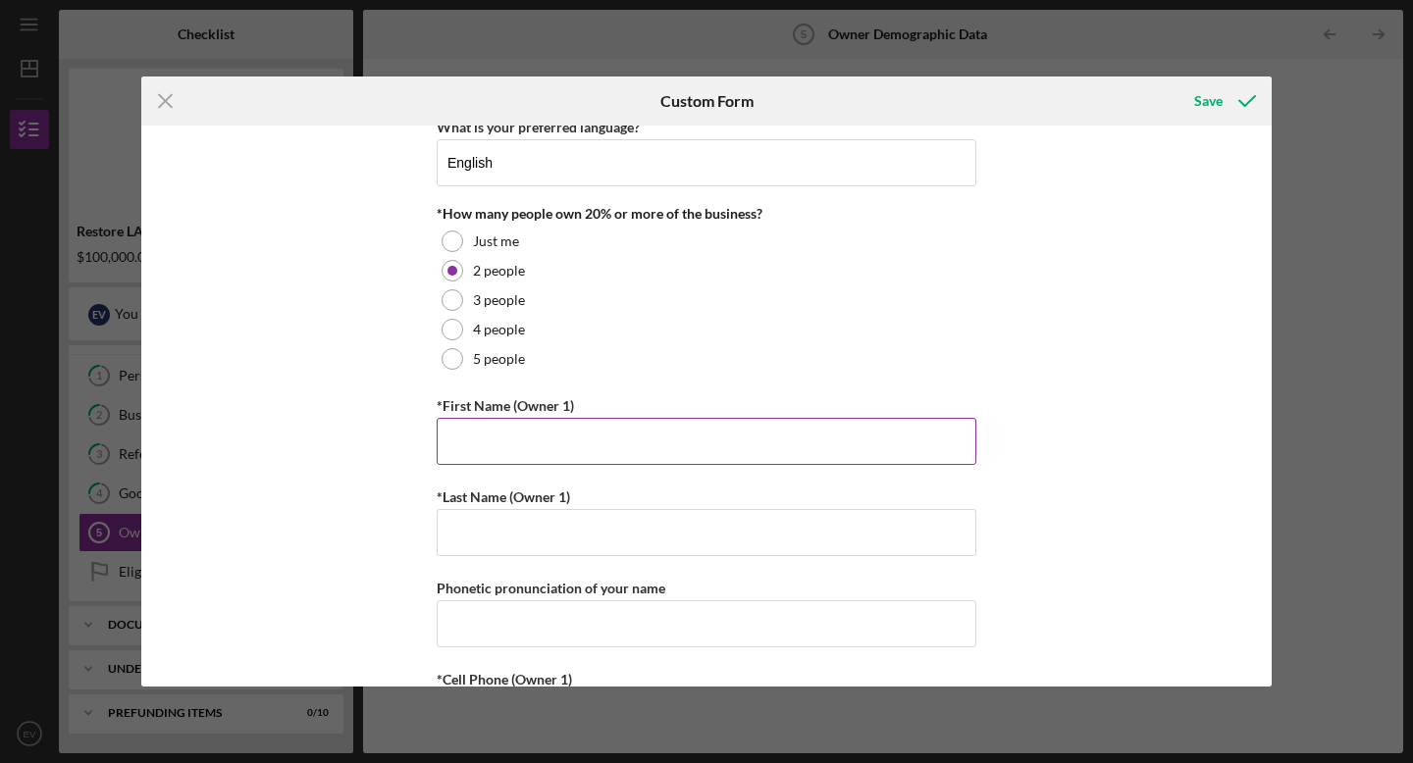
click at [585, 431] on input "*First Name (Owner 1)" at bounding box center [707, 441] width 540 height 47
type input "Ebony"
type input "[PERSON_NAME]"
type input "8182972327"
type input "[EMAIL_ADDRESS][DOMAIN_NAME]"
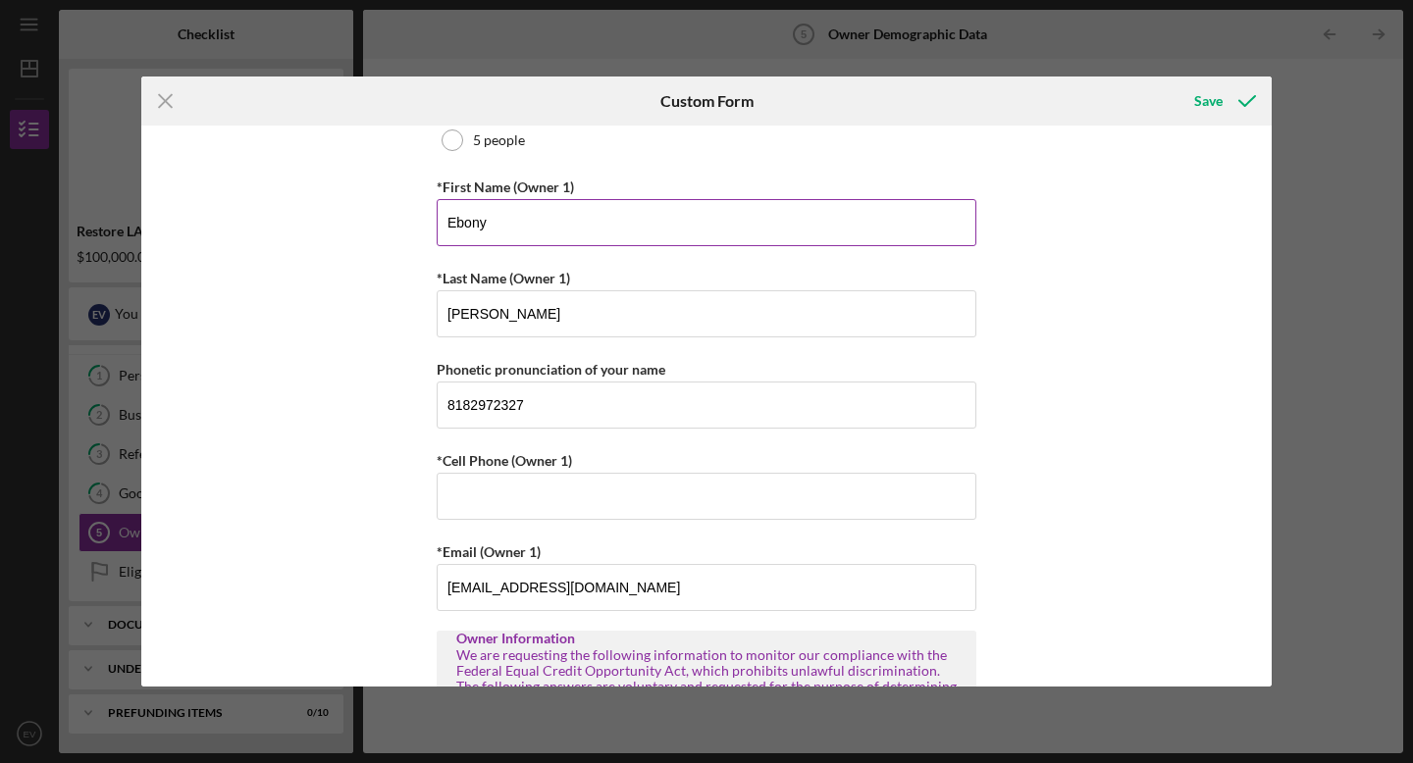
scroll to position [340, 0]
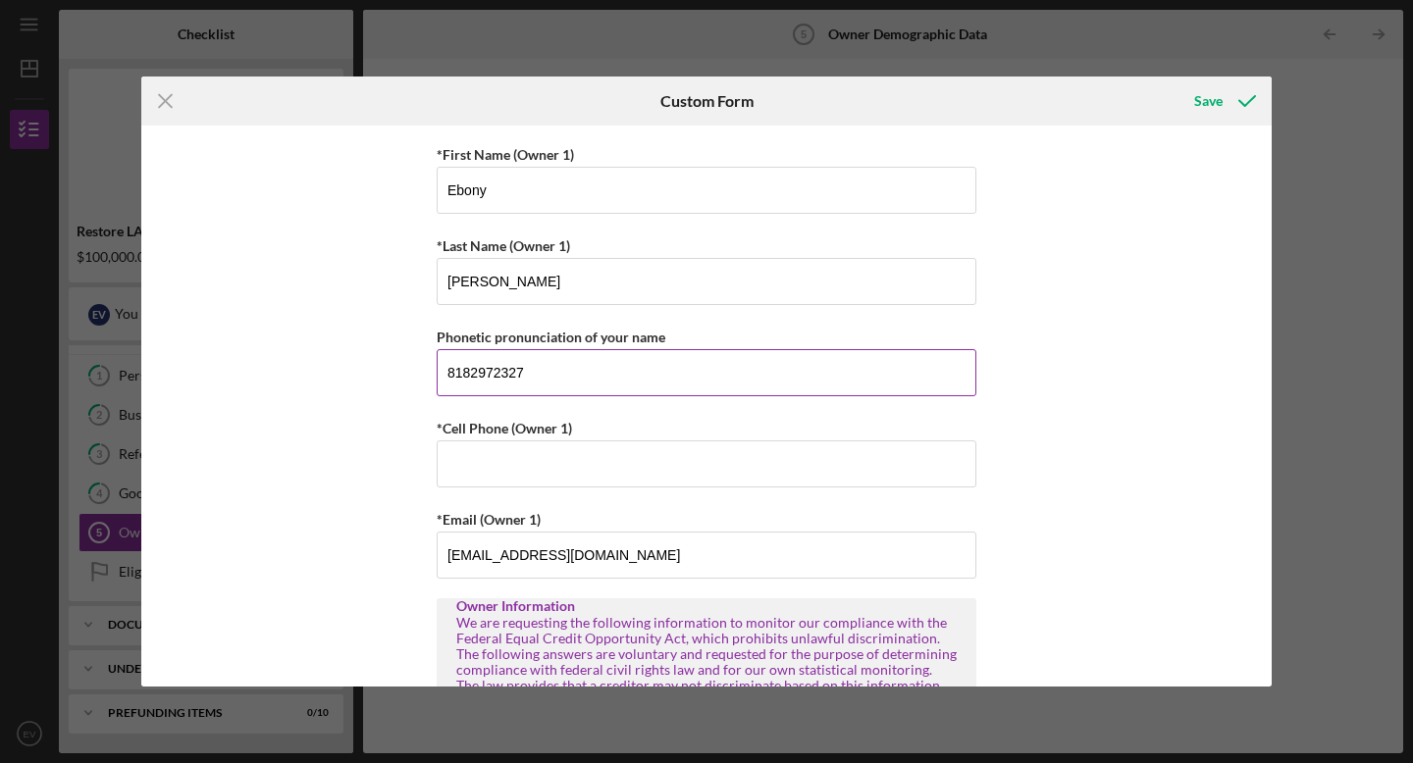
click at [554, 381] on input "8182972327" at bounding box center [707, 372] width 540 height 47
click at [480, 465] on input "*Cell Phone (Owner 1)" at bounding box center [707, 464] width 540 height 47
paste input "[PHONE_NUMBER]"
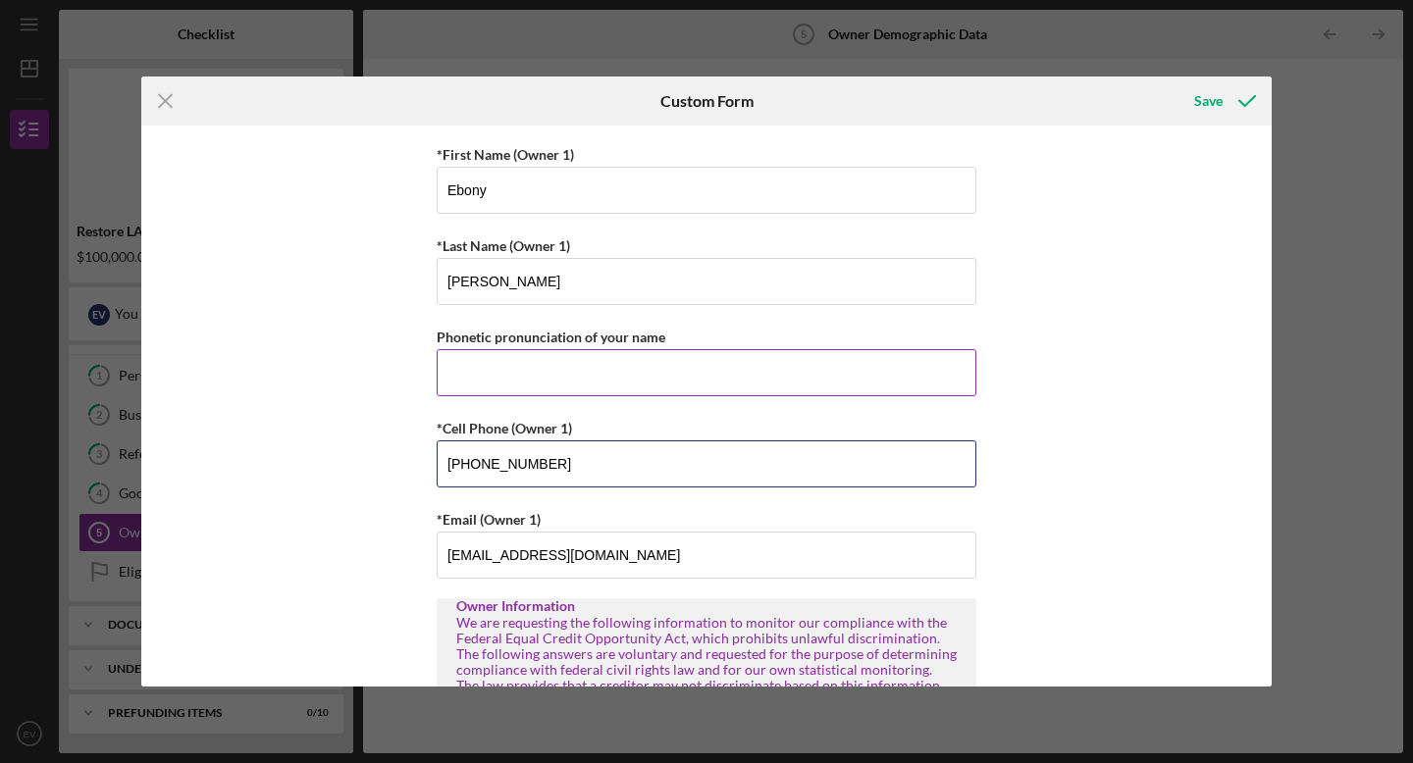
type input "[PHONE_NUMBER]"
click at [472, 375] on input "Phonetic pronunciation of your name" at bounding box center [707, 372] width 540 height 47
type input "E"
type input "e"
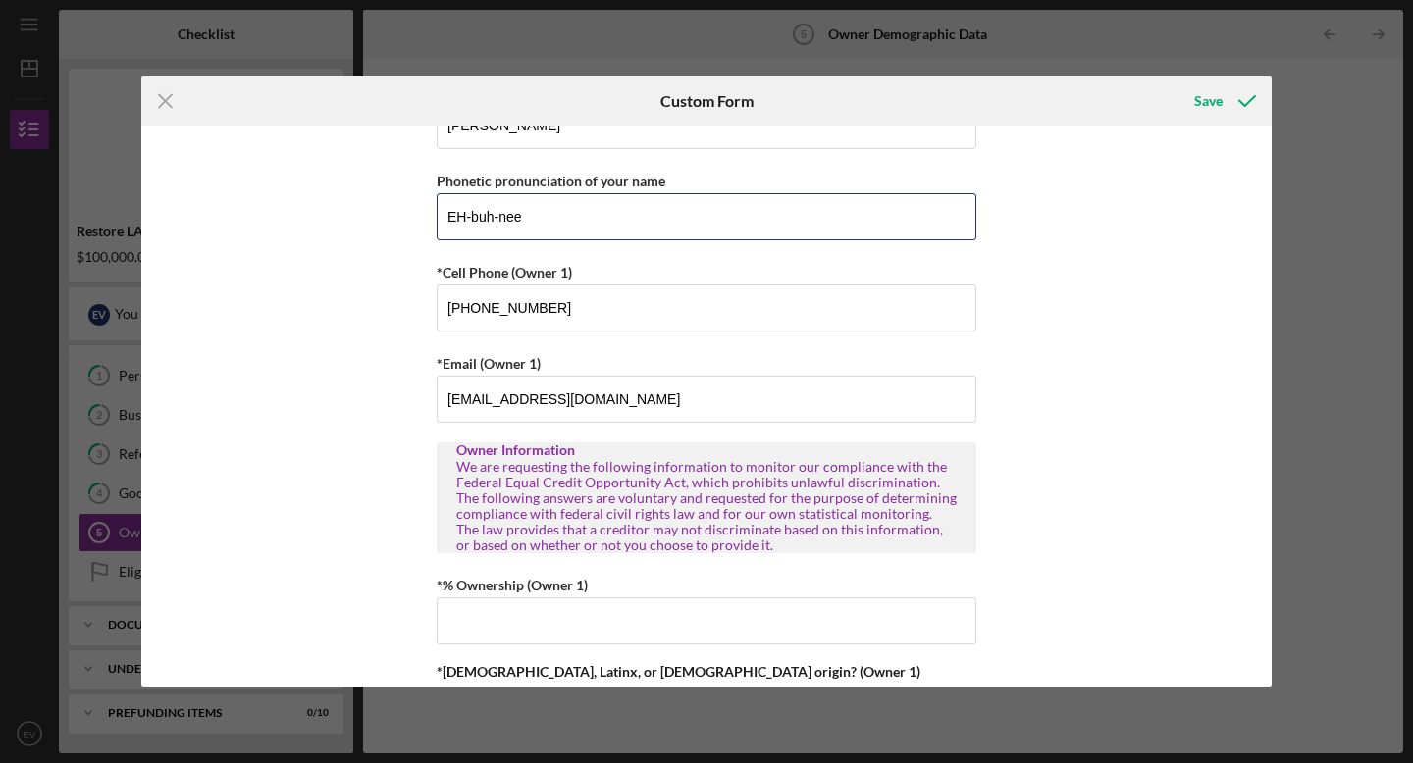
scroll to position [535, 0]
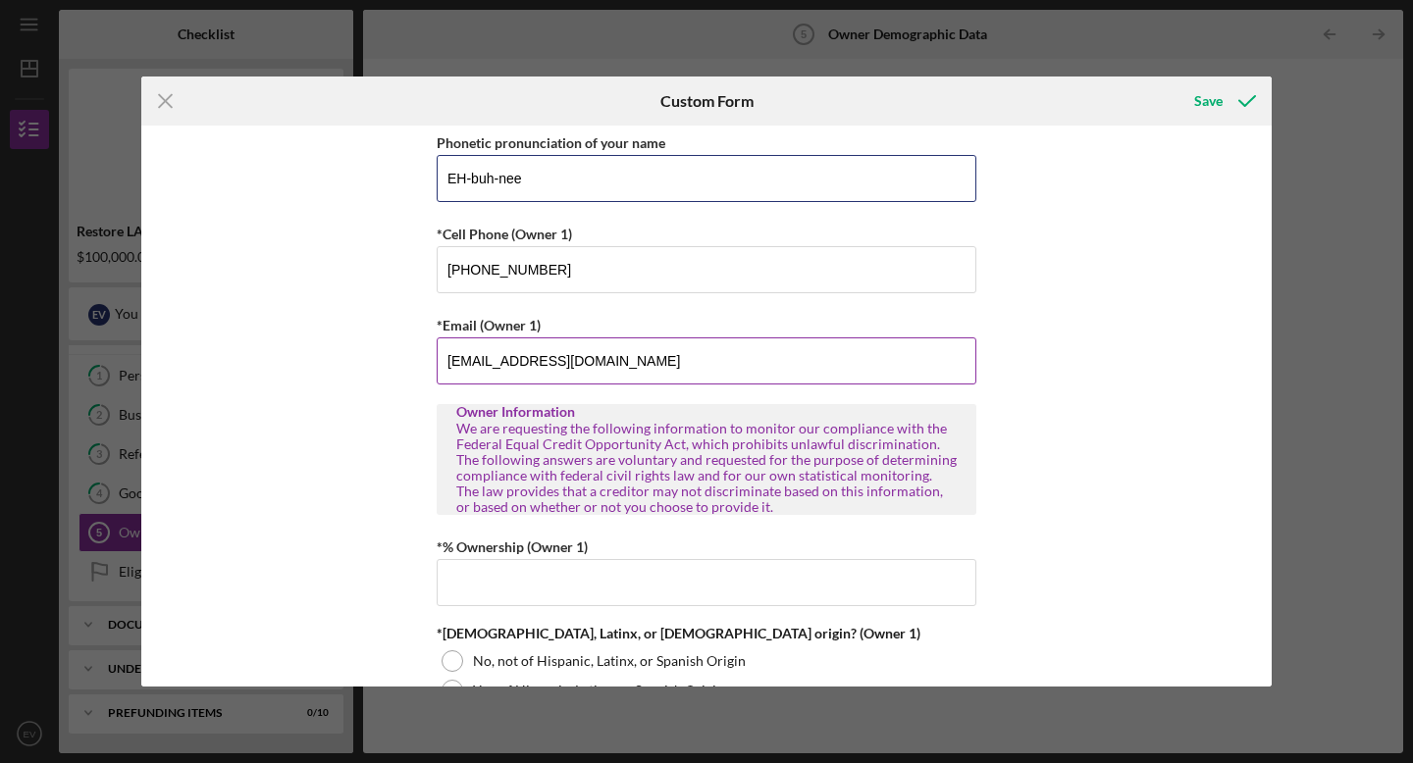
type input "EH-buh-nee"
click at [633, 364] on input "[EMAIL_ADDRESS][DOMAIN_NAME]" at bounding box center [707, 361] width 540 height 47
type input "[EMAIL_ADDRESS][DOMAIN_NAME]"
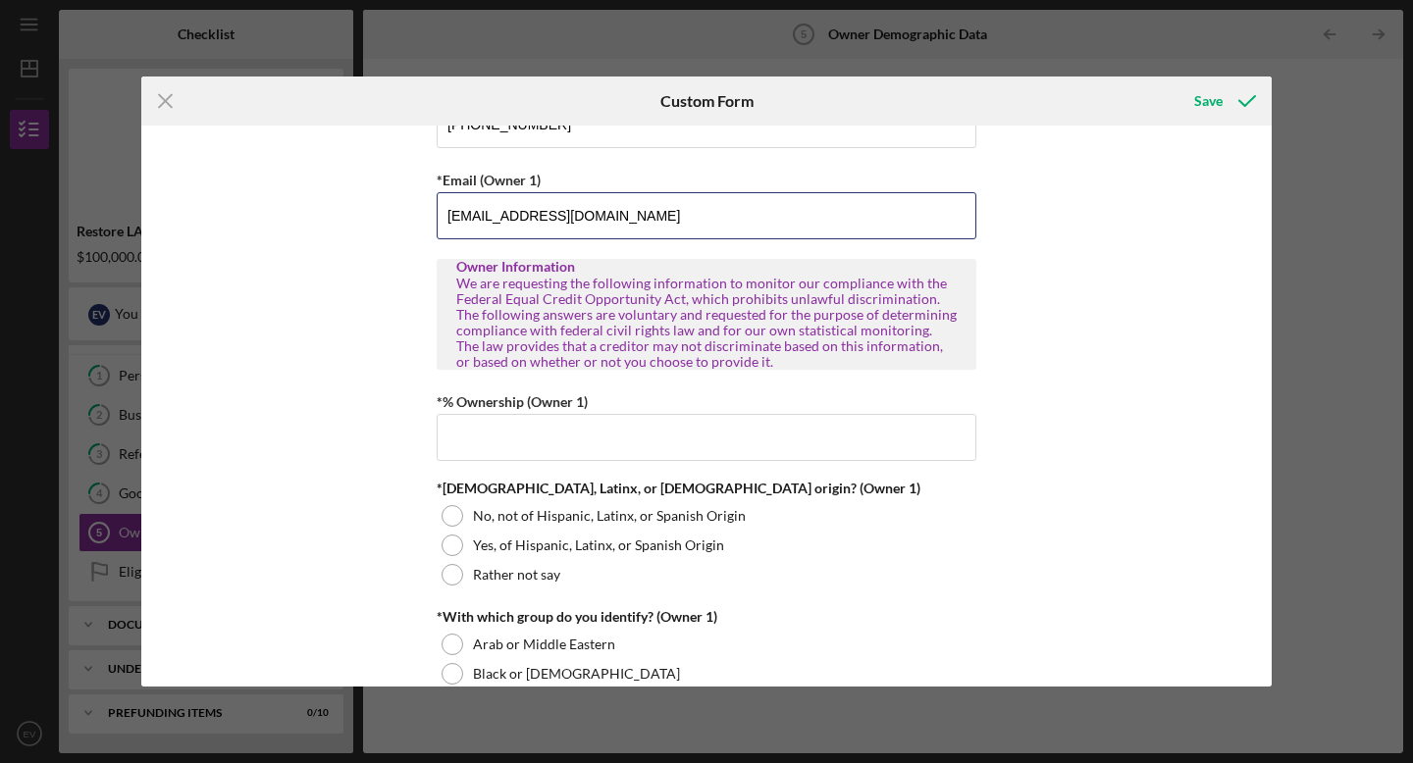
scroll to position [707, 0]
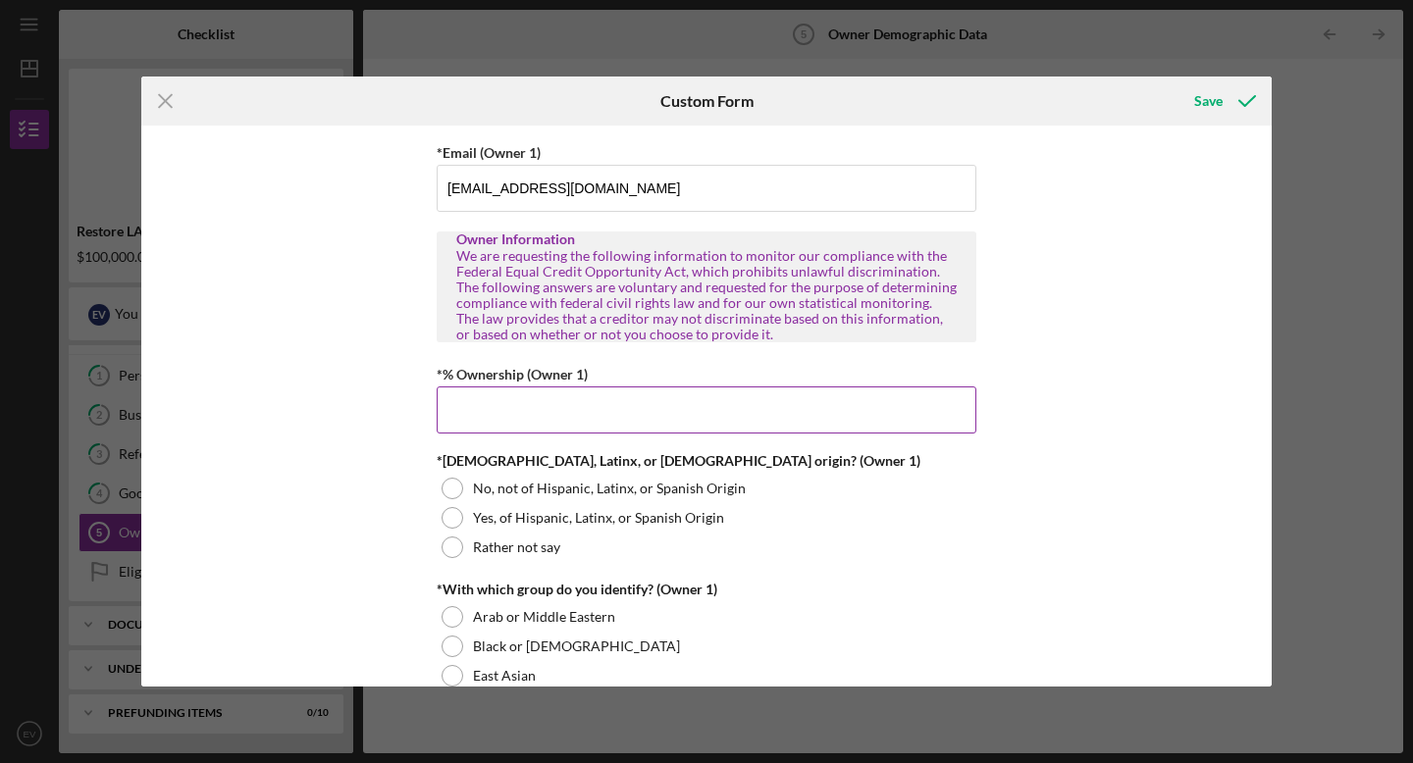
click at [605, 415] on input "*% Ownership (Owner 1)" at bounding box center [707, 410] width 540 height 47
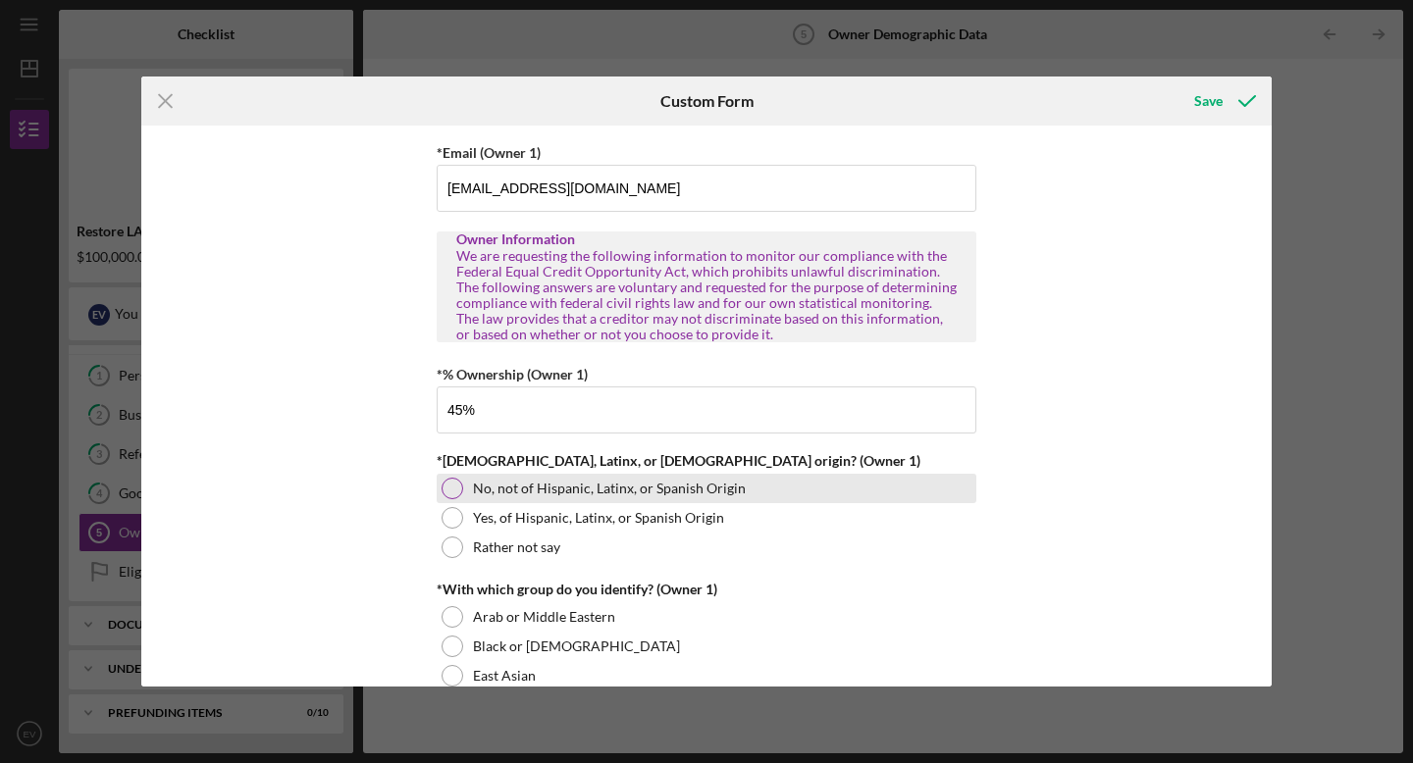
click at [447, 491] on div at bounding box center [453, 489] width 22 height 22
type input "45.00000%"
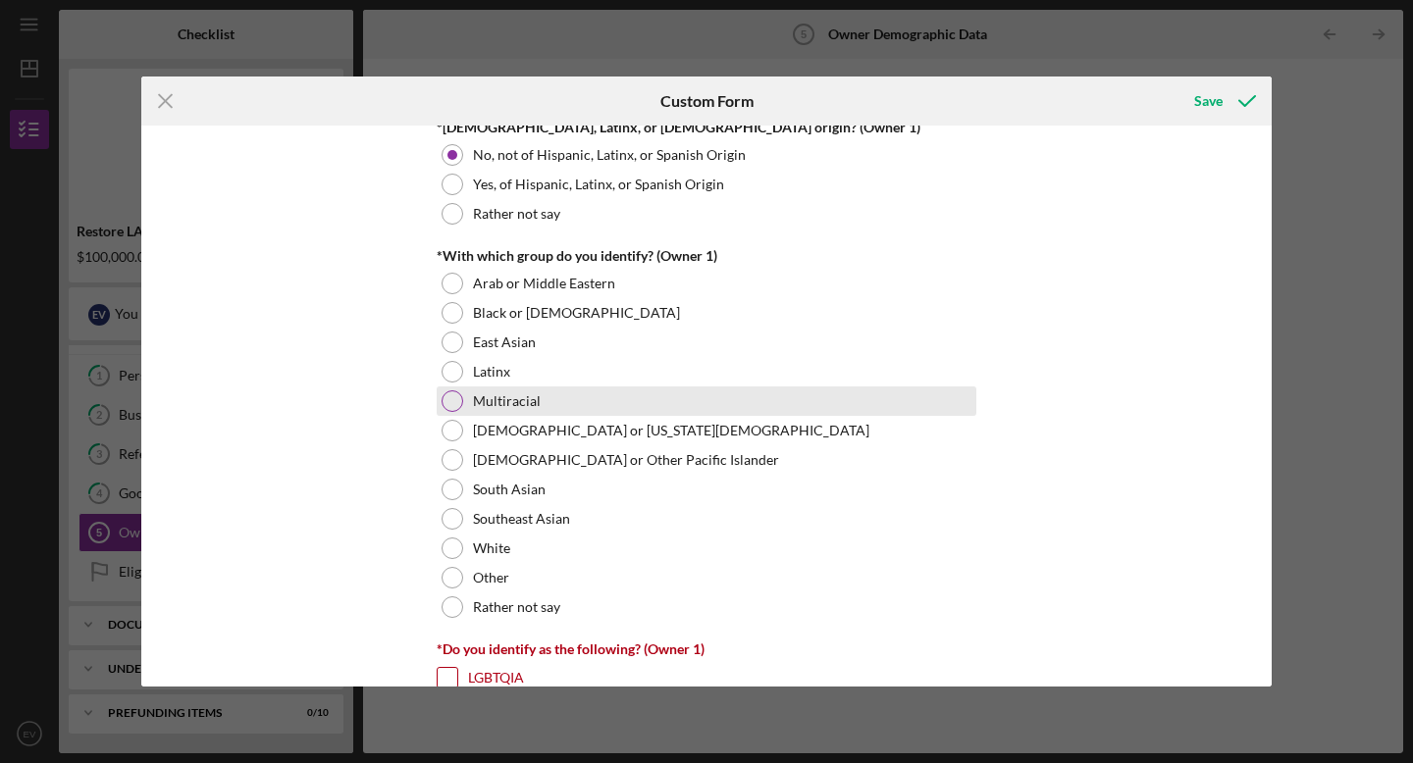
scroll to position [1043, 0]
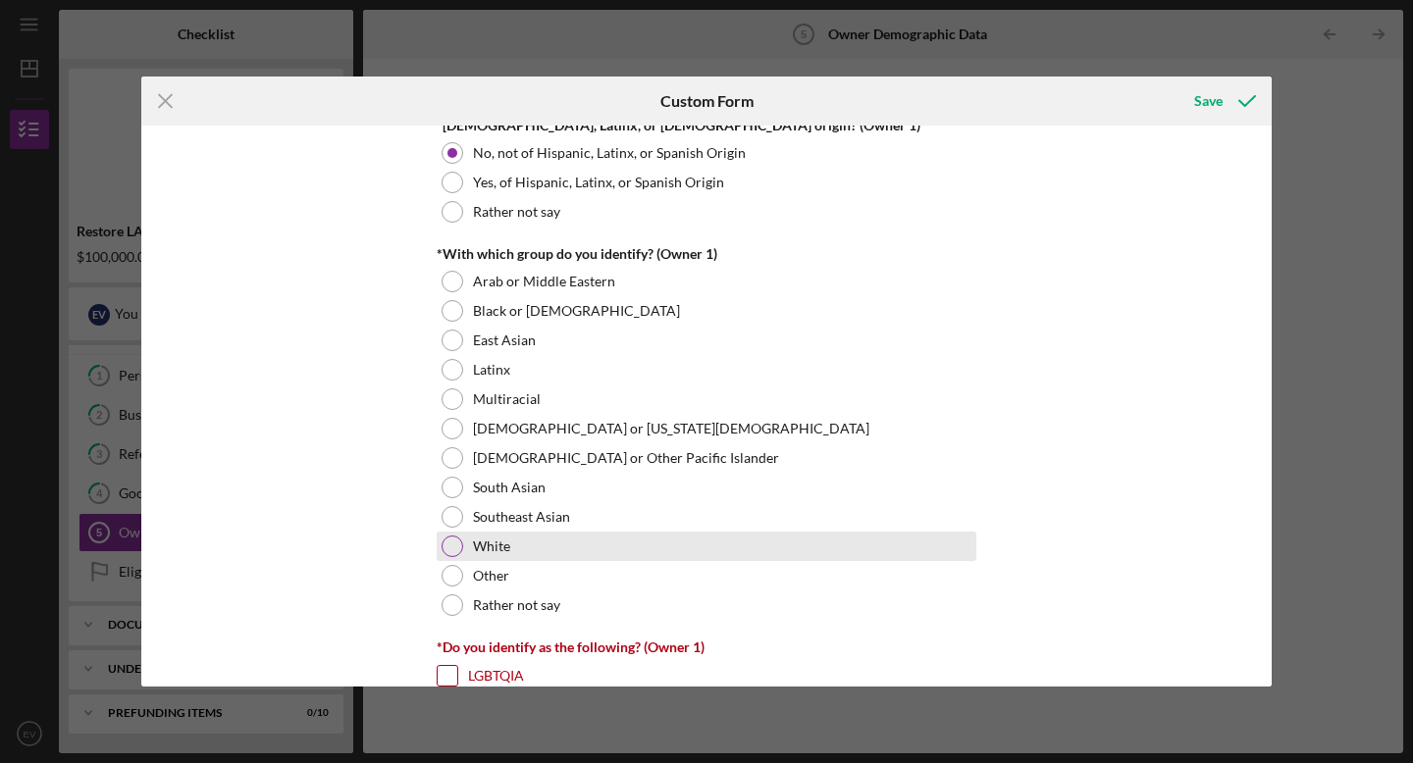
click at [453, 547] on div at bounding box center [453, 547] width 22 height 22
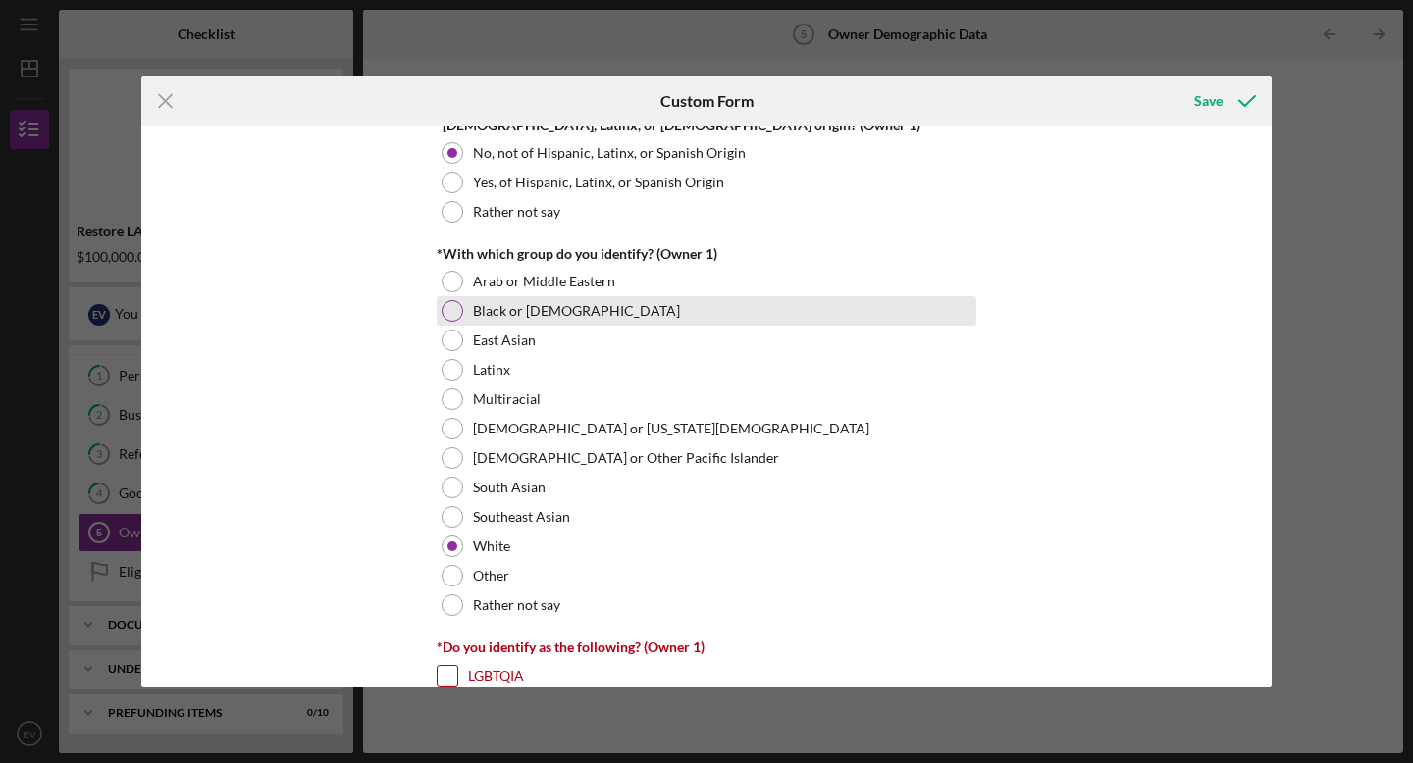
click at [445, 310] on div at bounding box center [453, 311] width 22 height 22
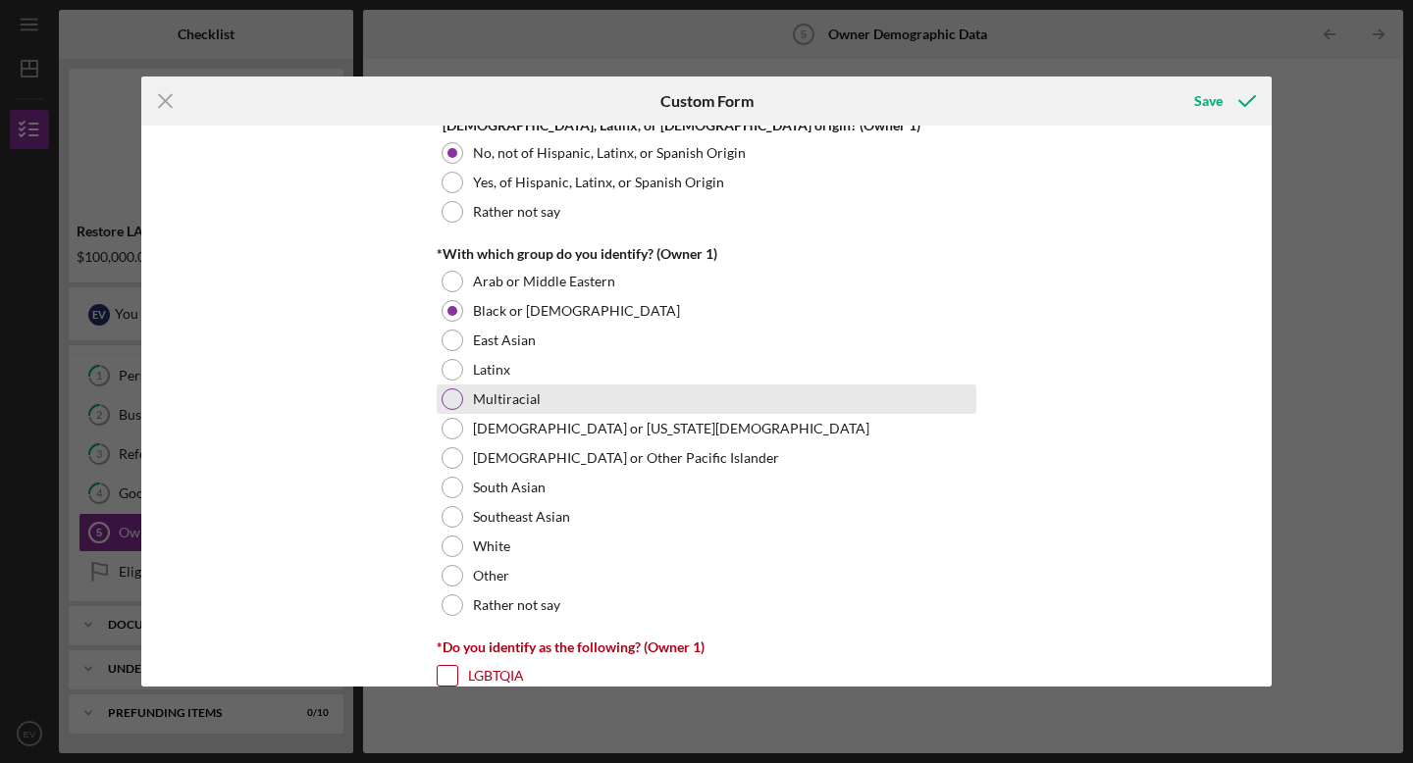
click at [446, 401] on div at bounding box center [453, 400] width 22 height 22
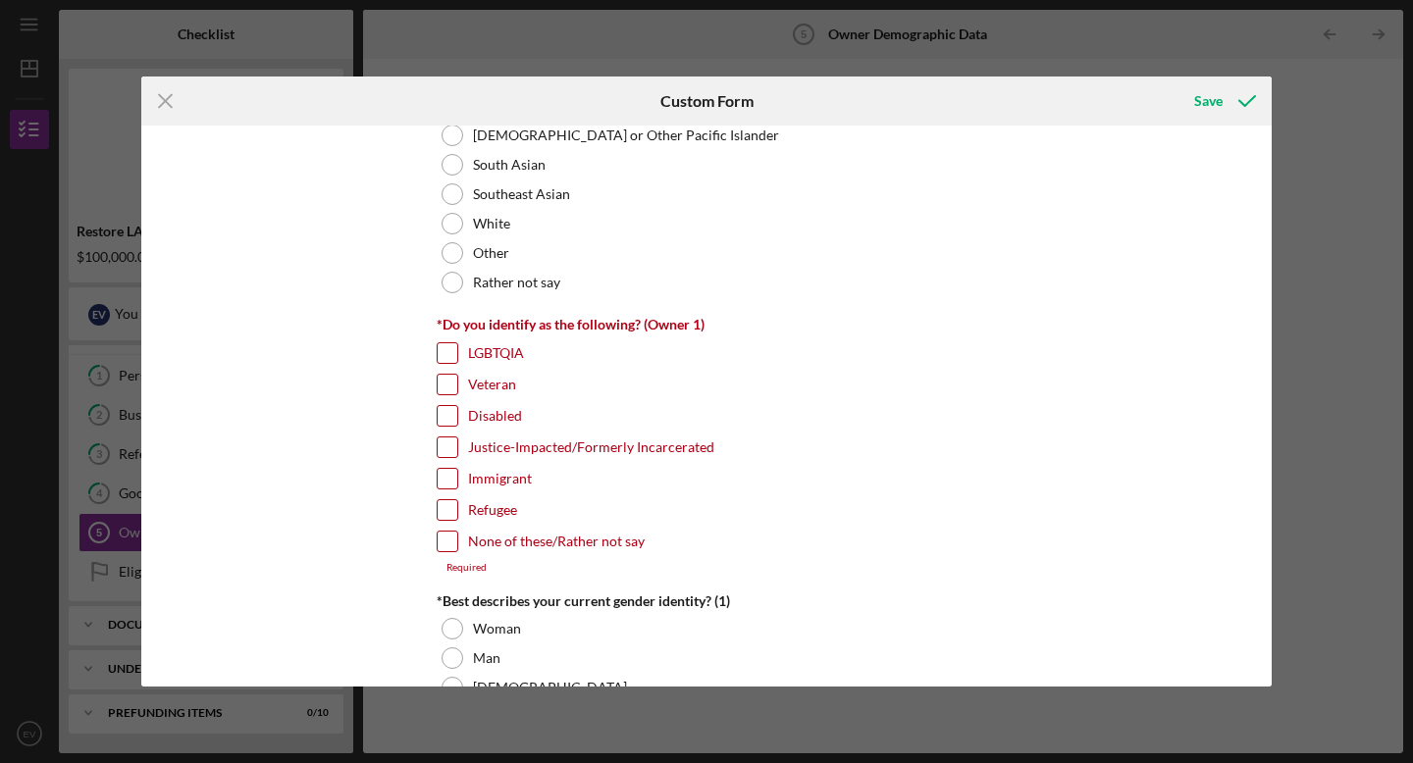
scroll to position [1367, 0]
click at [449, 537] on input "None of these/Rather not say" at bounding box center [448, 541] width 20 height 20
checkbox input "true"
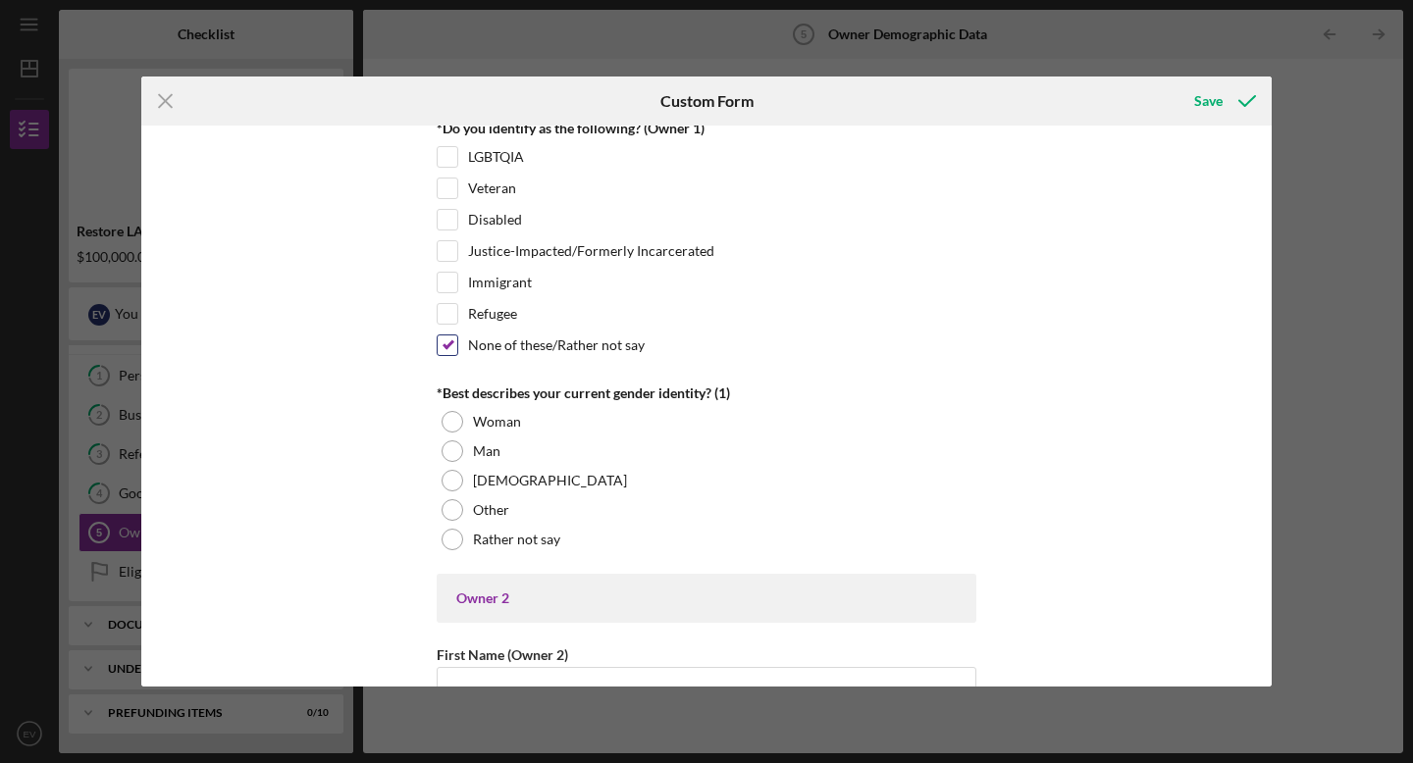
scroll to position [1567, 0]
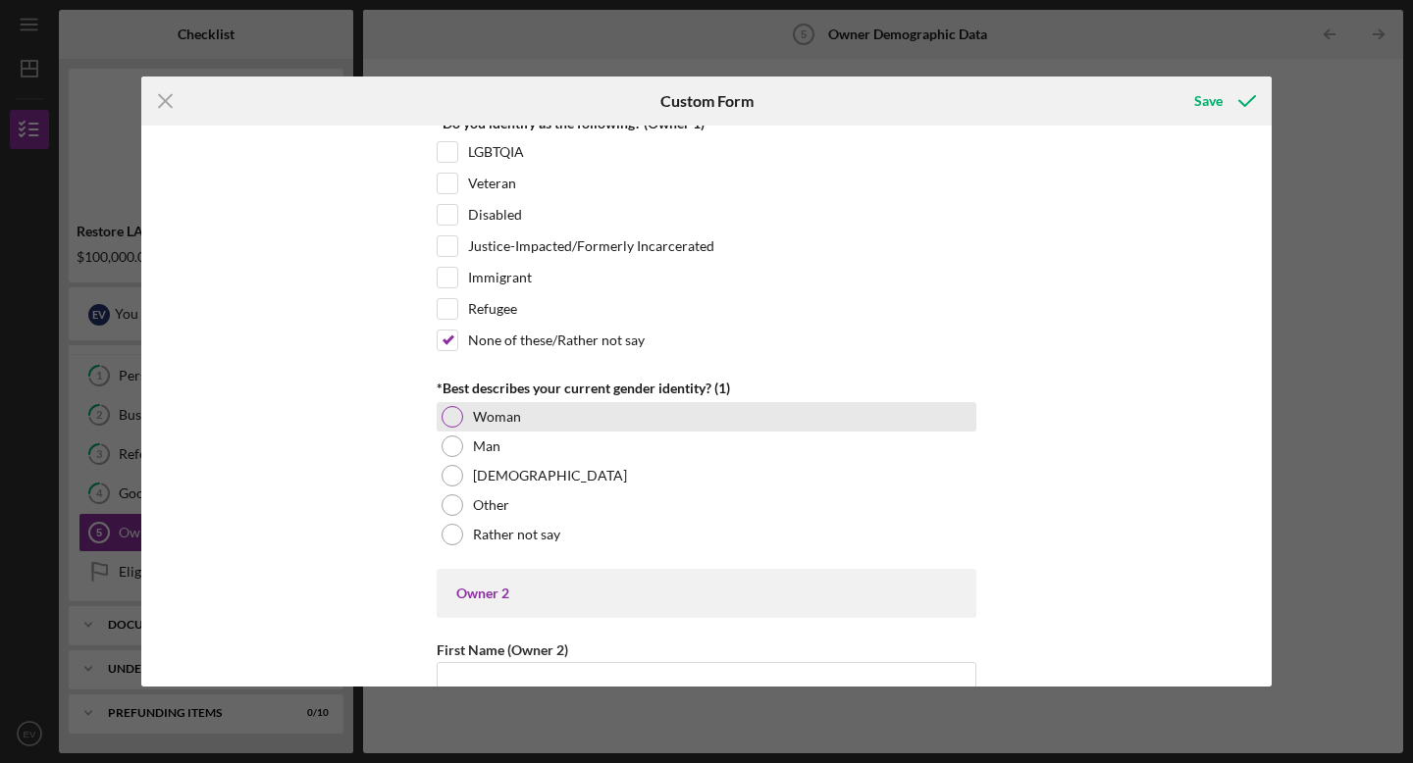
click at [450, 416] on div at bounding box center [453, 417] width 22 height 22
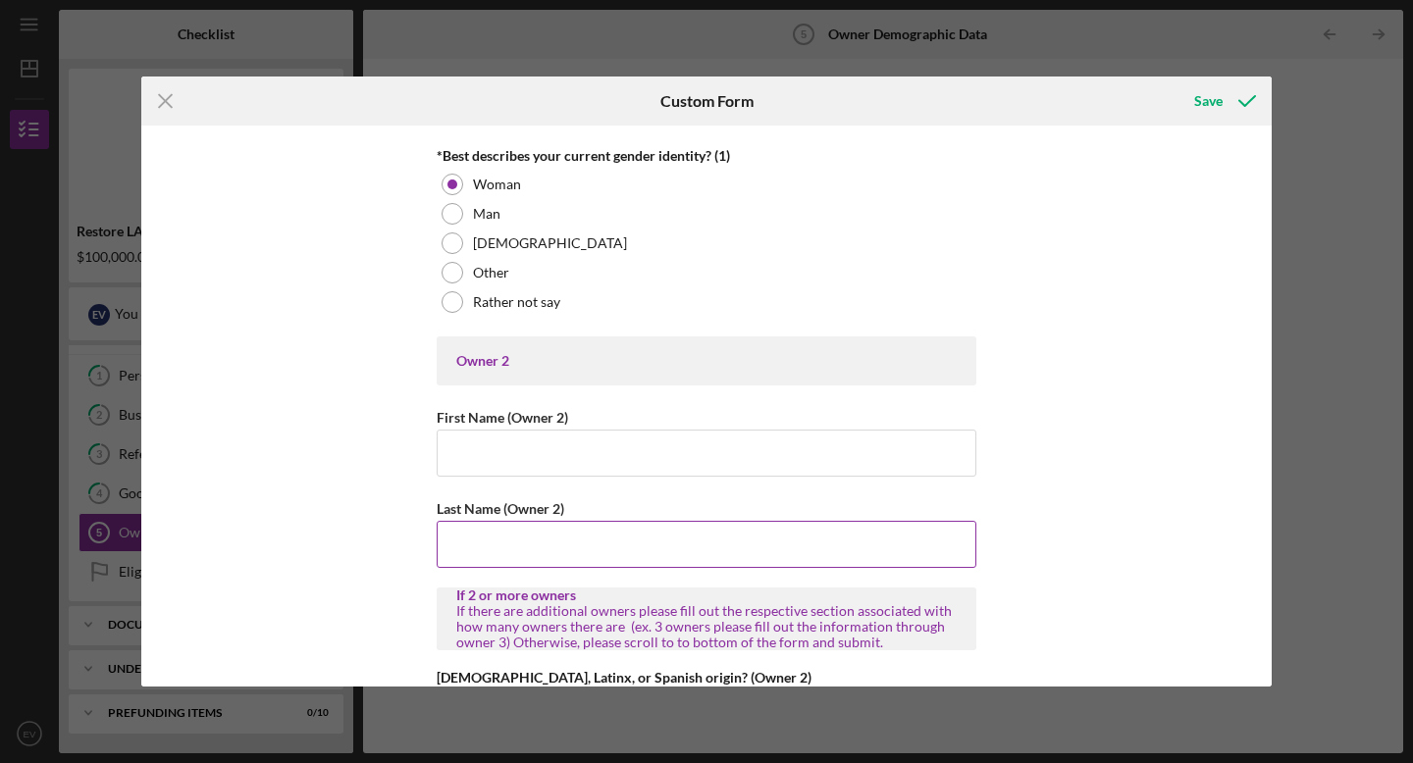
scroll to position [1808, 0]
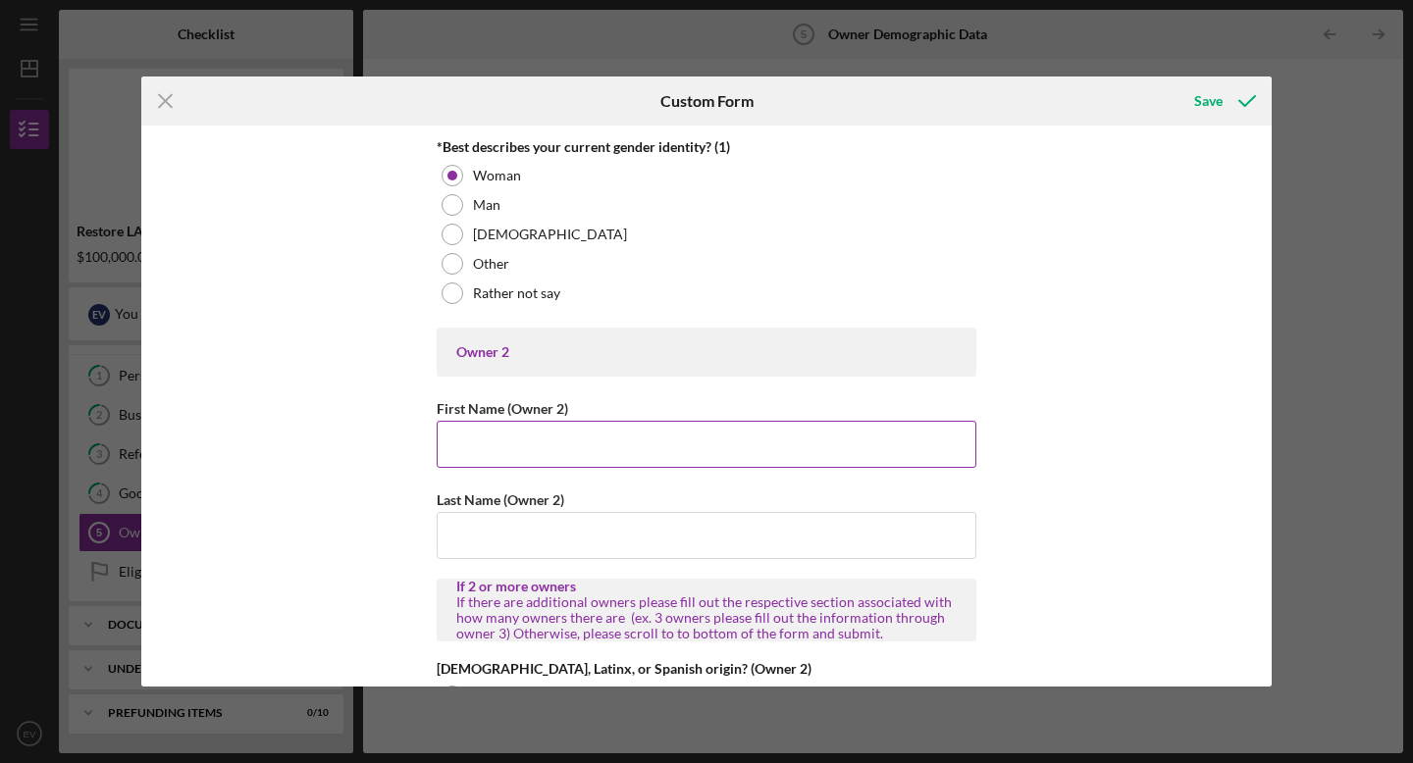
click at [539, 458] on input "First Name (Owner 2)" at bounding box center [707, 444] width 540 height 47
type input "[PERSON_NAME]"
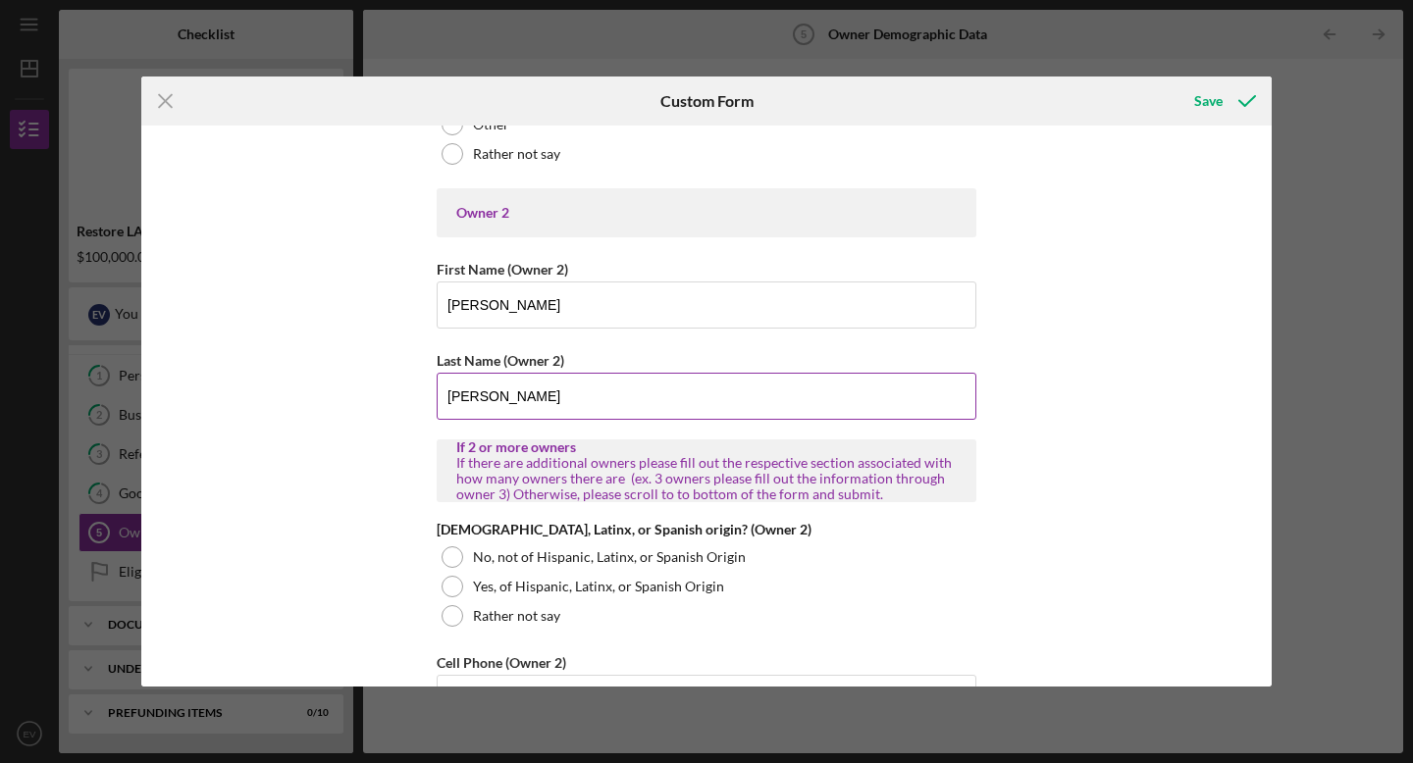
scroll to position [1981, 0]
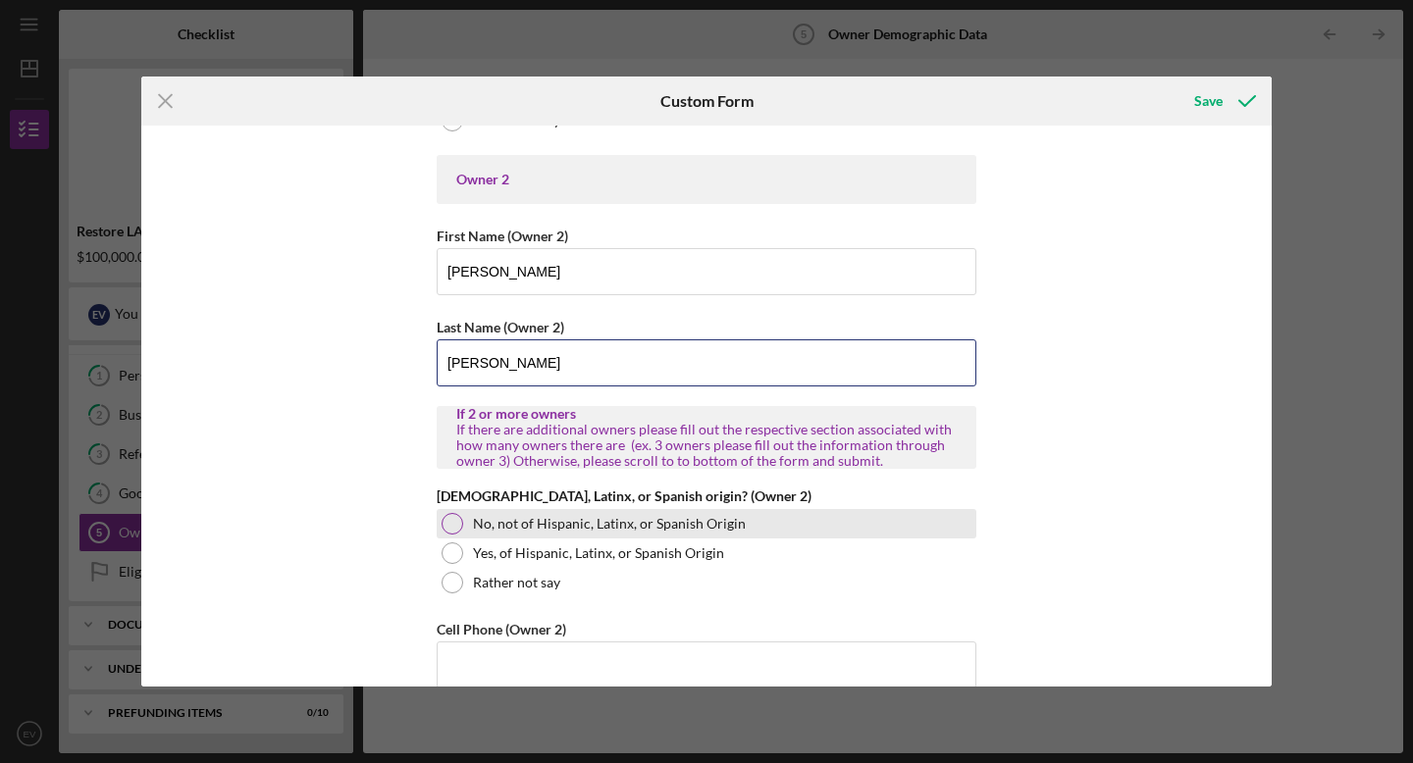
type input "[PERSON_NAME]"
click at [444, 524] on div at bounding box center [453, 524] width 22 height 22
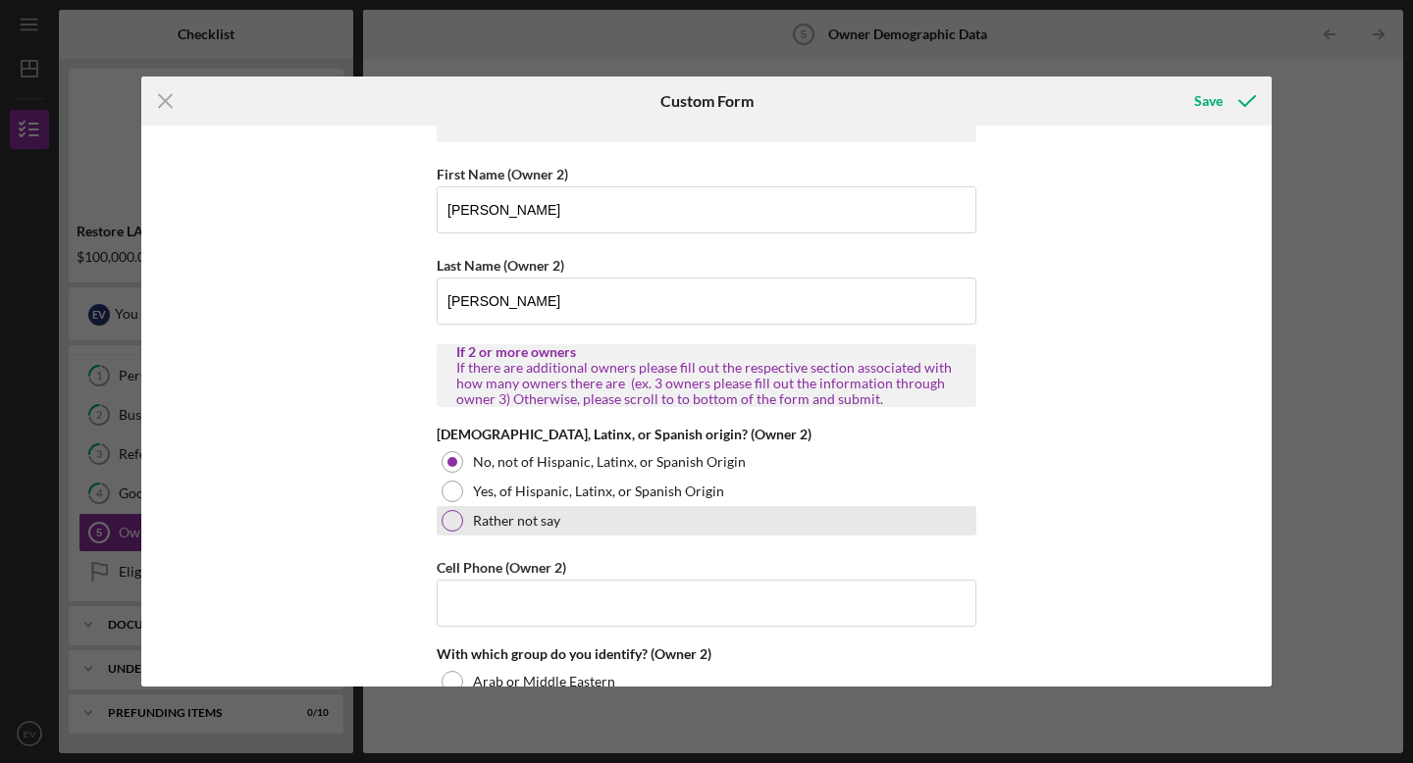
scroll to position [2104, 0]
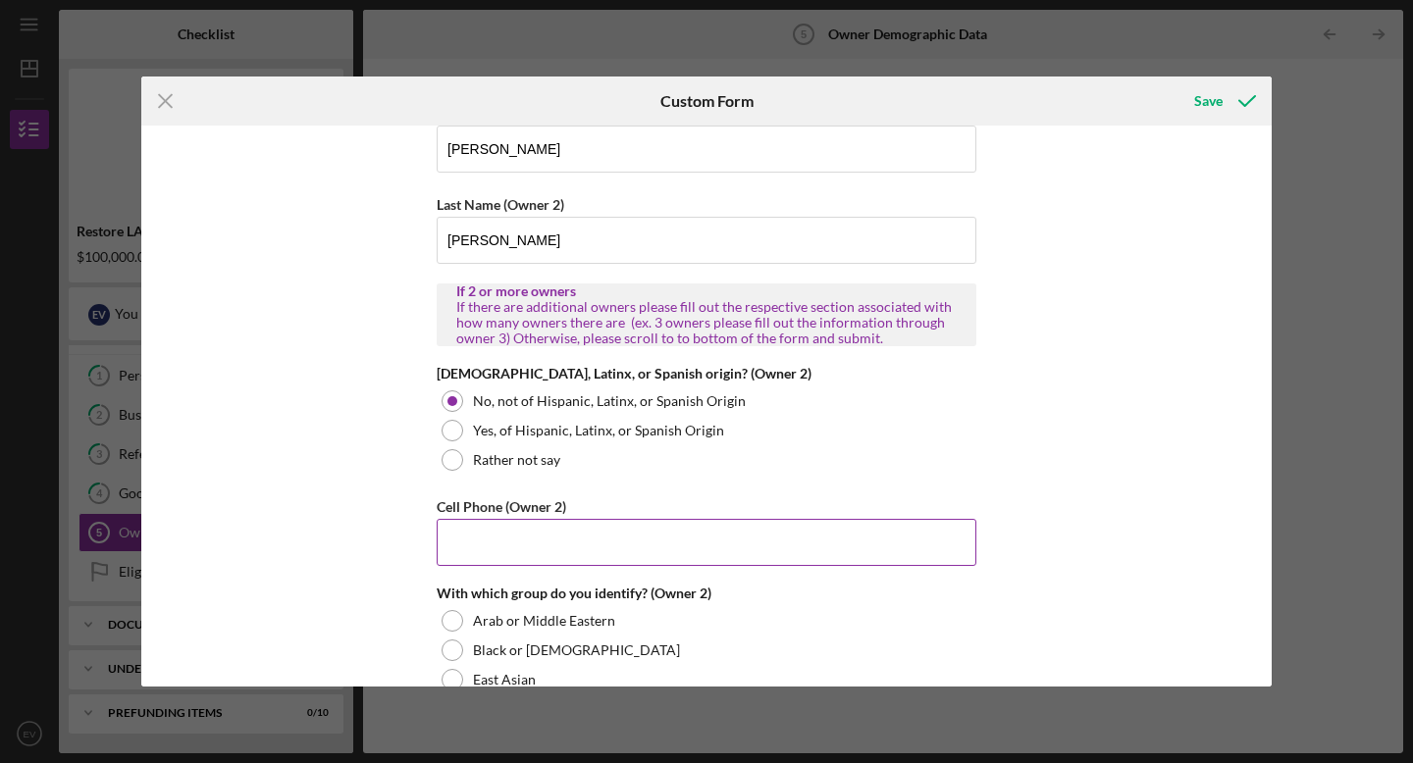
click at [569, 540] on input "Cell Phone (Owner 2)" at bounding box center [707, 542] width 540 height 47
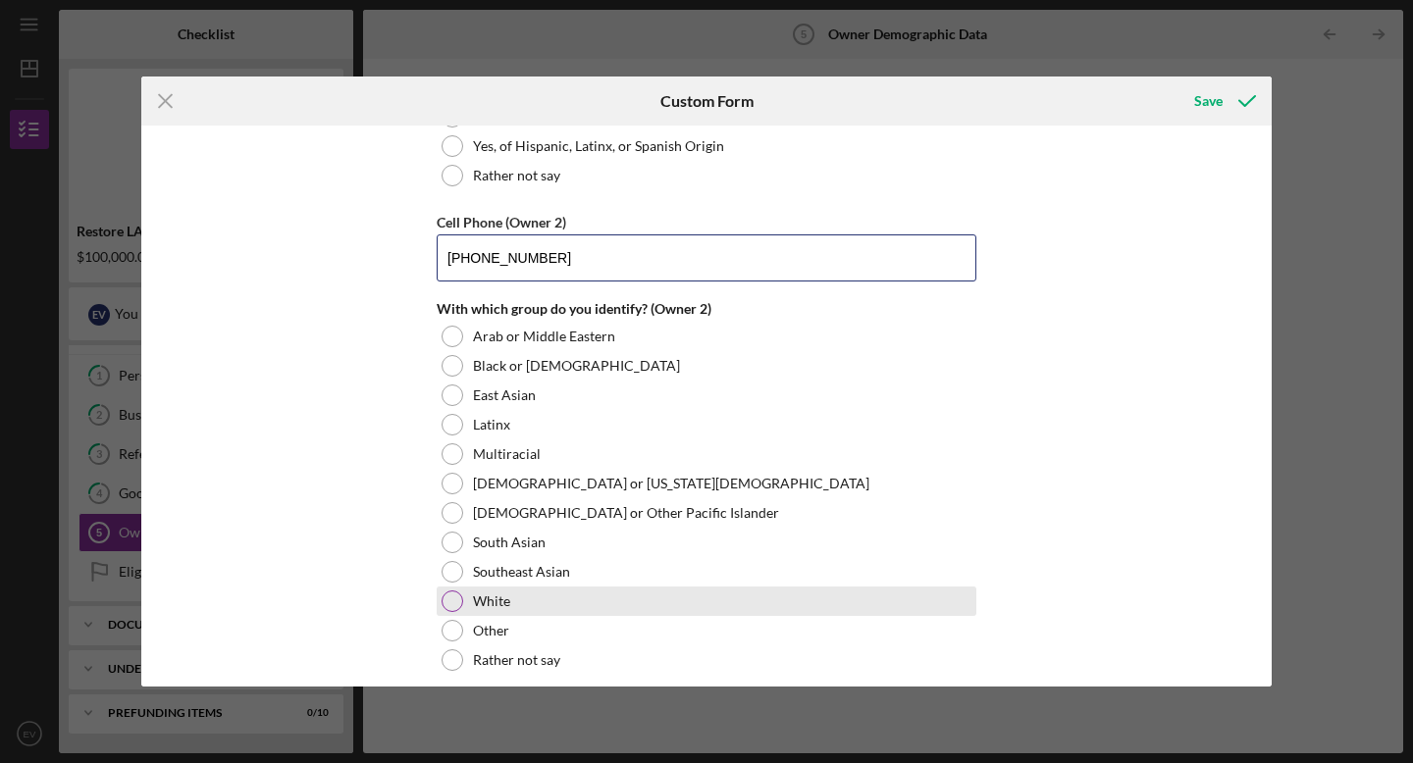
scroll to position [2392, 0]
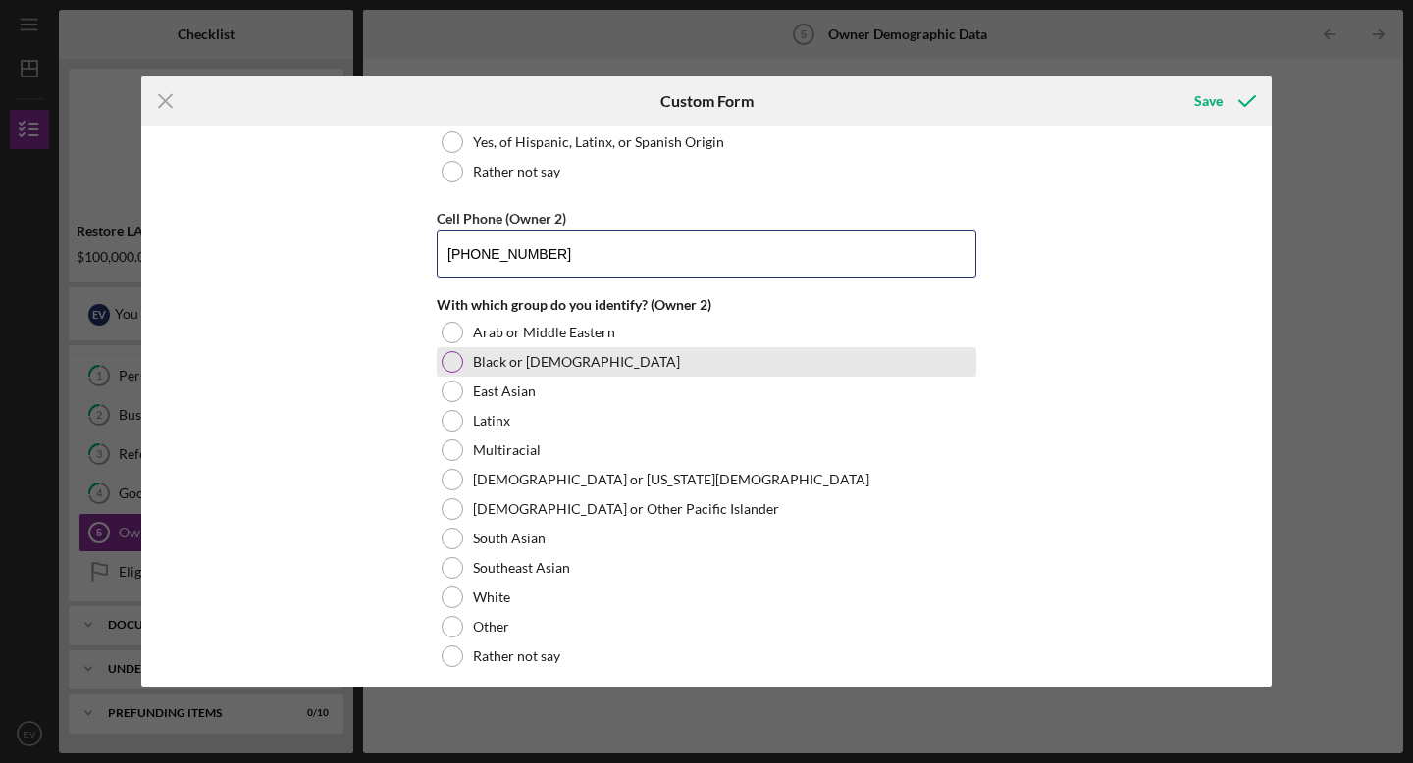
type input "[PHONE_NUMBER]"
click at [453, 369] on div at bounding box center [453, 362] width 22 height 22
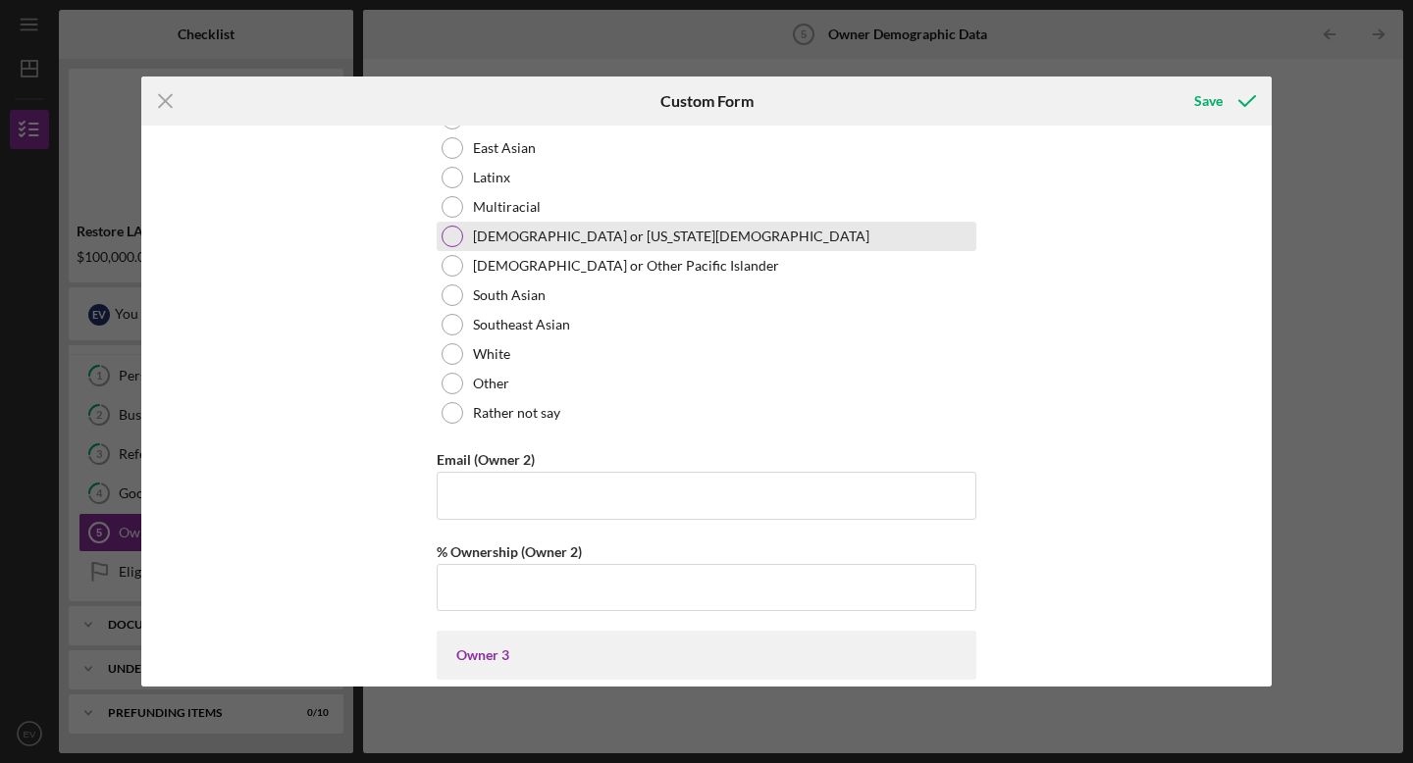
scroll to position [2664, 0]
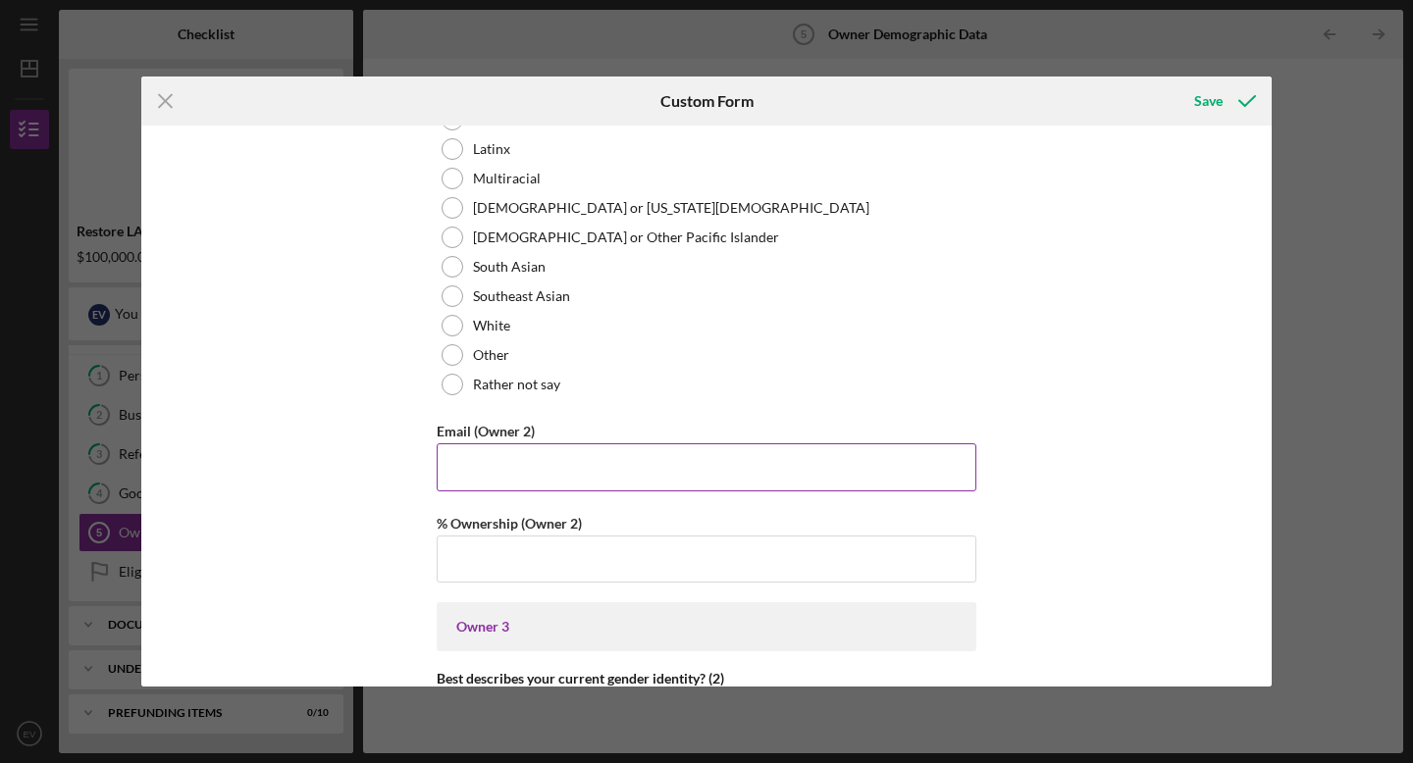
click at [577, 461] on input "Email (Owner 2)" at bounding box center [707, 466] width 540 height 47
type input "[EMAIL_ADDRESS][DOMAIN_NAME]"
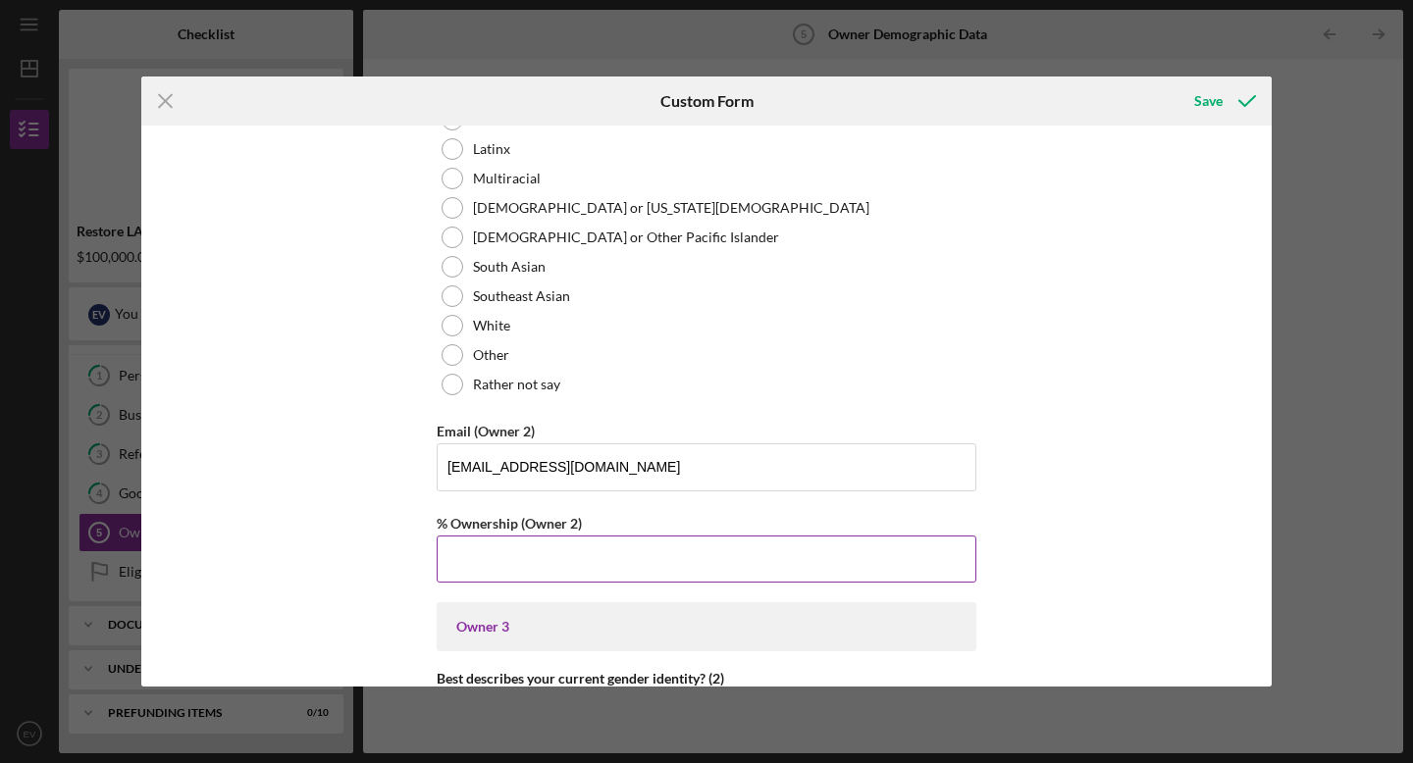
click at [541, 559] on input "% Ownership (Owner 2)" at bounding box center [707, 559] width 540 height 47
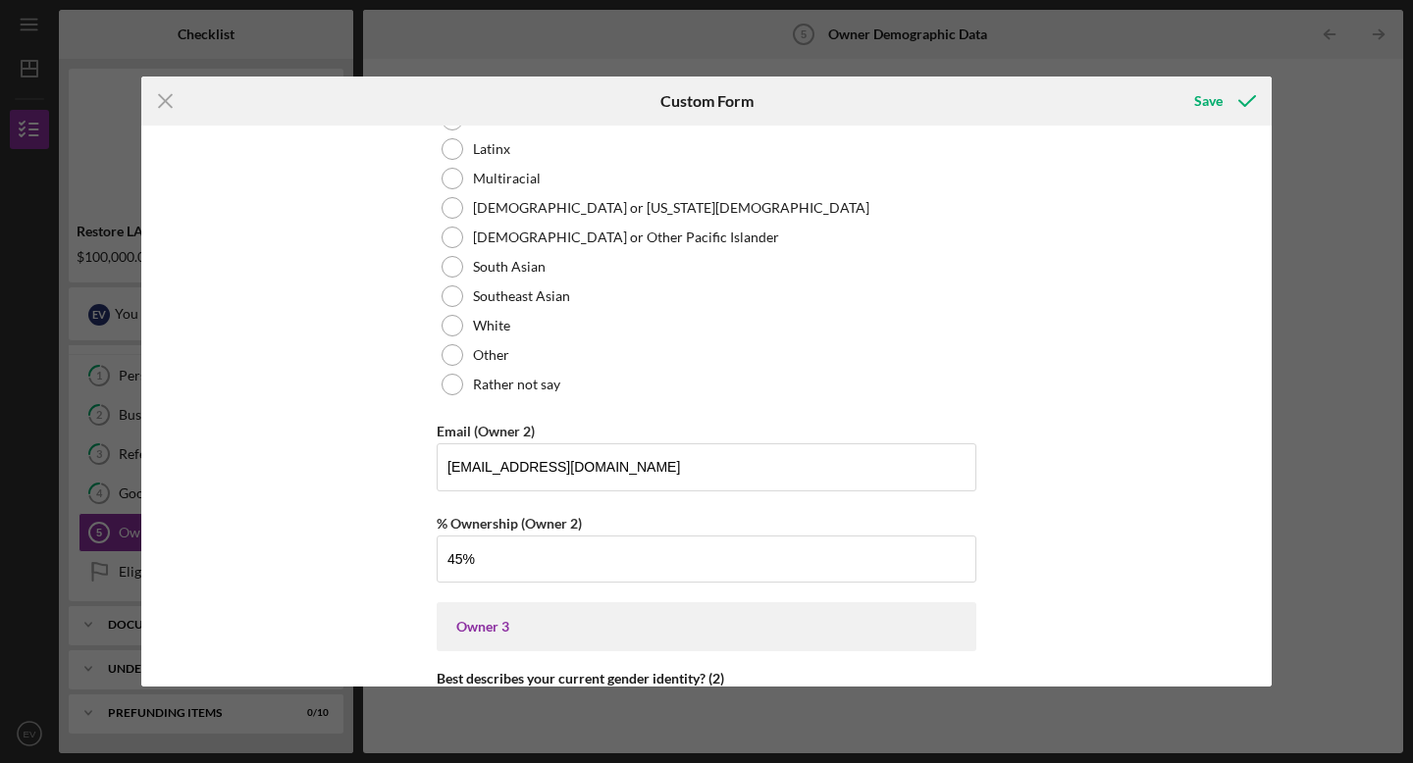
click at [359, 591] on div "Owner Demographic Form What is your preferred language? English *How many peopl…" at bounding box center [706, 406] width 1130 height 561
type input "45.00000%"
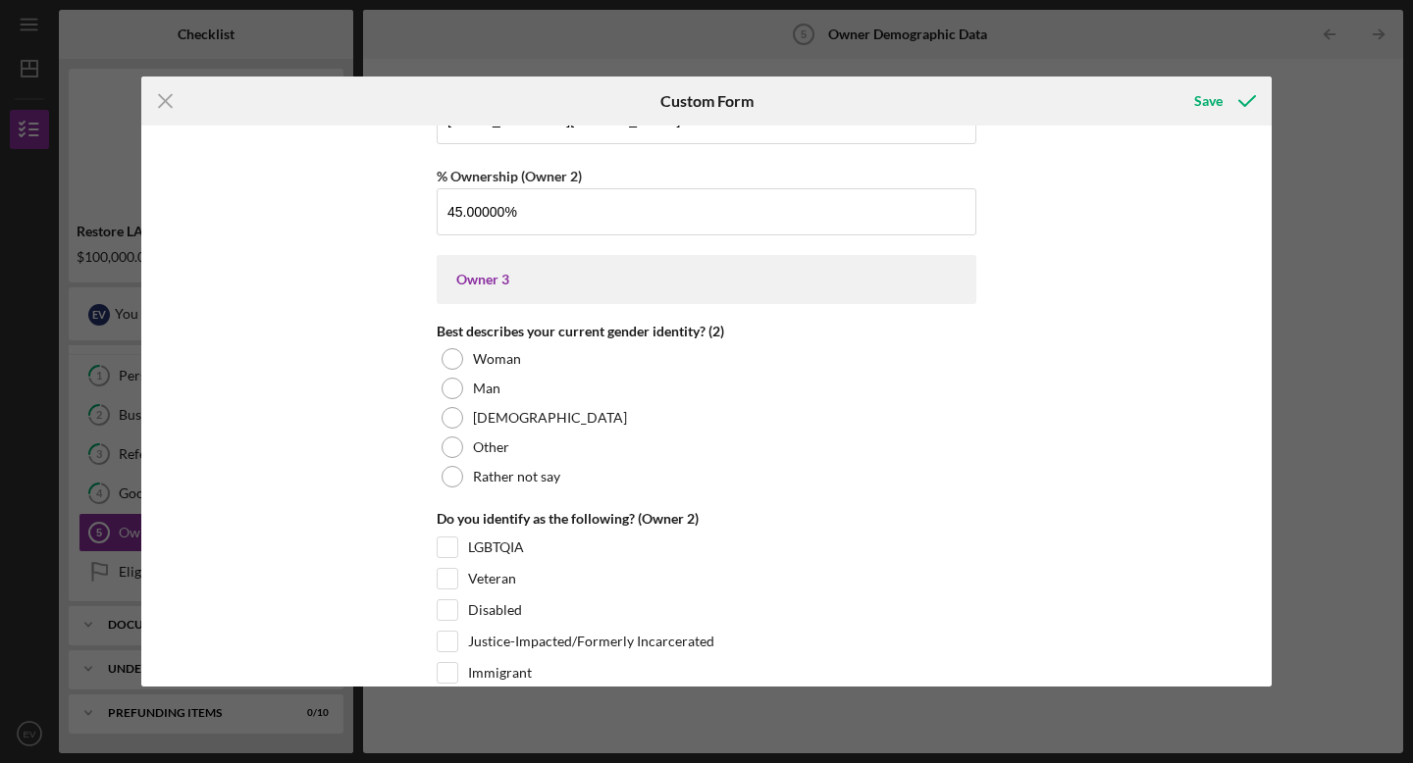
scroll to position [3013, 0]
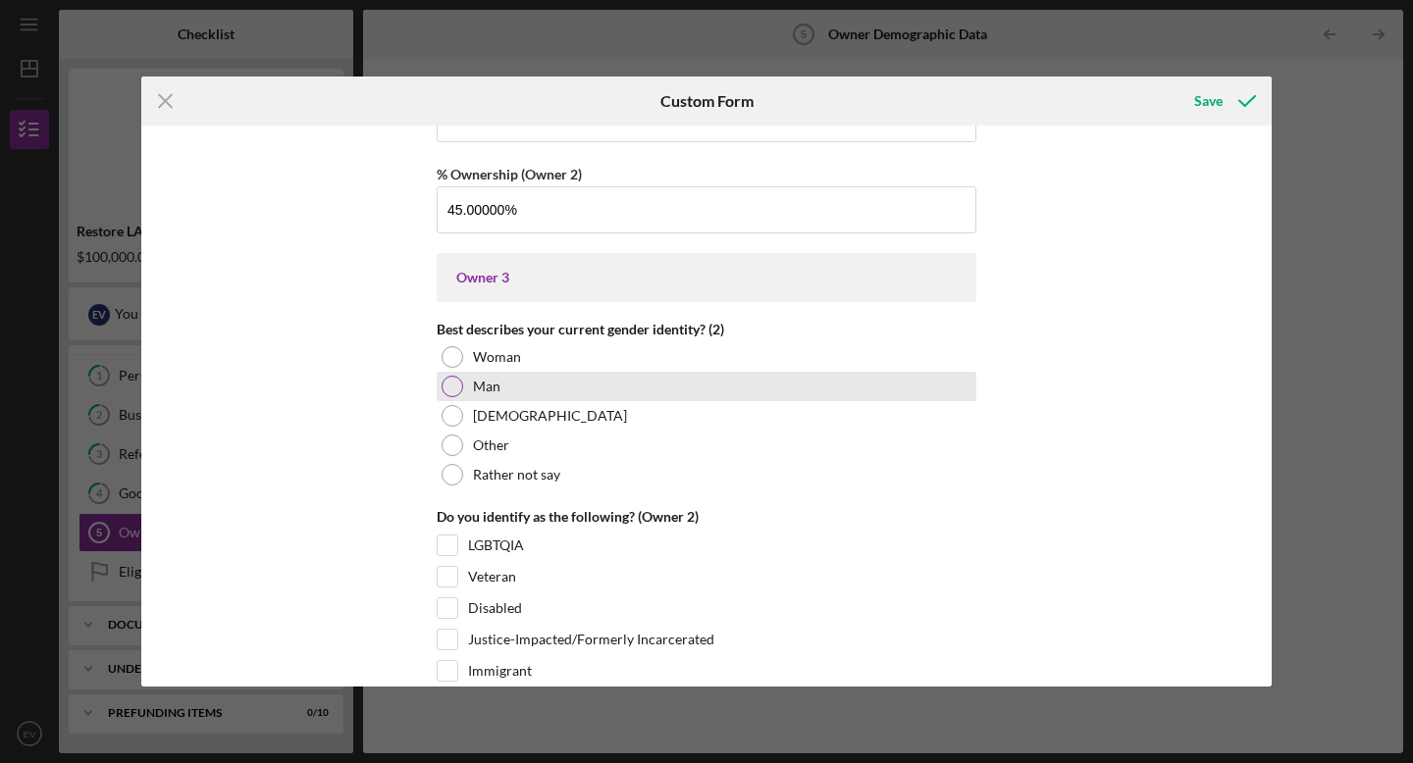
click at [443, 385] on div at bounding box center [453, 387] width 22 height 22
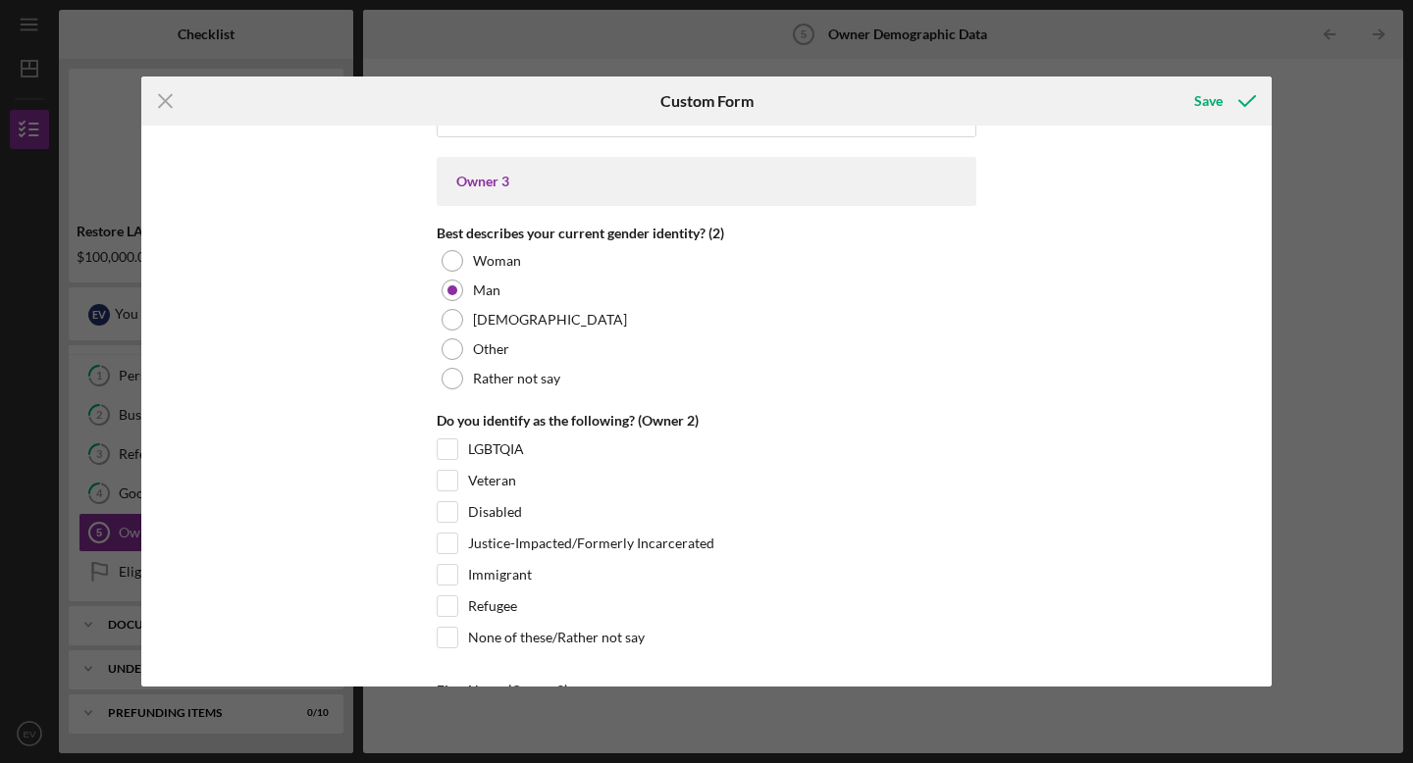
scroll to position [3163, 0]
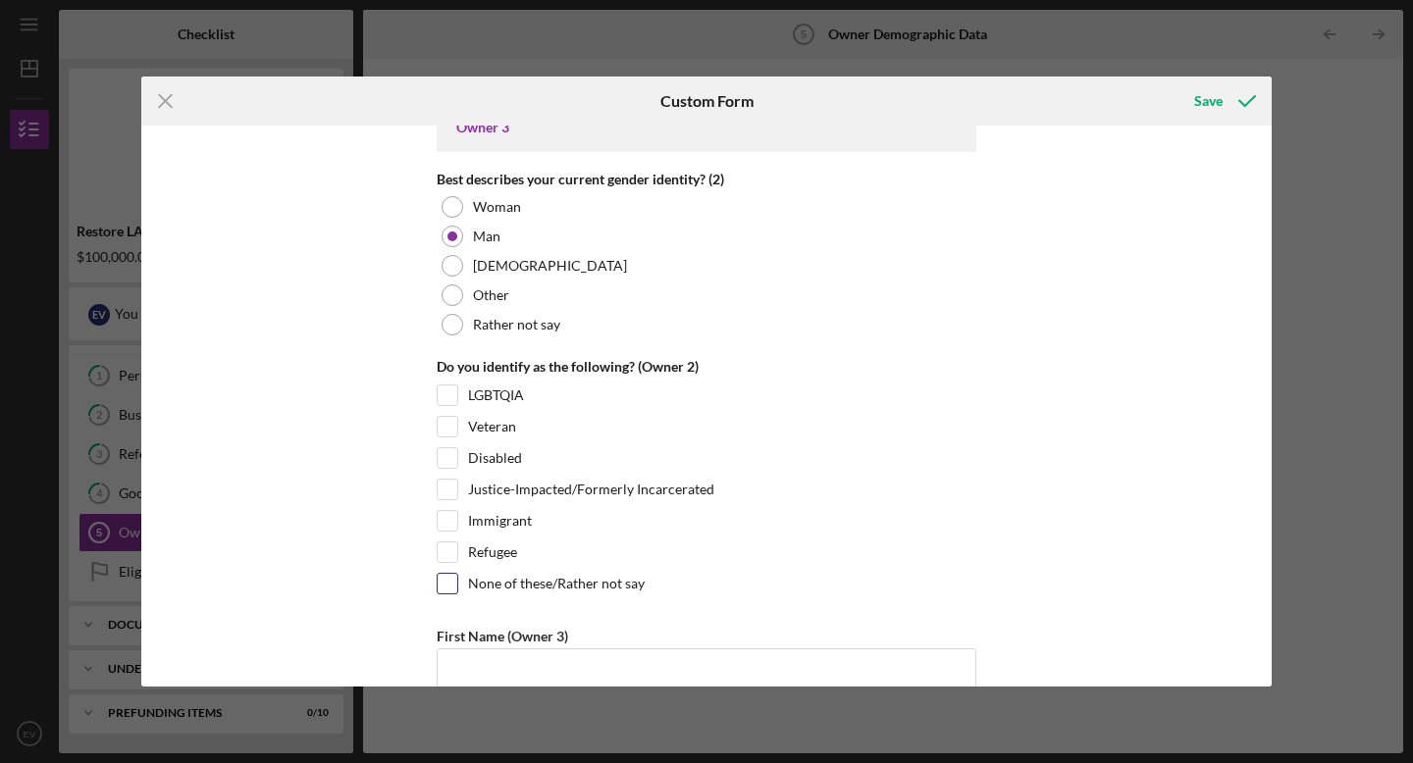
click at [444, 585] on input "None of these/Rather not say" at bounding box center [448, 584] width 20 height 20
checkbox input "true"
click at [440, 466] on input "Disabled" at bounding box center [448, 458] width 20 height 20
checkbox input "true"
click at [451, 585] on input "None of these/Rather not say" at bounding box center [448, 584] width 20 height 20
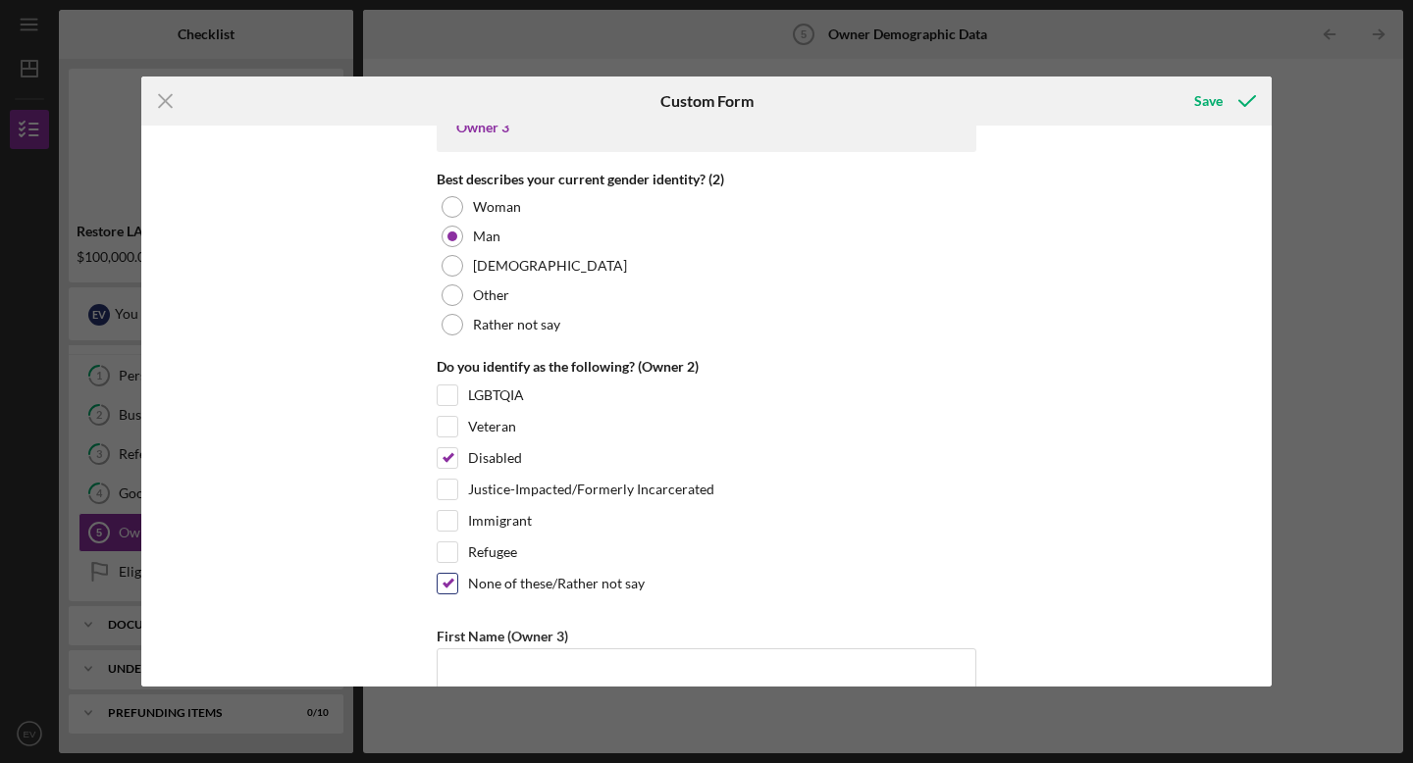
checkbox input "false"
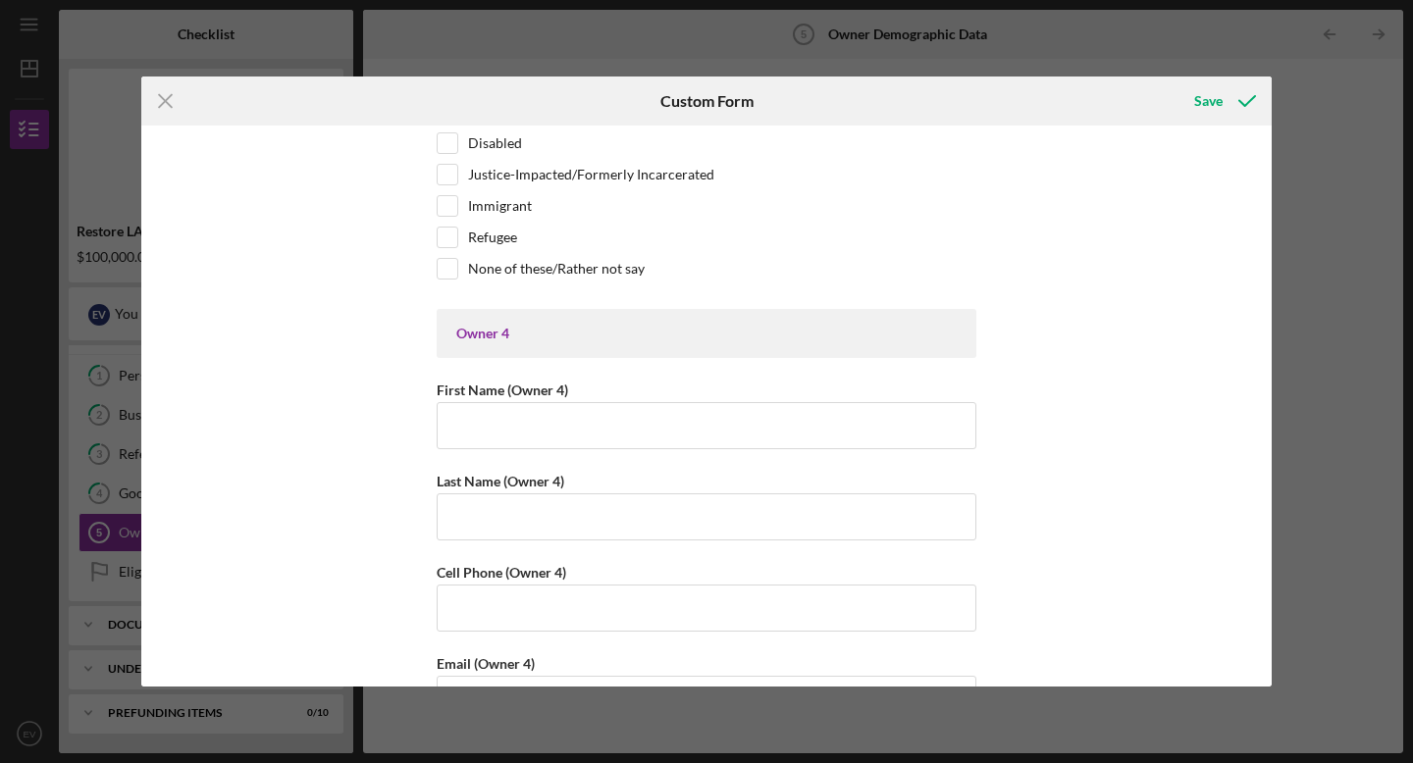
scroll to position [4937, 0]
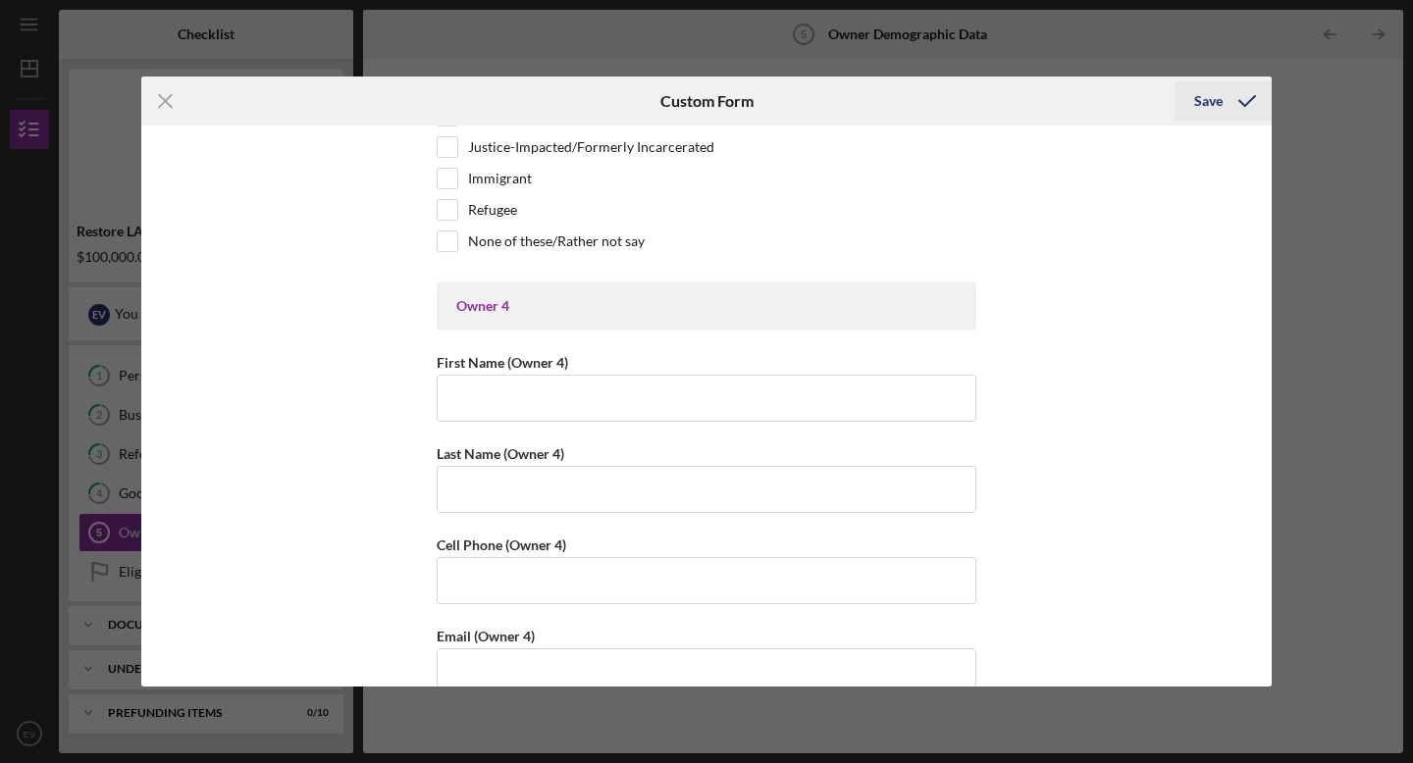
click at [1210, 102] on div "Save" at bounding box center [1208, 100] width 28 height 39
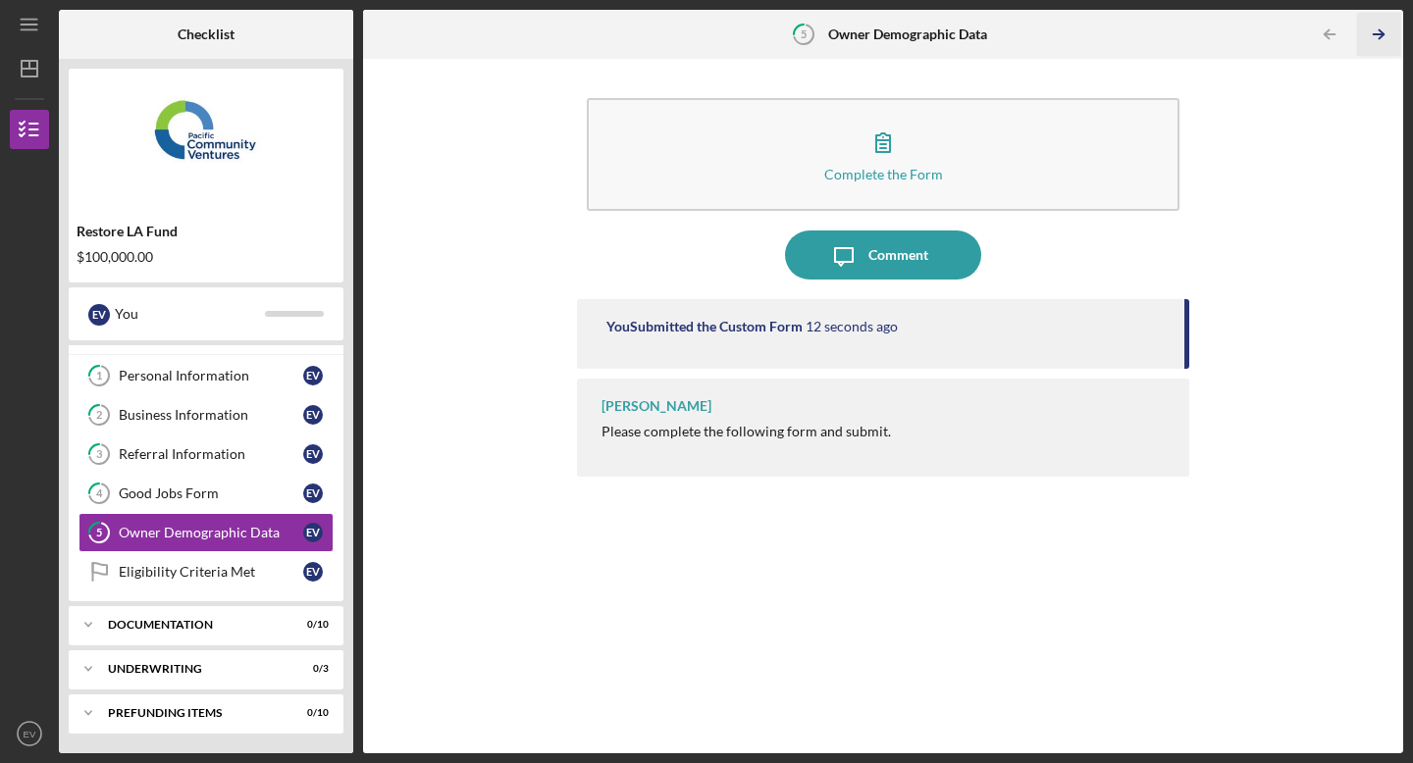
click at [1378, 37] on polyline "button" at bounding box center [1380, 34] width 5 height 9
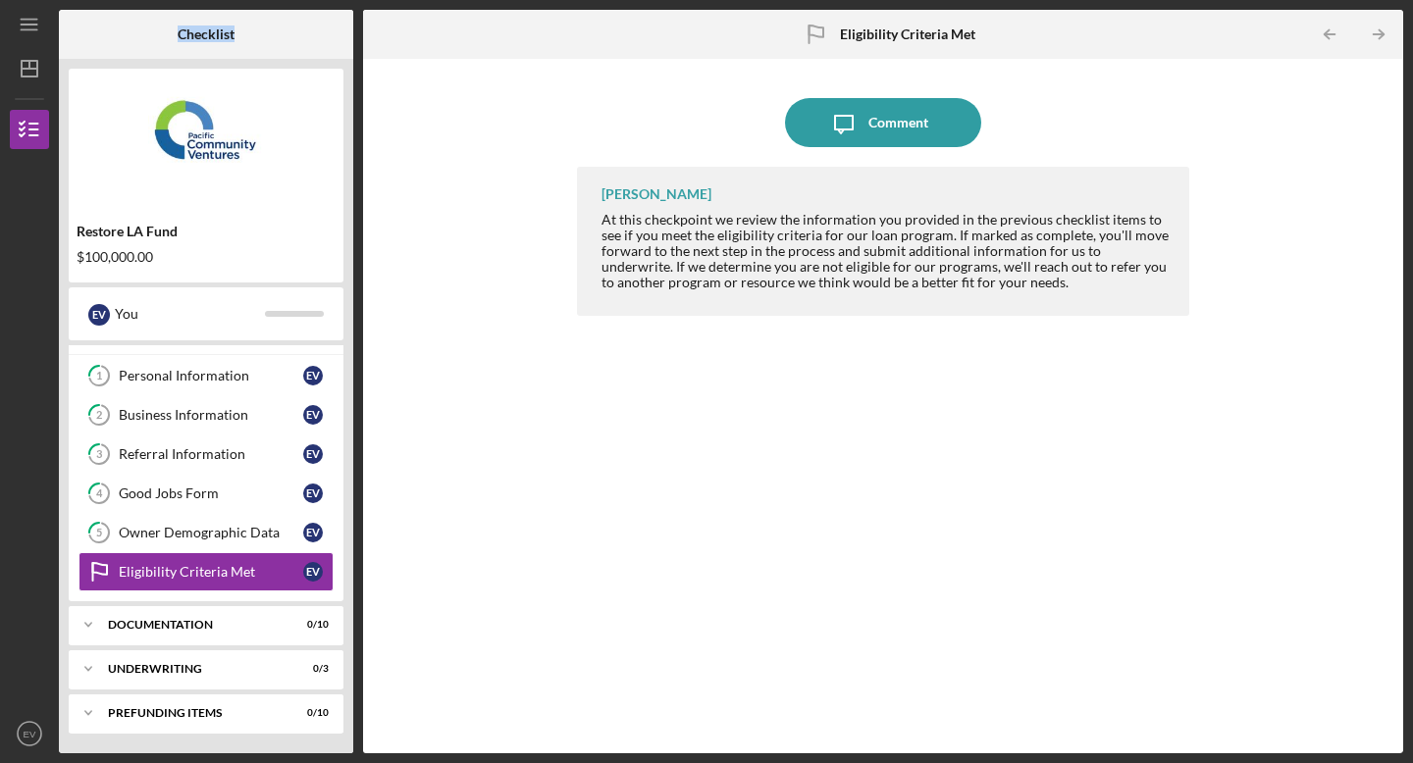
drag, startPoint x: 92, startPoint y: 15, endPoint x: 345, endPoint y: 52, distance: 255.9
click at [345, 52] on div "Checklist" at bounding box center [206, 34] width 294 height 49
click at [440, 113] on div "Icon/Message Comment [PERSON_NAME] At this checkpoint we review the information…" at bounding box center [883, 406] width 1020 height 675
click at [1376, 37] on icon "Icon/Table Pagination Arrow" at bounding box center [1378, 35] width 44 height 44
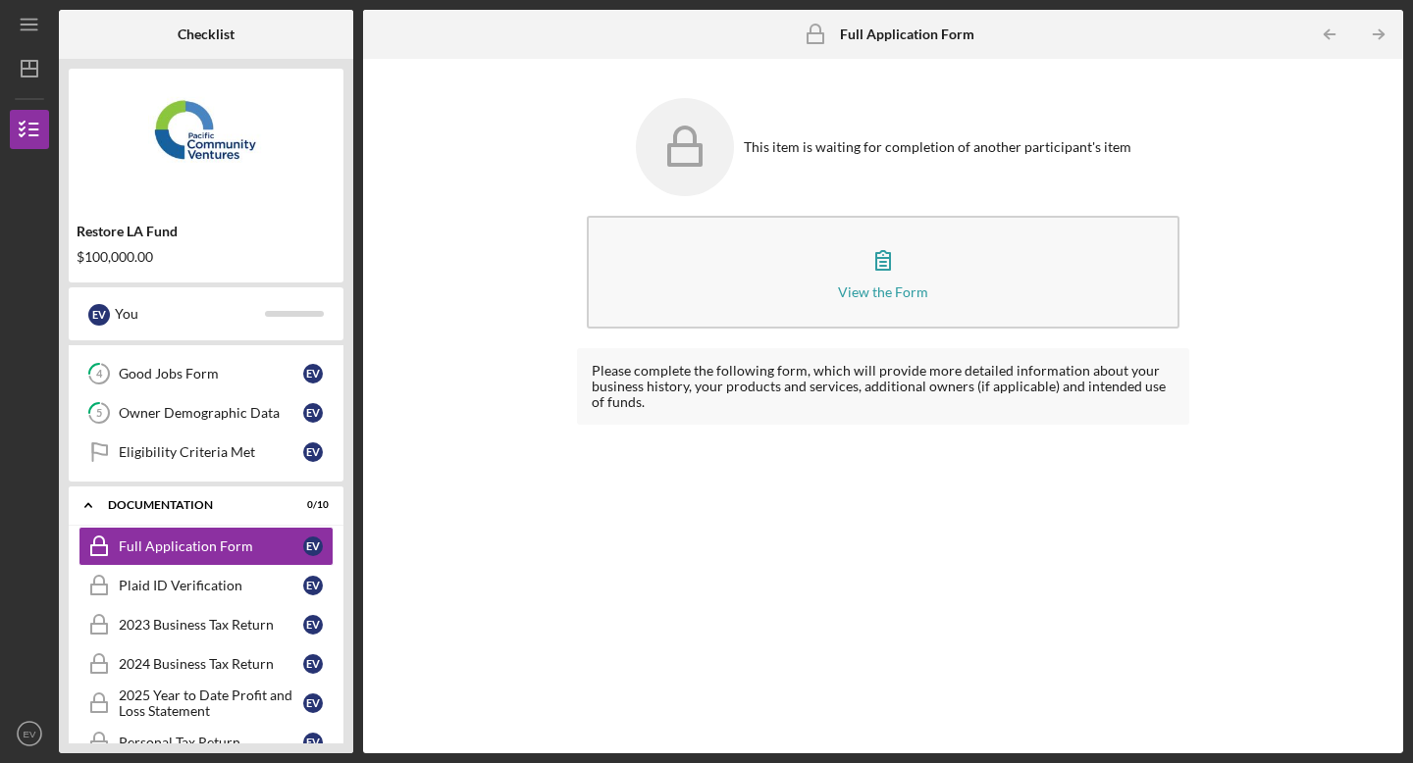
scroll to position [151, 0]
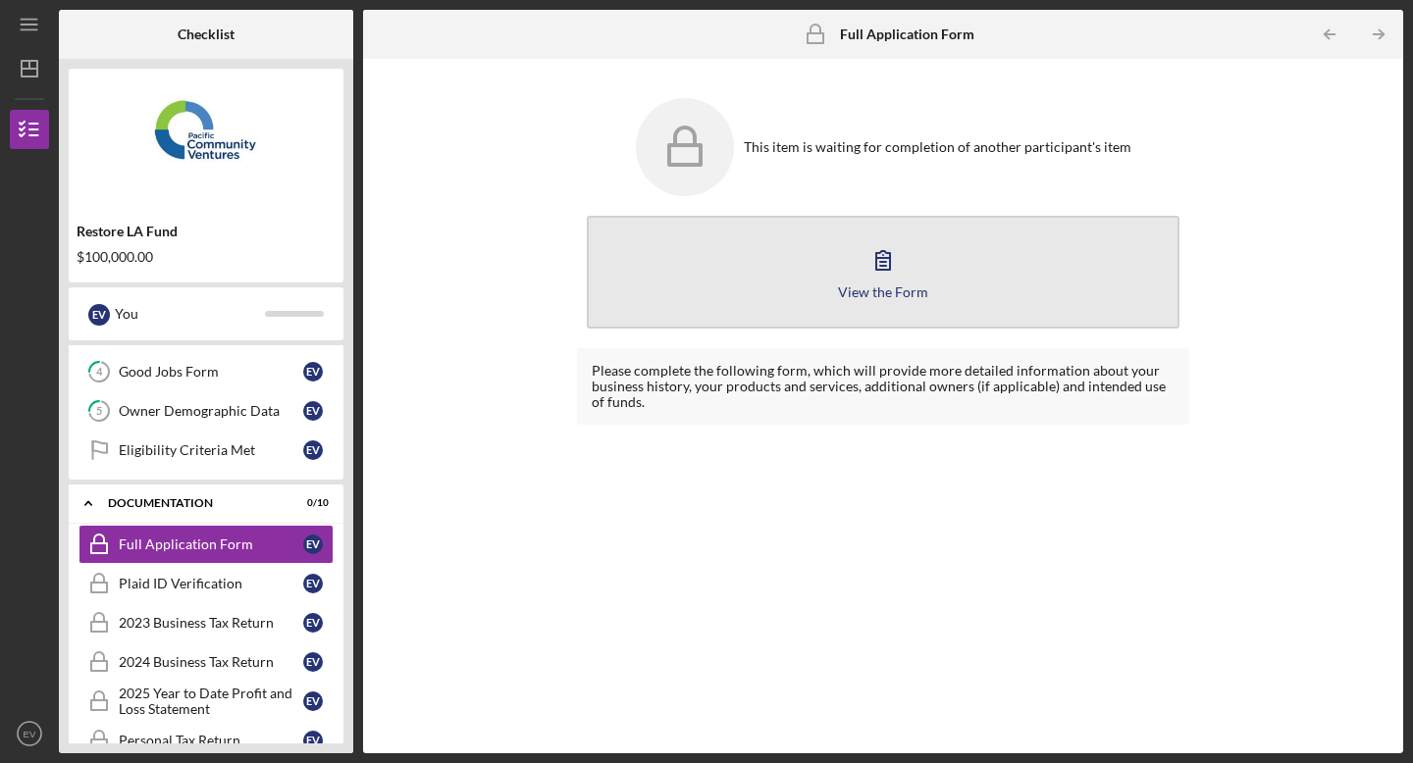
click at [896, 273] on icon "button" at bounding box center [882, 259] width 49 height 49
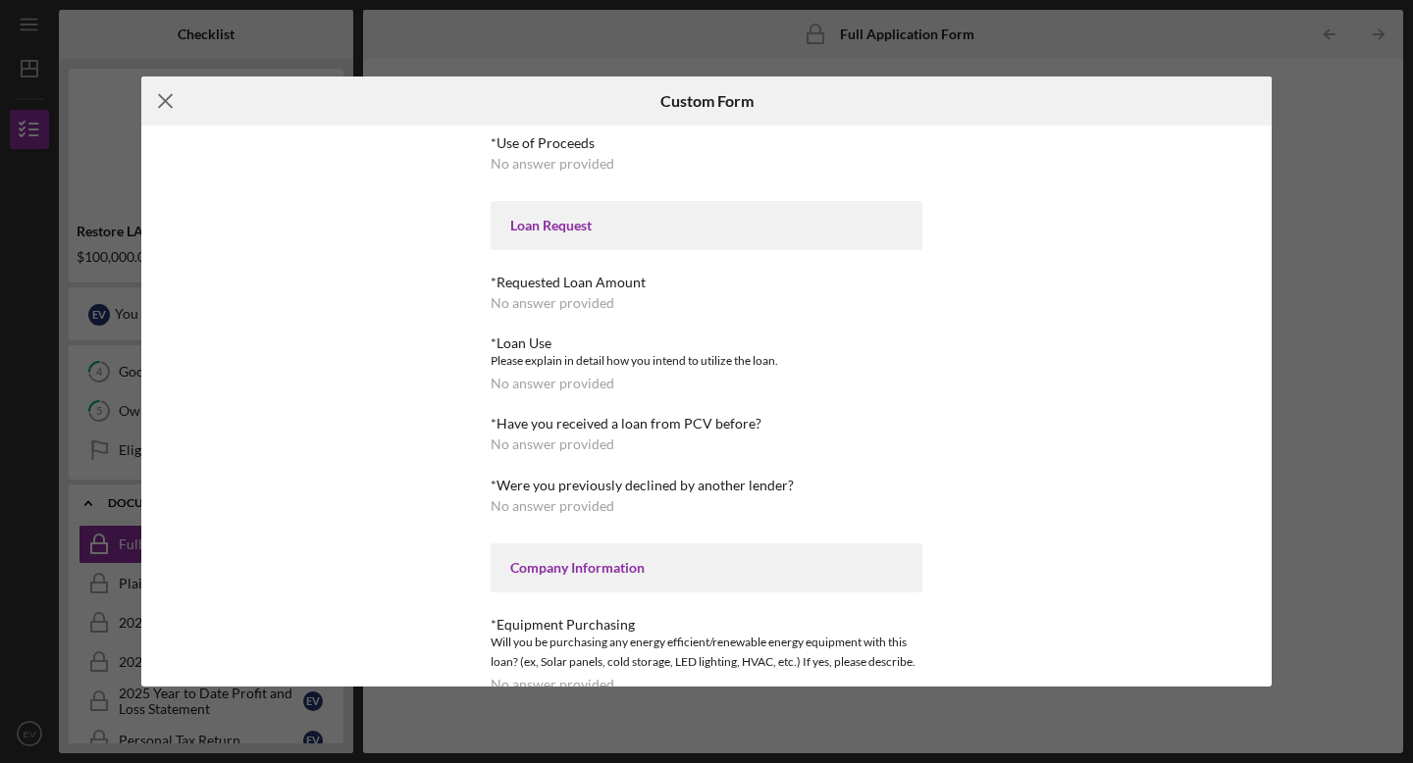
click at [171, 103] on icon "Icon/Menu Close" at bounding box center [165, 101] width 49 height 49
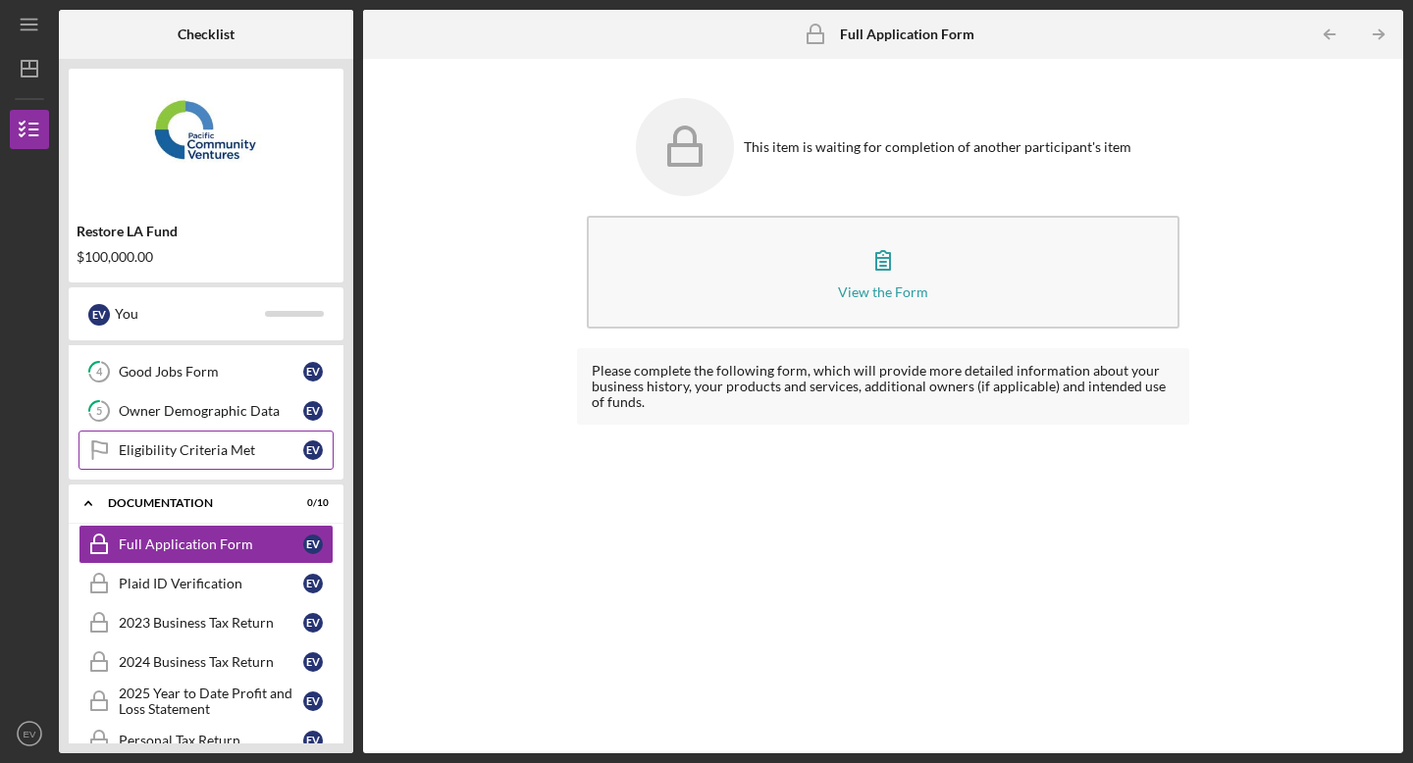
click at [245, 446] on div "Eligibility Criteria Met" at bounding box center [211, 450] width 184 height 16
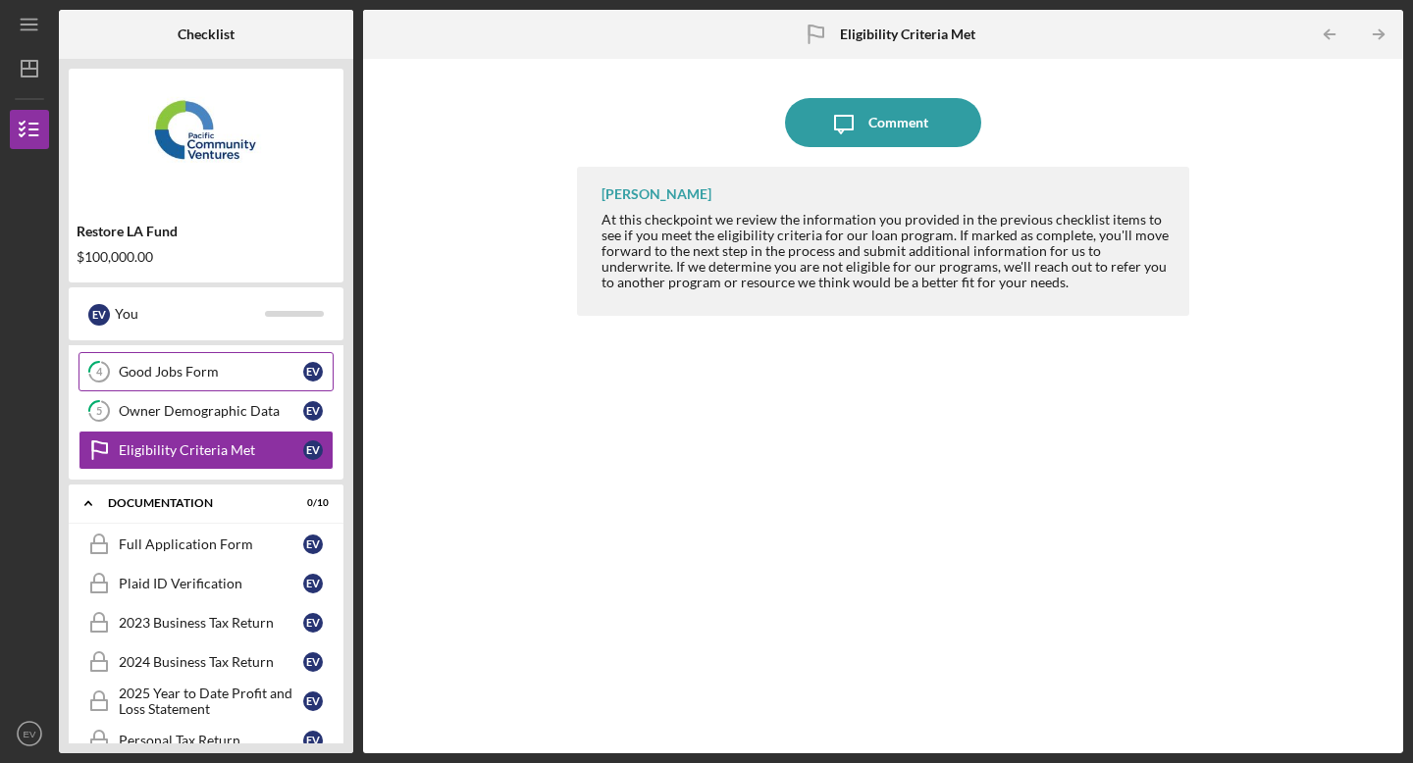
click at [202, 365] on div "Good Jobs Form" at bounding box center [211, 372] width 184 height 16
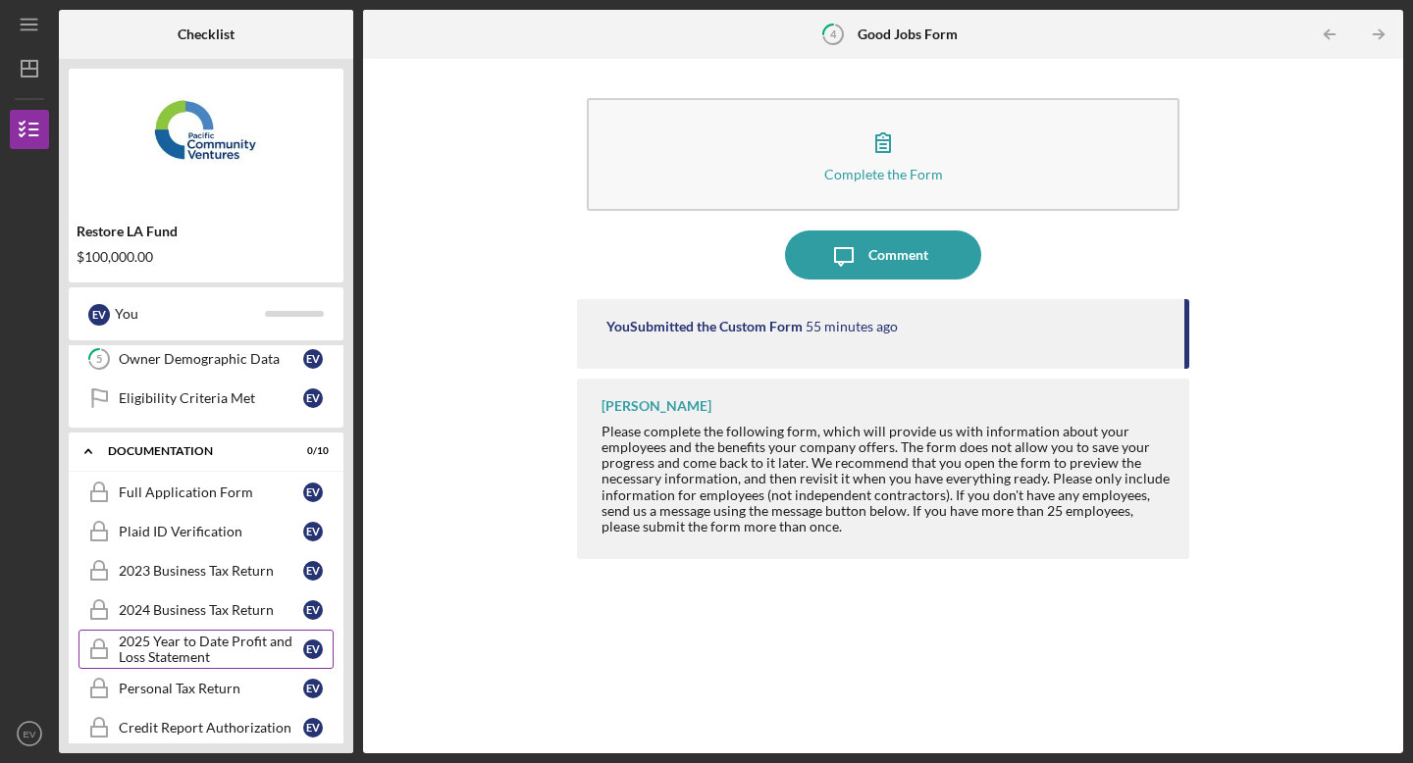
scroll to position [188, 0]
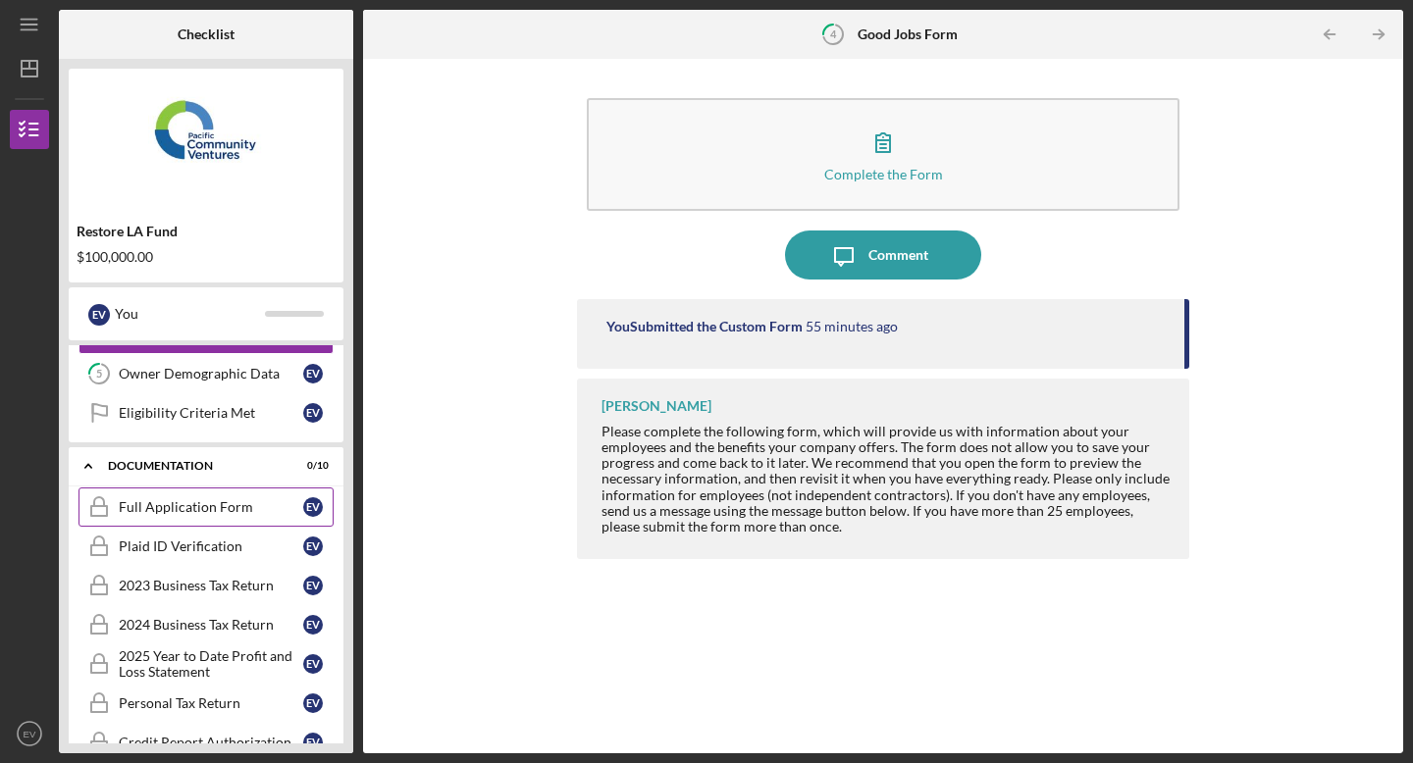
click at [249, 510] on div "Full Application Form" at bounding box center [211, 507] width 184 height 16
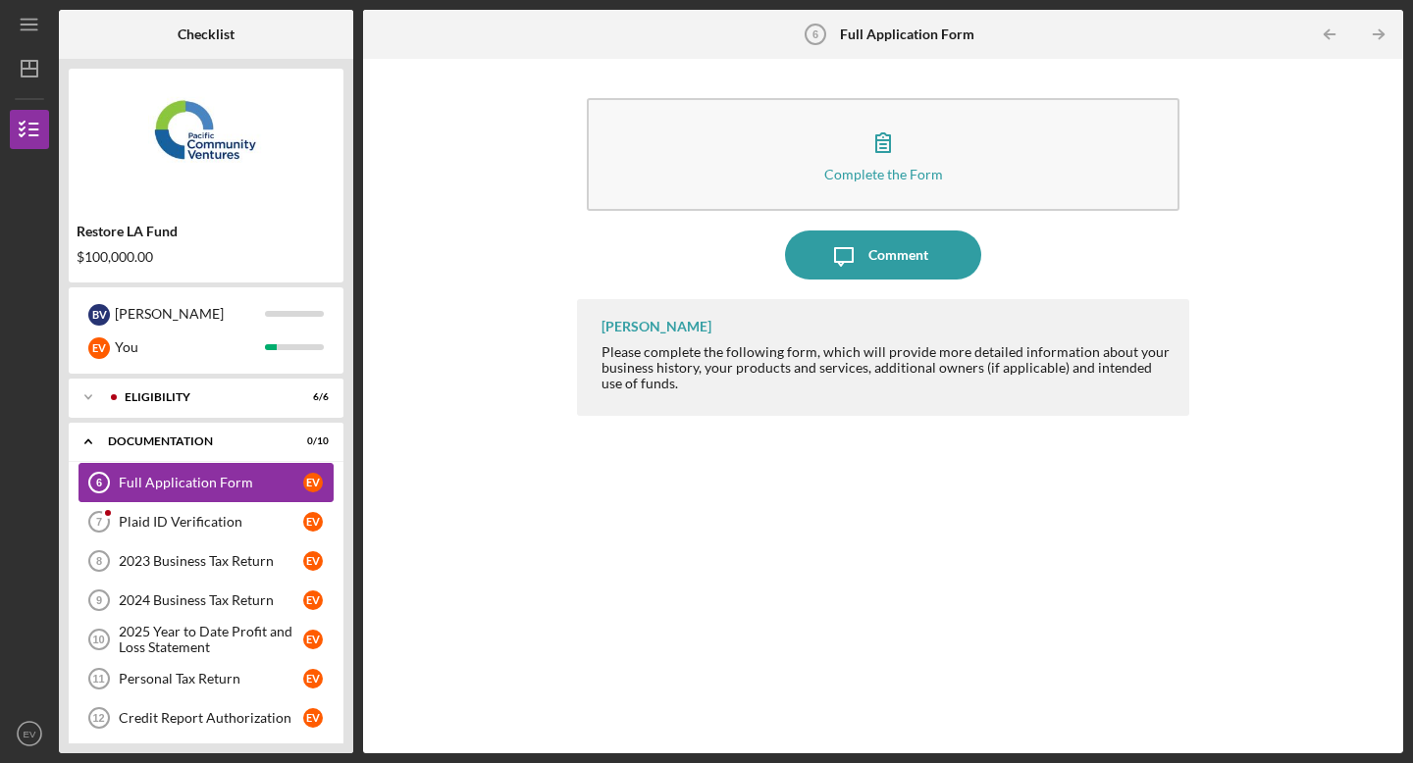
click at [248, 472] on link "Full Application Form 6 Full Application Form E V" at bounding box center [205, 482] width 255 height 39
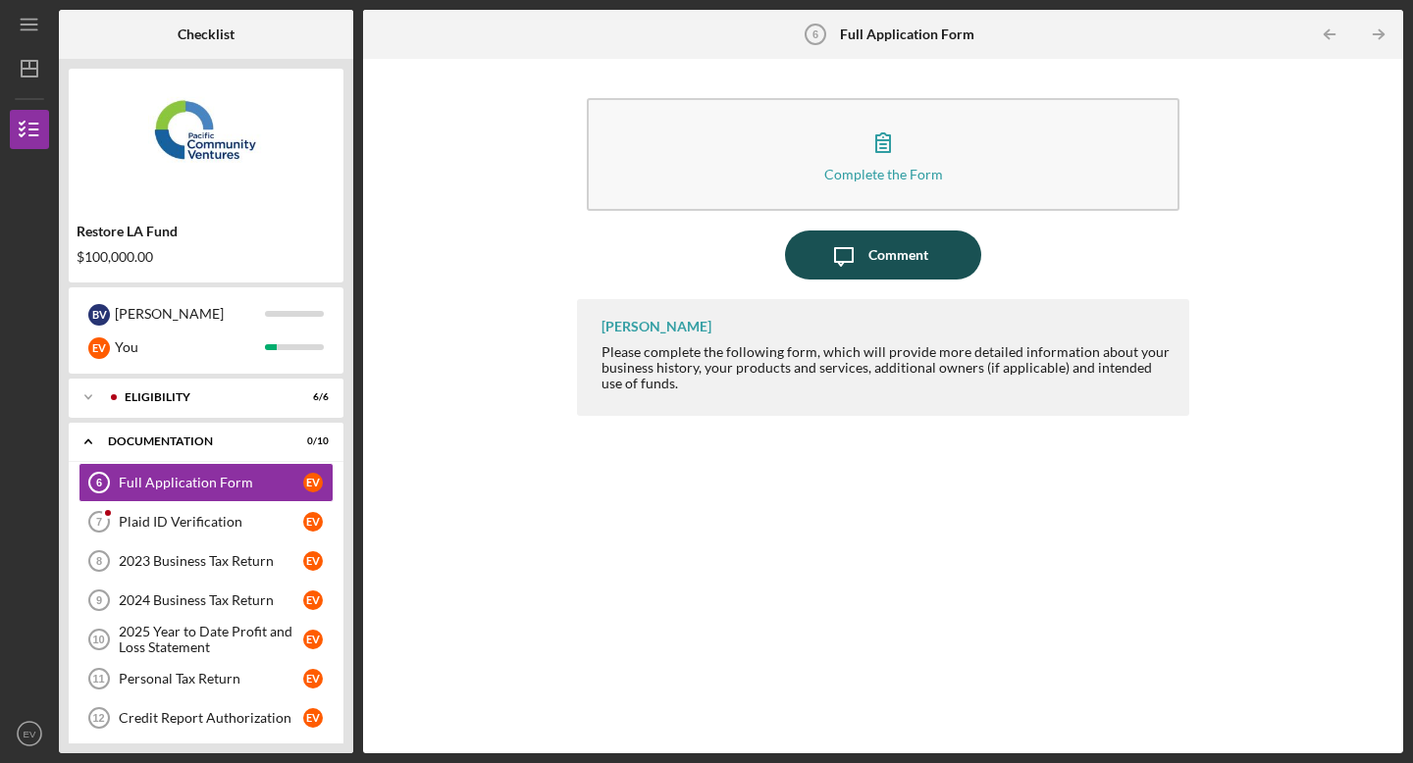
click at [877, 252] on div "Comment" at bounding box center [898, 255] width 60 height 49
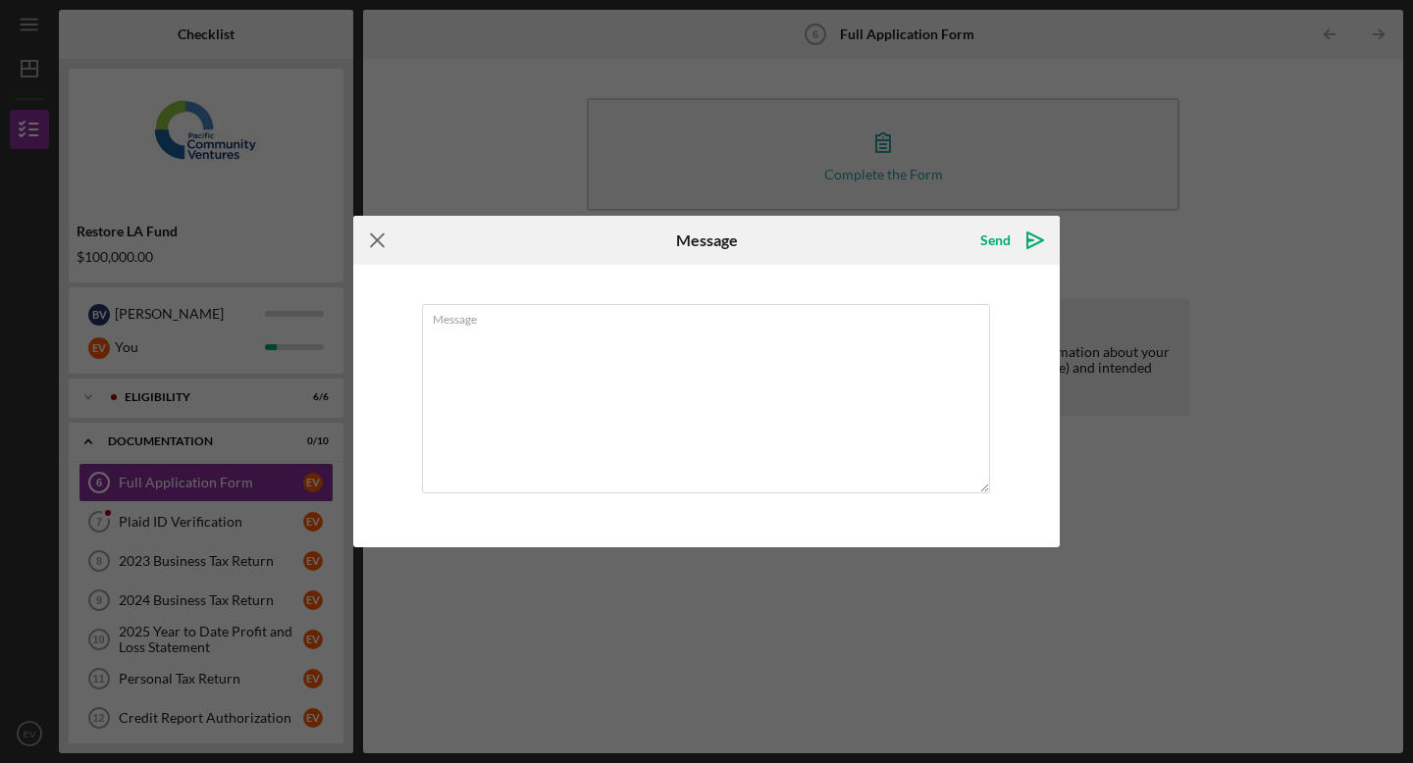
click at [373, 235] on icon "Icon/Menu Close" at bounding box center [377, 240] width 49 height 49
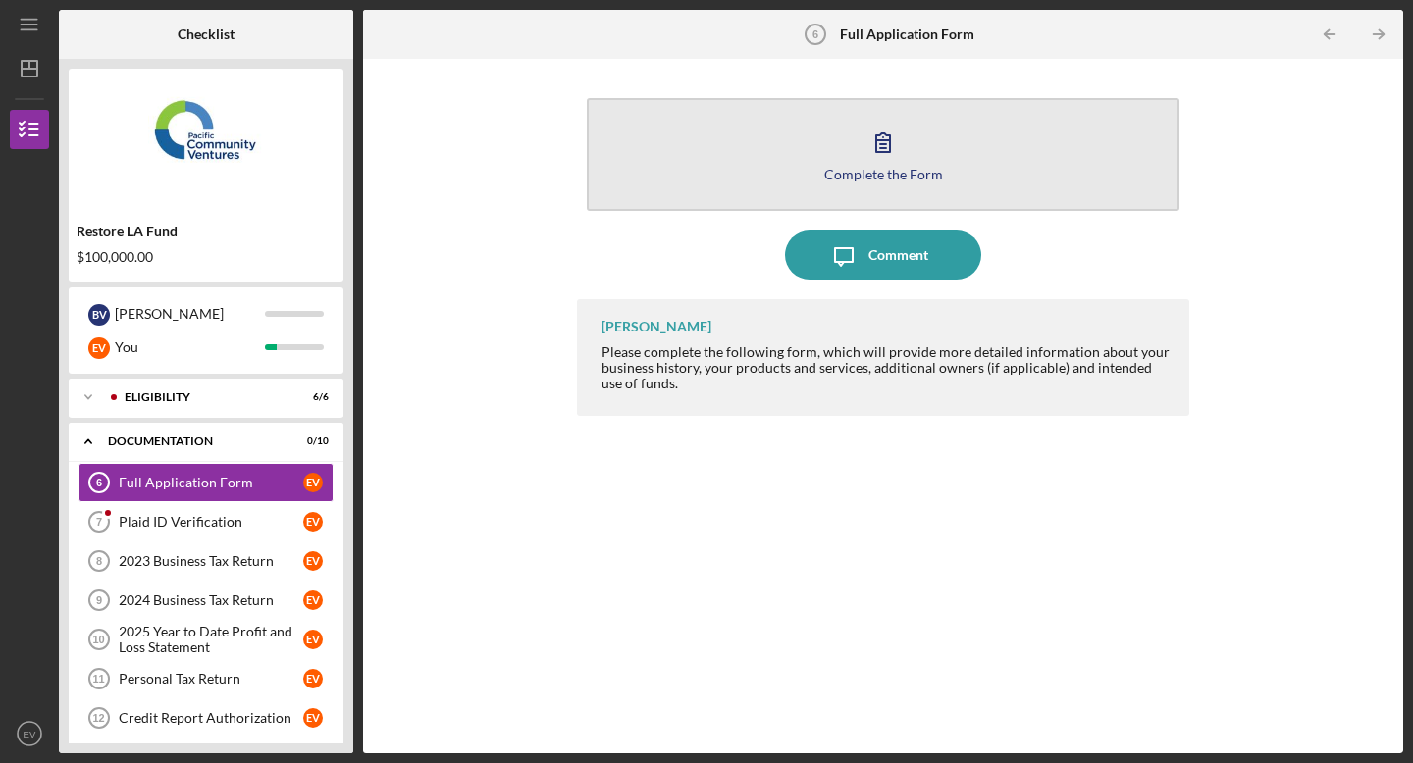
click at [894, 135] on icon "button" at bounding box center [882, 142] width 49 height 49
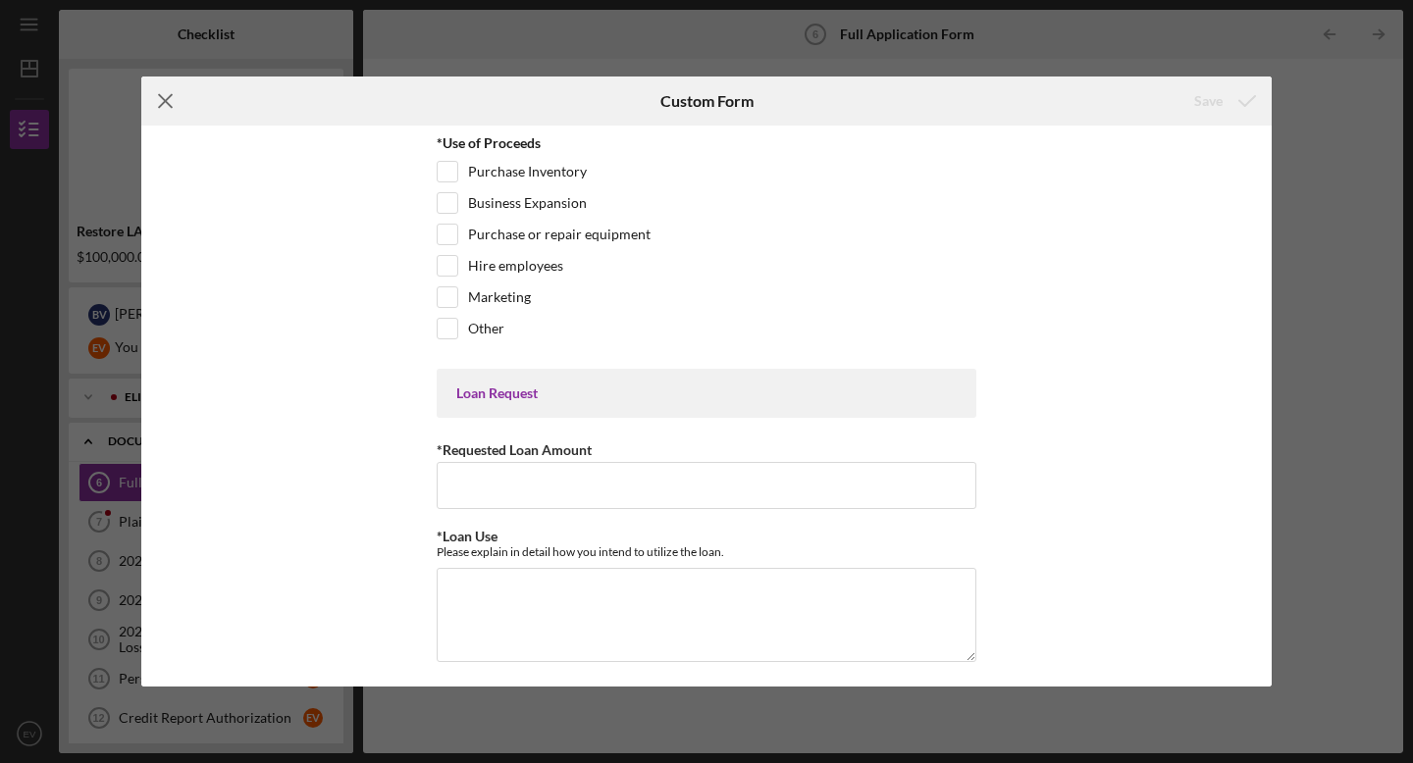
click at [162, 99] on icon "Icon/Menu Close" at bounding box center [165, 101] width 49 height 49
